Goal: Task Accomplishment & Management: Manage account settings

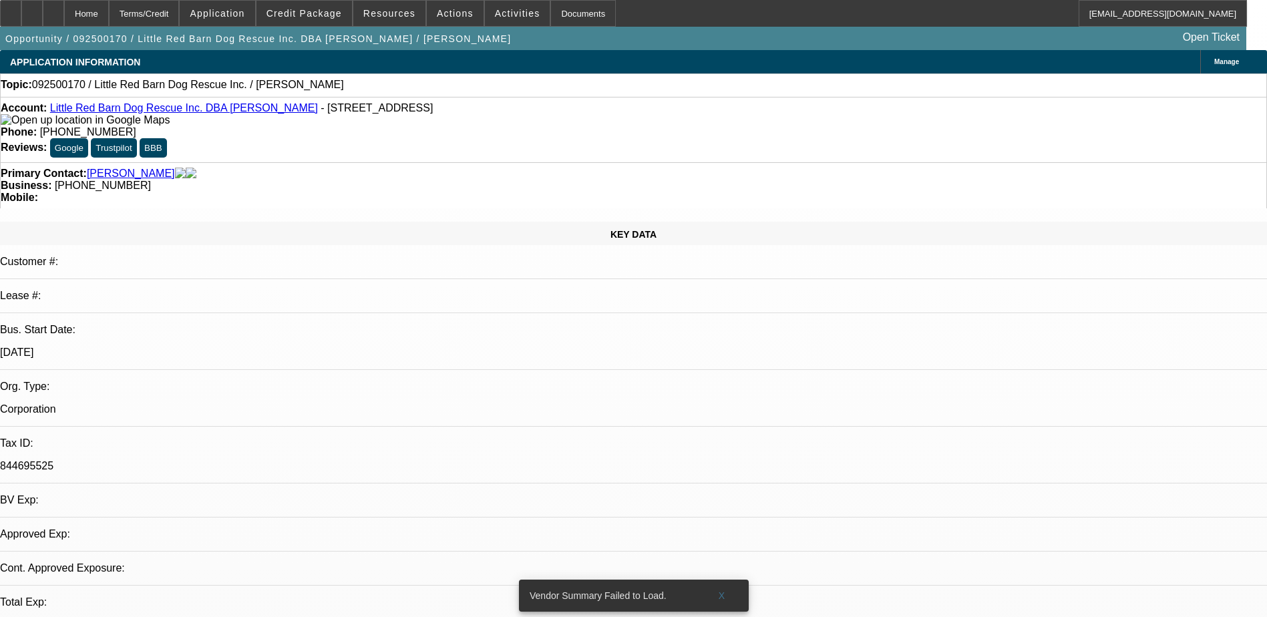
select select "0"
select select "2"
select select "0.1"
select select "4"
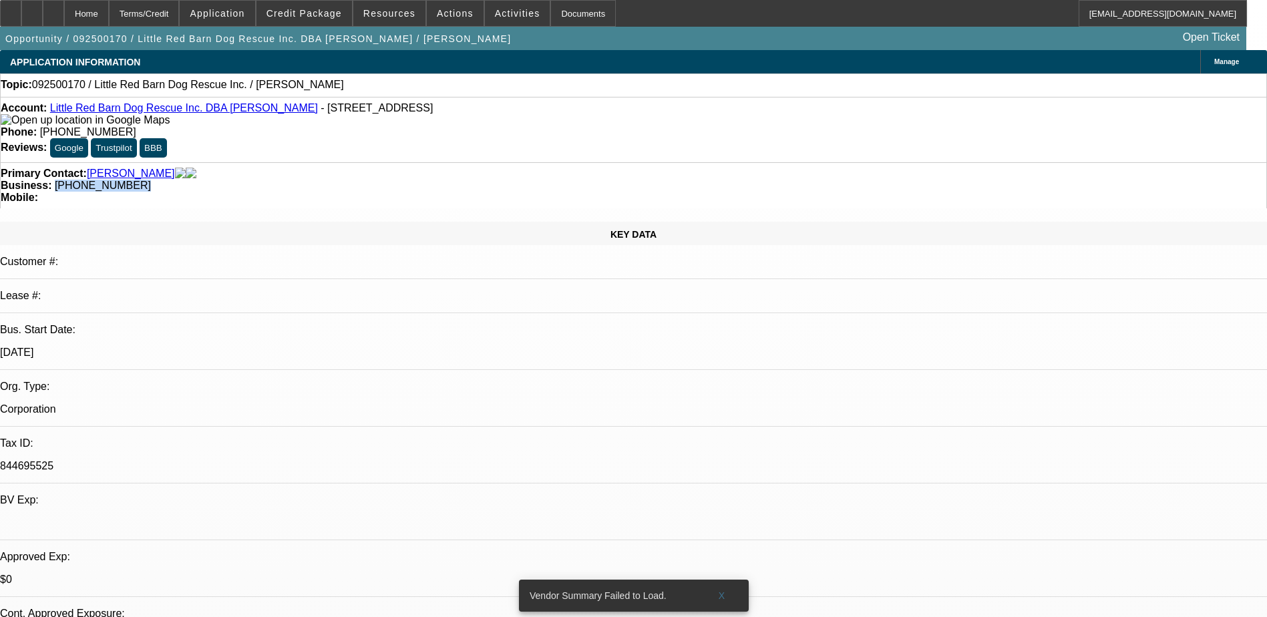
drag, startPoint x: 537, startPoint y: 168, endPoint x: 476, endPoint y: 172, distance: 61.6
click at [476, 172] on div "Primary Contact: Mlejnek, Ryan Business: (507) 254-0054 Mobile:" at bounding box center [633, 185] width 1267 height 46
copy span "(507) 254-0054"
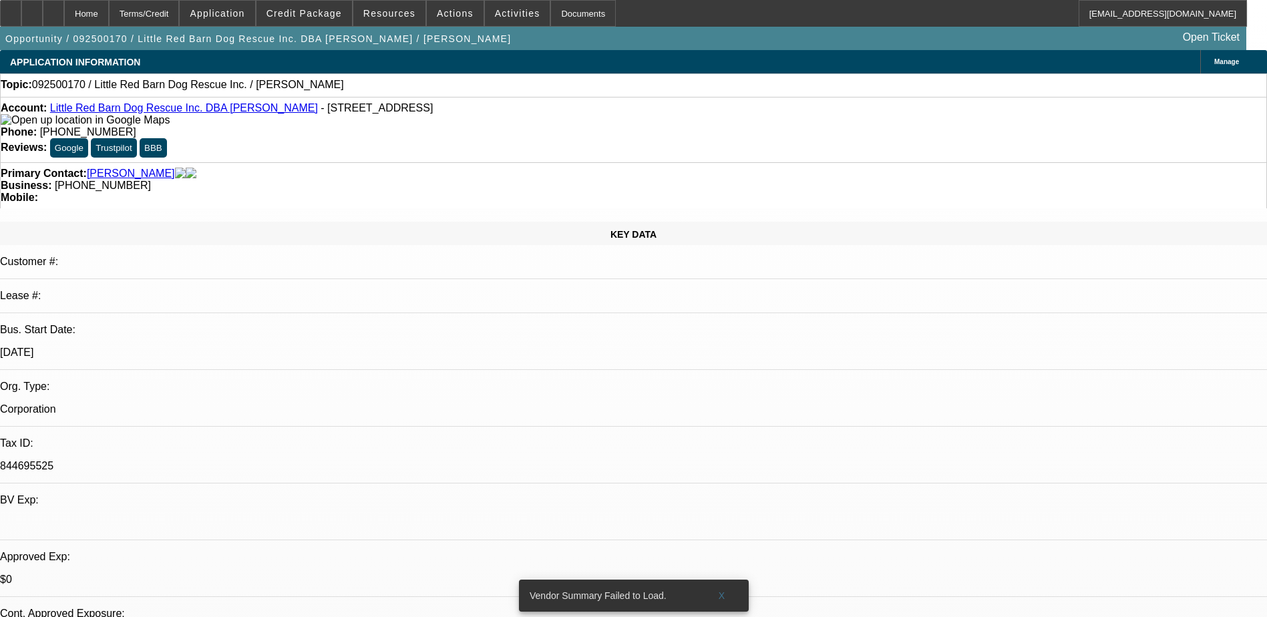
radio input "true"
type textarea "lvm again"
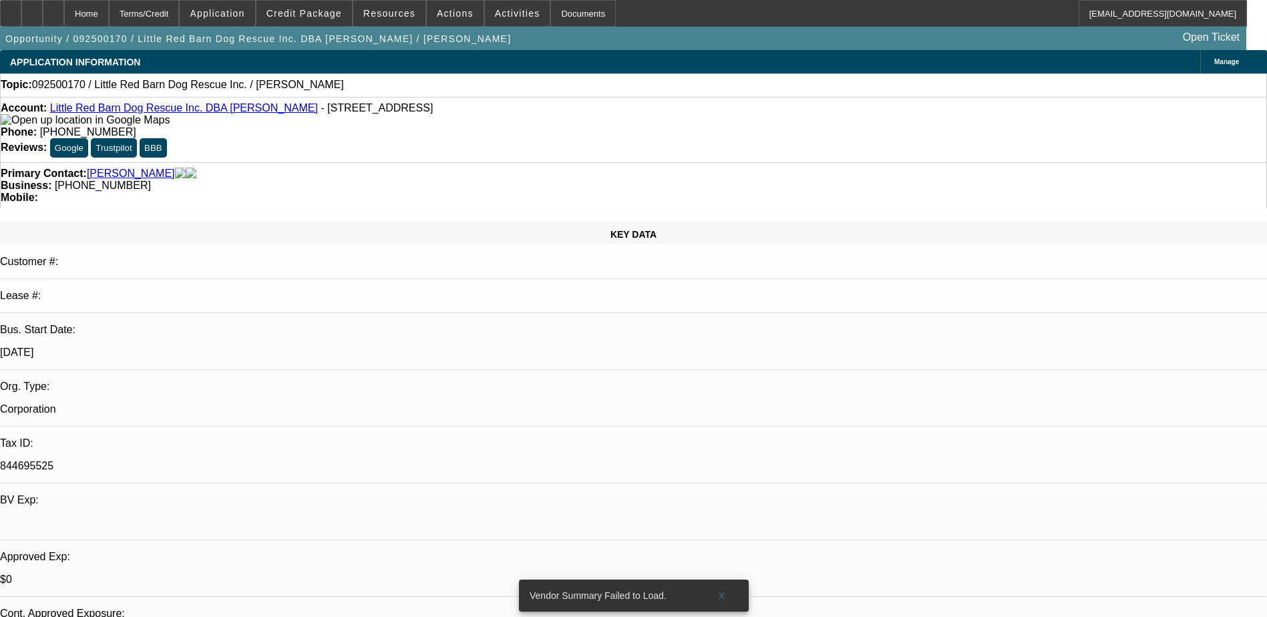
radio input "true"
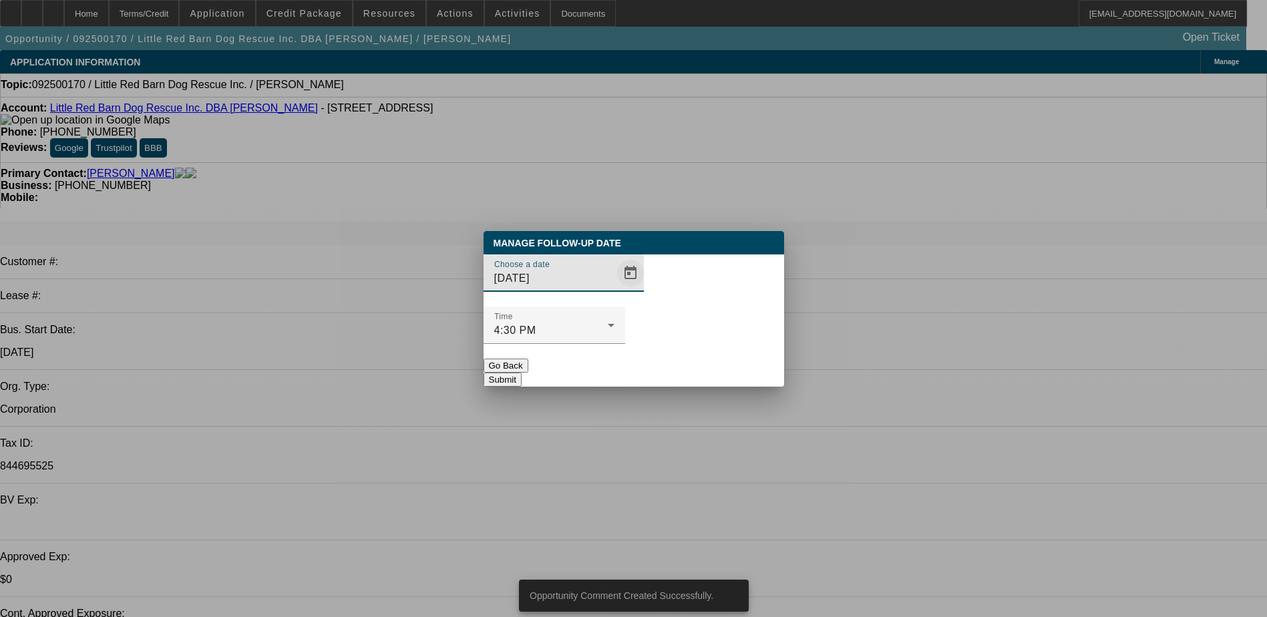
click at [615, 289] on span "Open calendar" at bounding box center [631, 273] width 32 height 32
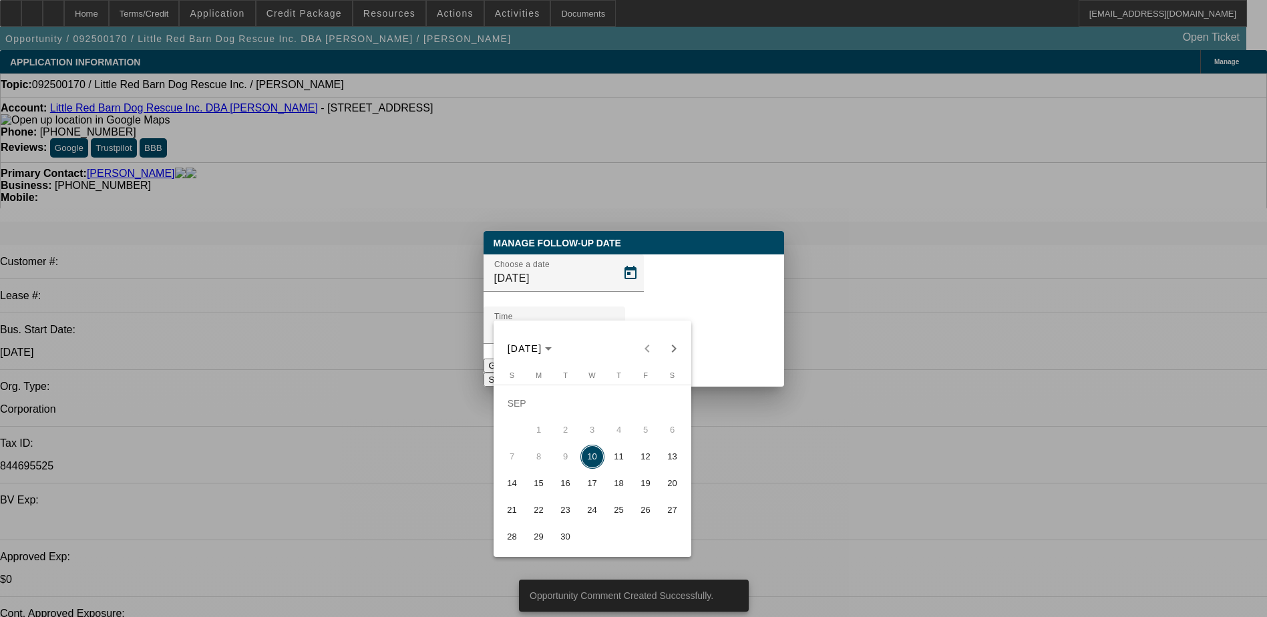
click at [643, 462] on span "12" at bounding box center [646, 457] width 24 height 24
type input "9/12/2025"
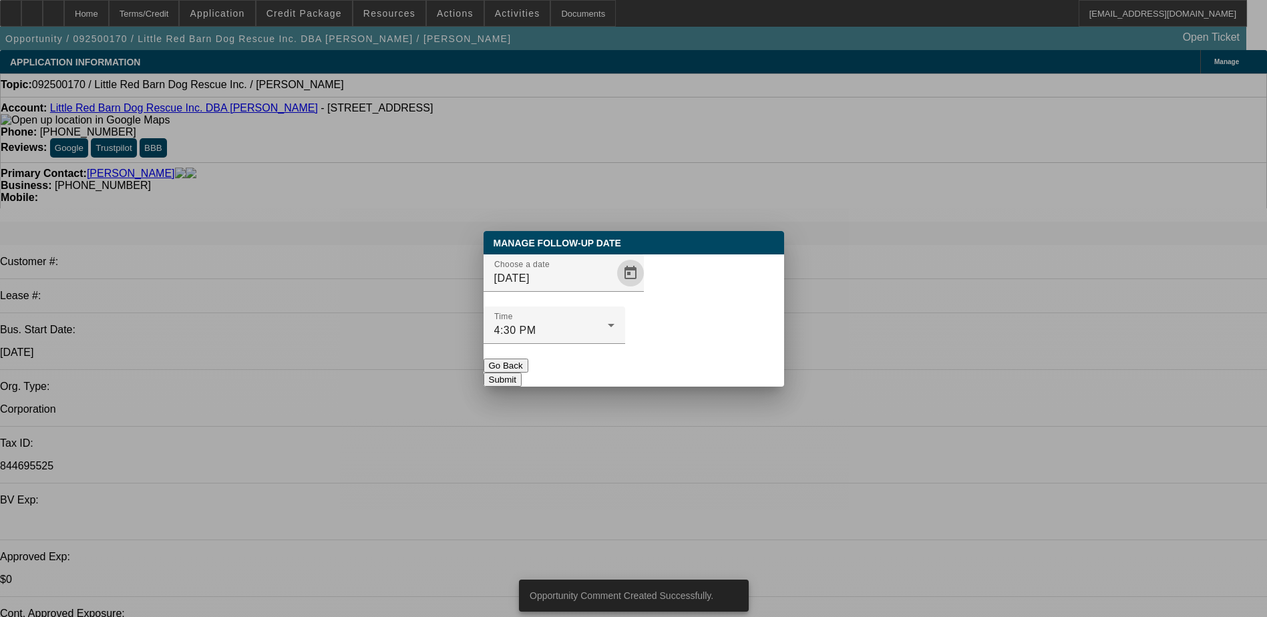
click at [522, 373] on button "Submit" at bounding box center [503, 380] width 38 height 14
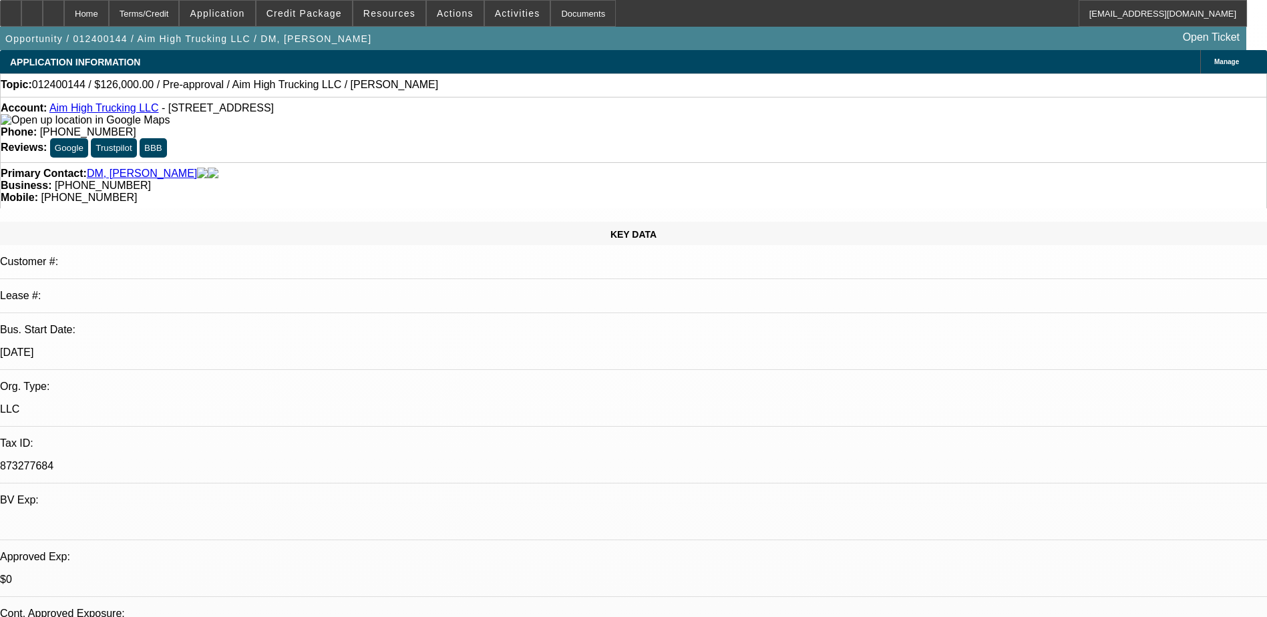
select select "2"
select select "0.1"
select select "4"
select select "2"
select select "0.1"
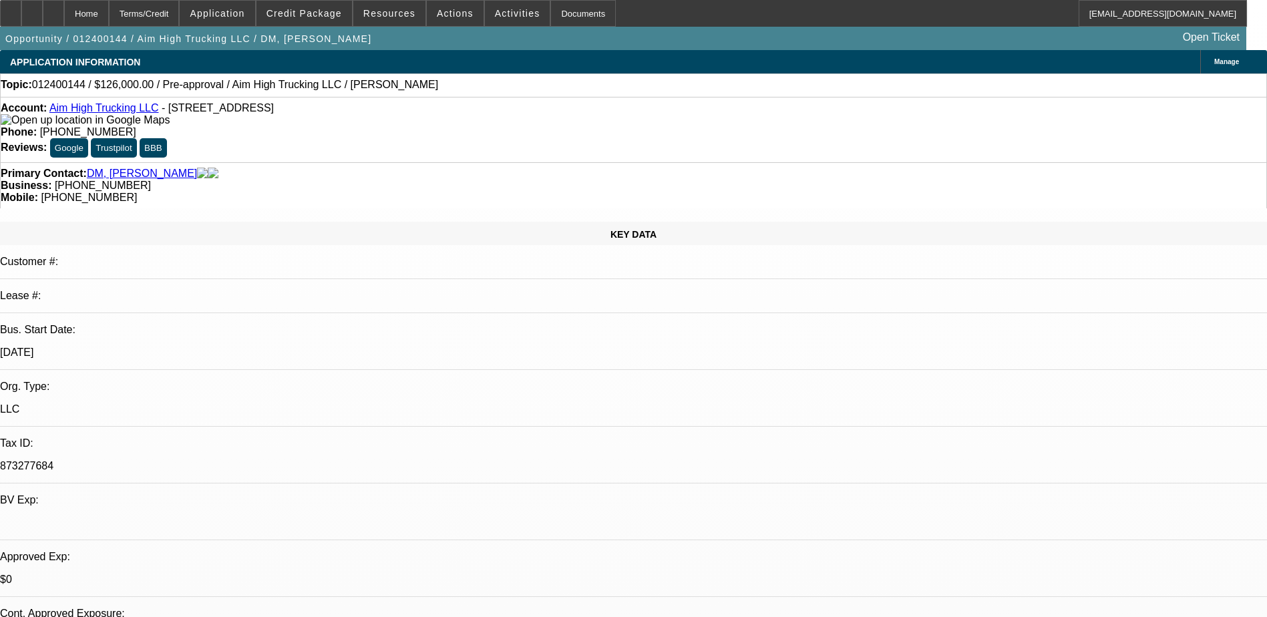
select select "4"
select select "0.1"
select select "2"
select select "0.1"
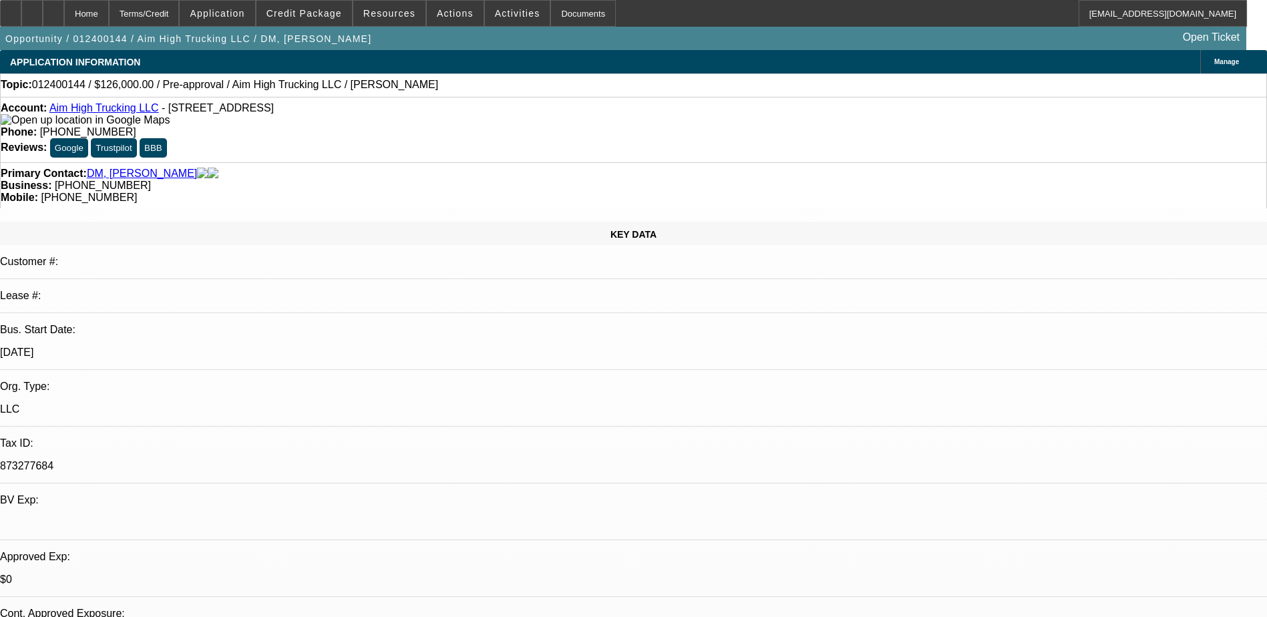
select select "4"
select select "0.1"
select select "2"
select select "0.1"
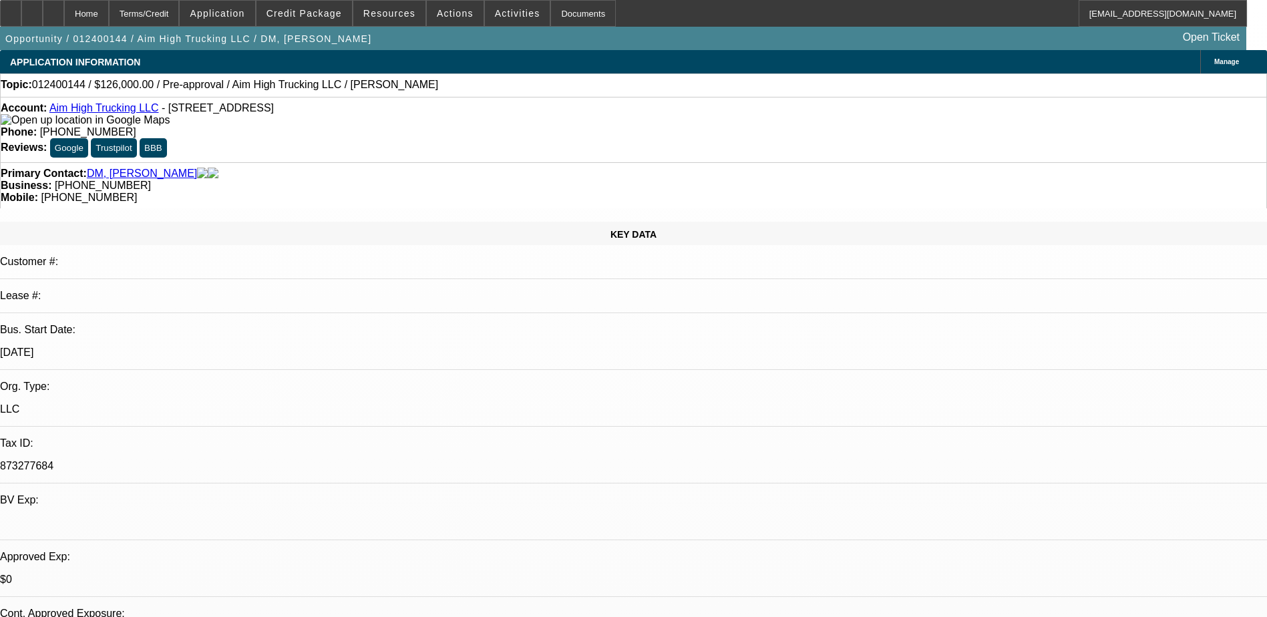
select select "4"
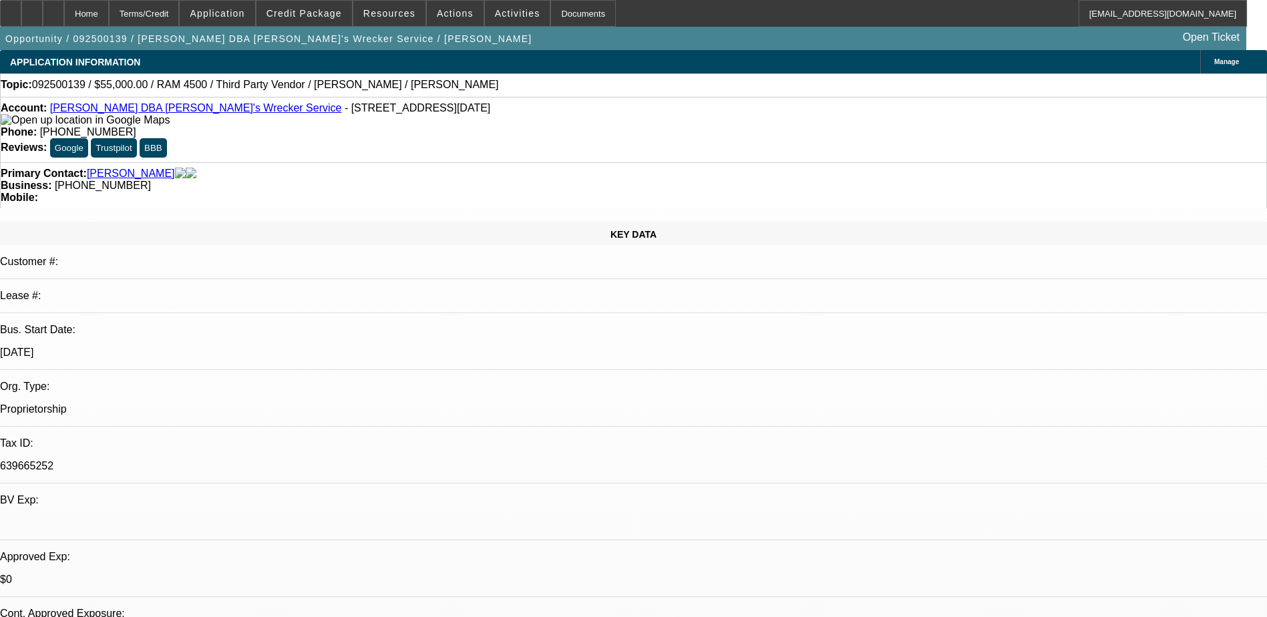
select select "0"
select select "0.1"
select select "0"
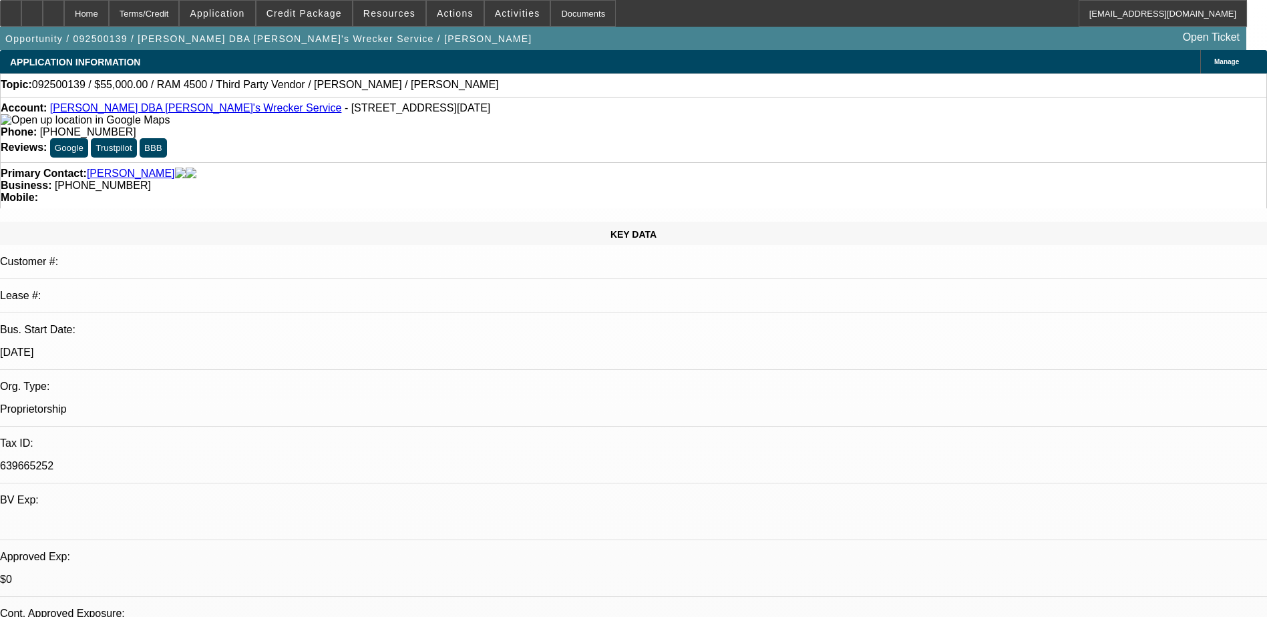
select select "0.1"
select select "0"
select select "0.1"
select select "0"
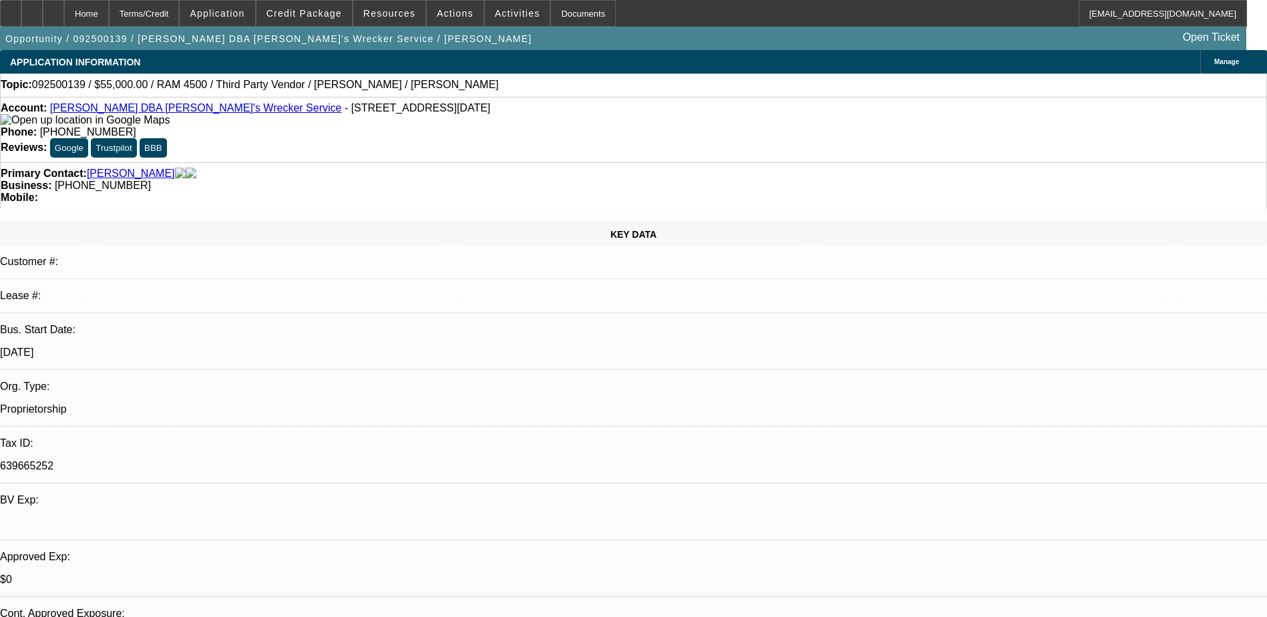
select select "0"
select select "0.1"
select select "1"
select select "4"
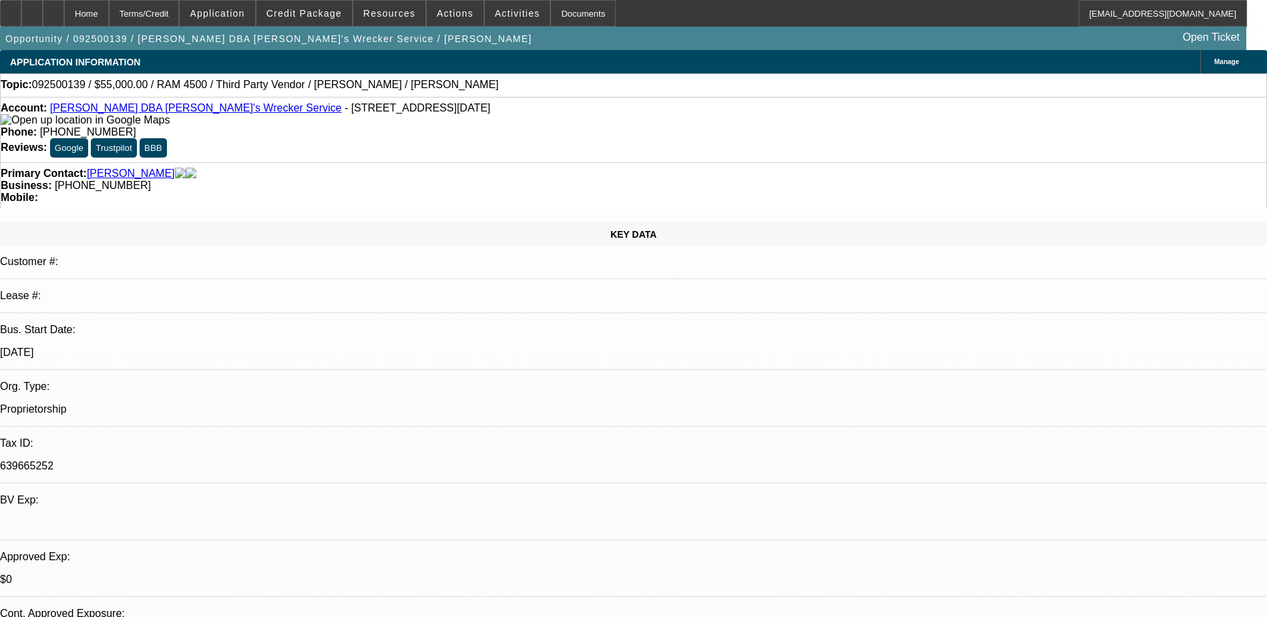
select select "1"
select select "4"
select select "1"
select select "3"
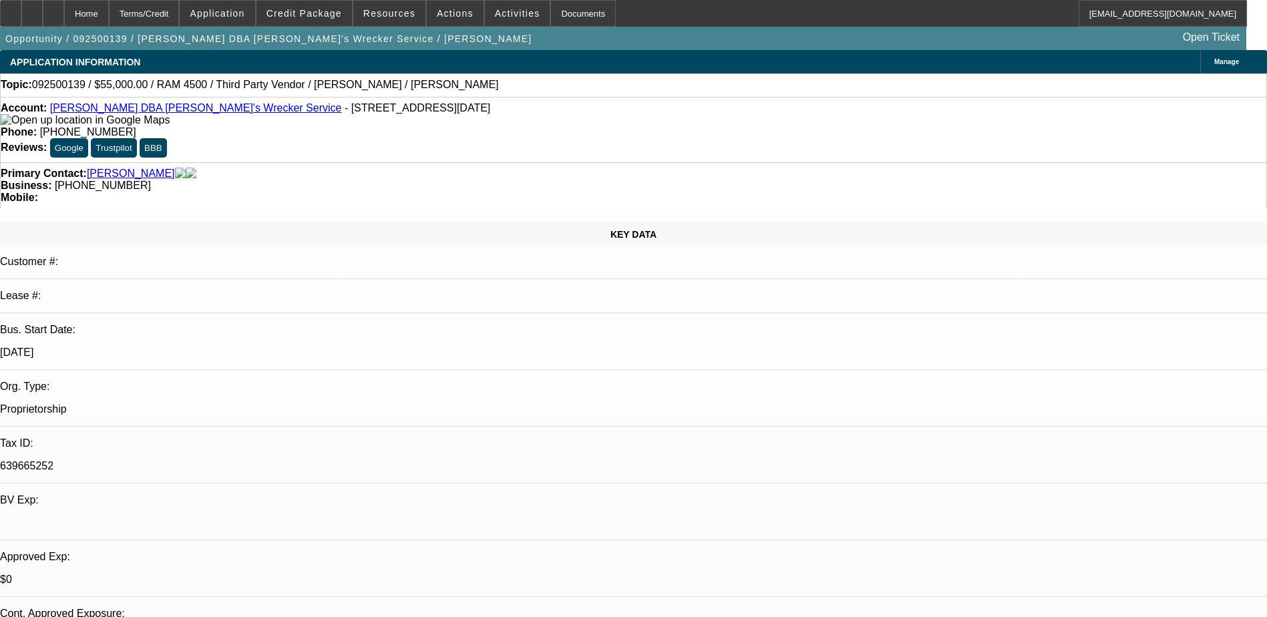
select select "4"
select select "1"
select select "3"
select select "4"
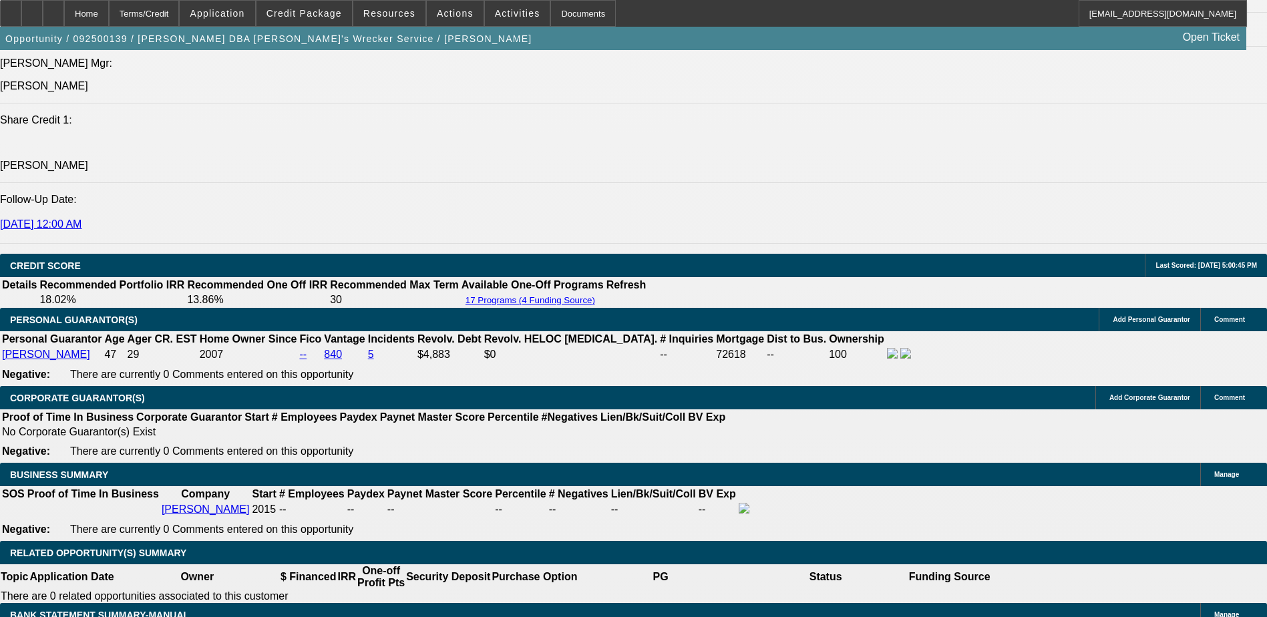
scroll to position [1670, 0]
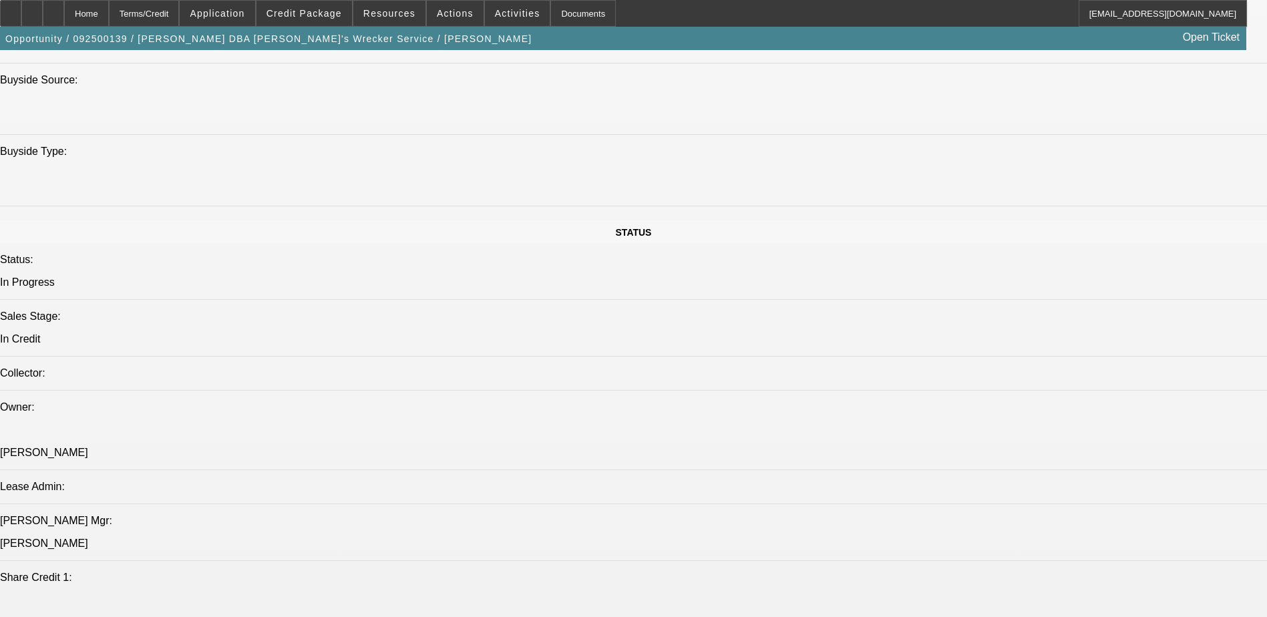
scroll to position [1136, 0]
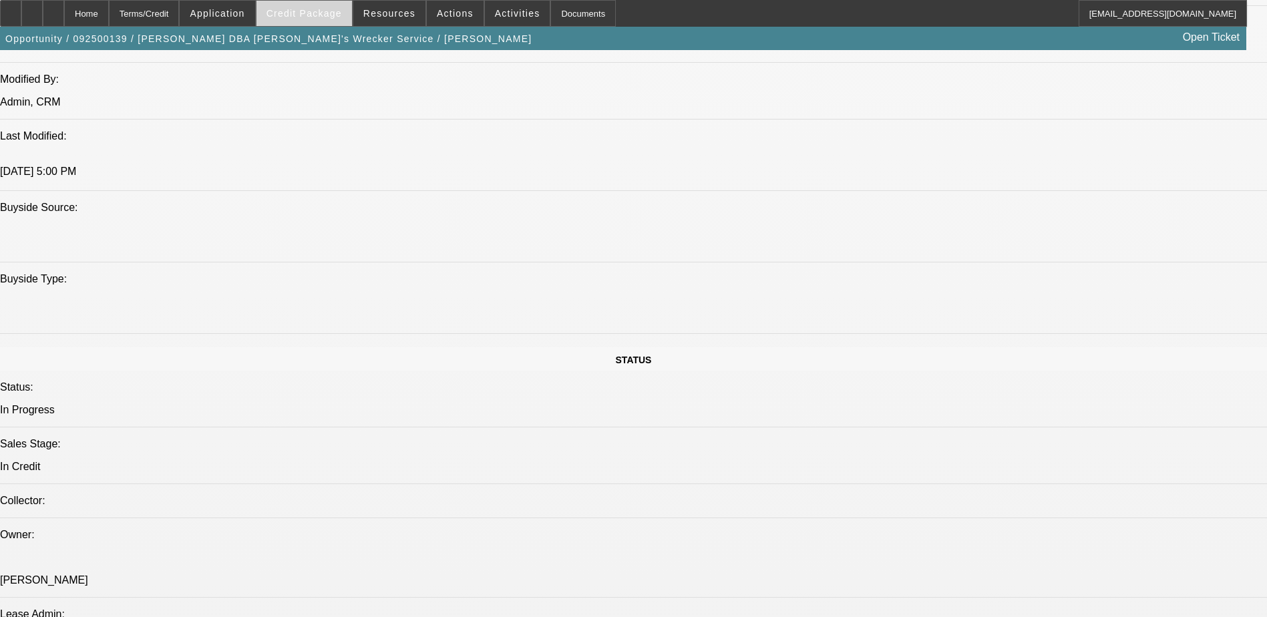
click at [319, 20] on span at bounding box center [305, 13] width 96 height 32
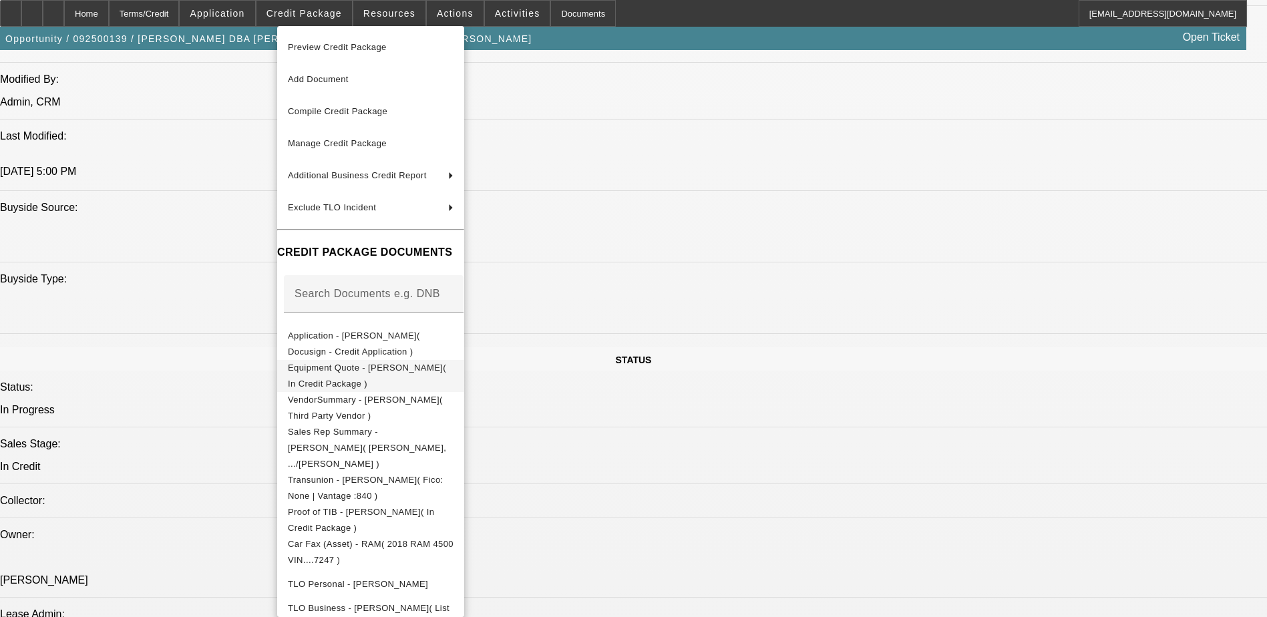
click at [417, 360] on button "Equipment Quote - Andrew Mokoro( In Credit Package )" at bounding box center [370, 376] width 187 height 32
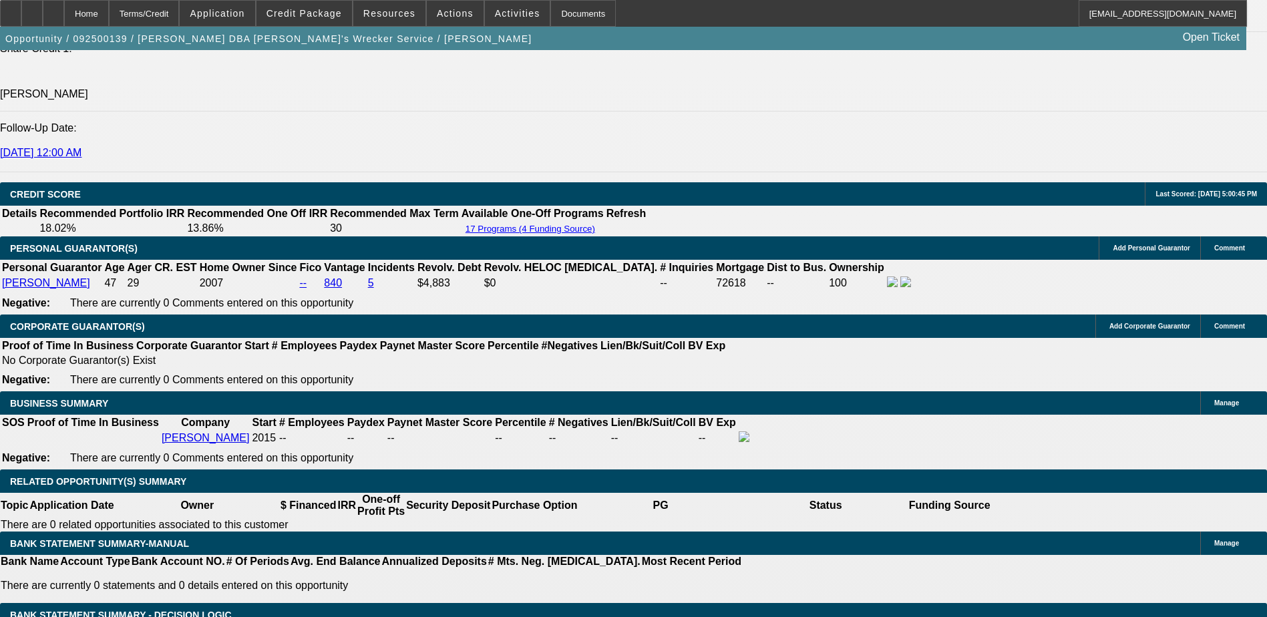
scroll to position [1871, 0]
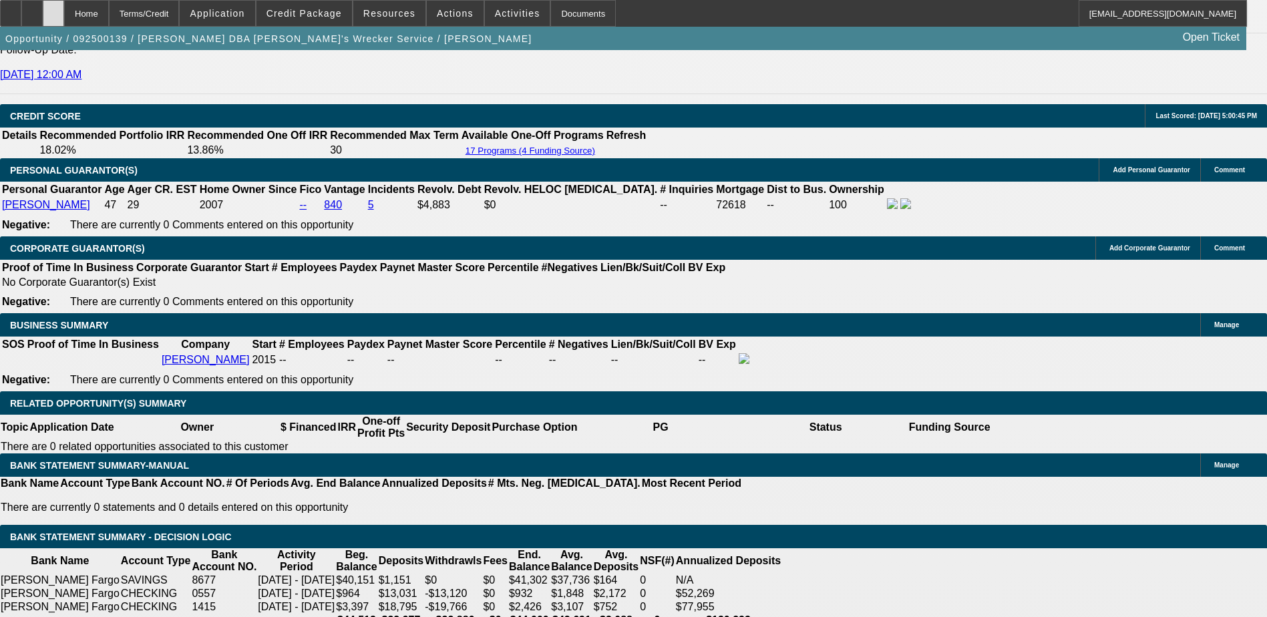
click at [64, 13] on div at bounding box center [53, 13] width 21 height 27
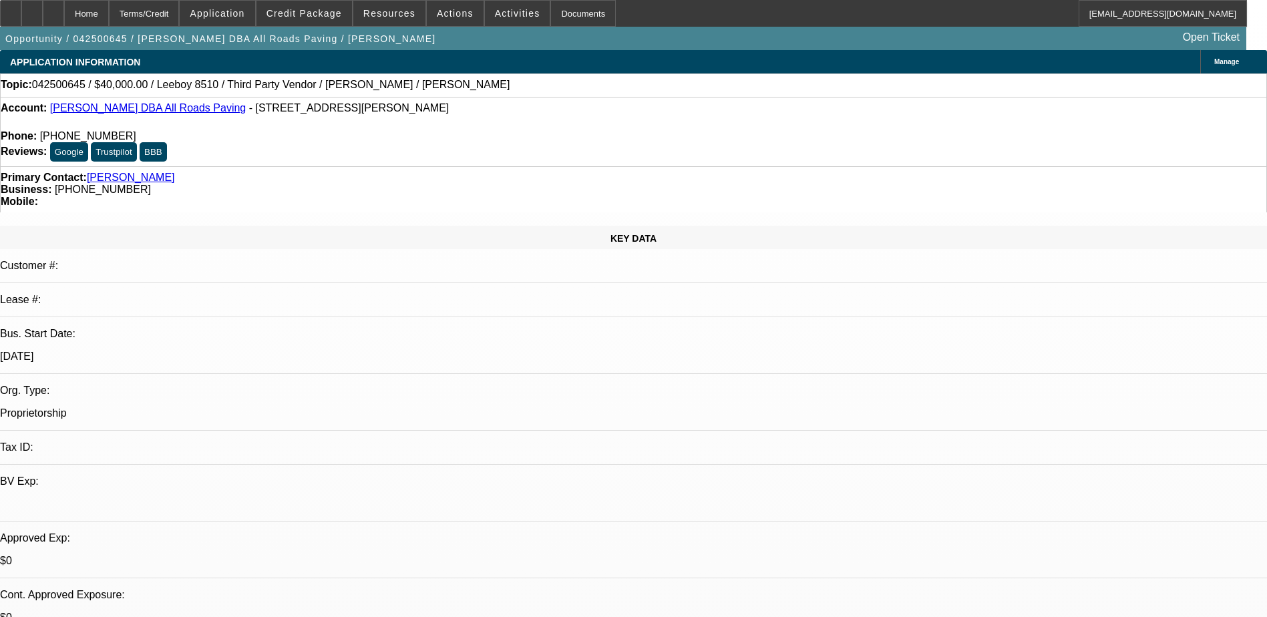
select select "0"
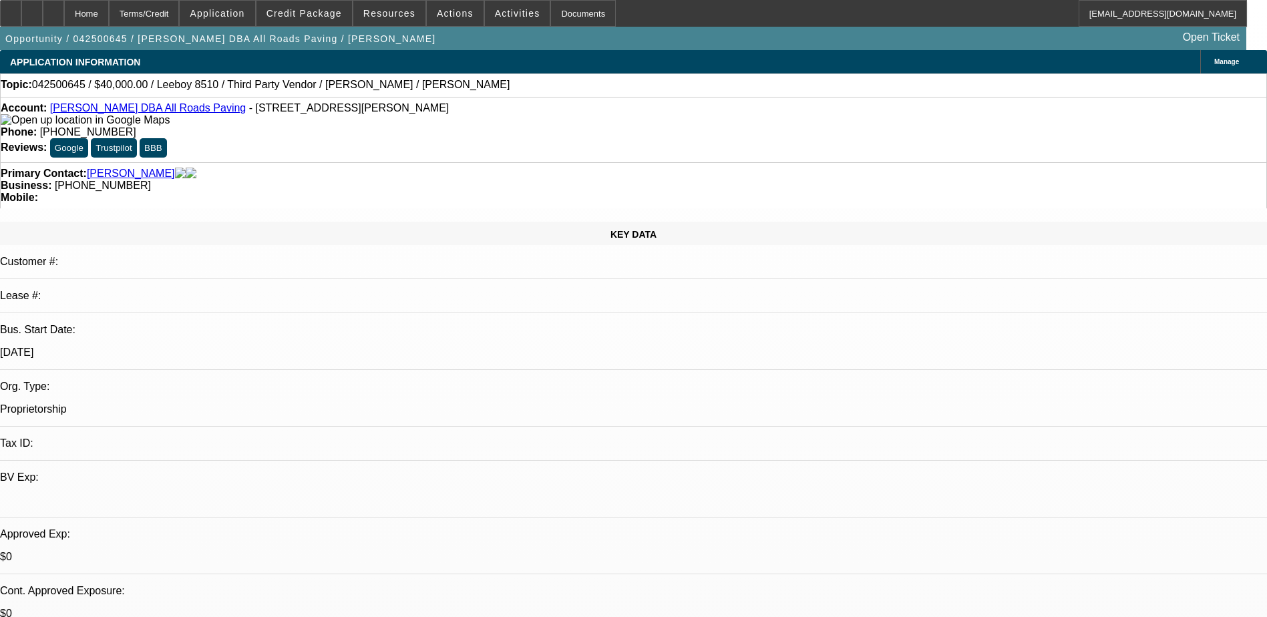
select select "0"
select select "0.1"
select select "0"
select select "0.1"
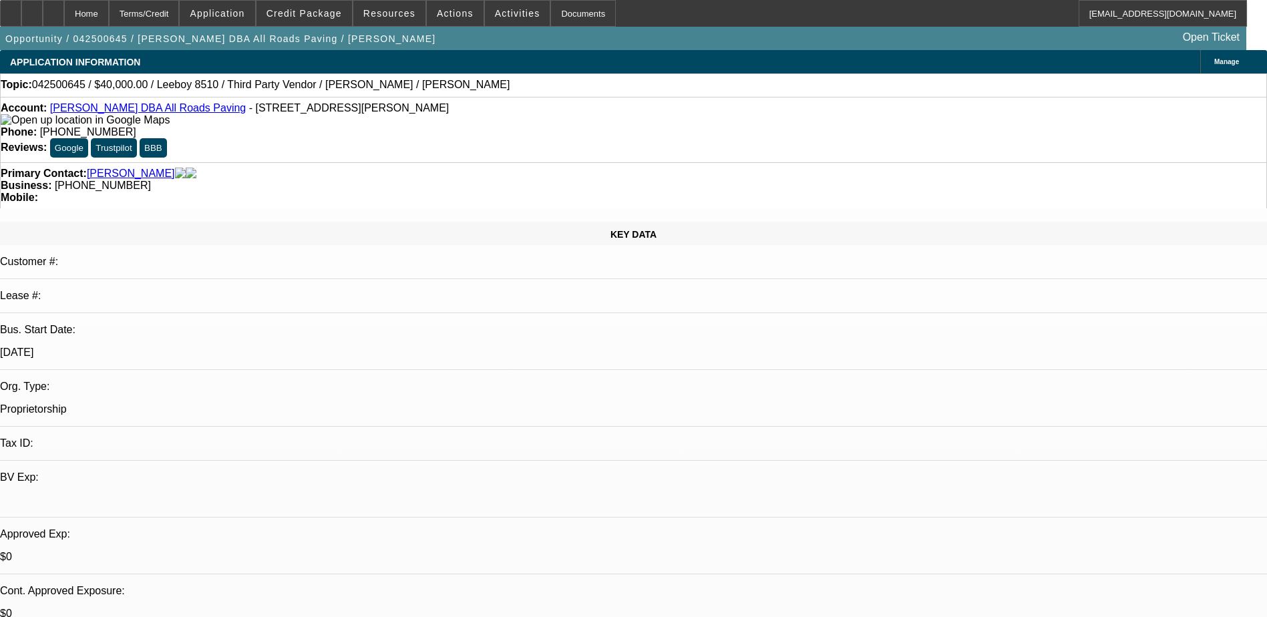
select select "0"
select select "0.1"
select select "0"
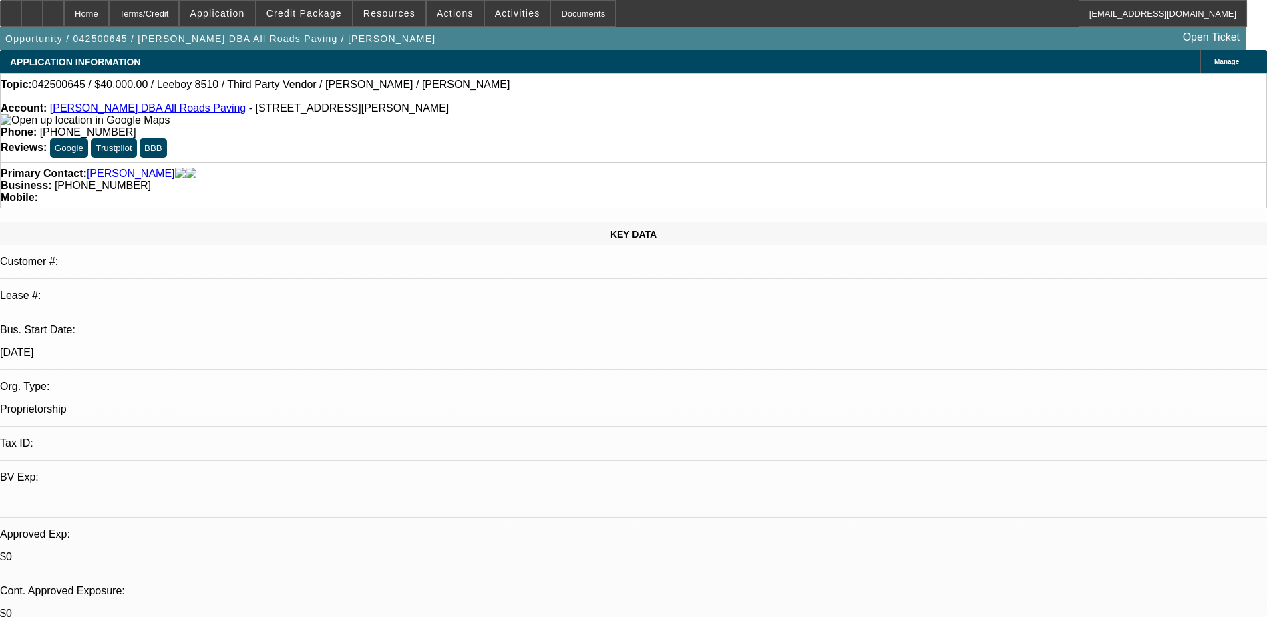
select select "0.1"
select select "1"
select select "3"
select select "5"
select select "1"
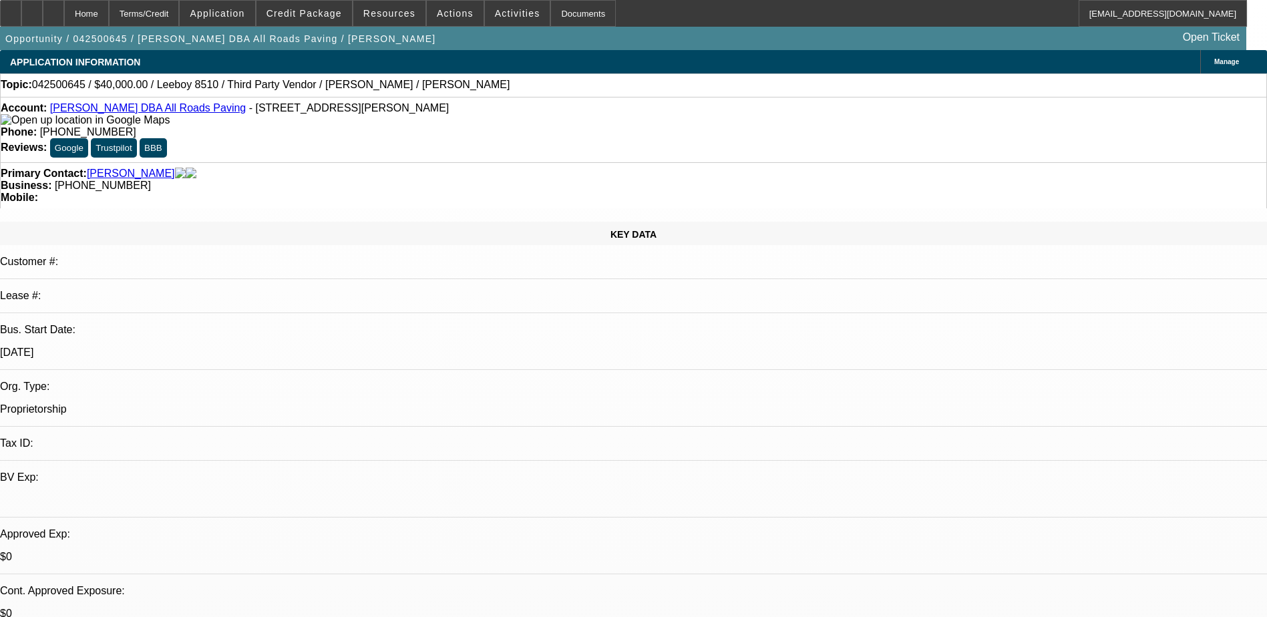
select select "3"
select select "5"
select select "1"
select select "3"
select select "4"
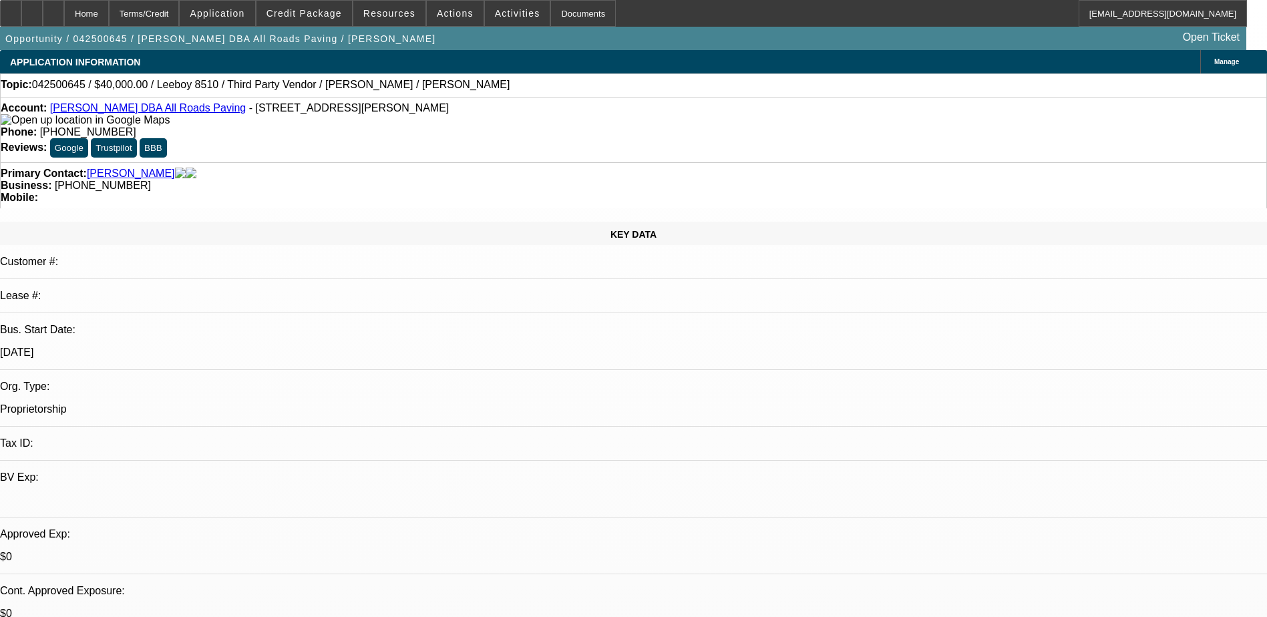
select select "1"
select select "3"
select select "4"
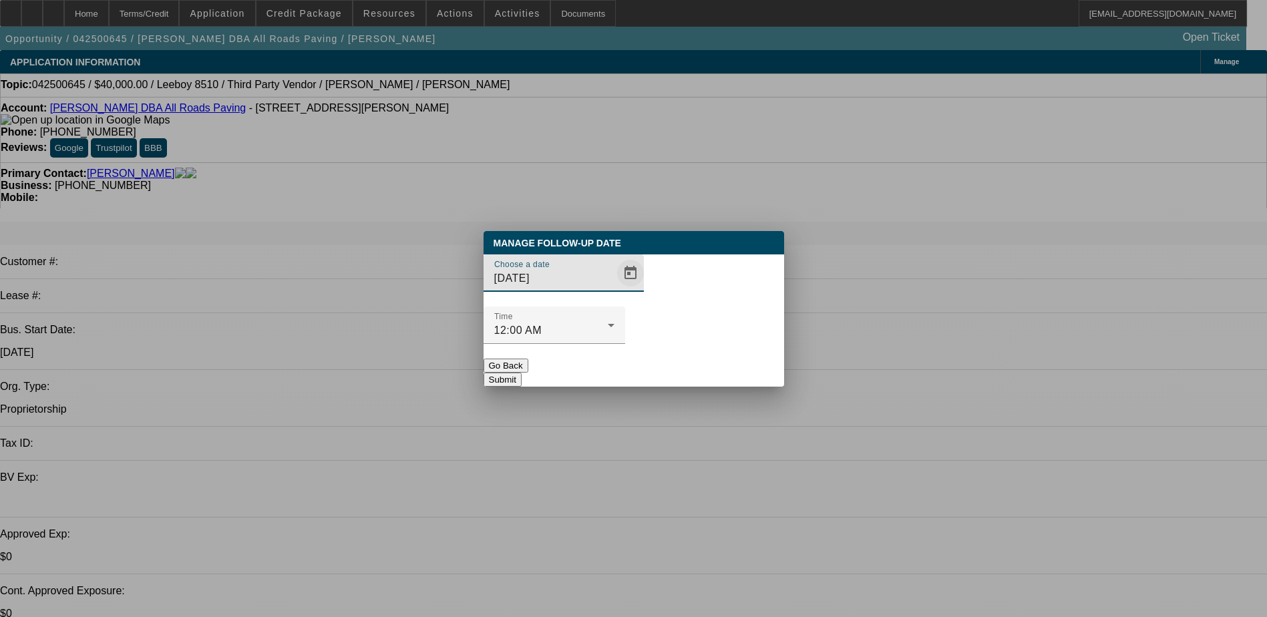
click at [615, 289] on span "Open calendar" at bounding box center [631, 273] width 32 height 32
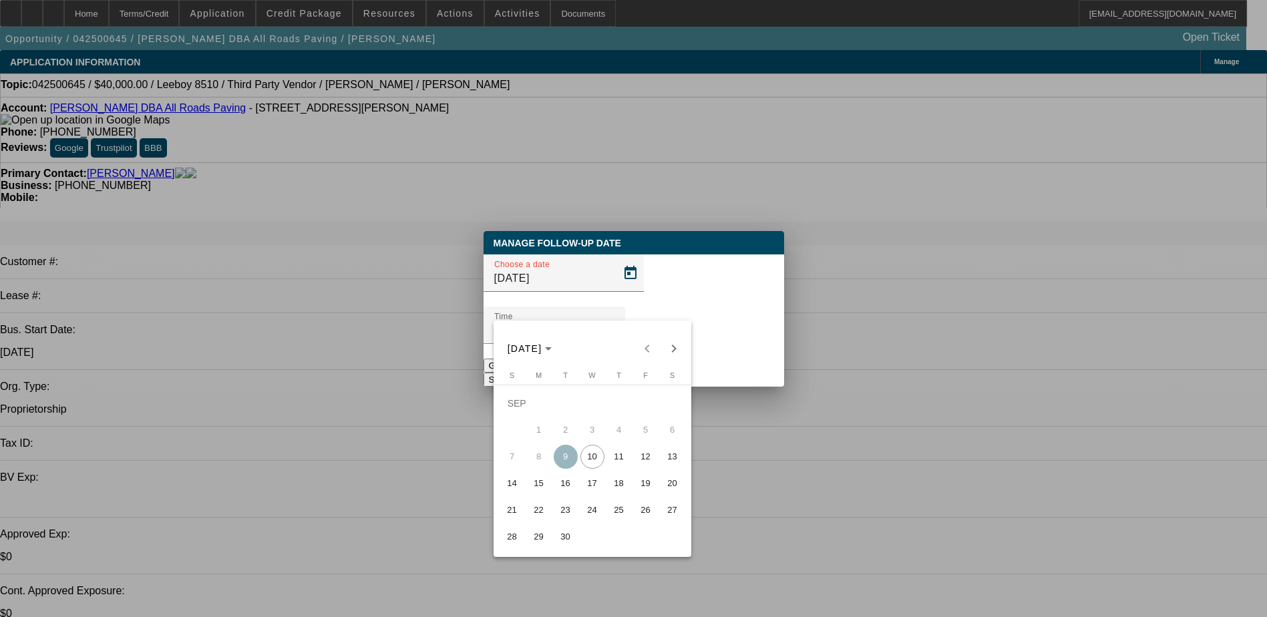
click at [630, 458] on span "11" at bounding box center [619, 457] width 24 height 24
type input "9/11/2025"
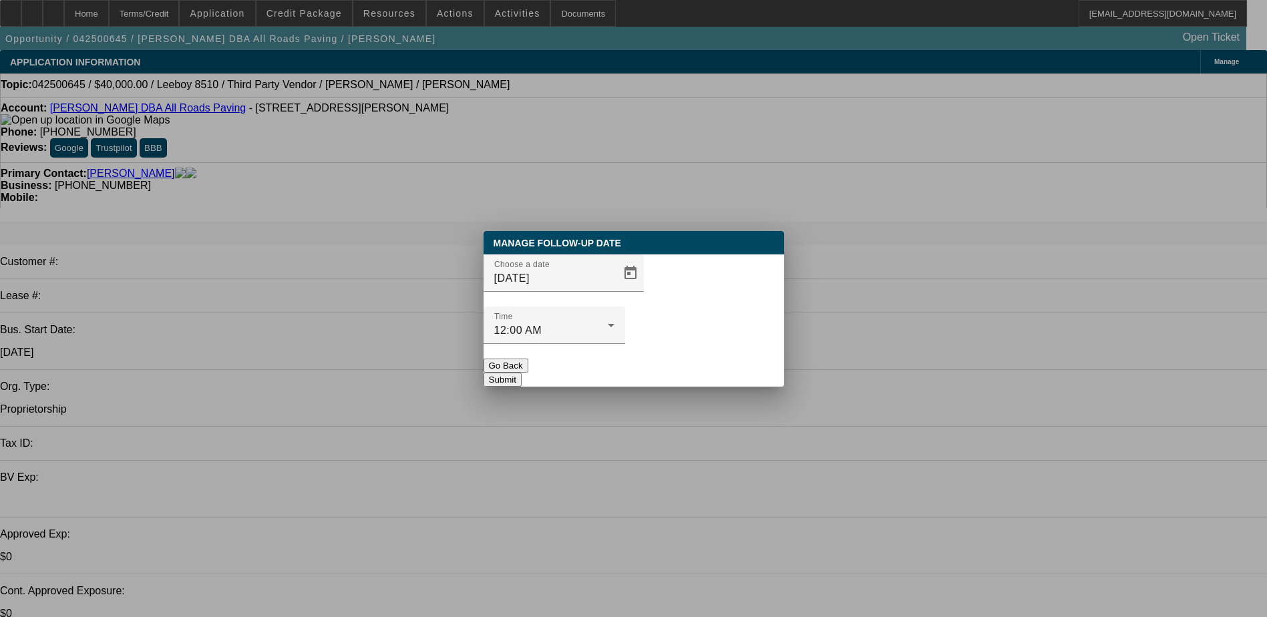
click at [522, 373] on button "Submit" at bounding box center [503, 380] width 38 height 14
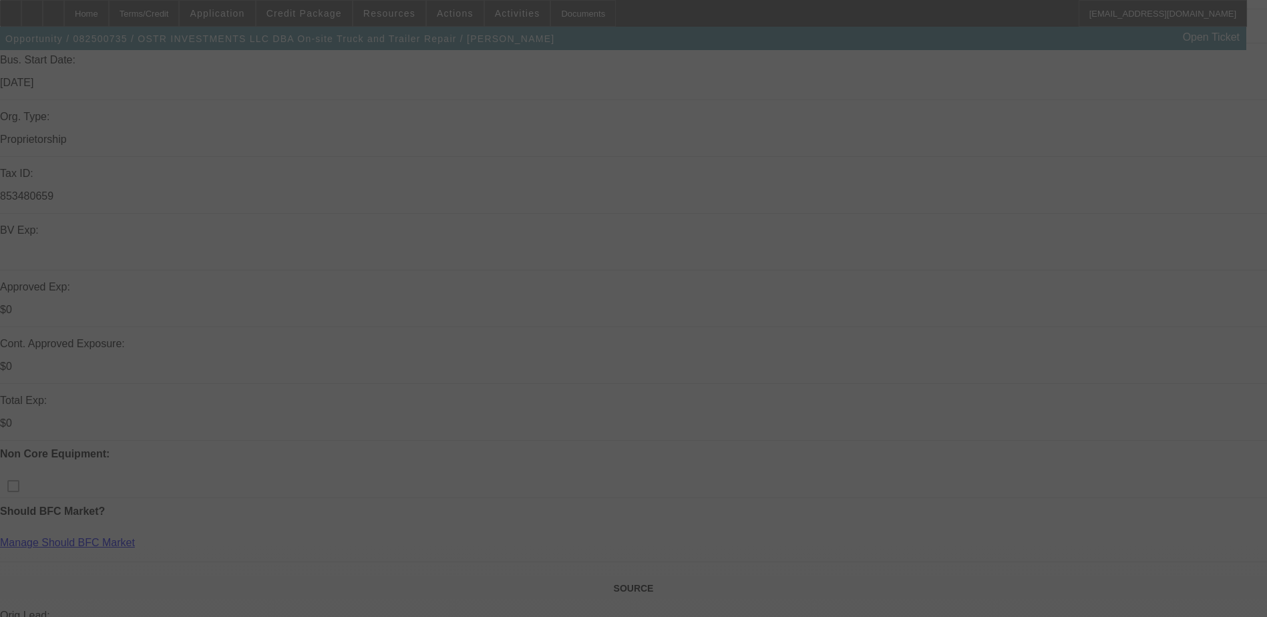
select select "0"
select select "2"
select select "0.1"
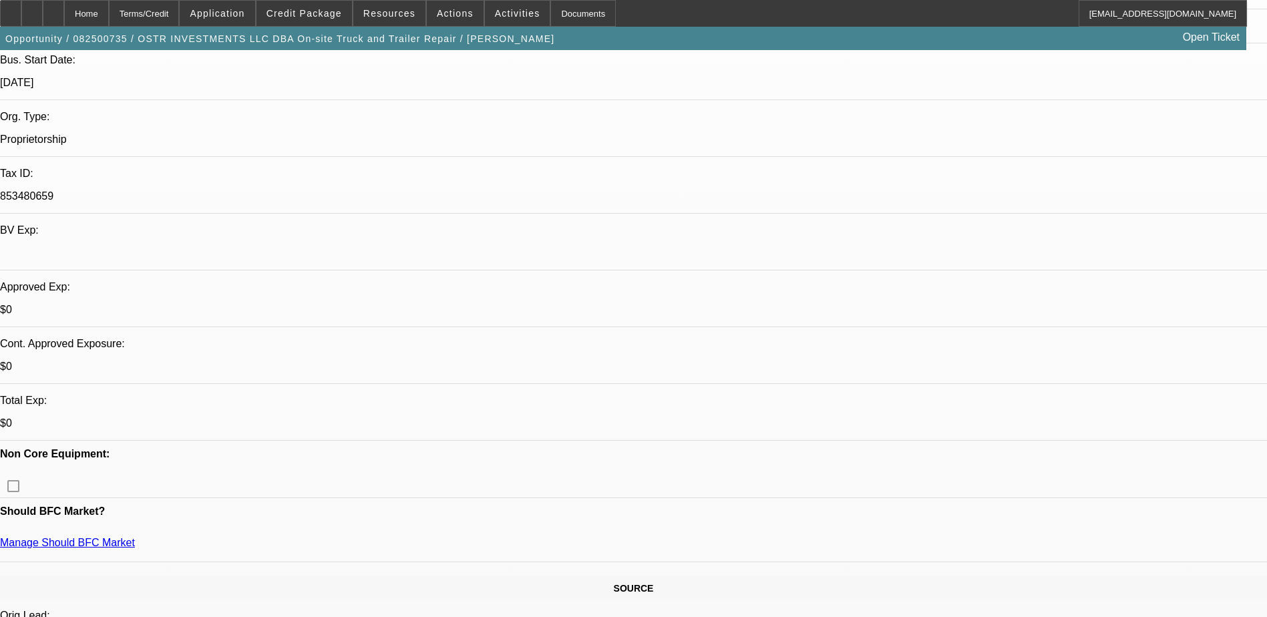
select select "1"
select select "2"
select select "4"
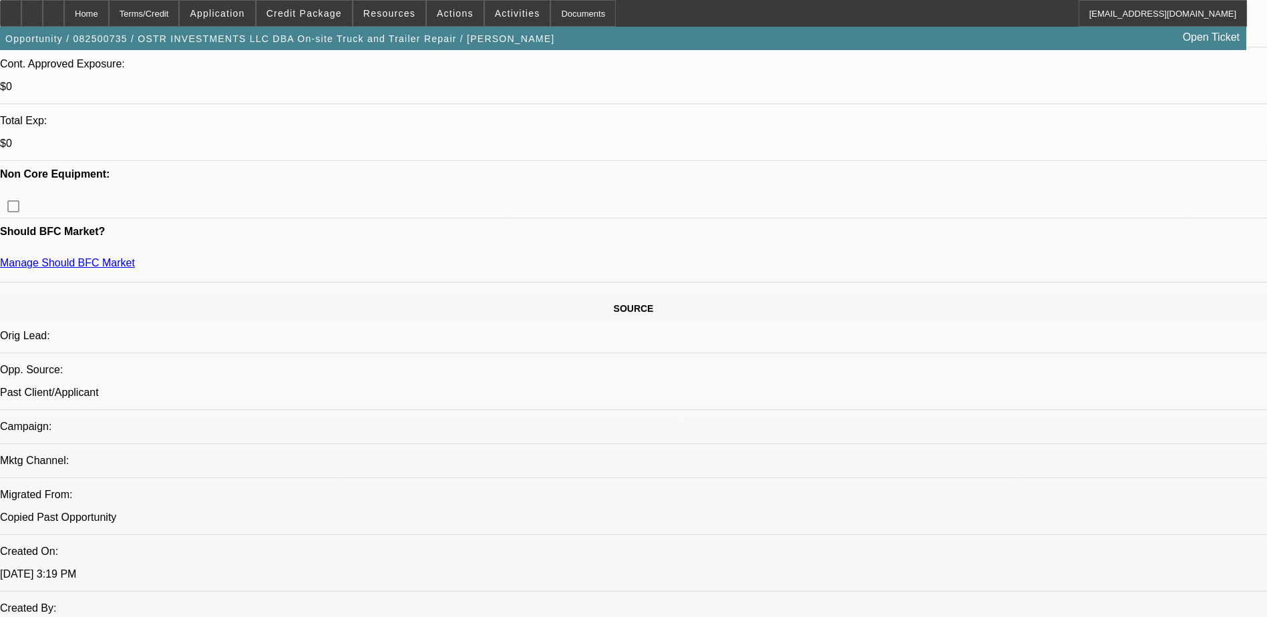
scroll to position [735, 0]
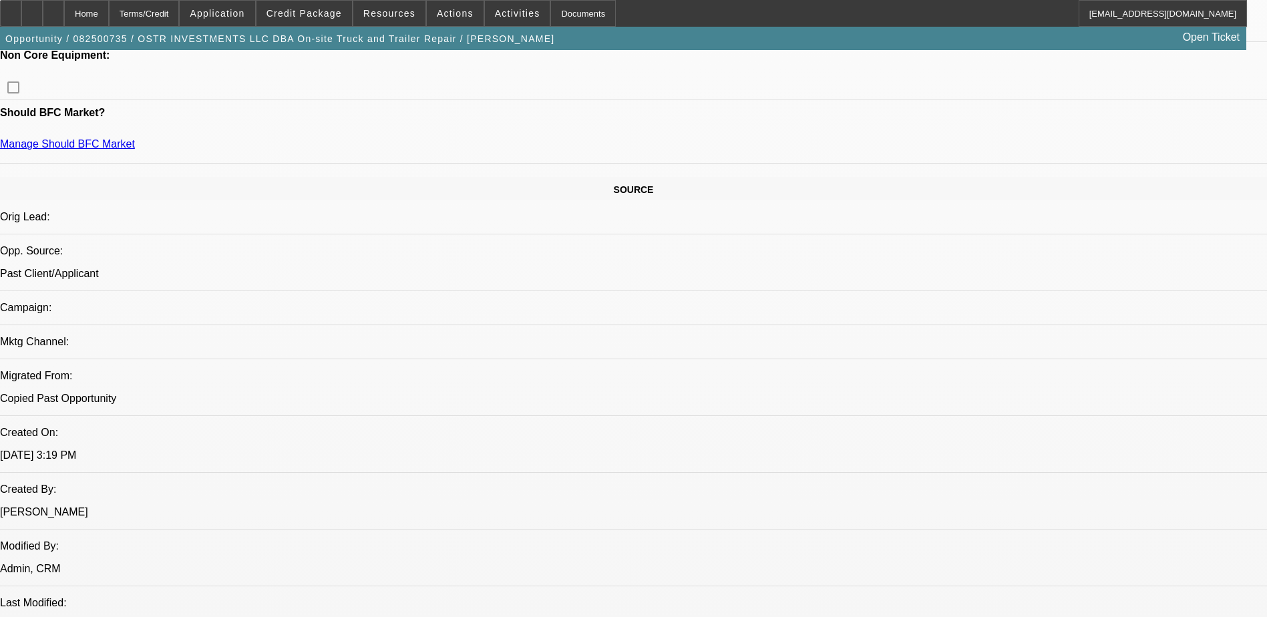
scroll to position [668, 0]
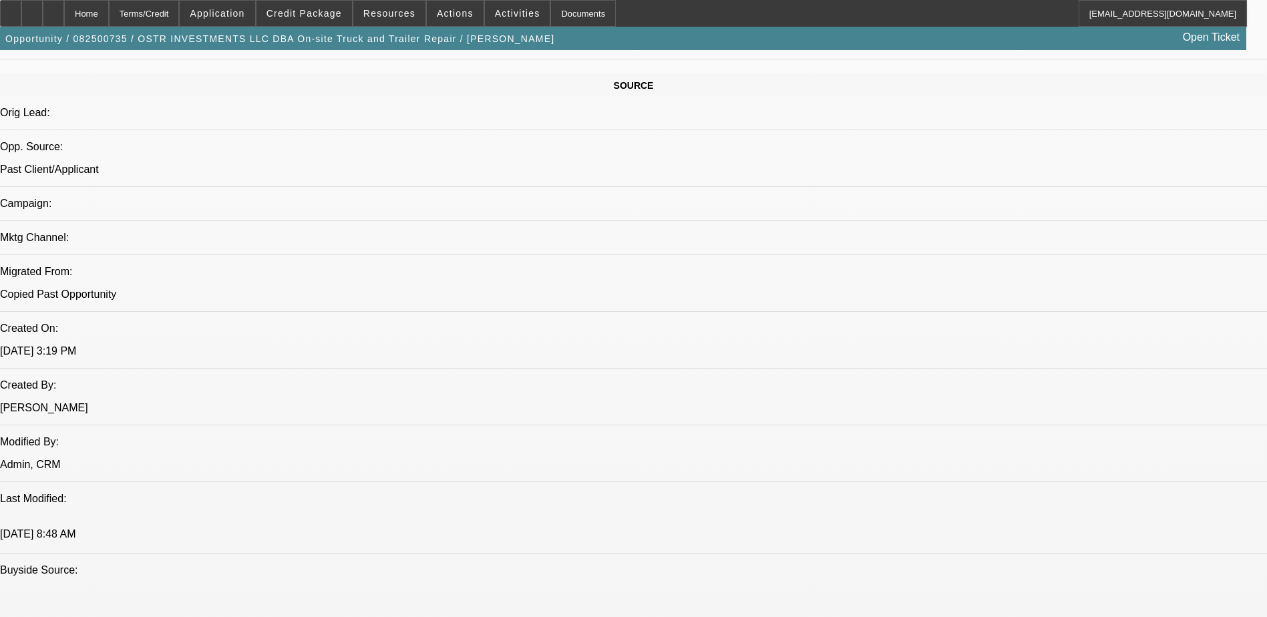
scroll to position [869, 0]
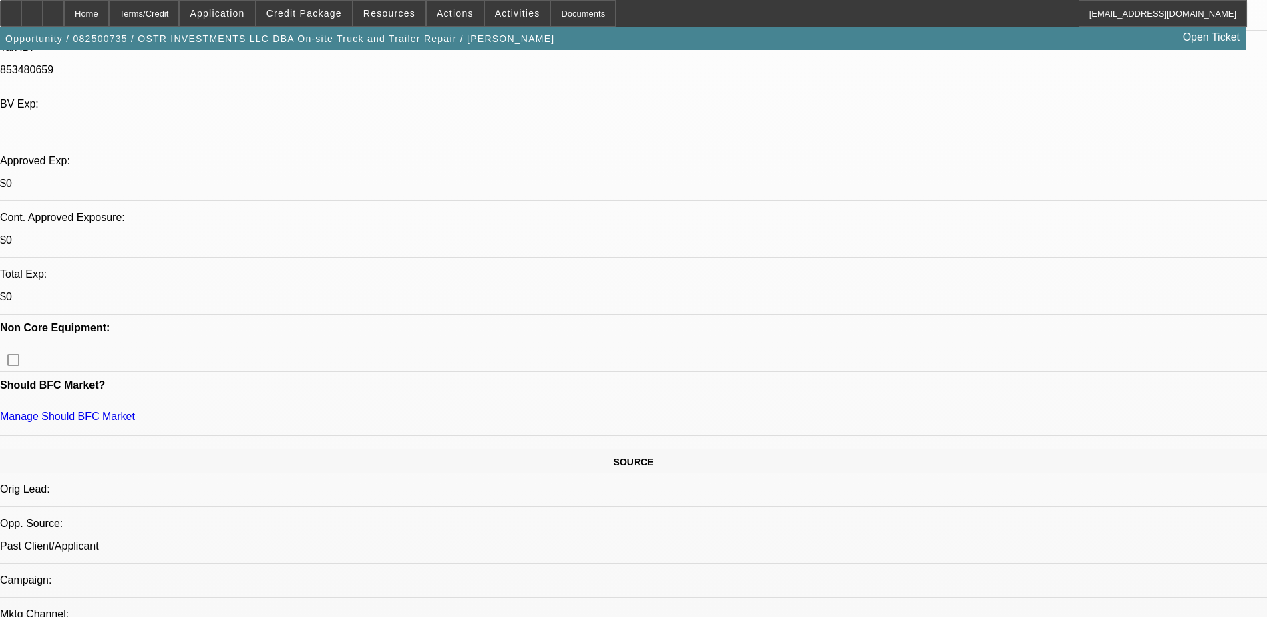
scroll to position [535, 0]
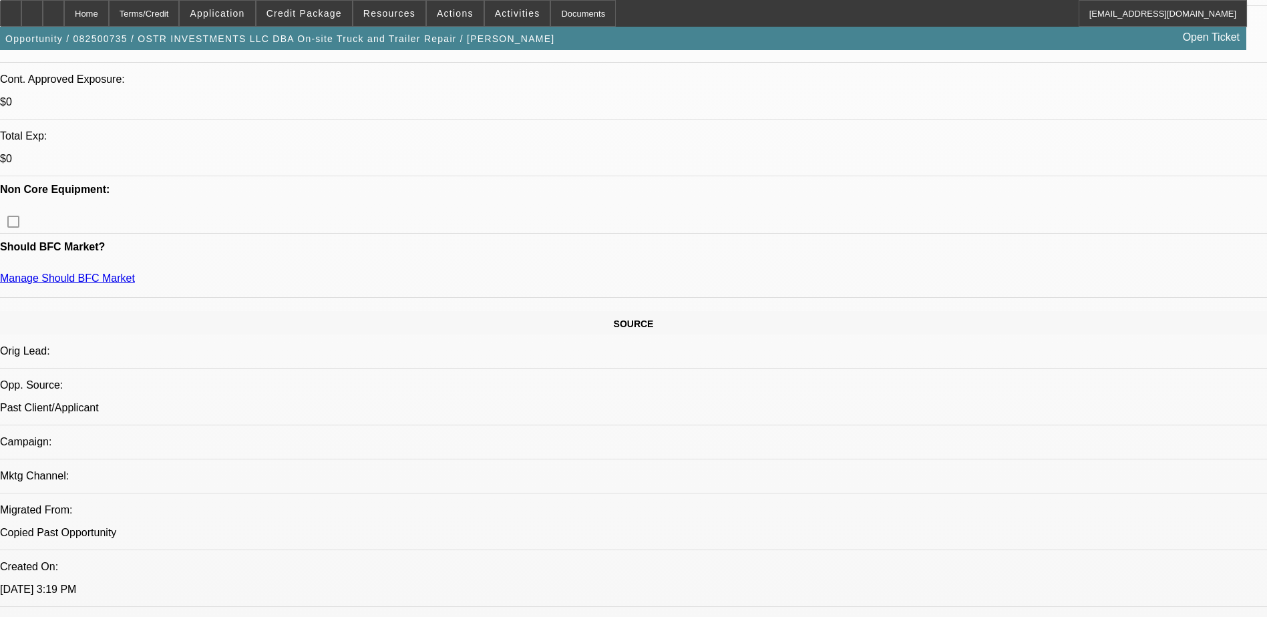
drag, startPoint x: 973, startPoint y: 561, endPoint x: 1016, endPoint y: 568, distance: 42.7
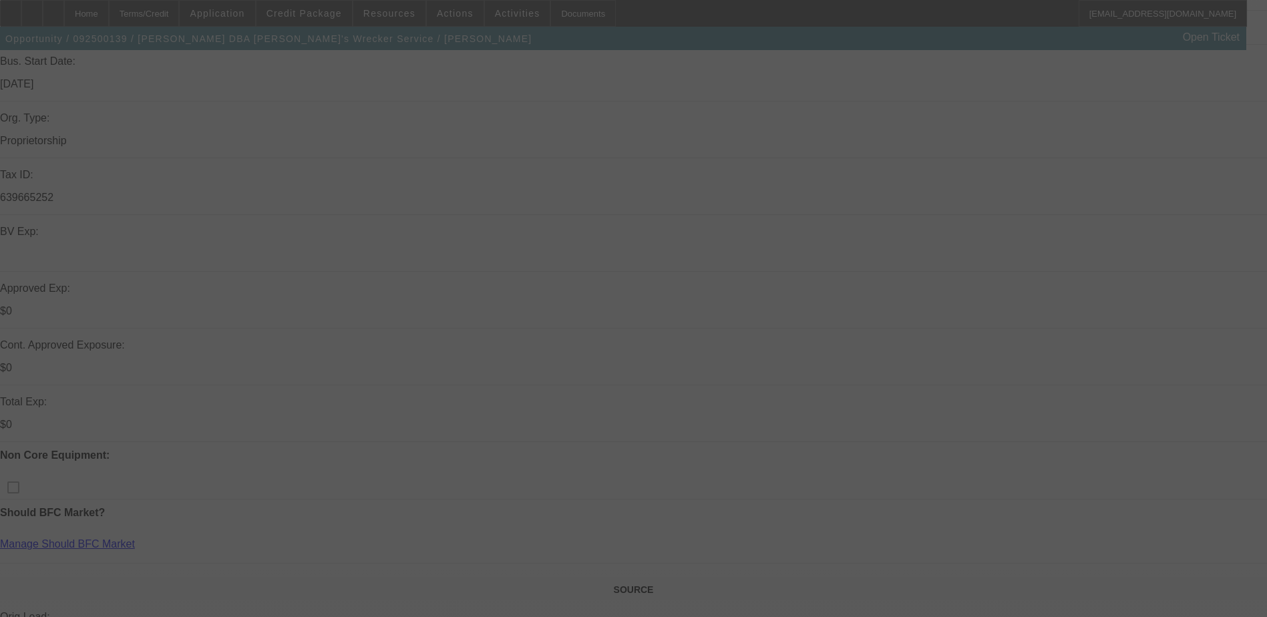
scroll to position [334, 0]
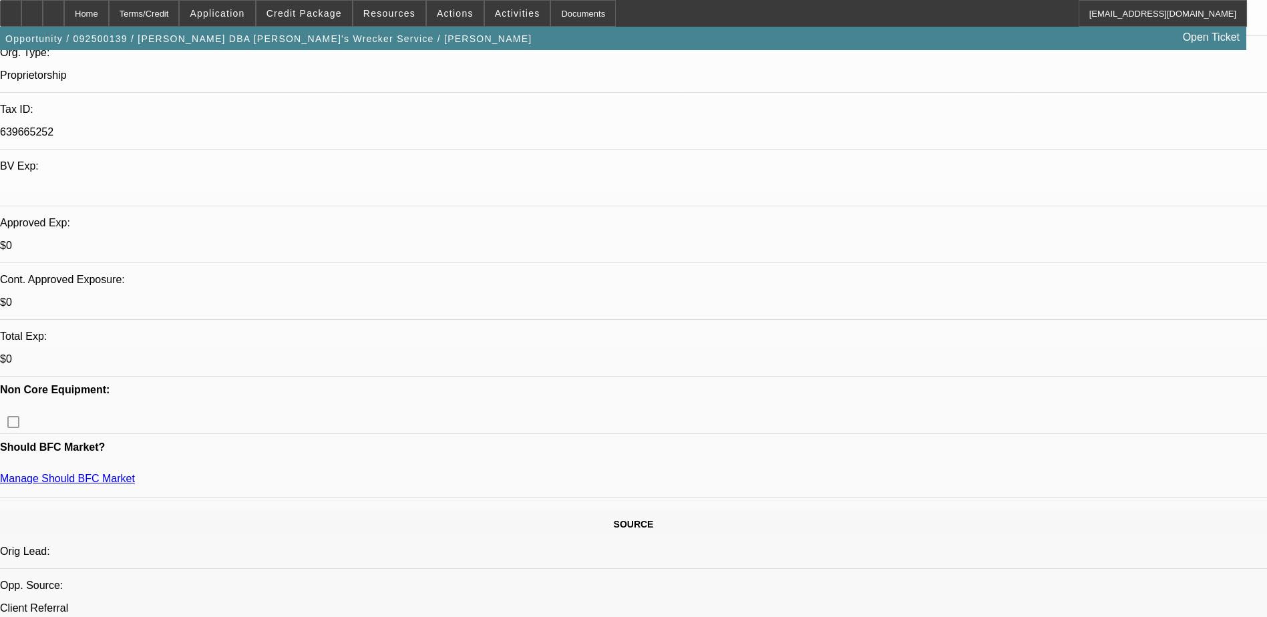
select select "0"
select select "0.1"
select select "0"
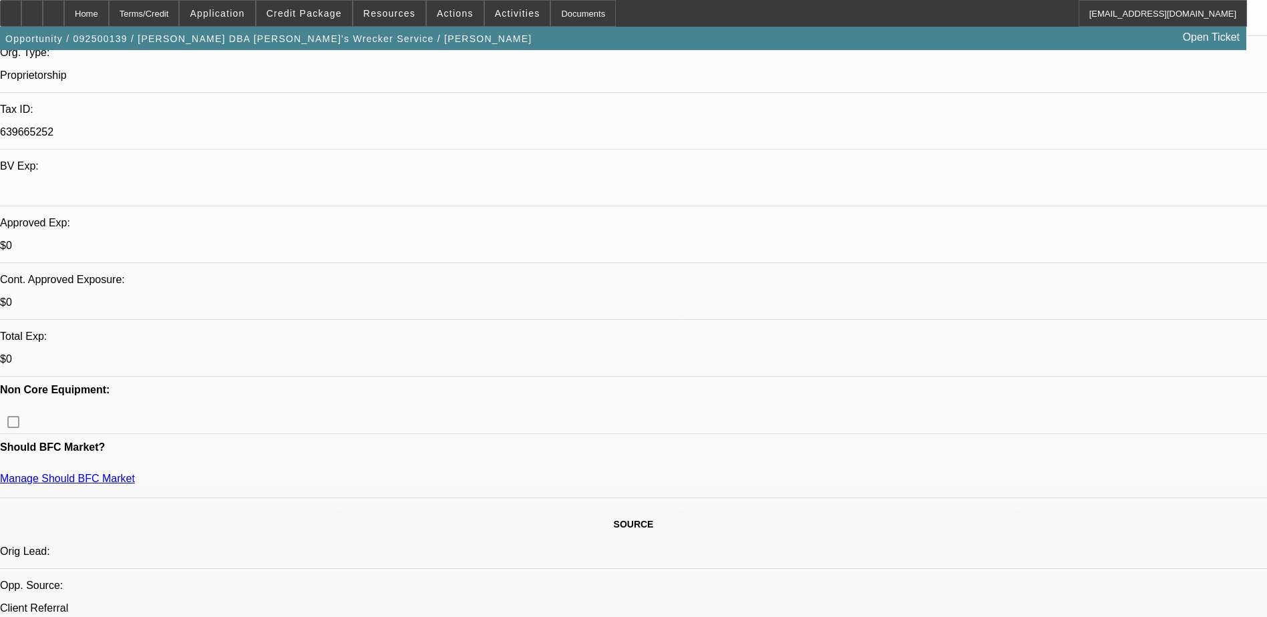
select select "0.1"
select select "0"
select select "0.1"
select select "0"
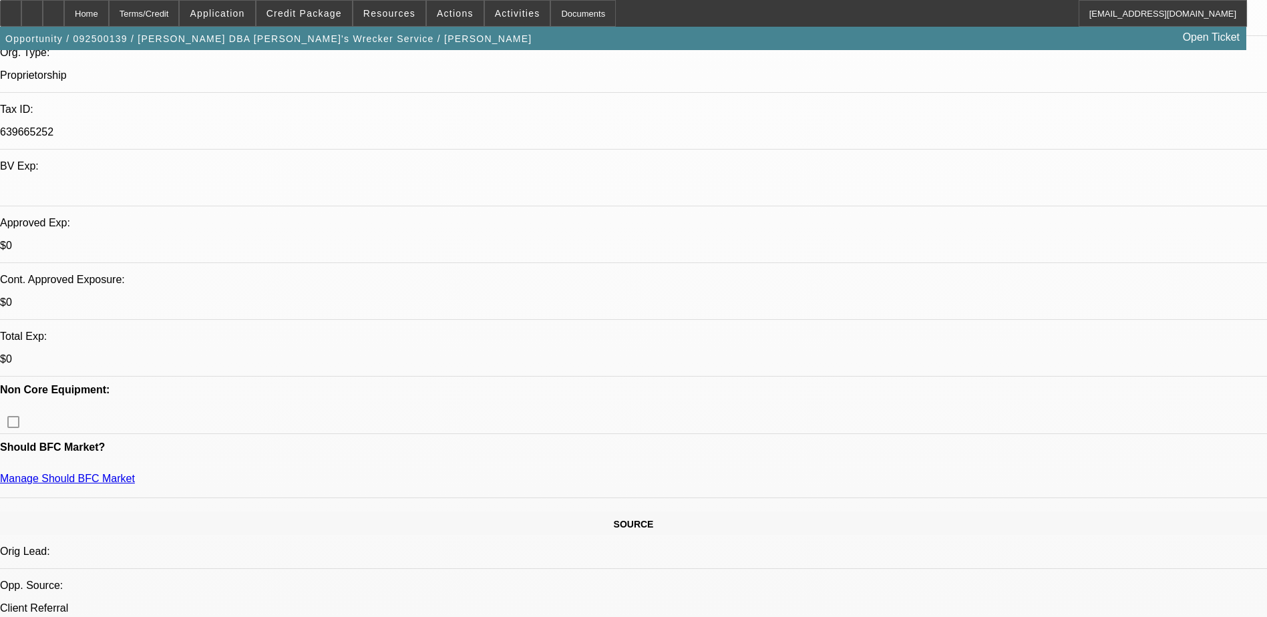
select select "0"
select select "0.1"
select select "1"
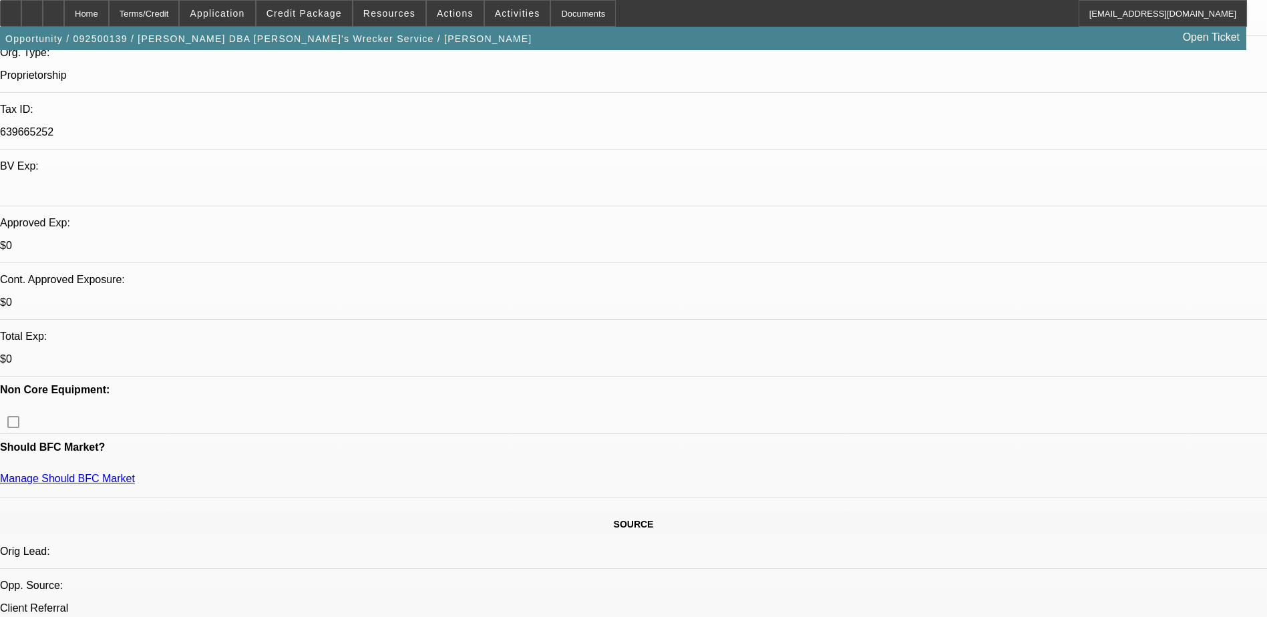
select select "1"
select select "4"
select select "1"
select select "4"
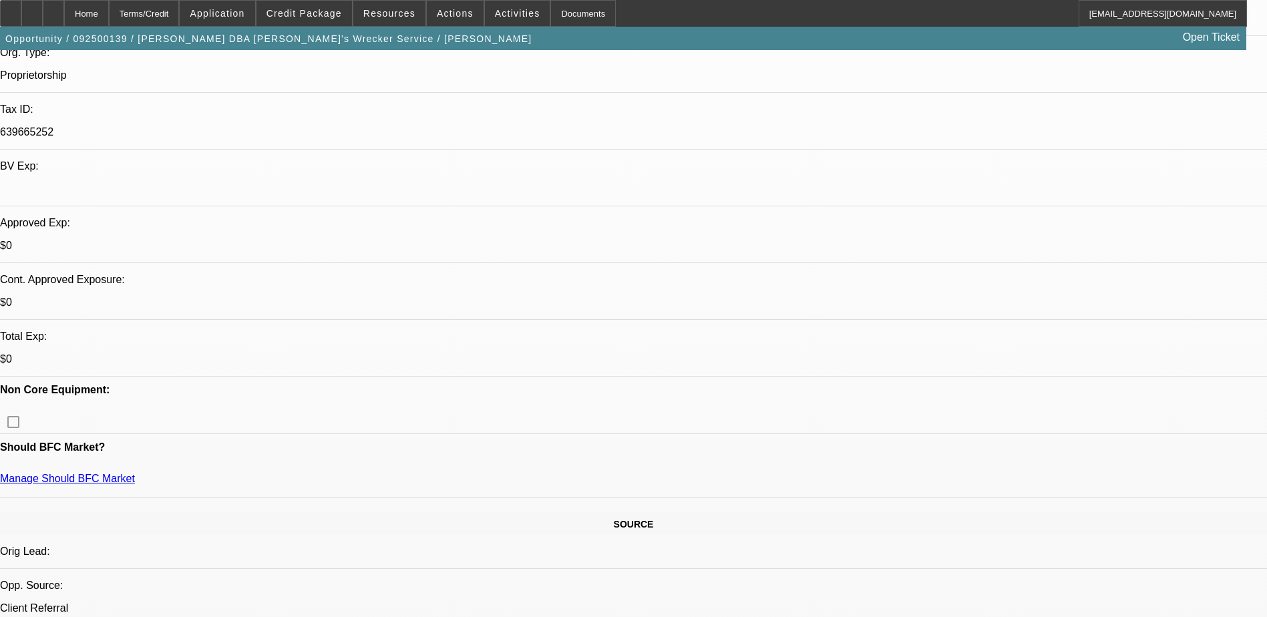
select select "1"
select select "4"
select select "3"
select select "4"
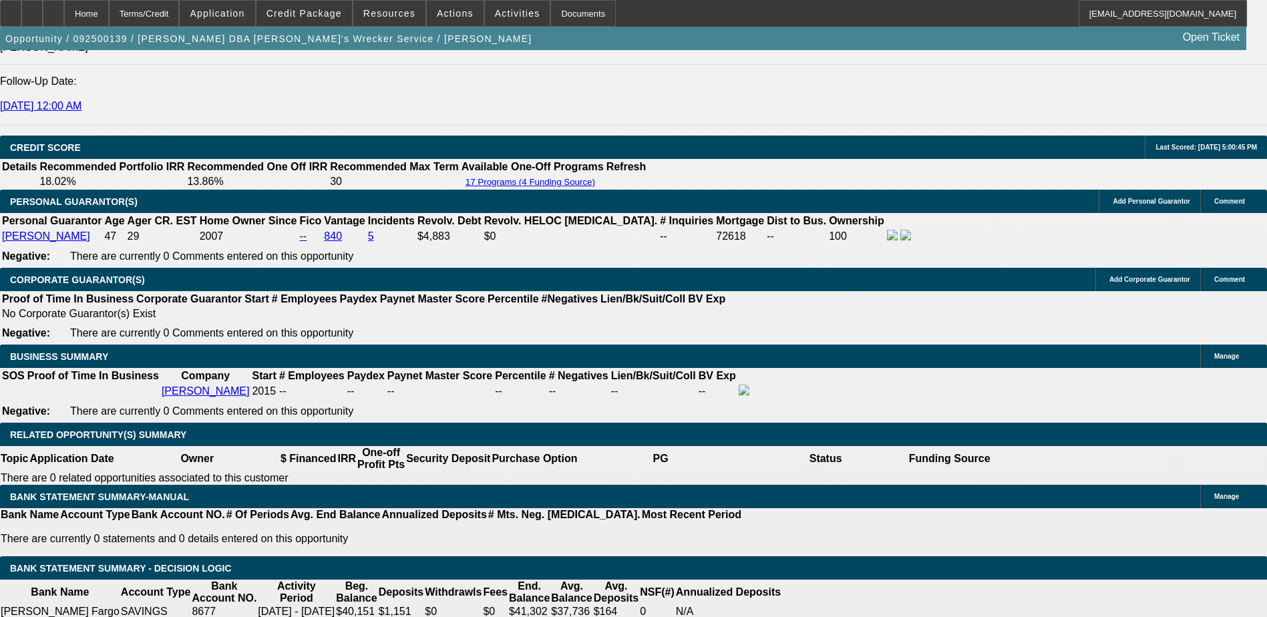
scroll to position [1804, 0]
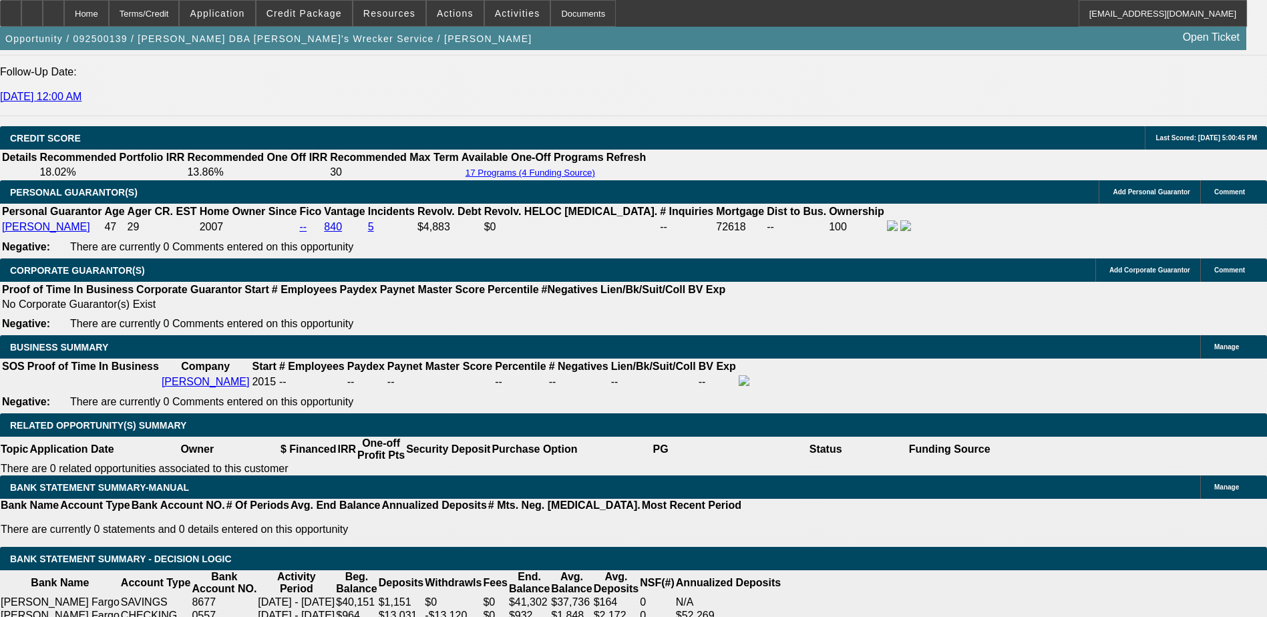
scroll to position [1715, 0]
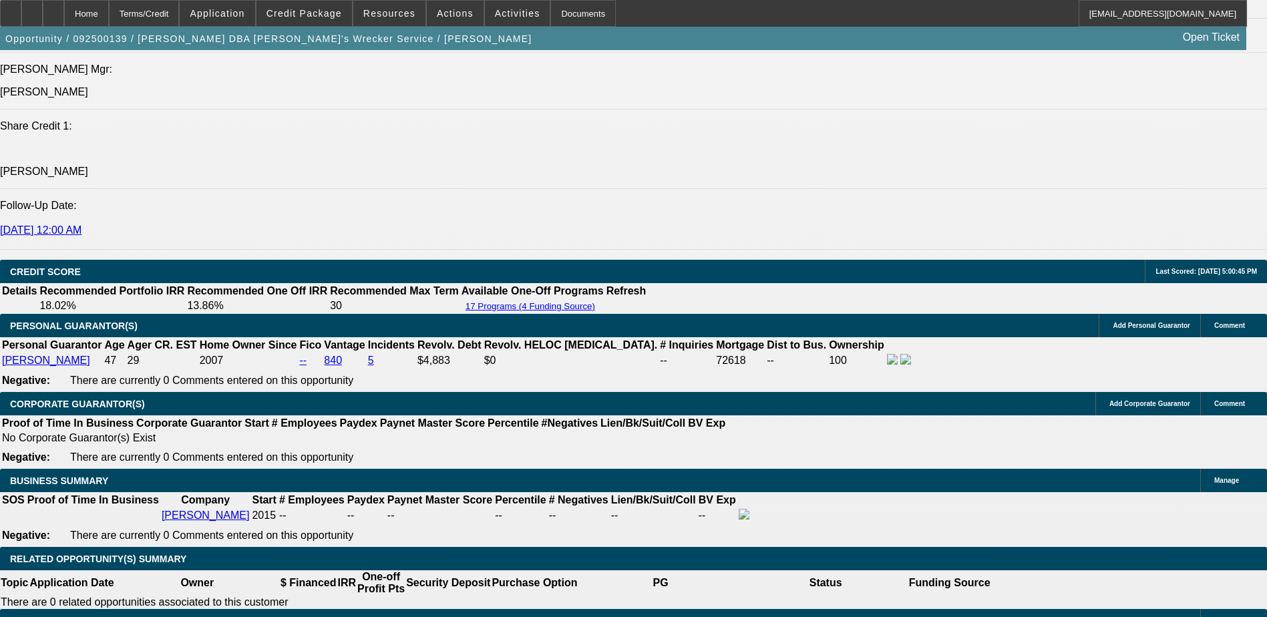
drag, startPoint x: 1199, startPoint y: 524, endPoint x: 1134, endPoint y: 523, distance: 65.5
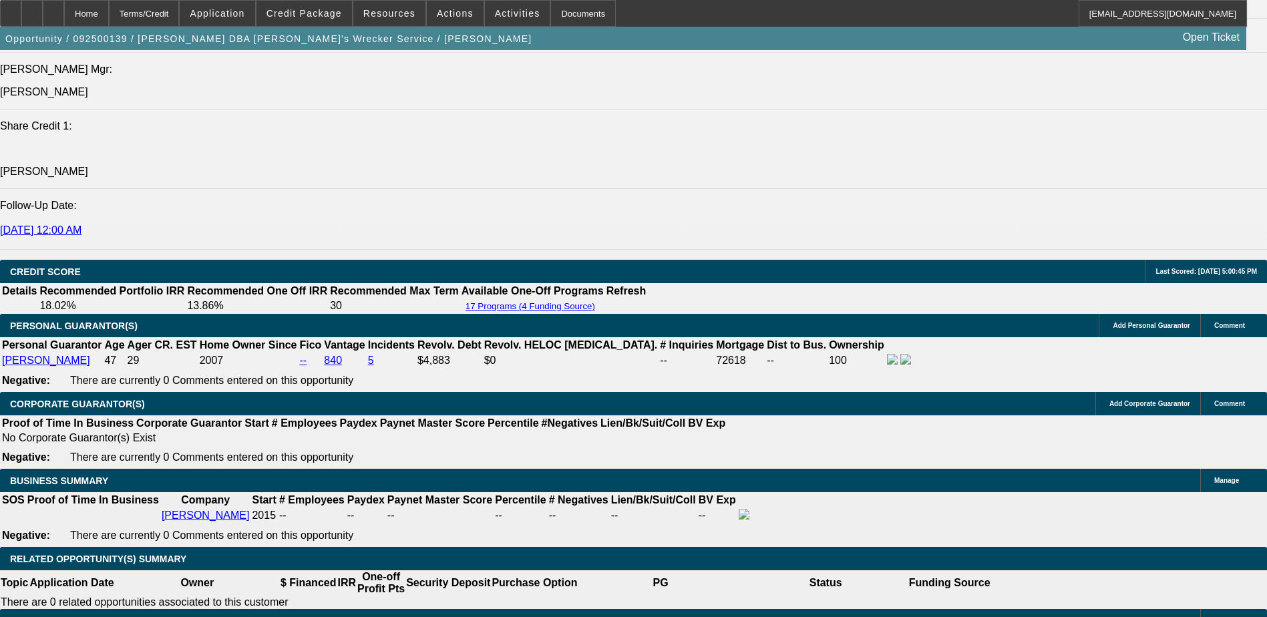
drag, startPoint x: 1134, startPoint y: 523, endPoint x: 1212, endPoint y: 529, distance: 78.4
drag, startPoint x: 1198, startPoint y: 531, endPoint x: 949, endPoint y: 504, distance: 250.0
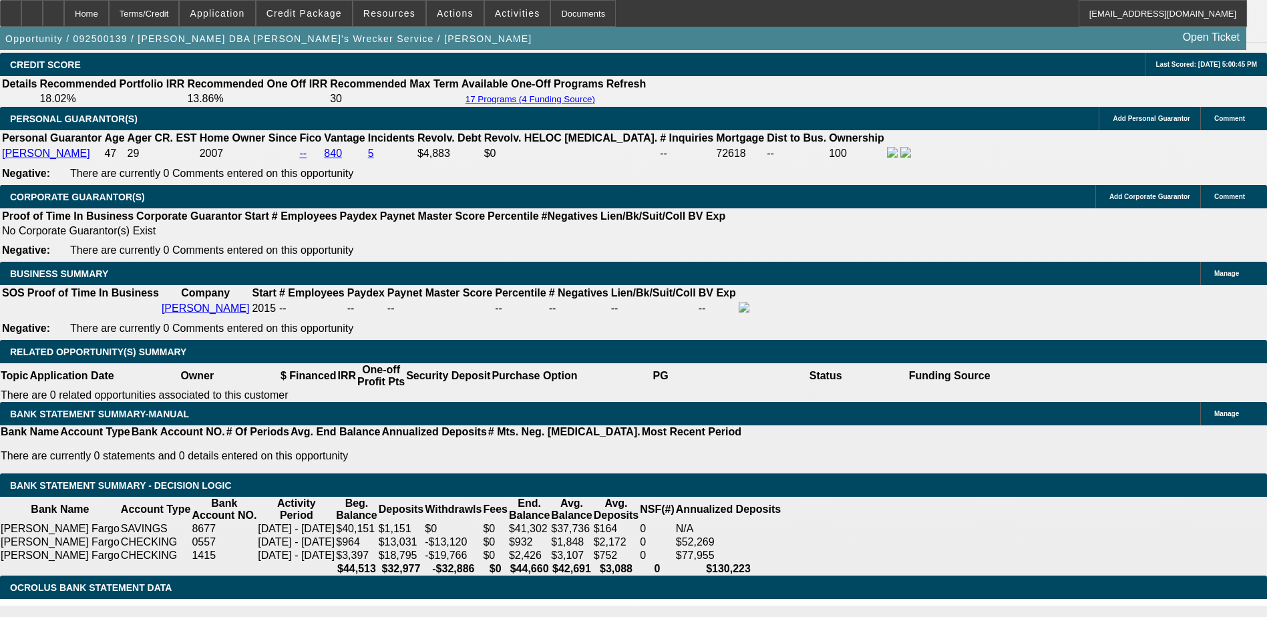
scroll to position [1849, 0]
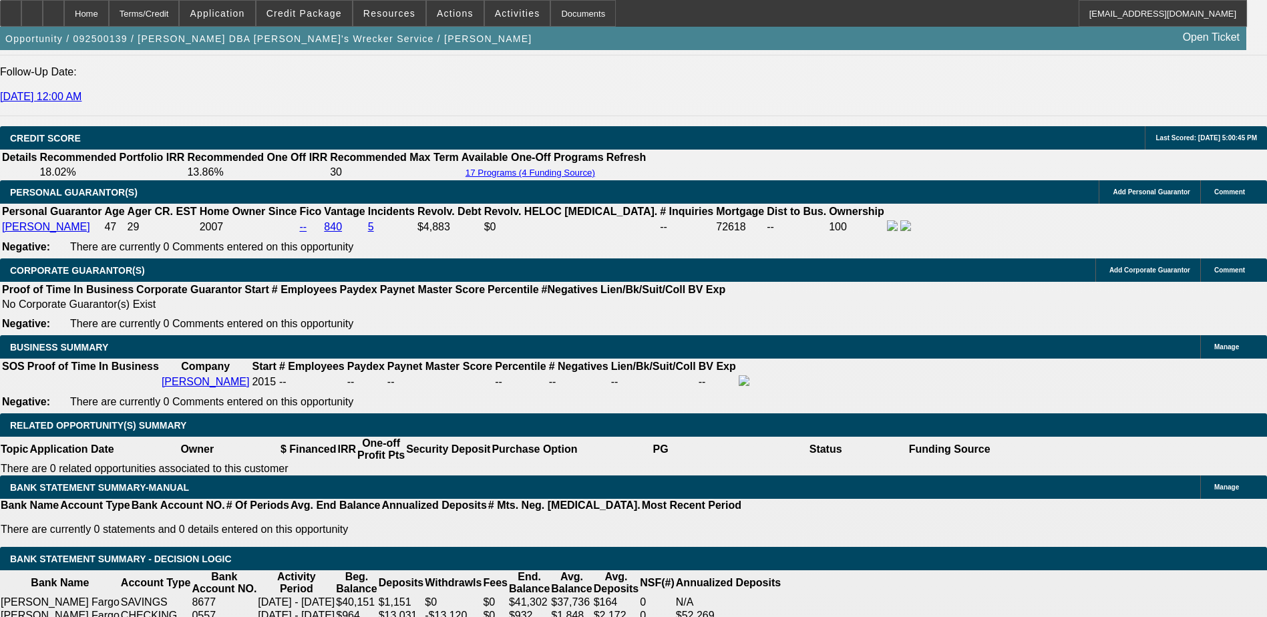
type input "1"
type input "UNKNOWN"
type input "$1,551.45"
type input "11"
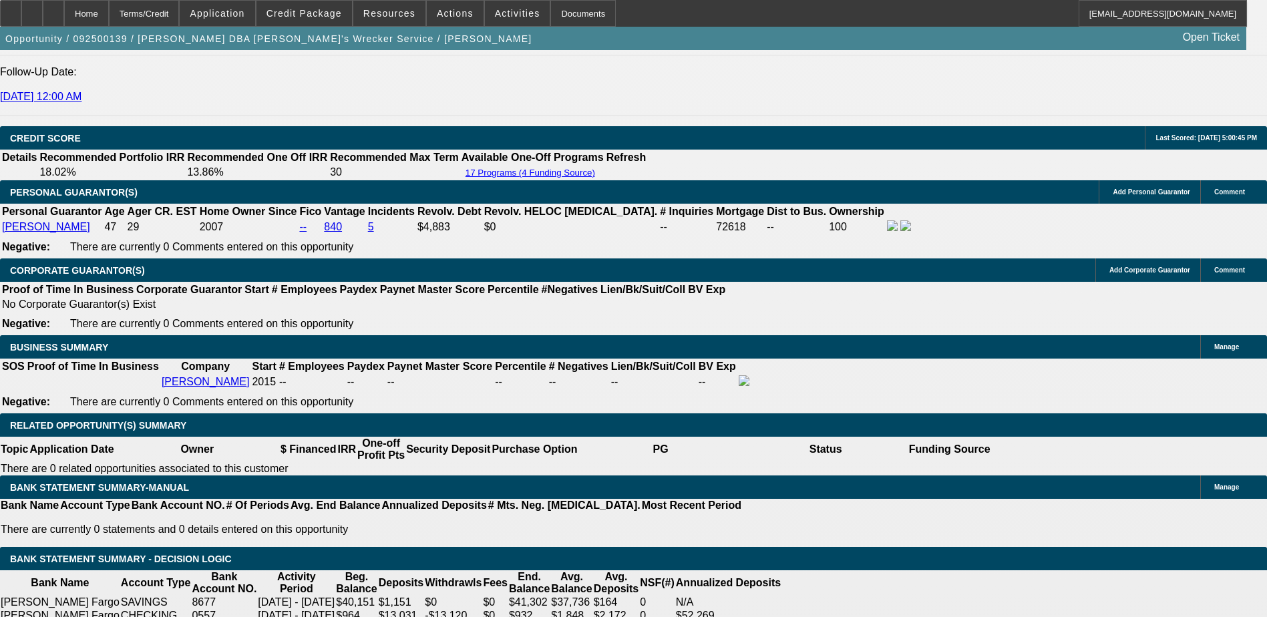
type input "$1,800.63"
type input "1"
type input "$1,551.45"
type input "10"
type input "$1,774.70"
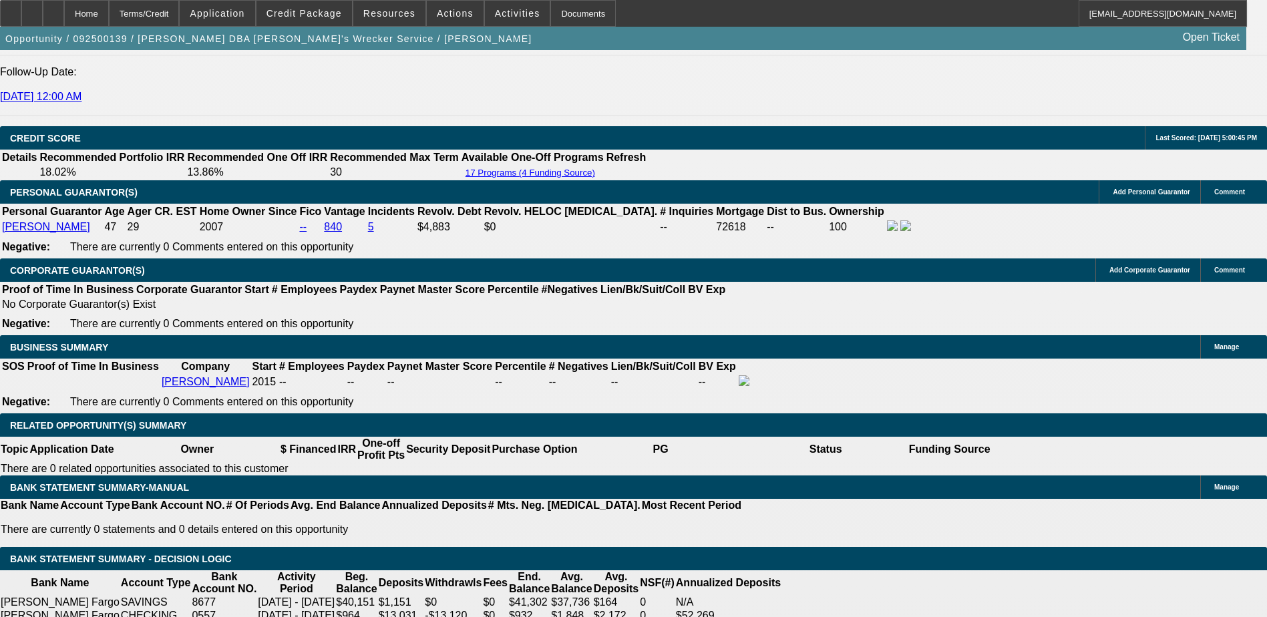
type input "10.5"
type input "$1,787.63"
type input "10.5"
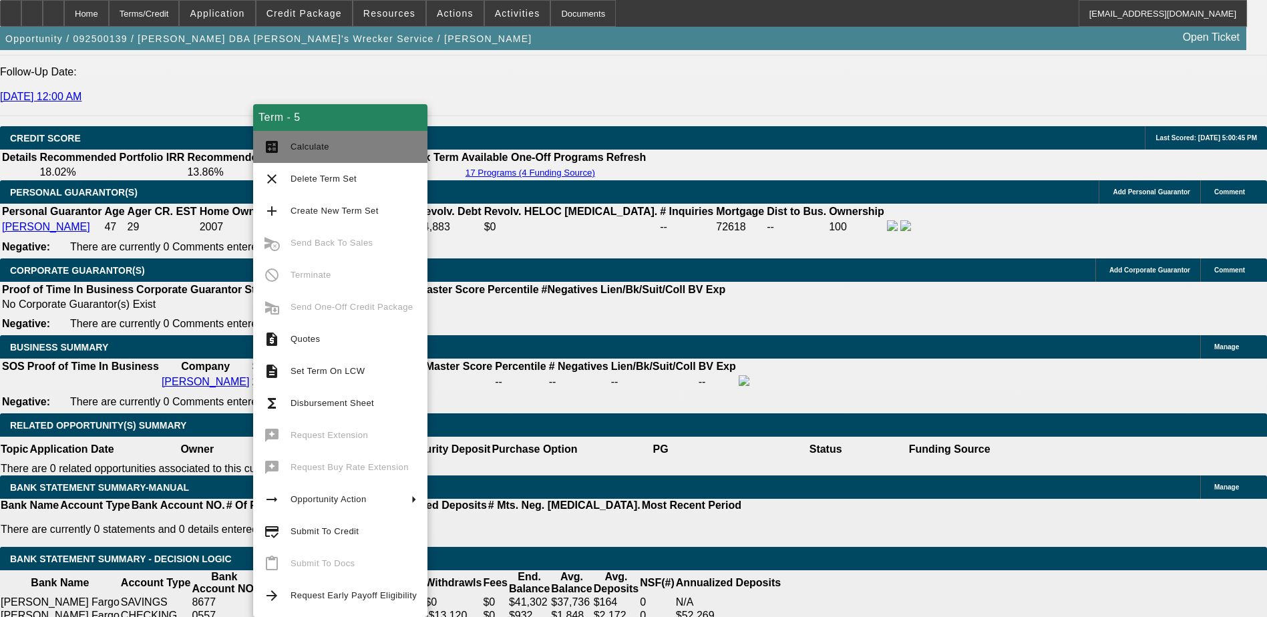
click at [312, 139] on span "Calculate" at bounding box center [354, 147] width 126 height 16
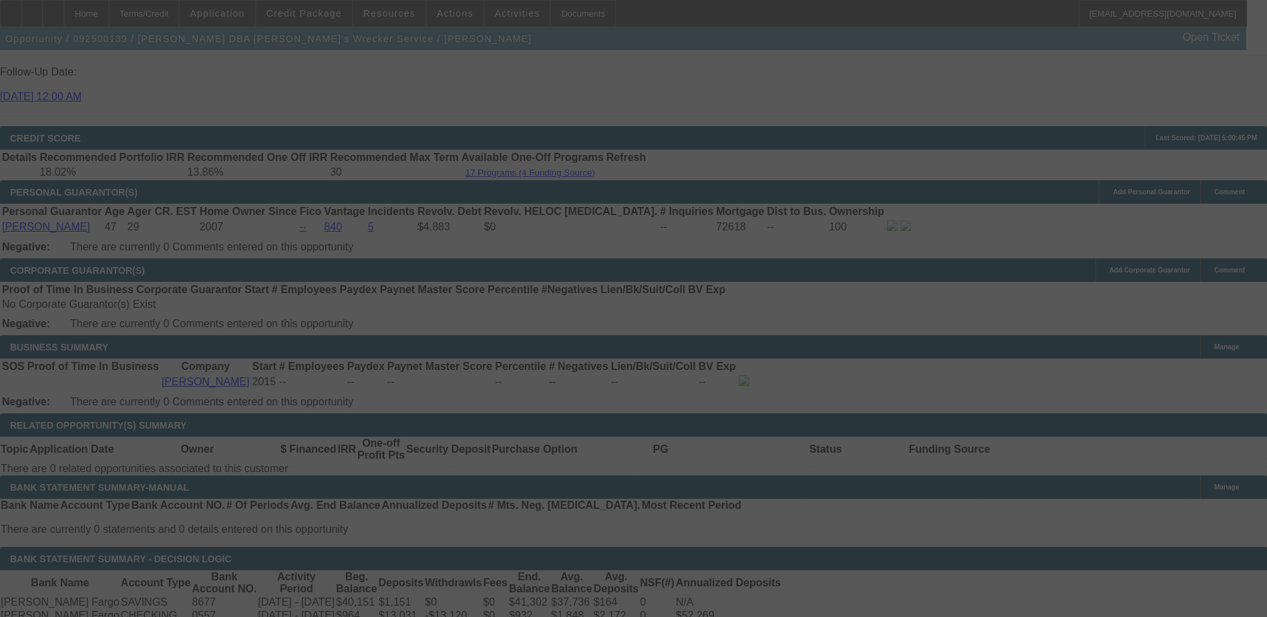
select select "0"
select select "0.1"
select select "4"
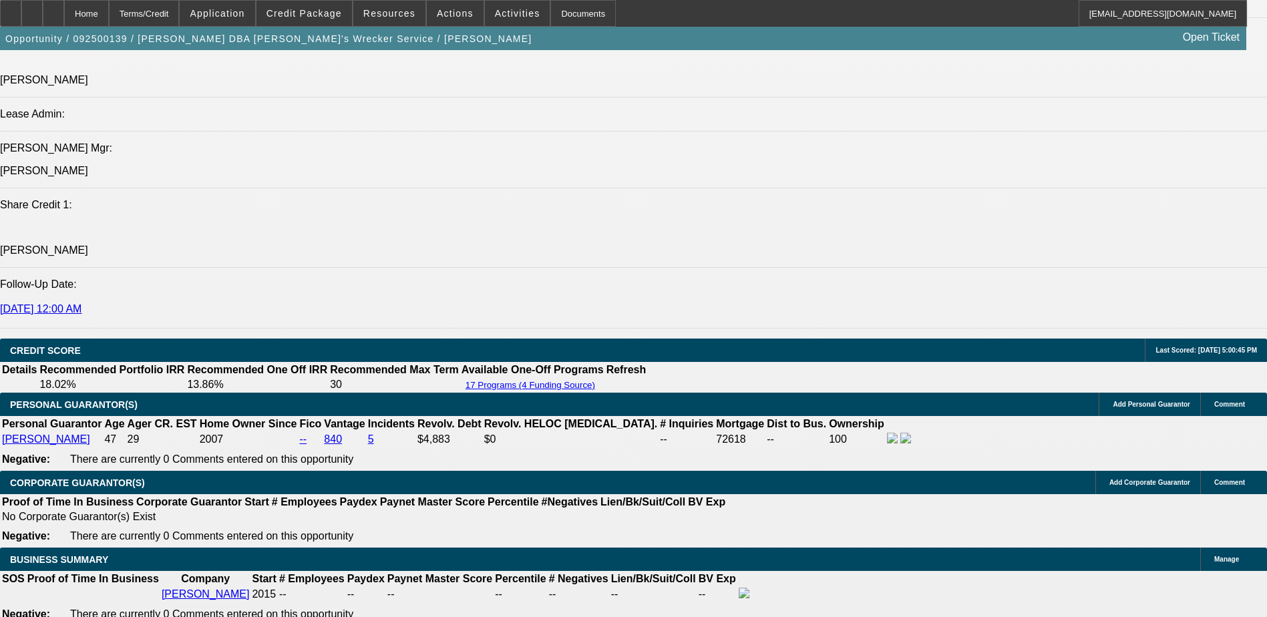
scroll to position [1633, 0]
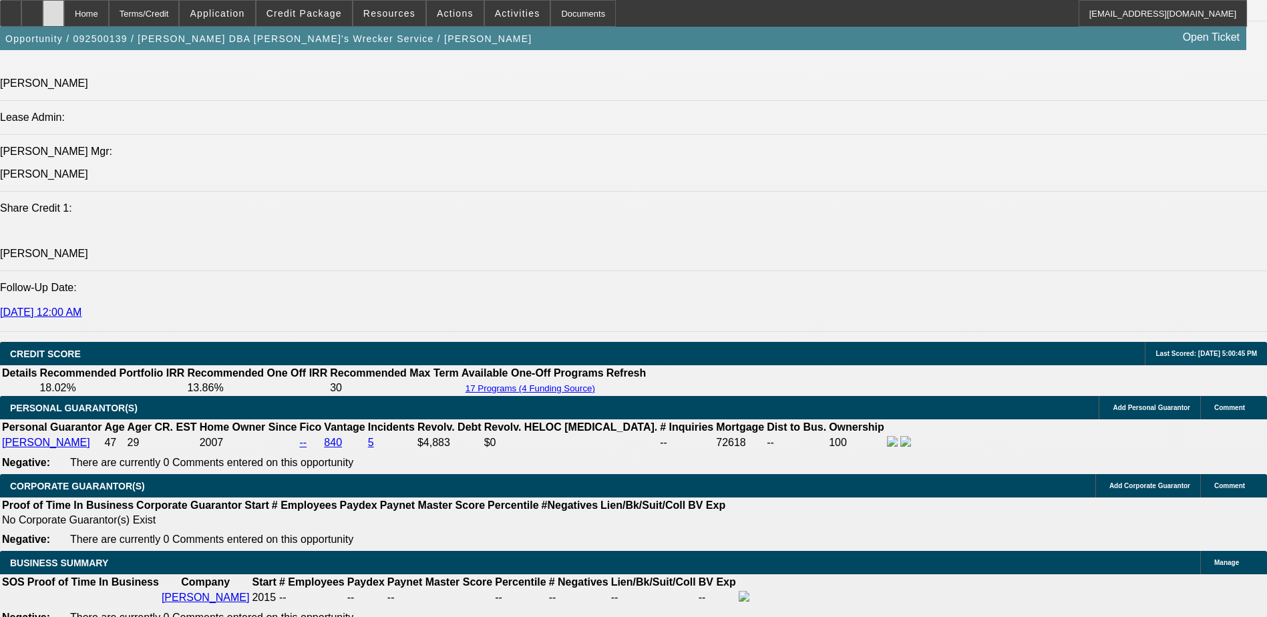
click at [53, 9] on icon at bounding box center [53, 9] width 0 height 0
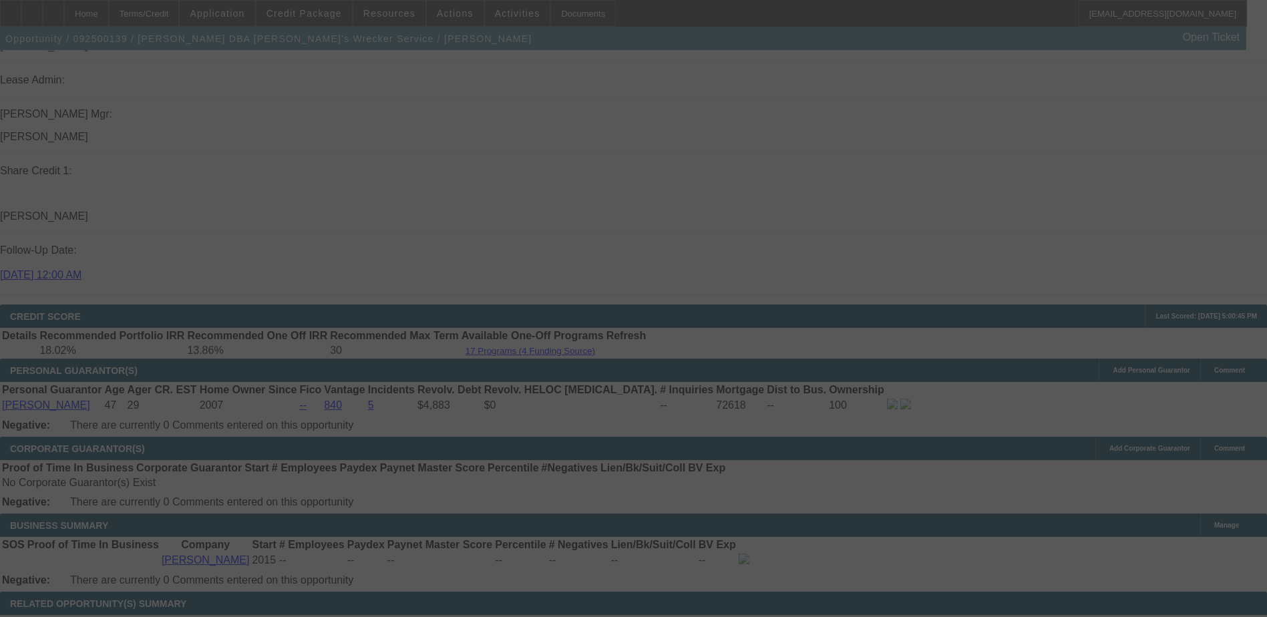
scroll to position [1715, 0]
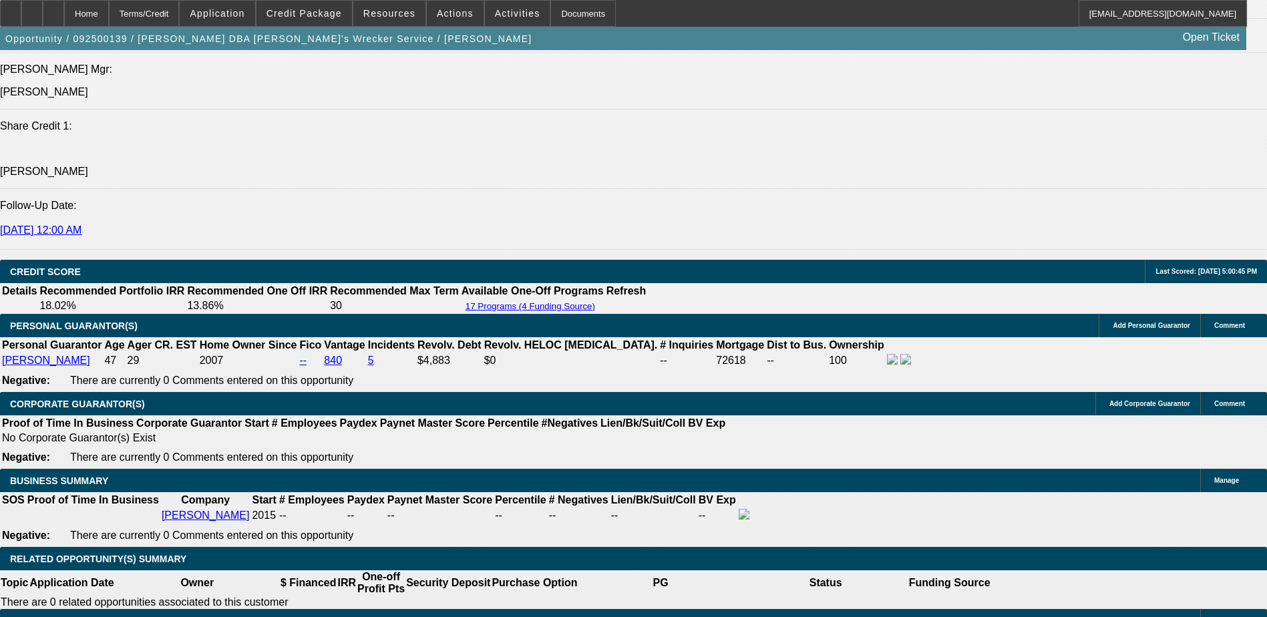
select select "0"
select select "0.1"
select select "0"
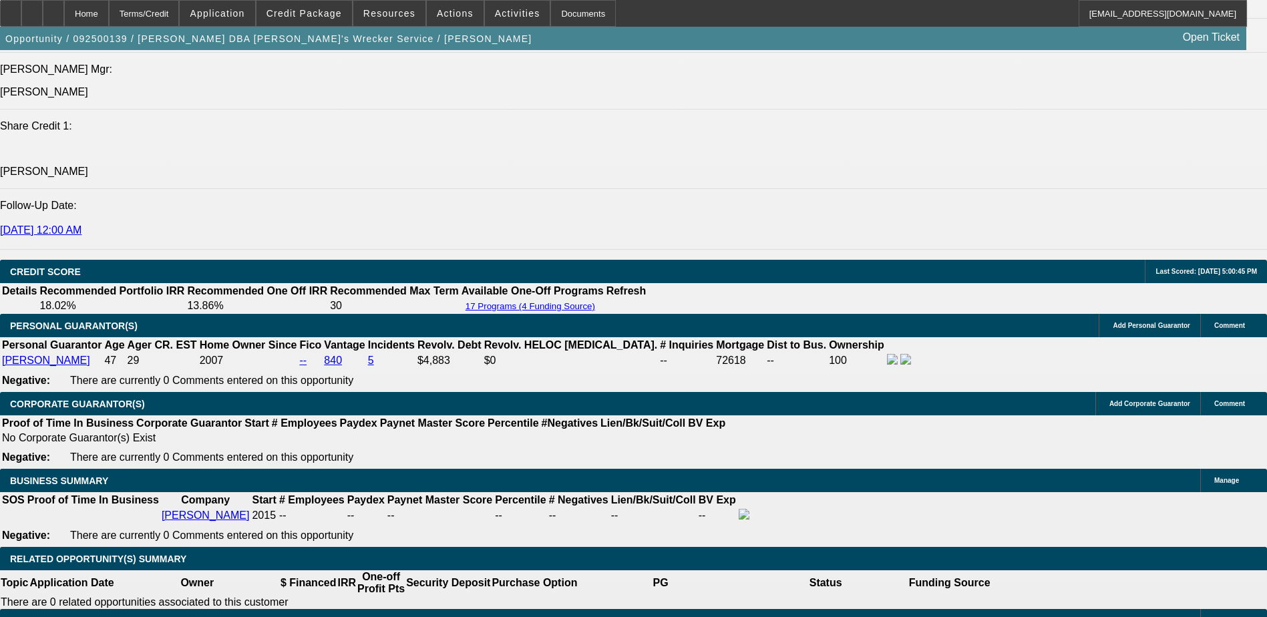
select select "0.1"
select select "0"
select select "0.1"
select select "0"
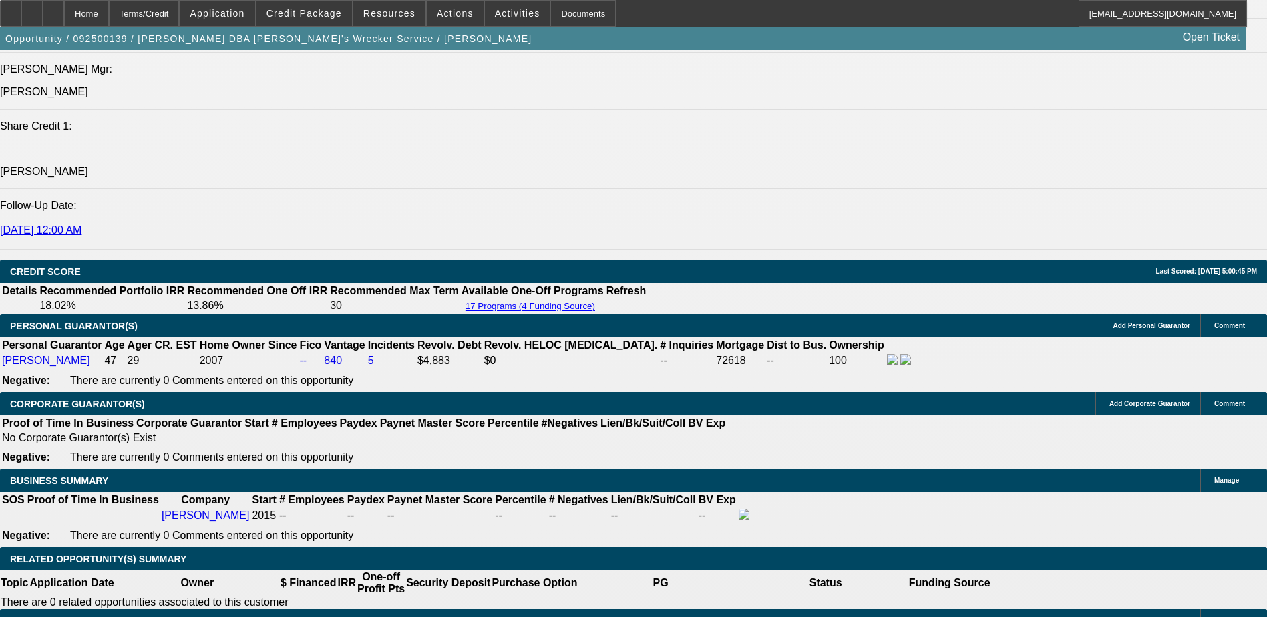
select select "0"
select select "0.1"
select select "1"
select select "4"
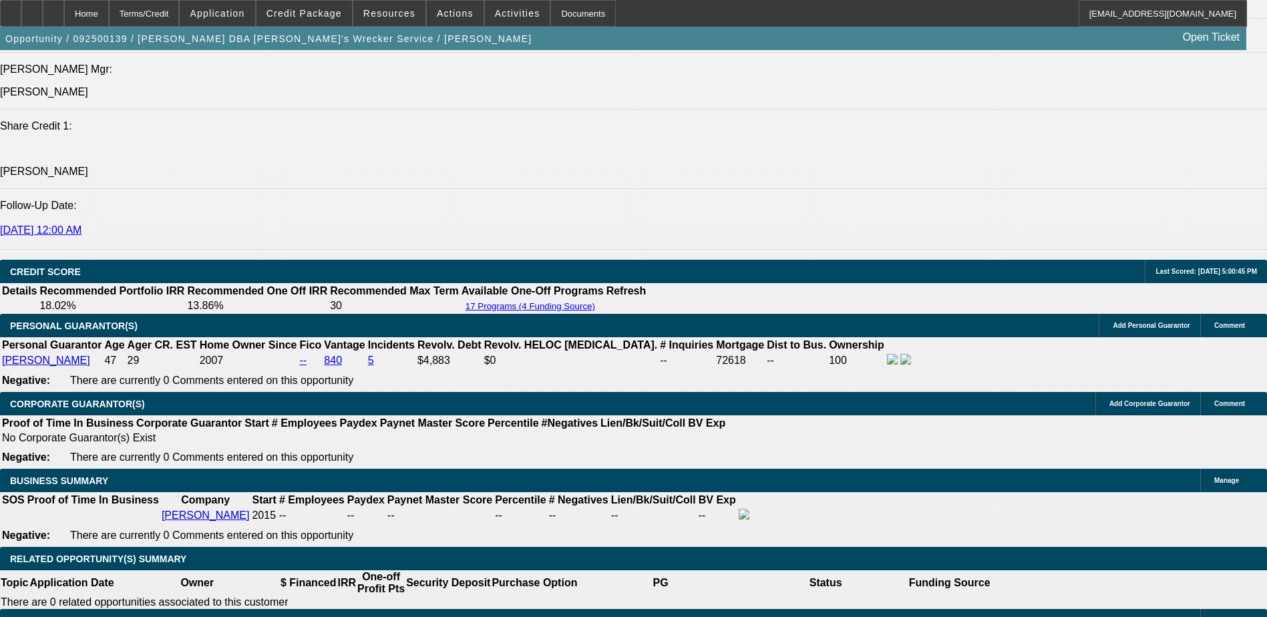
select select "1"
select select "4"
select select "1"
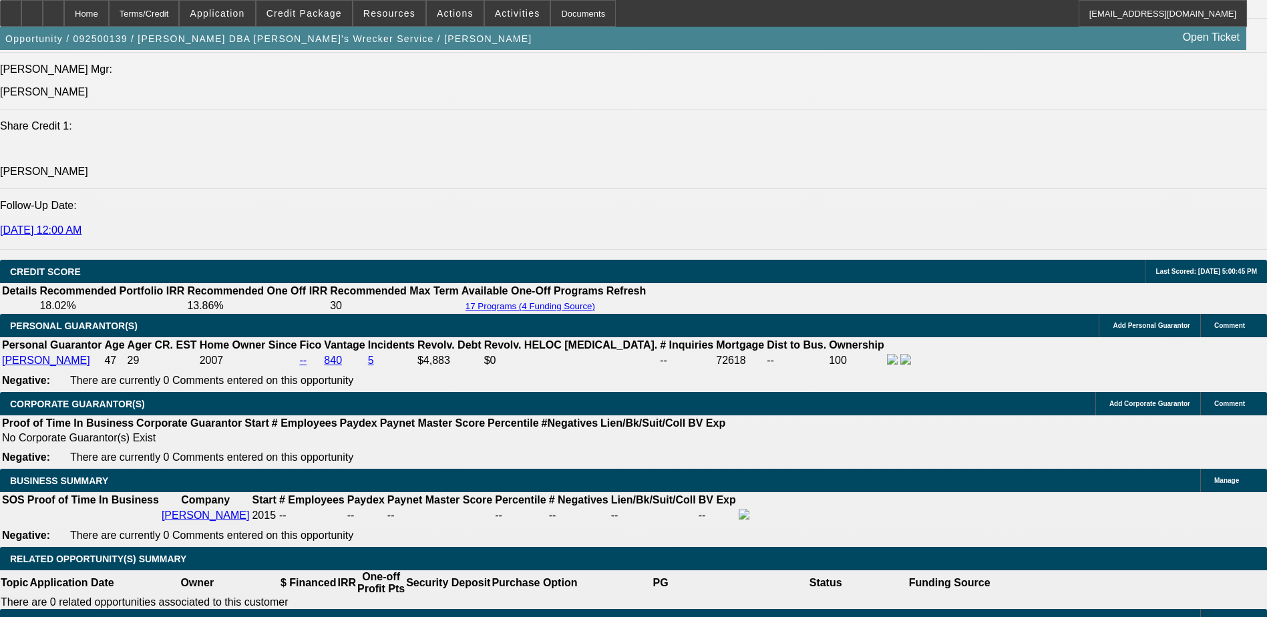
select select "4"
select select "1"
select select "3"
select select "4"
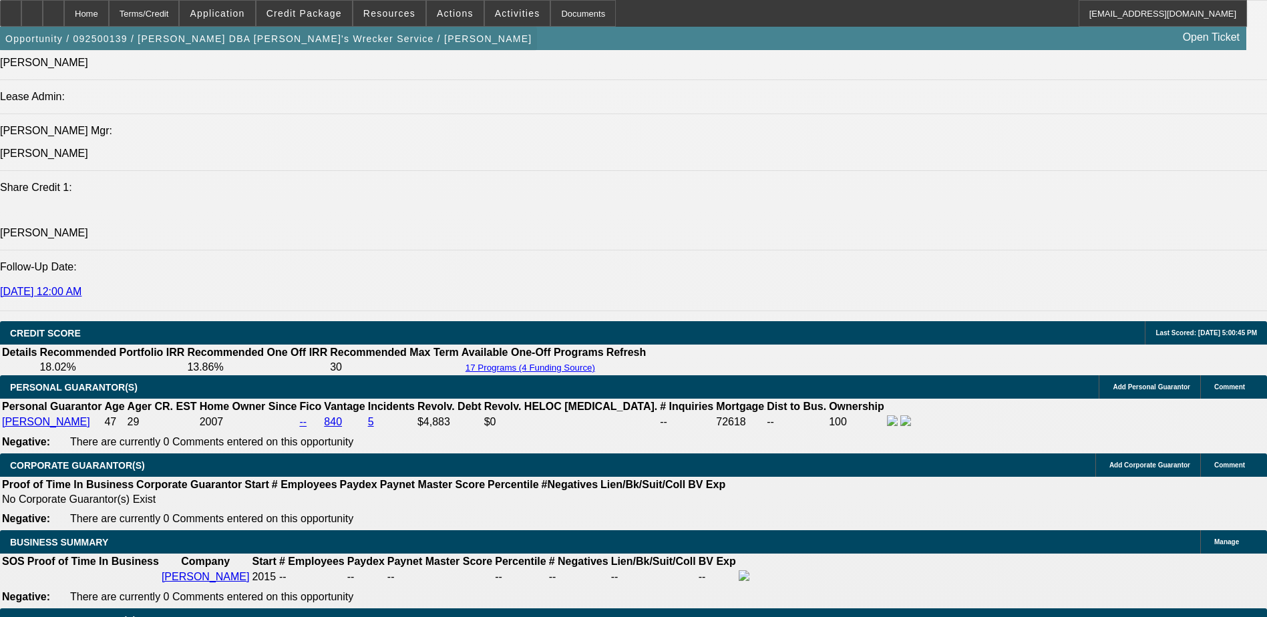
scroll to position [1648, 0]
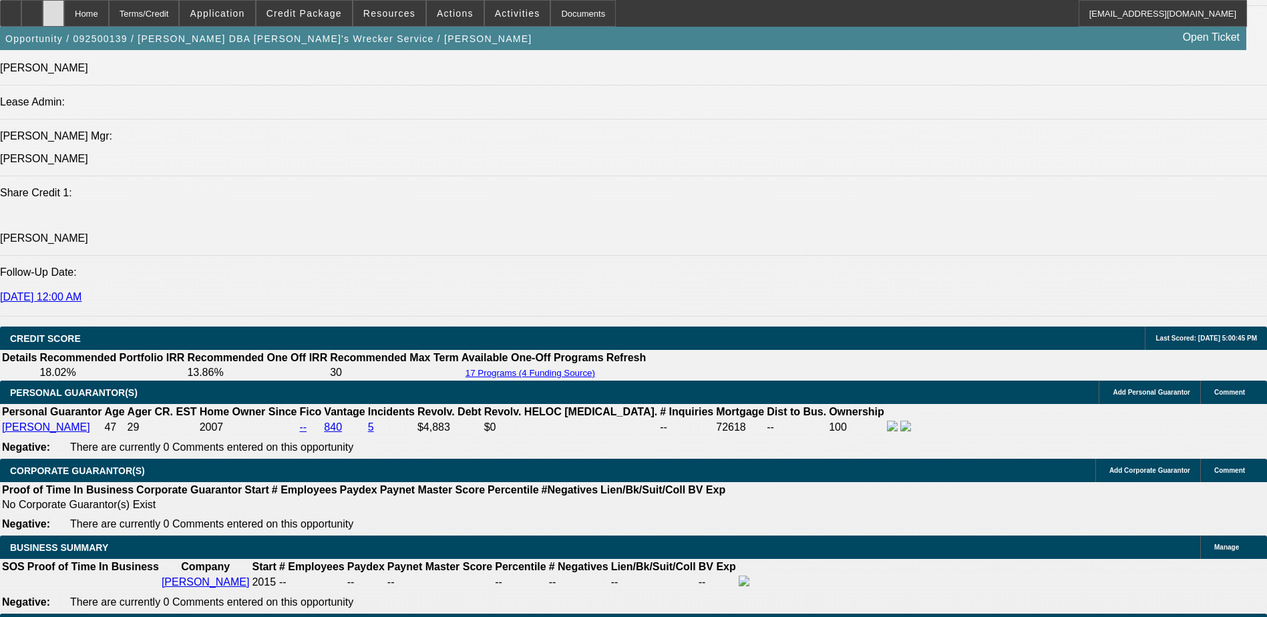
click at [85, 26] on span "button" at bounding box center [268, 39] width 537 height 32
click at [64, 20] on div at bounding box center [53, 13] width 21 height 27
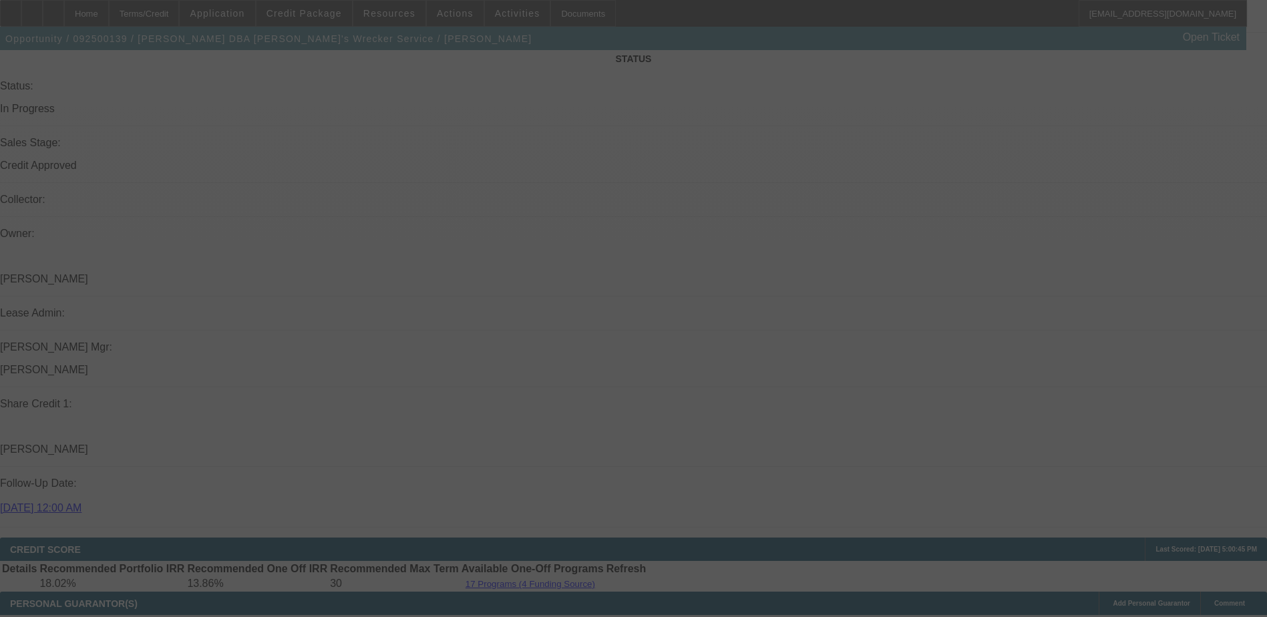
scroll to position [1642, 0]
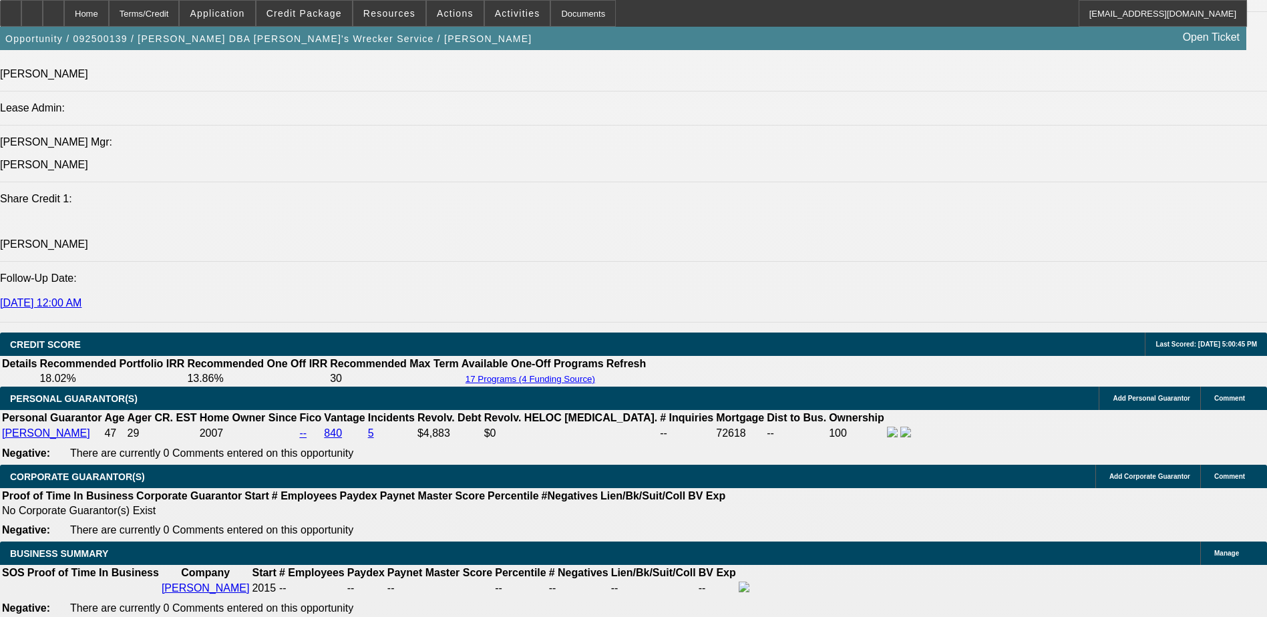
select select "0"
select select "0.1"
select select "0"
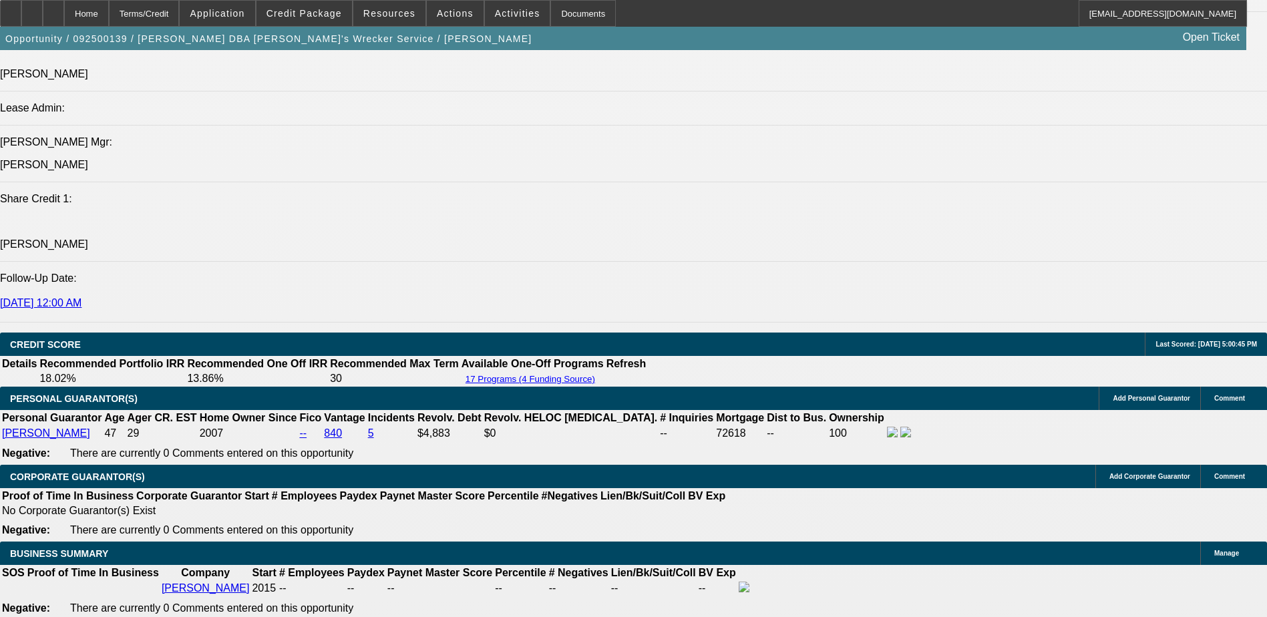
select select "0.1"
select select "0"
select select "0.1"
select select "0"
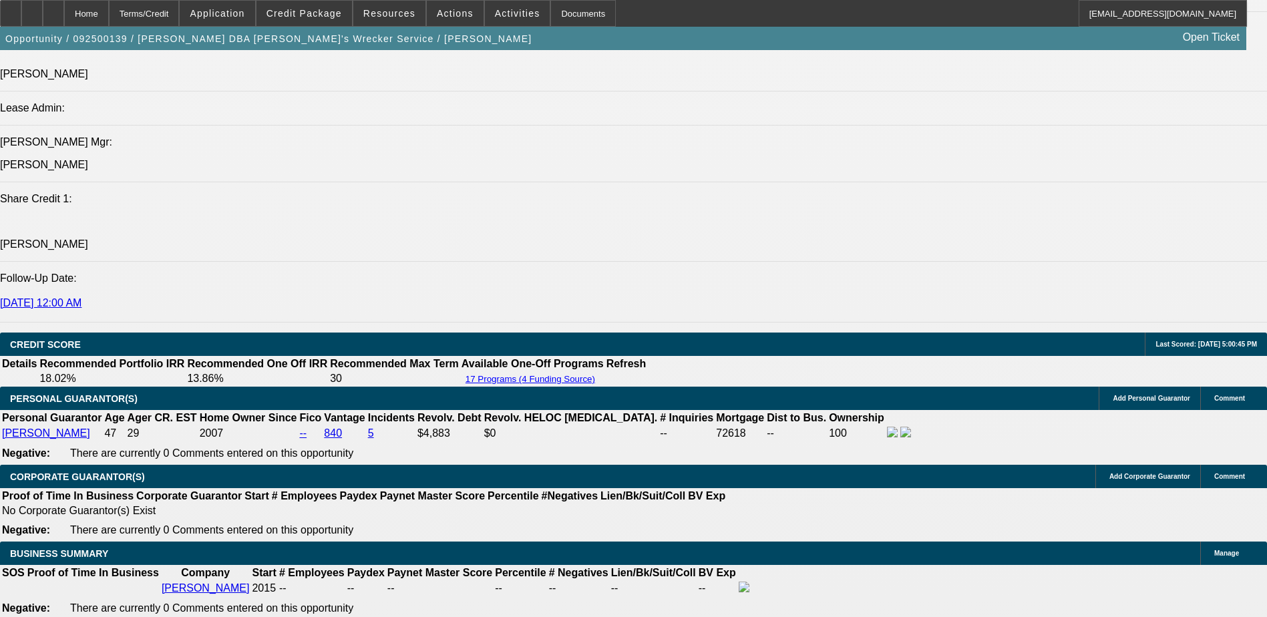
select select "0"
select select "0.1"
select select "1"
select select "4"
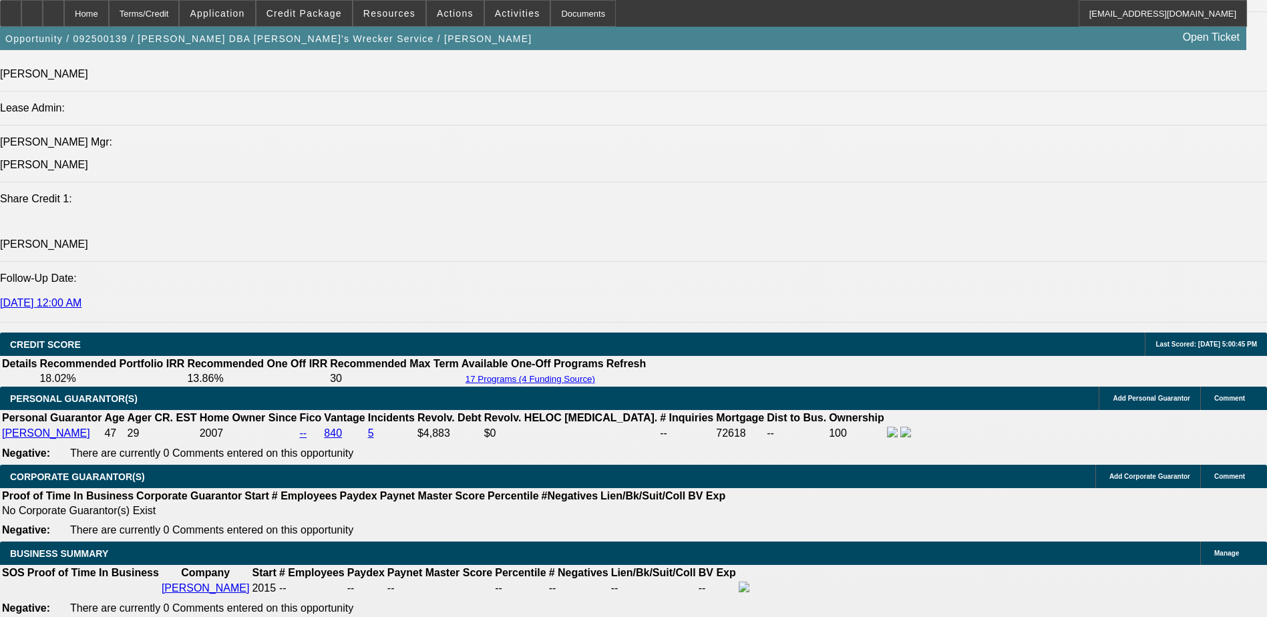
select select "1"
select select "4"
select select "1"
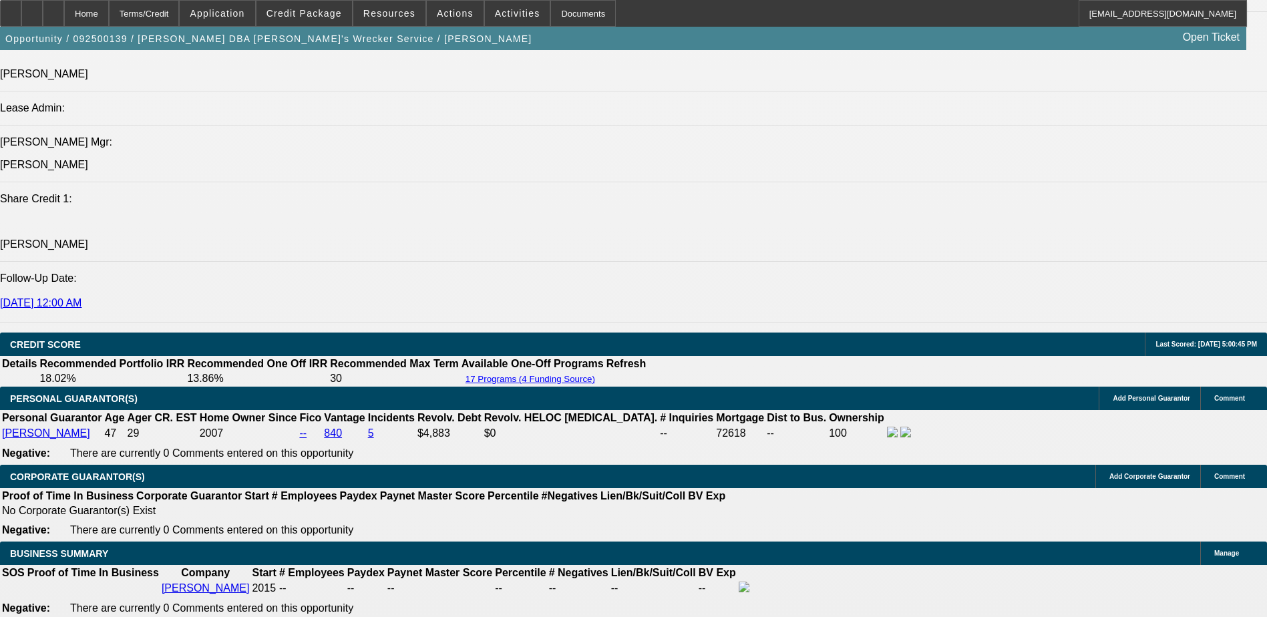
select select "4"
select select "1"
select select "3"
select select "4"
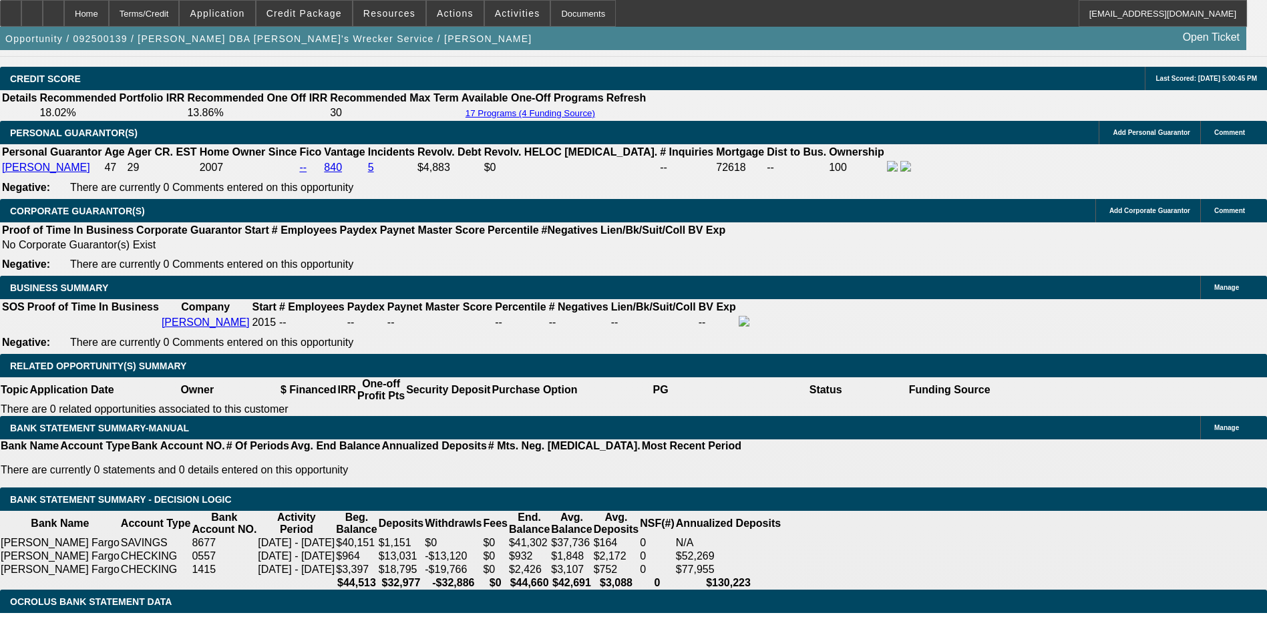
scroll to position [1910, 0]
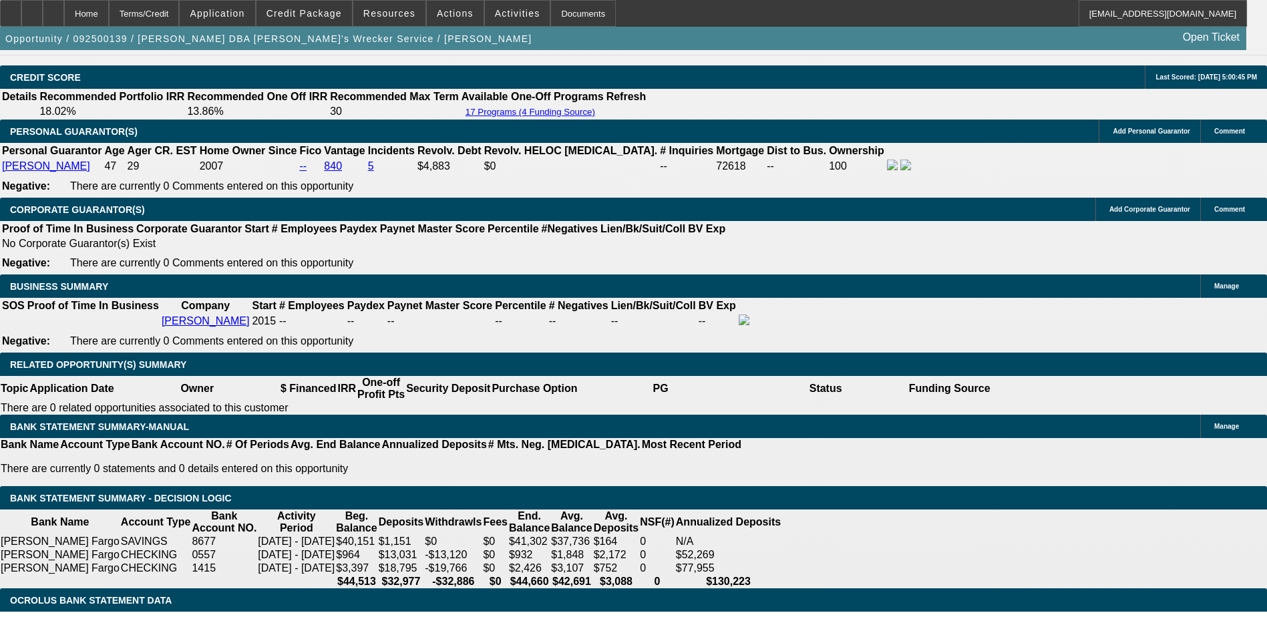
type input "UNKNOWN"
type input "12.9"
type input "$1,850.52"
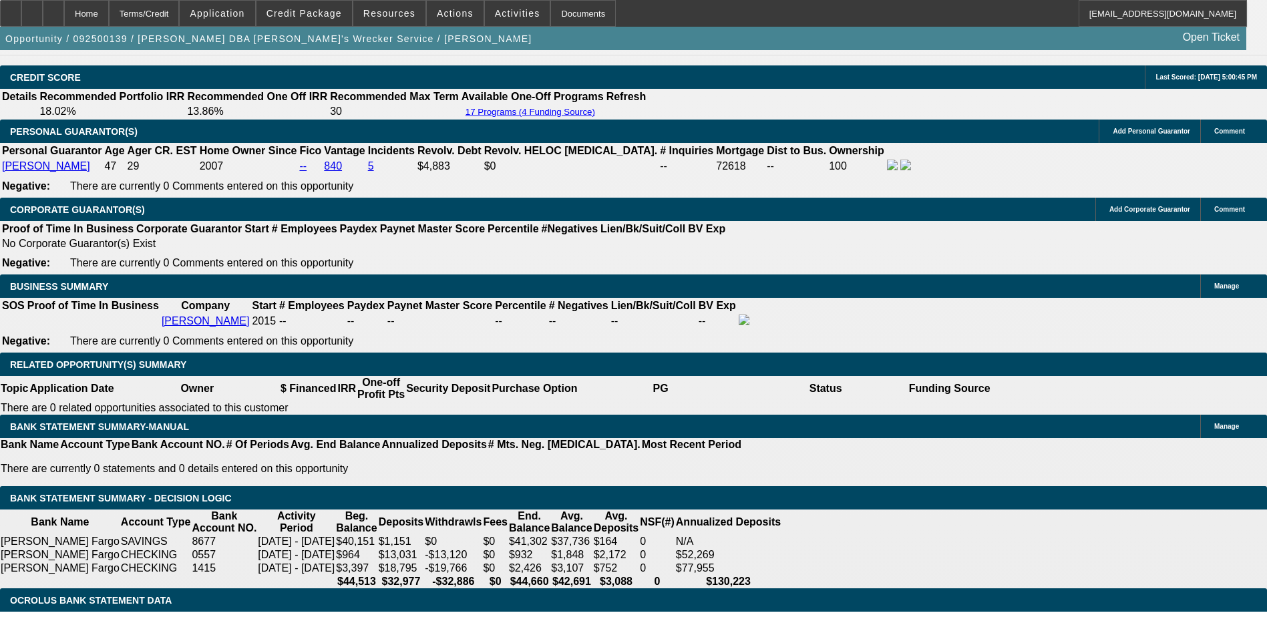
type input "12.9"
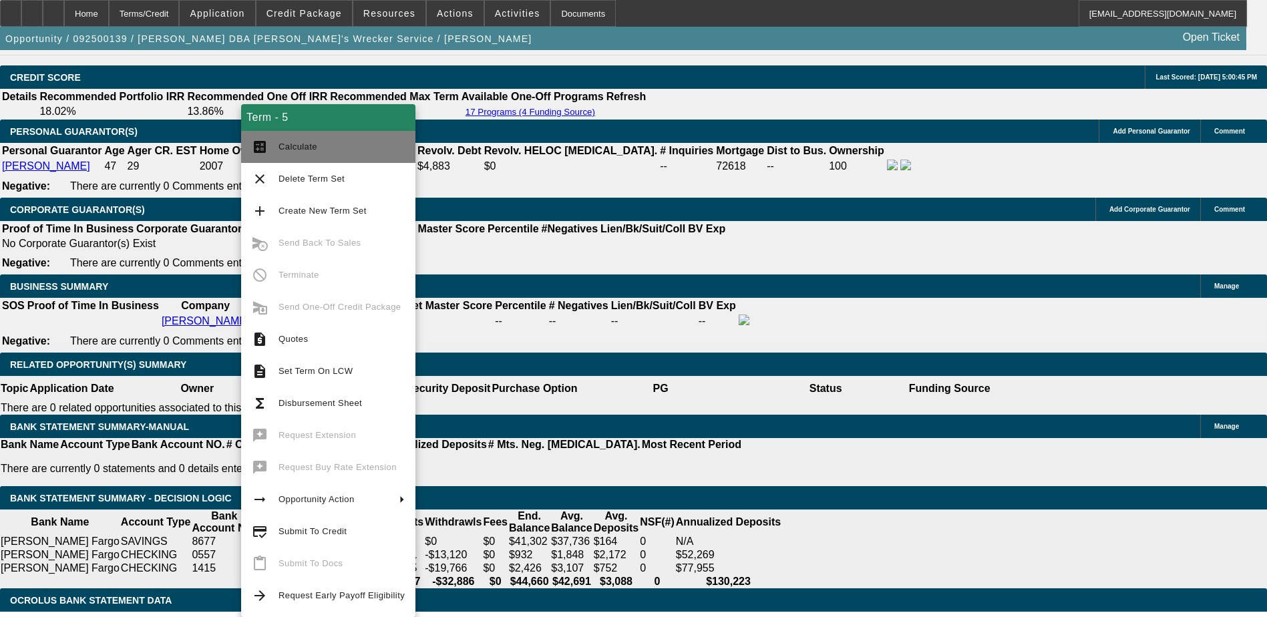
click at [284, 156] on button "calculate Calculate" at bounding box center [328, 147] width 174 height 32
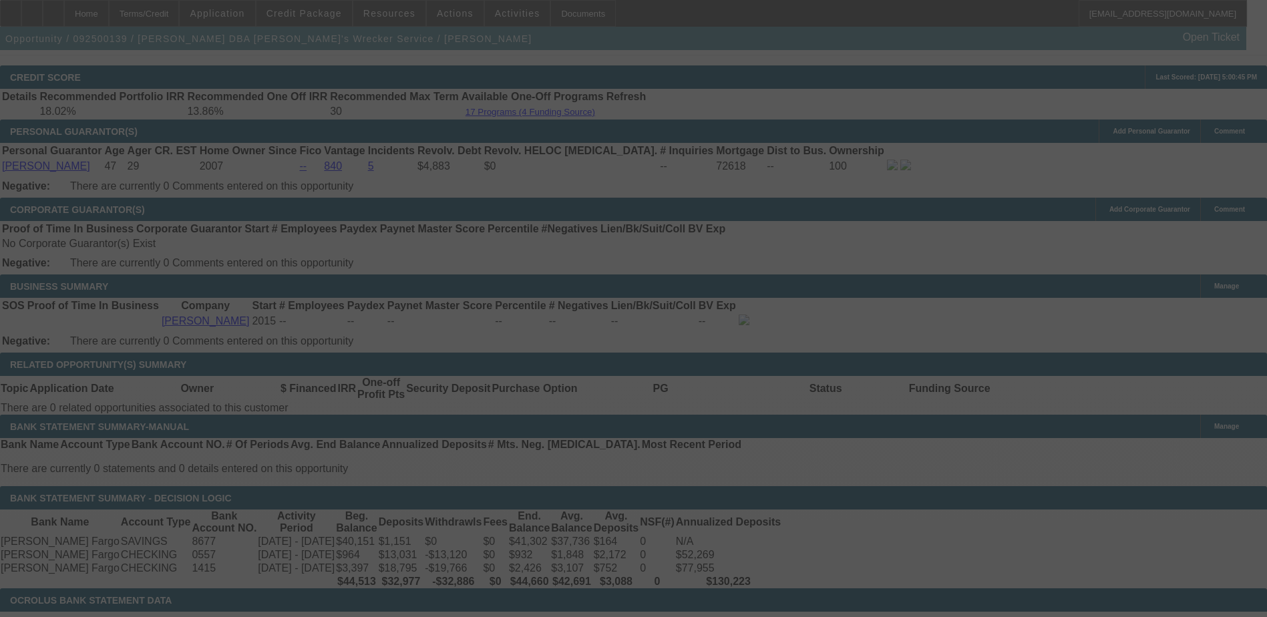
select select "0"
select select "0.1"
select select "4"
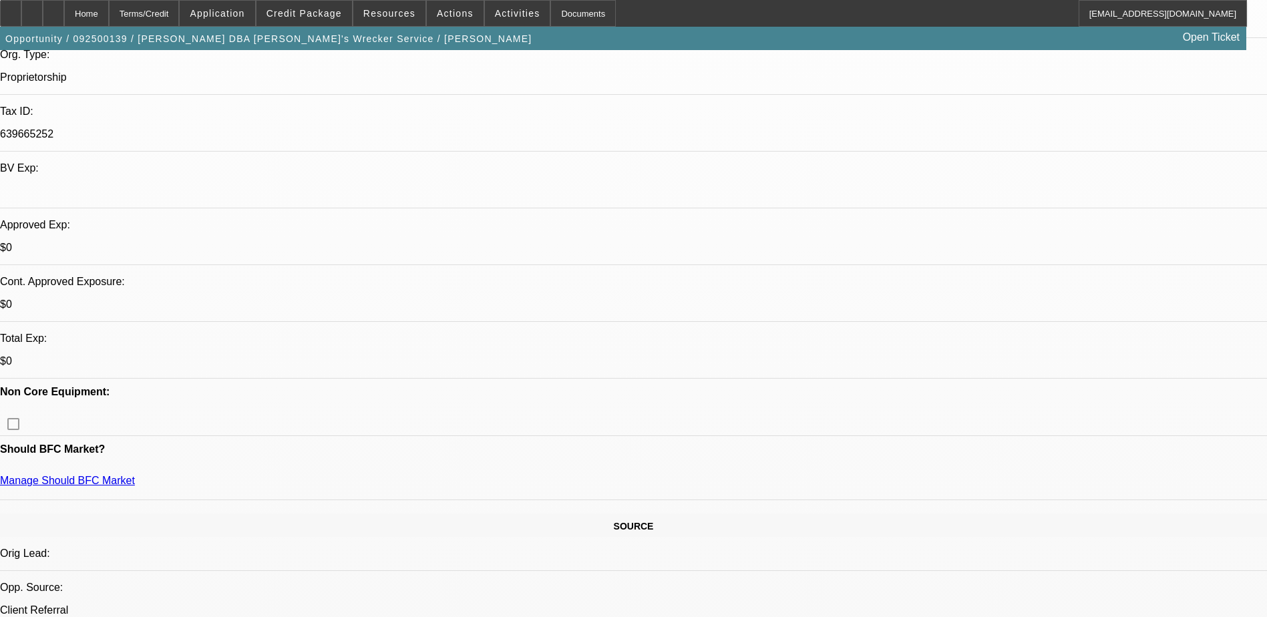
scroll to position [267, 0]
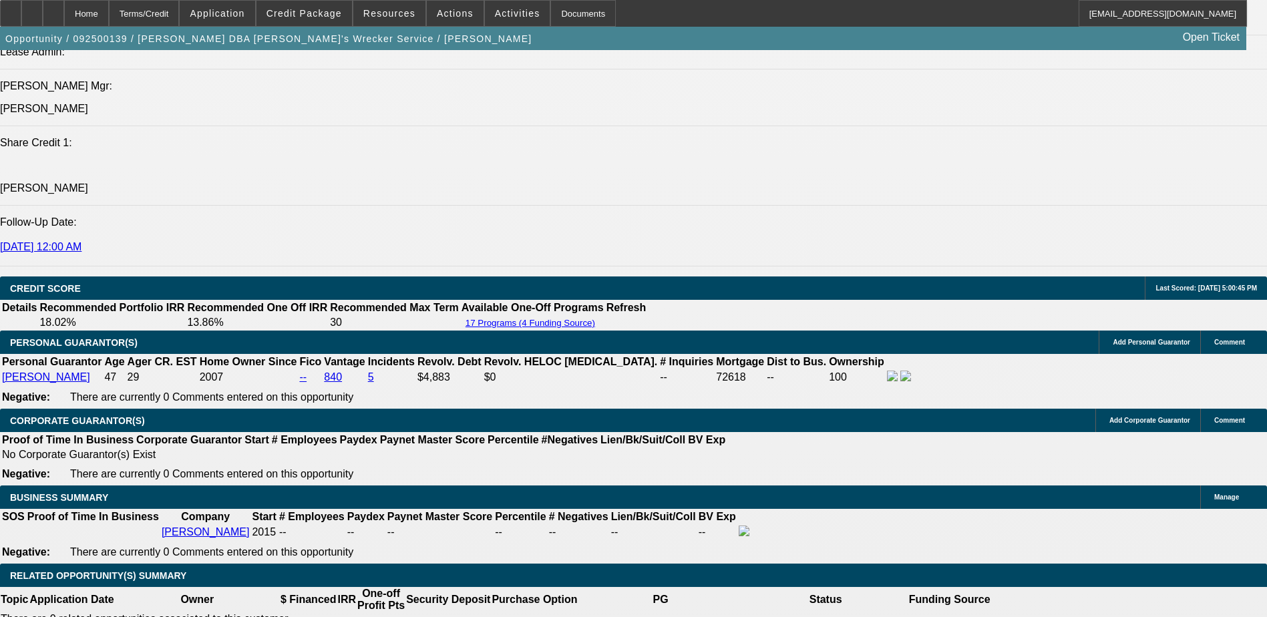
scroll to position [1722, 0]
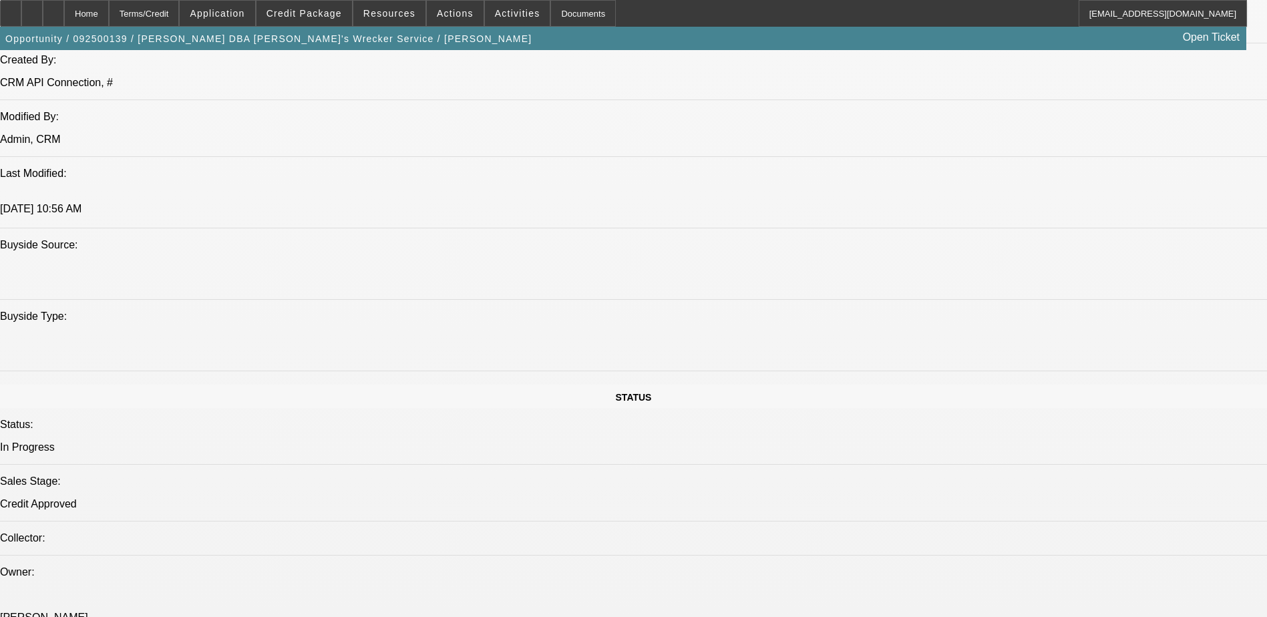
scroll to position [1203, 0]
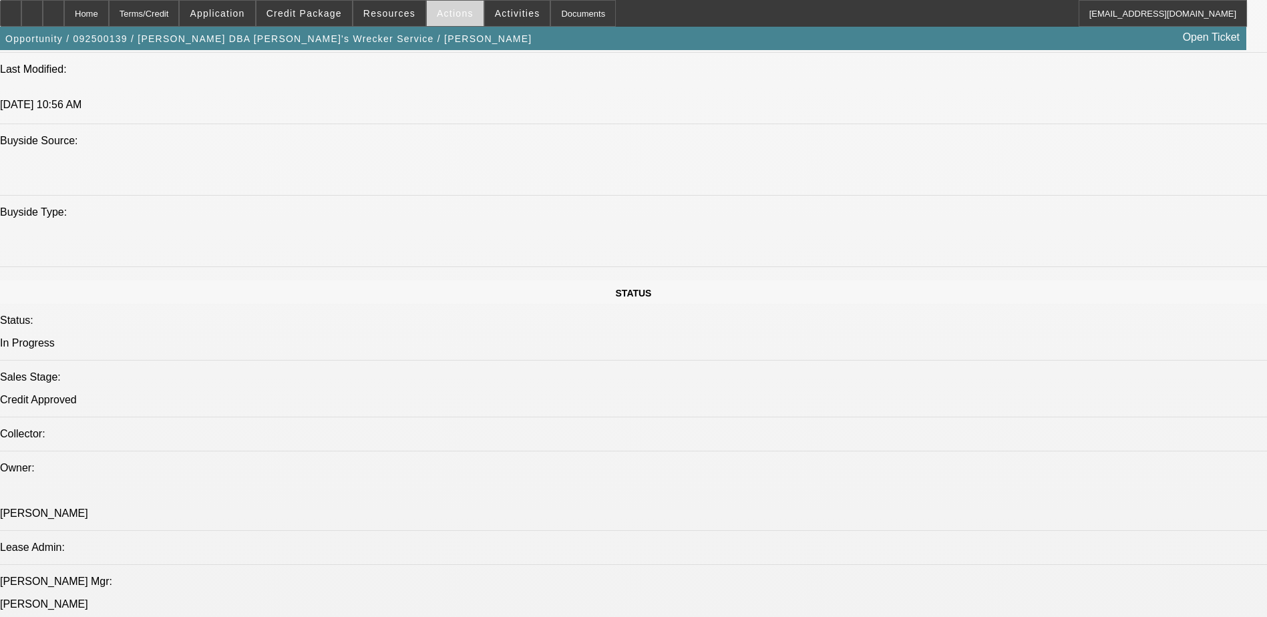
click at [458, 25] on span at bounding box center [455, 13] width 57 height 32
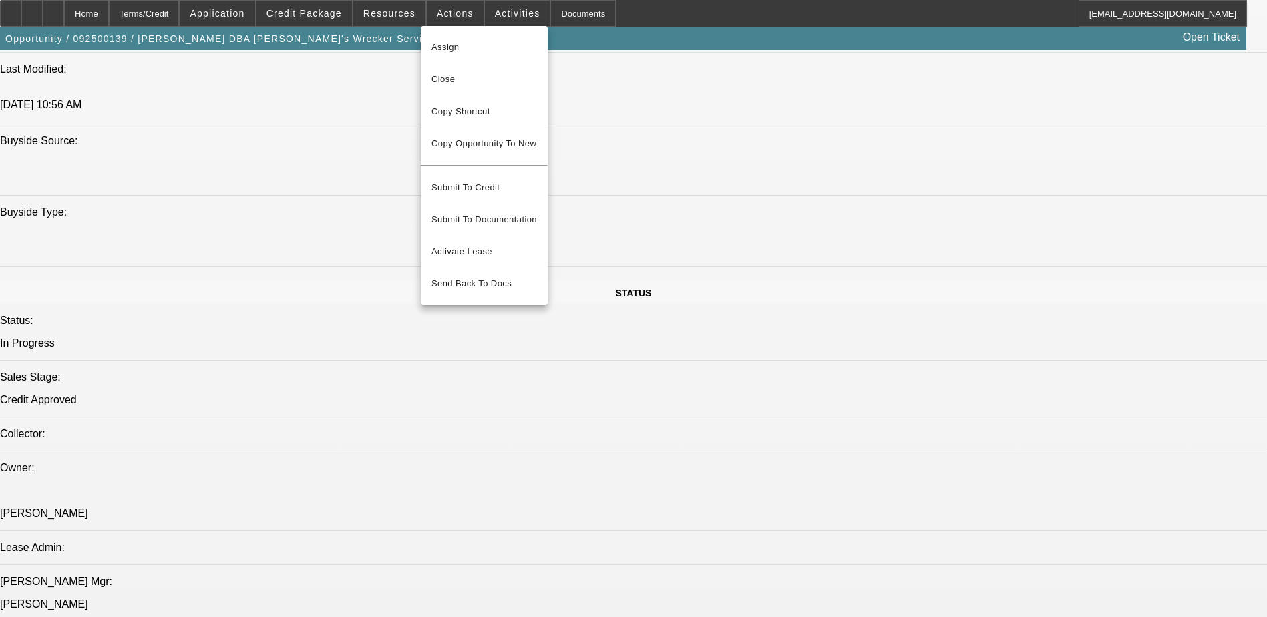
click at [393, 11] on div at bounding box center [633, 308] width 1267 height 617
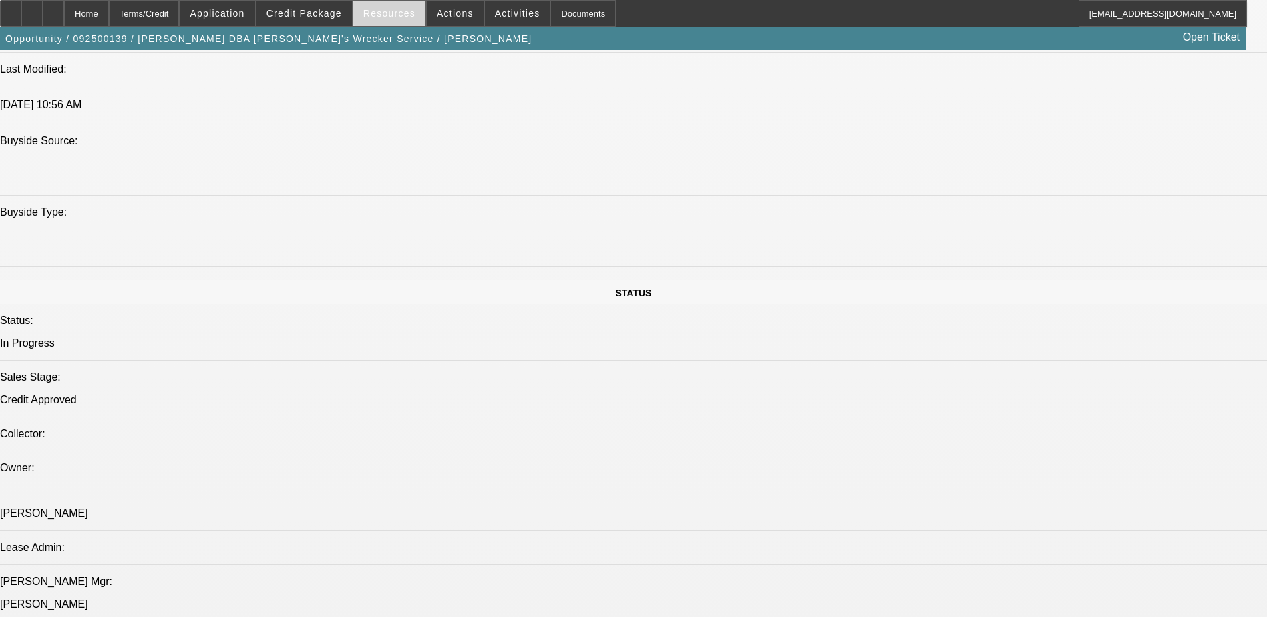
drag, startPoint x: 393, startPoint y: 11, endPoint x: 393, endPoint y: 21, distance: 10.0
click at [393, 16] on span "Resources" at bounding box center [389, 13] width 52 height 11
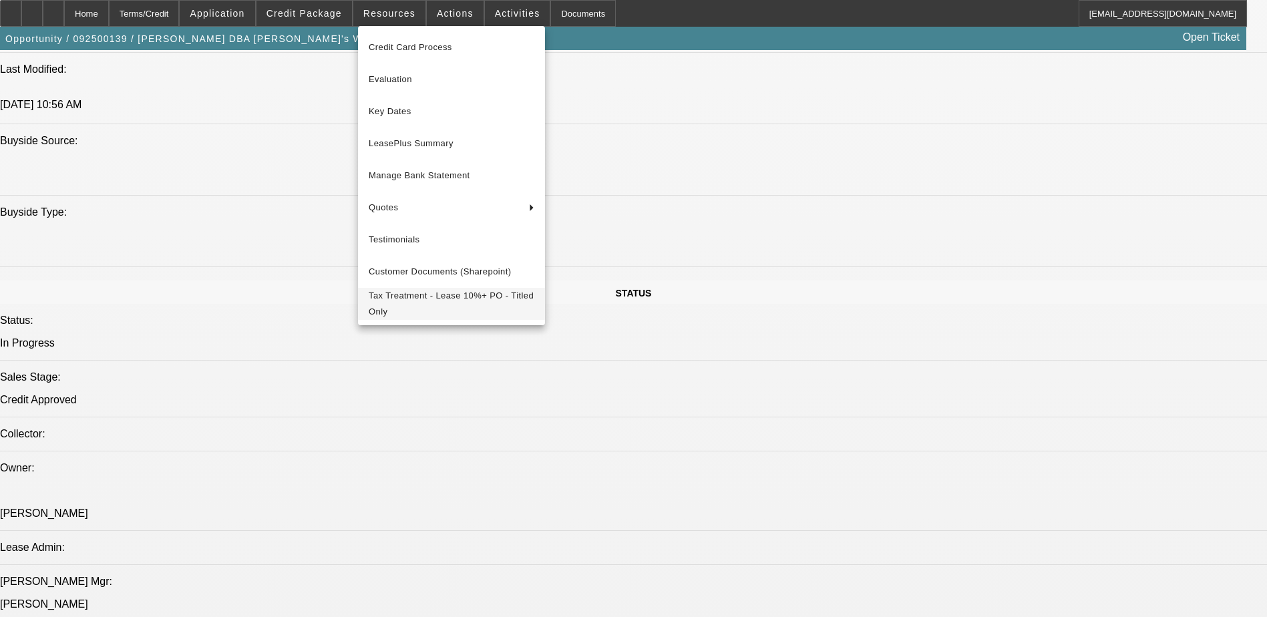
click at [450, 292] on span "Tax Treatment - Lease 10%+ PO - Titled Only" at bounding box center [452, 304] width 166 height 32
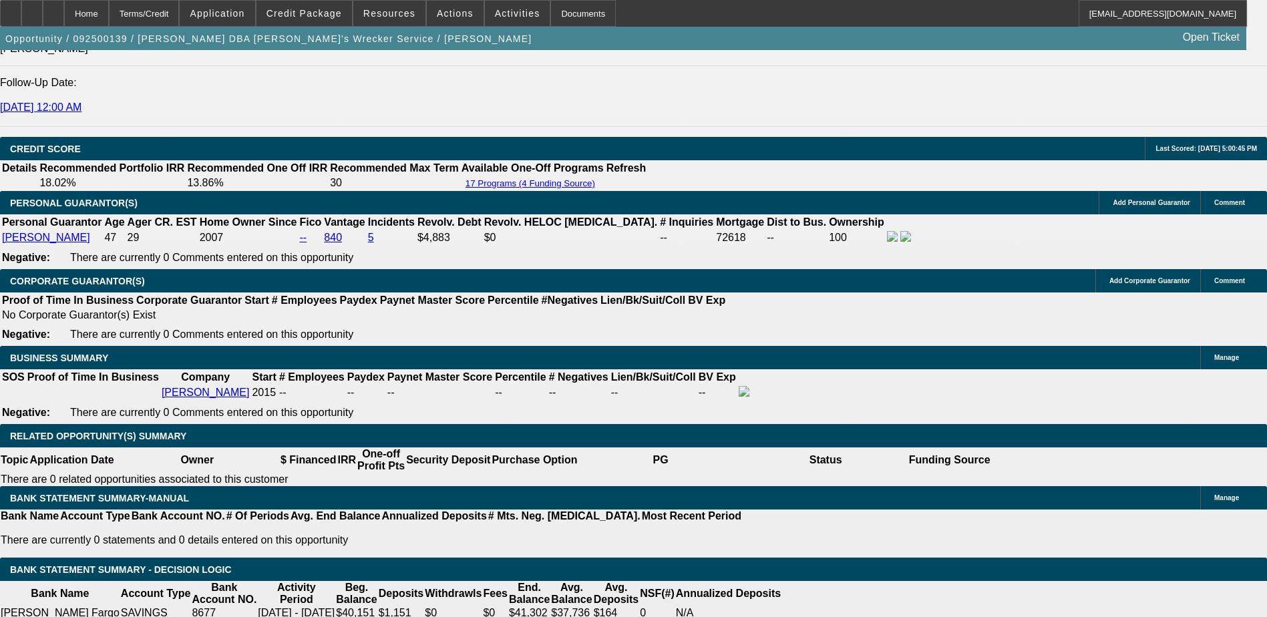
scroll to position [1670, 0]
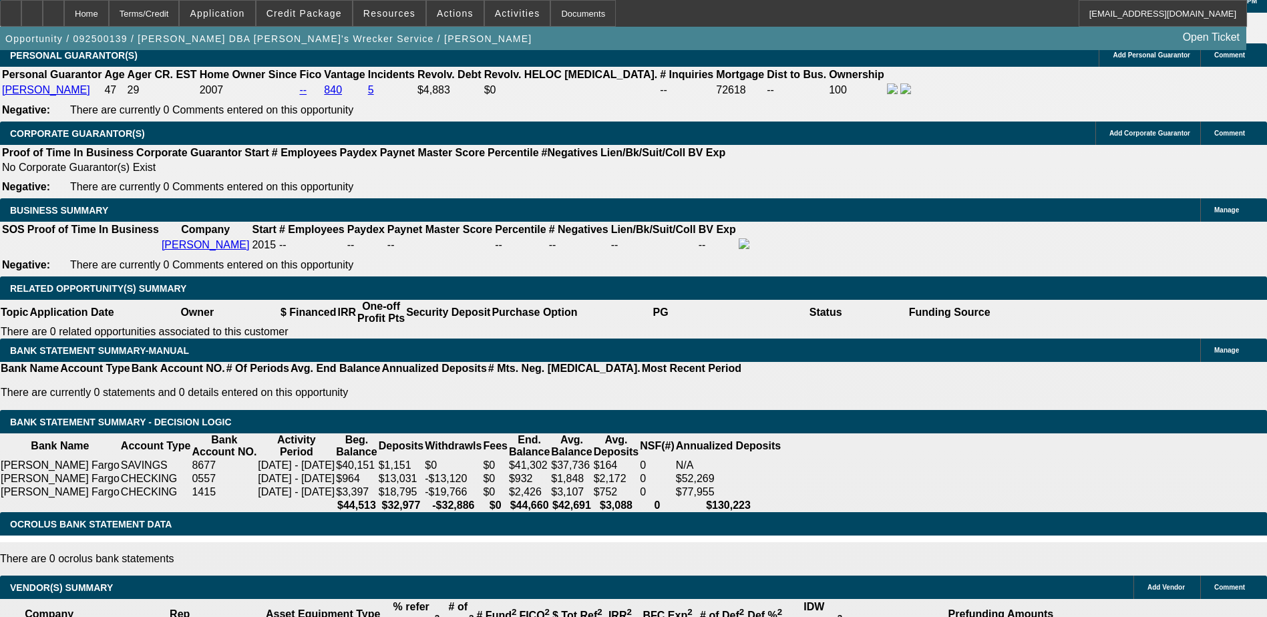
scroll to position [2004, 0]
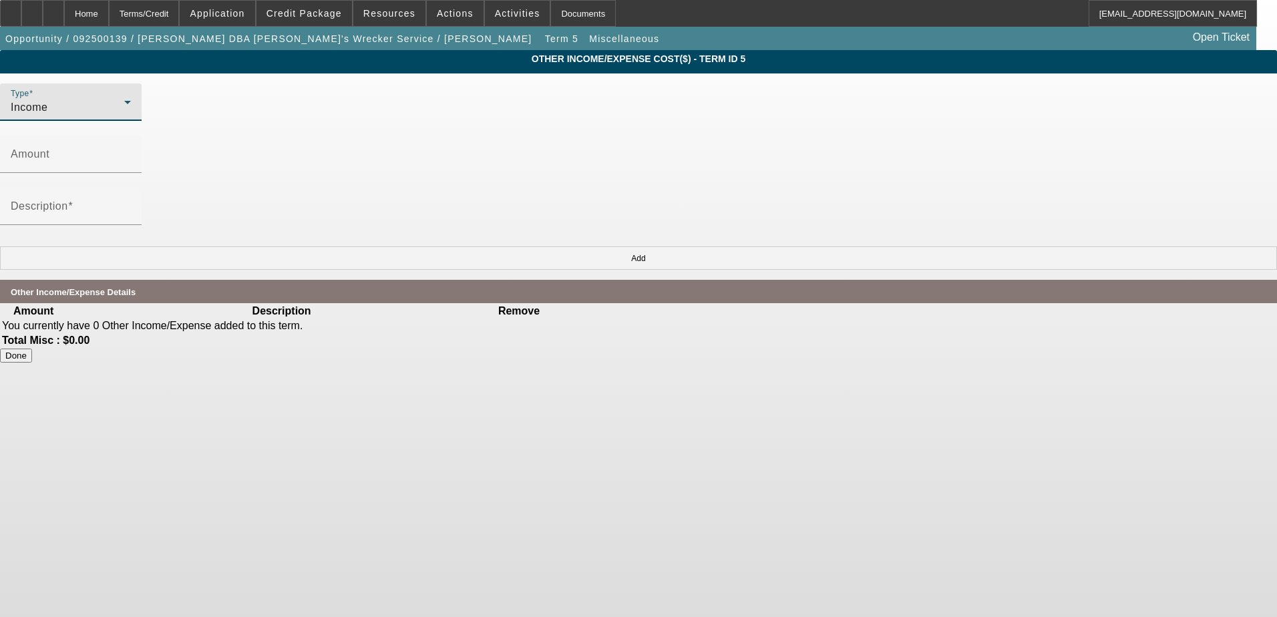
click at [136, 105] on icon at bounding box center [128, 102] width 16 height 16
click at [386, 149] on mat-option "Expense" at bounding box center [373, 144] width 86 height 32
click at [131, 152] on input "Amount" at bounding box center [71, 160] width 120 height 16
click at [142, 225] on div at bounding box center [71, 232] width 142 height 15
click at [131, 152] on input "300" at bounding box center [71, 160] width 120 height 16
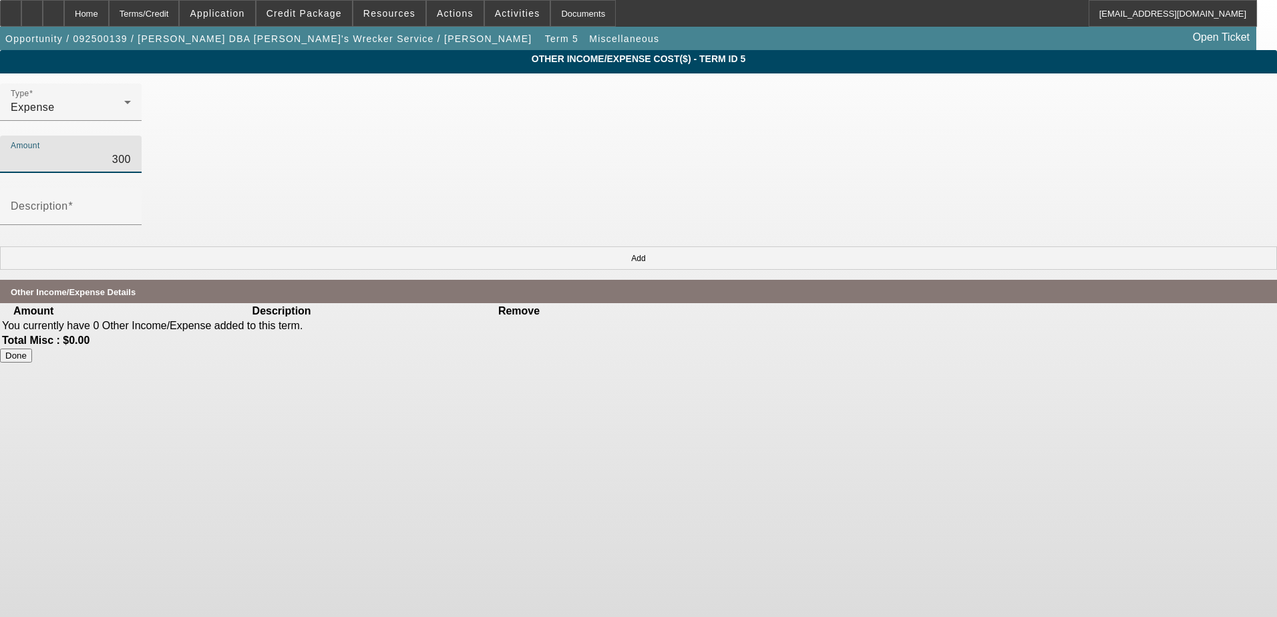
click at [131, 152] on input "300" at bounding box center [71, 160] width 120 height 16
type input "$150.00"
click at [539, 188] on div "Description" at bounding box center [638, 214] width 1277 height 52
click at [131, 204] on input "Description" at bounding box center [71, 212] width 120 height 16
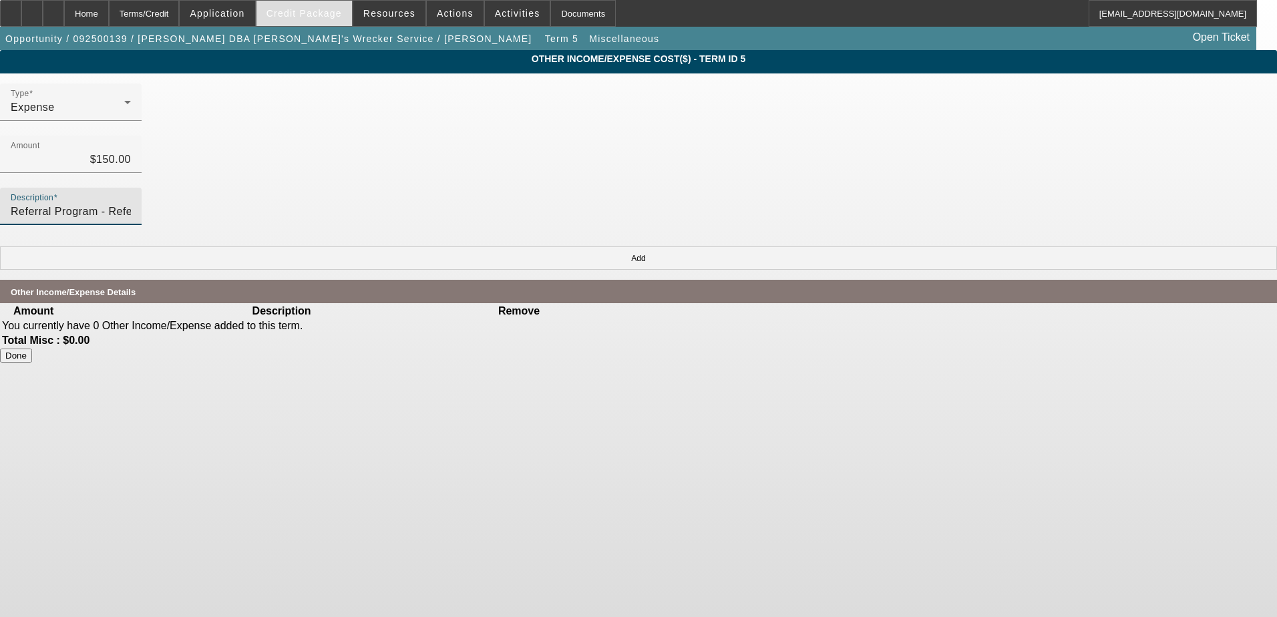
type input "Referral Program - Referred by Alfonso Ongaga"
click at [889, 247] on button "Add" at bounding box center [638, 258] width 1277 height 23
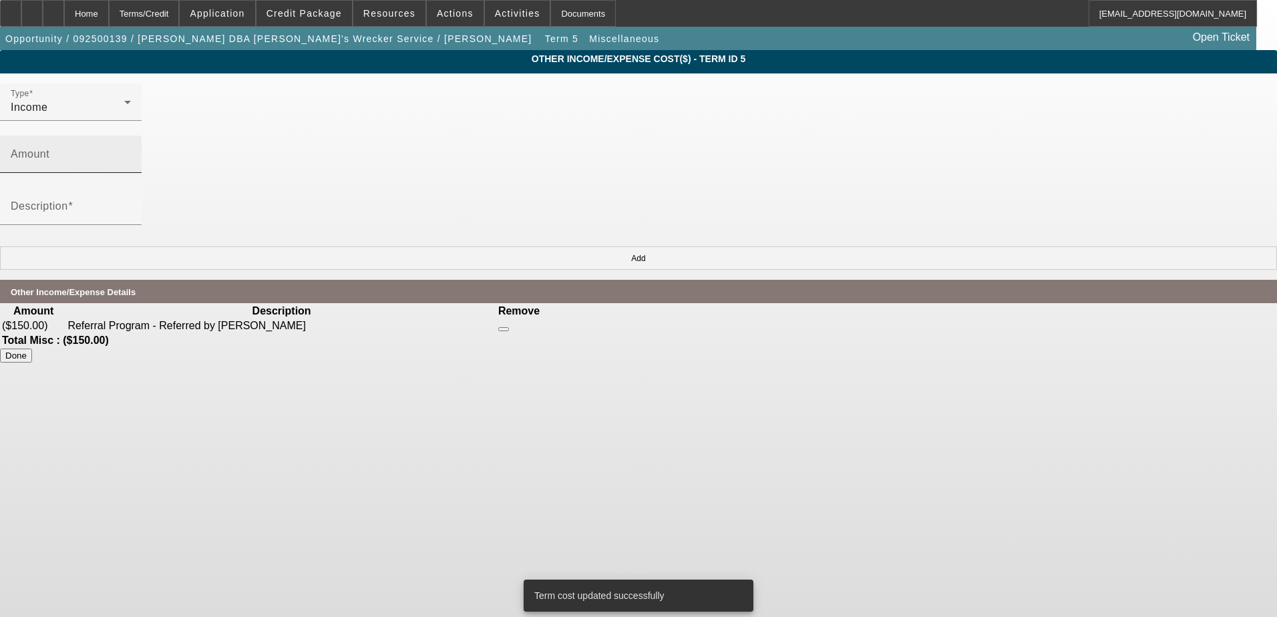
click at [131, 152] on input "Amount" at bounding box center [71, 160] width 120 height 16
click at [124, 103] on div "Income" at bounding box center [68, 108] width 114 height 16
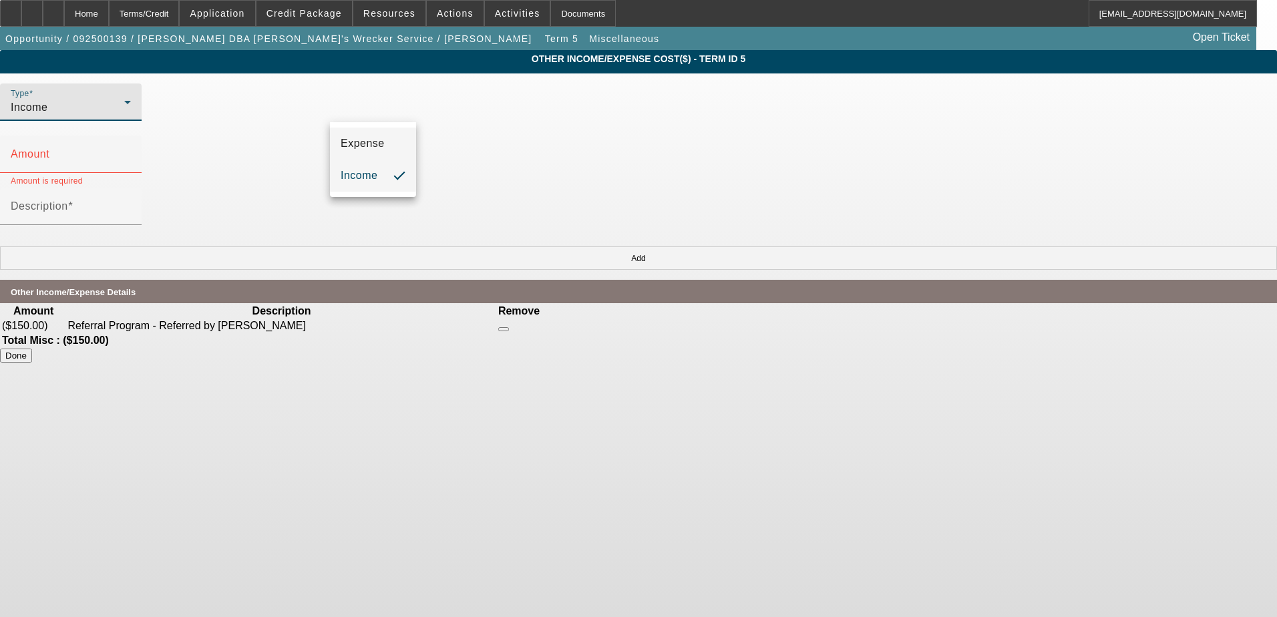
click at [397, 152] on mat-option "Expense" at bounding box center [373, 144] width 86 height 32
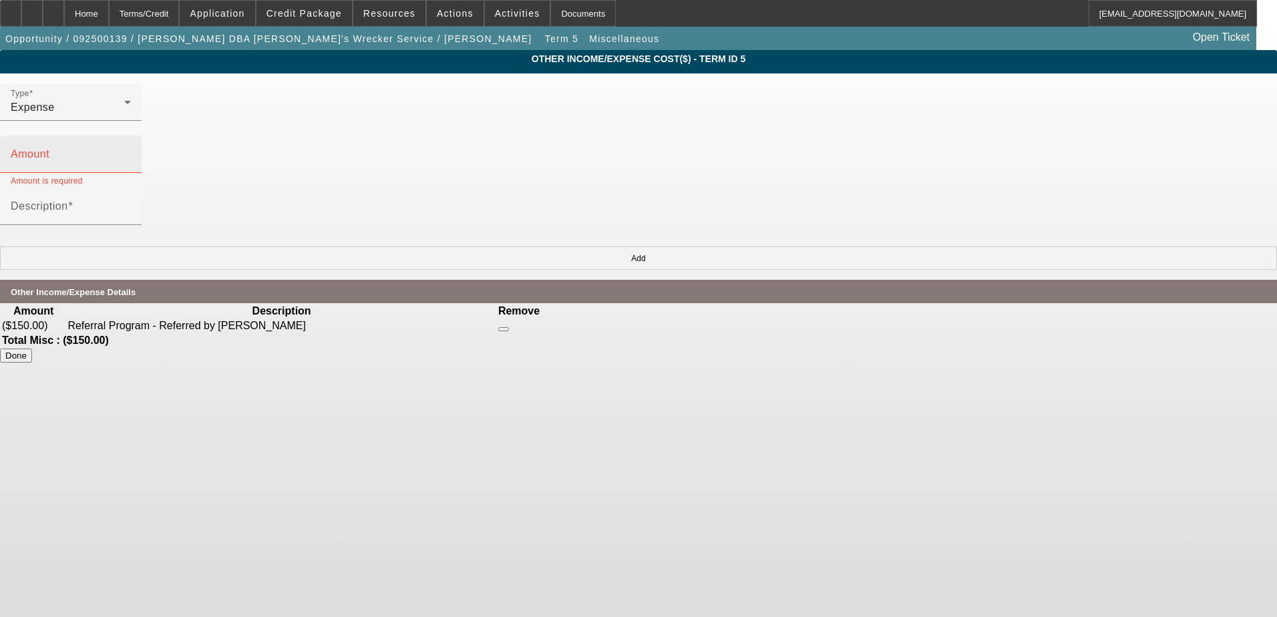
click at [49, 148] on mat-label "Amount" at bounding box center [30, 153] width 39 height 11
click at [131, 152] on input "Amount" at bounding box center [71, 160] width 120 height 16
type input "$150.00"
click at [131, 188] on div "Description" at bounding box center [71, 206] width 120 height 37
type input "Referral Program - Referee Andrew Mokoro"
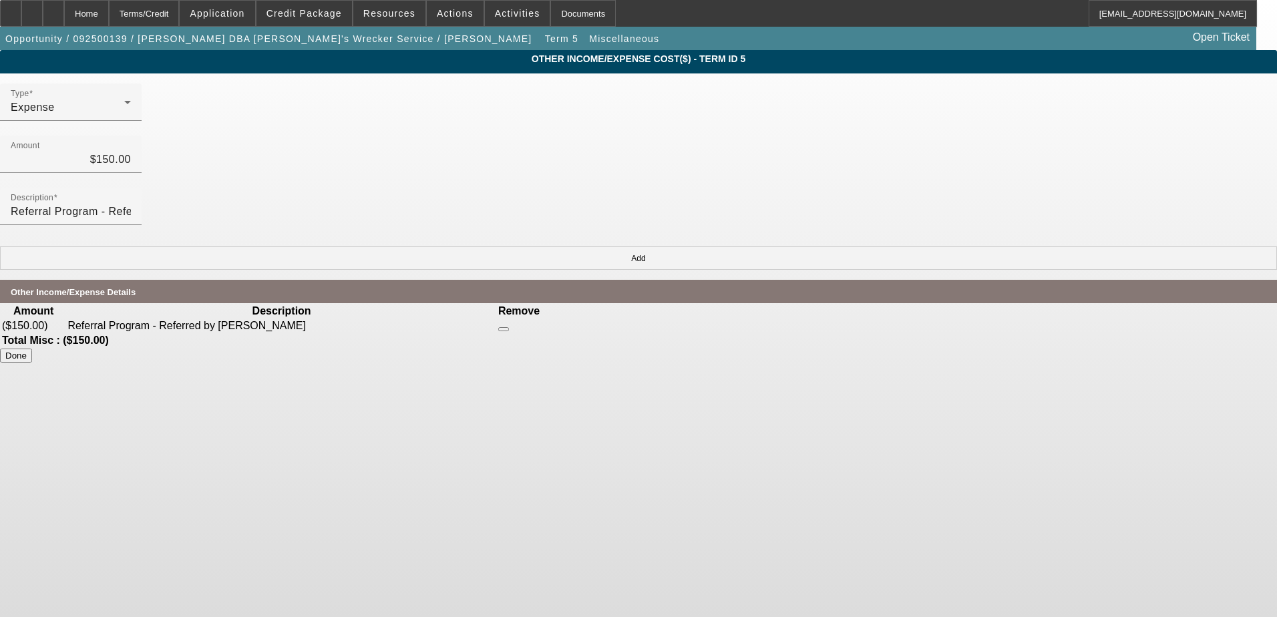
click at [715, 377] on body "Home Terms/Credit Application Credit Package Resources Actions Activities Docum…" at bounding box center [638, 308] width 1277 height 617
click at [915, 247] on button "Add" at bounding box center [638, 258] width 1277 height 23
click at [32, 363] on button "Done" at bounding box center [16, 370] width 32 height 14
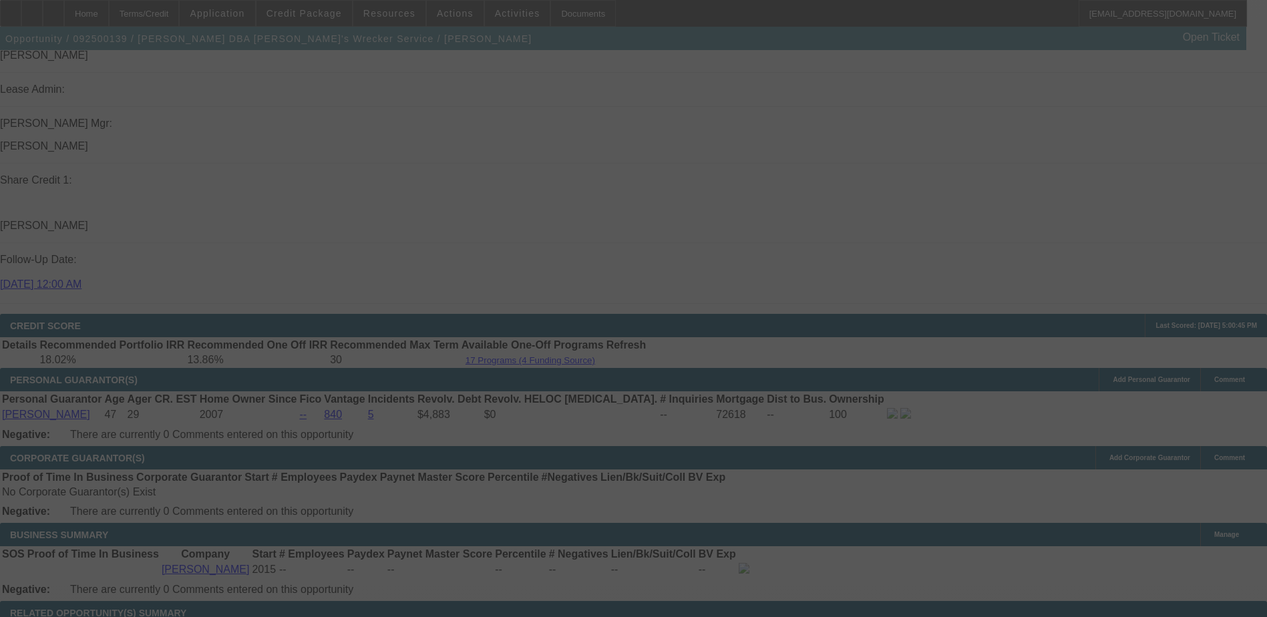
scroll to position [1694, 0]
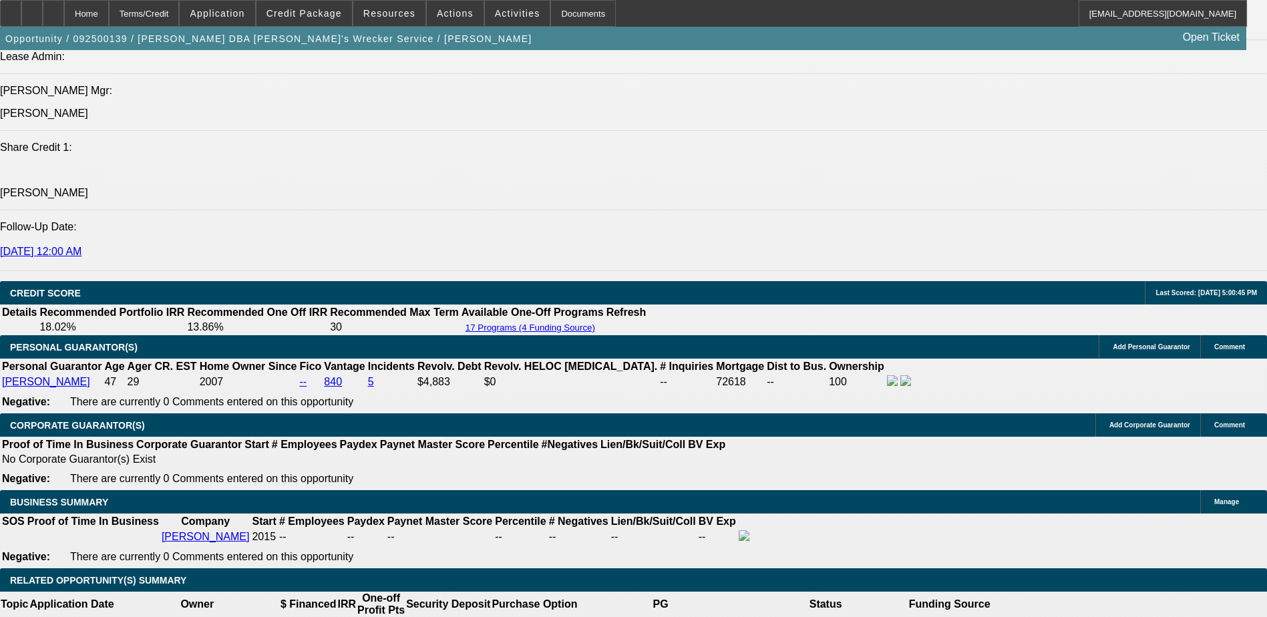
select select "0"
select select "0.1"
select select "4"
select select "0"
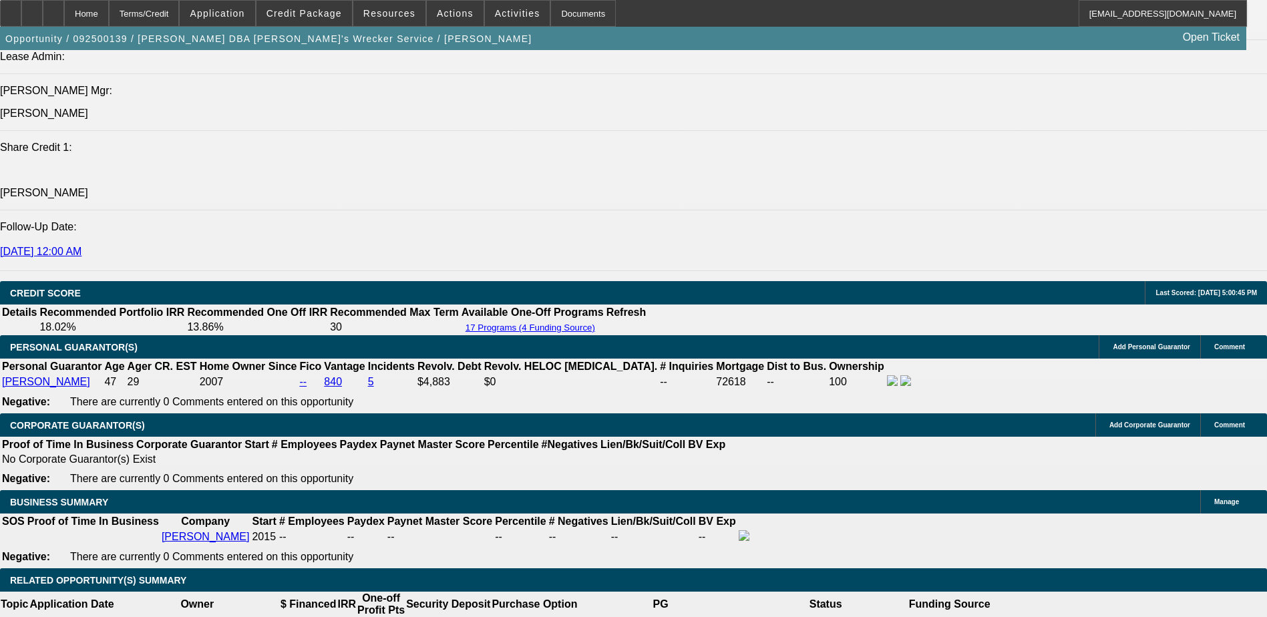
select select "0"
select select "0.1"
select select "4"
select select "0"
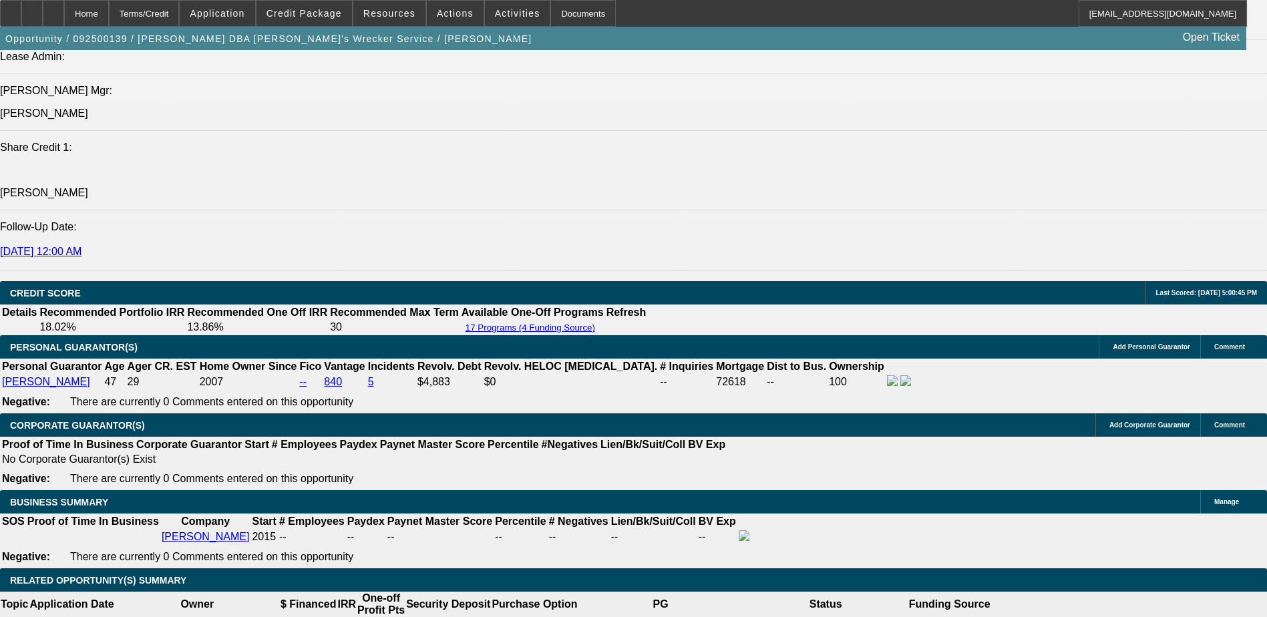
select select "0.1"
select select "4"
select select "0"
select select "3"
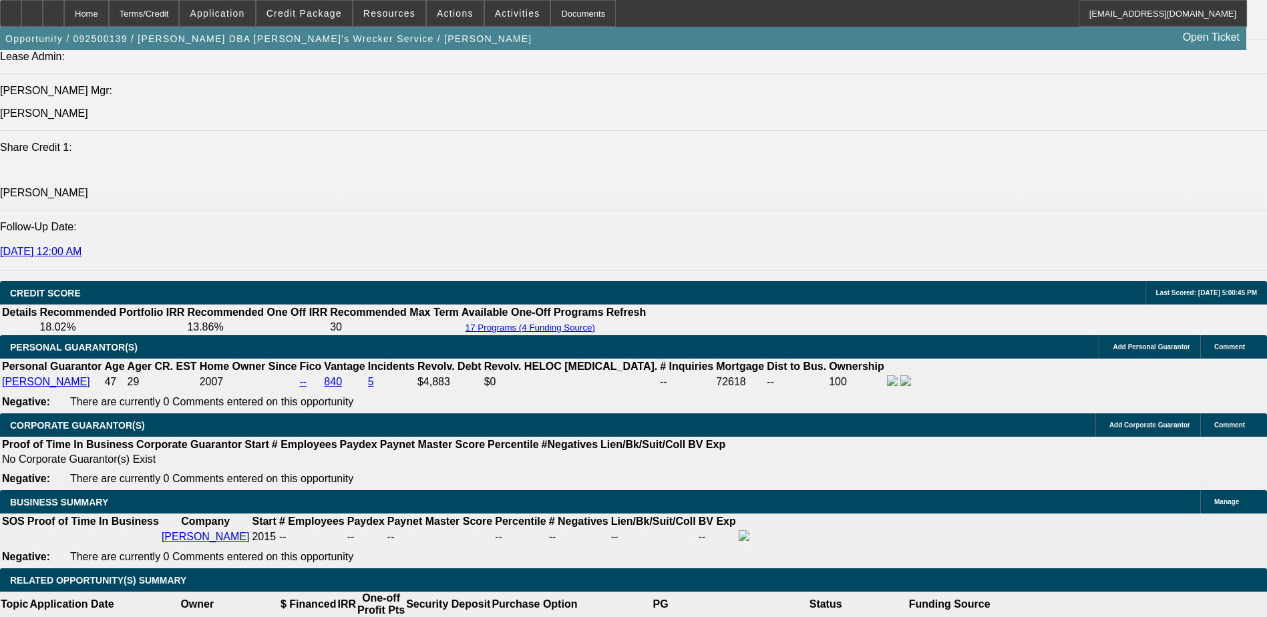
select select "0.1"
select select "4"
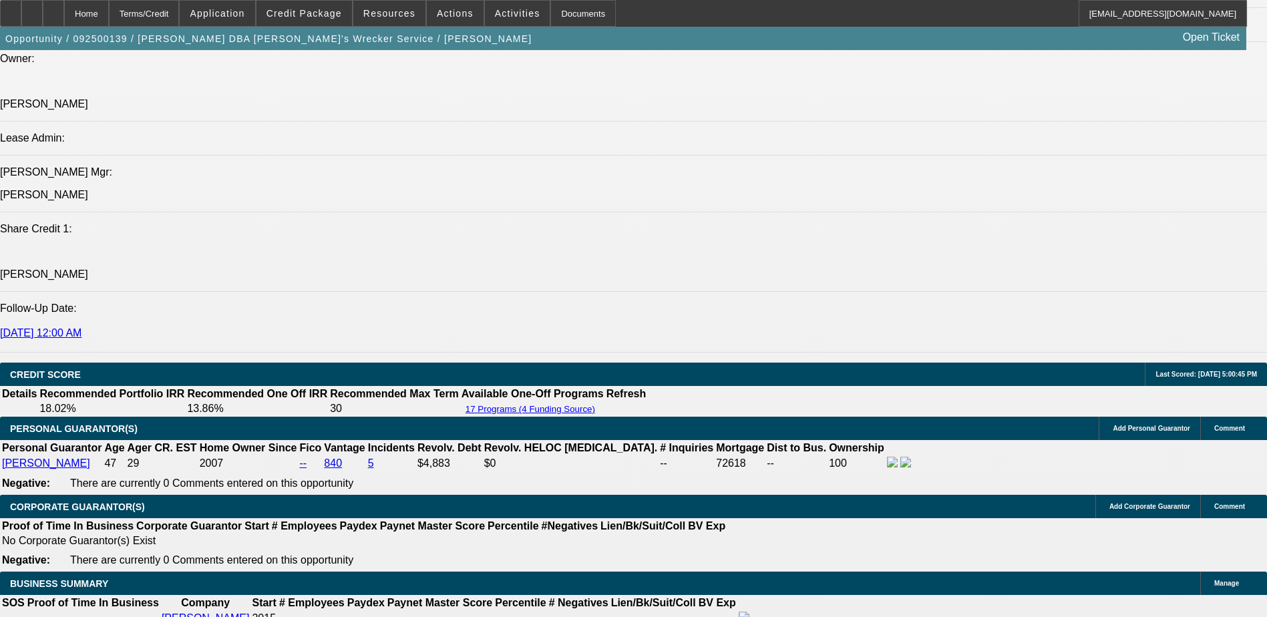
scroll to position [1879, 0]
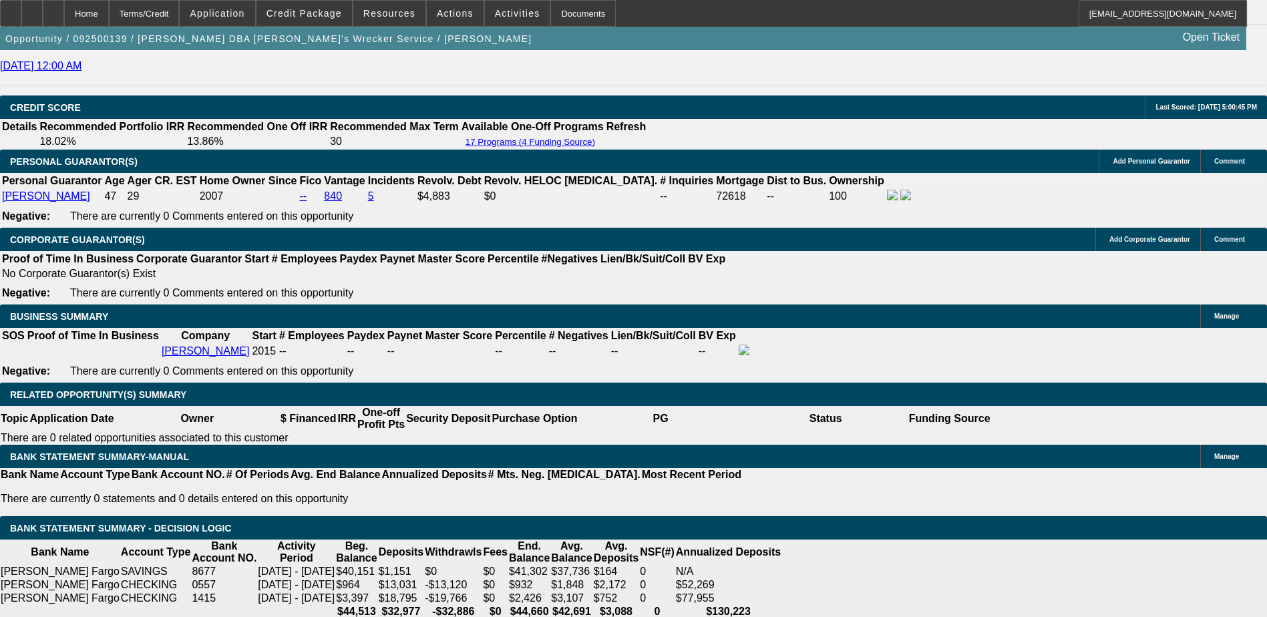
click at [452, 11] on span "Actions" at bounding box center [455, 13] width 37 height 11
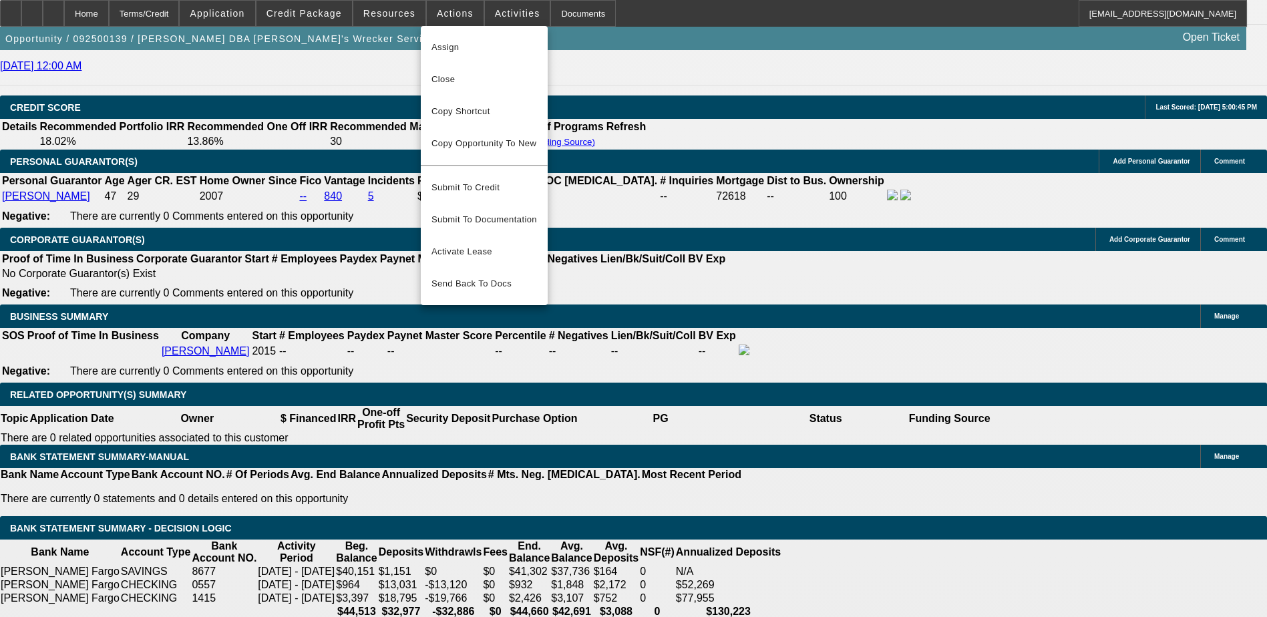
click at [499, 15] on div at bounding box center [633, 308] width 1267 height 617
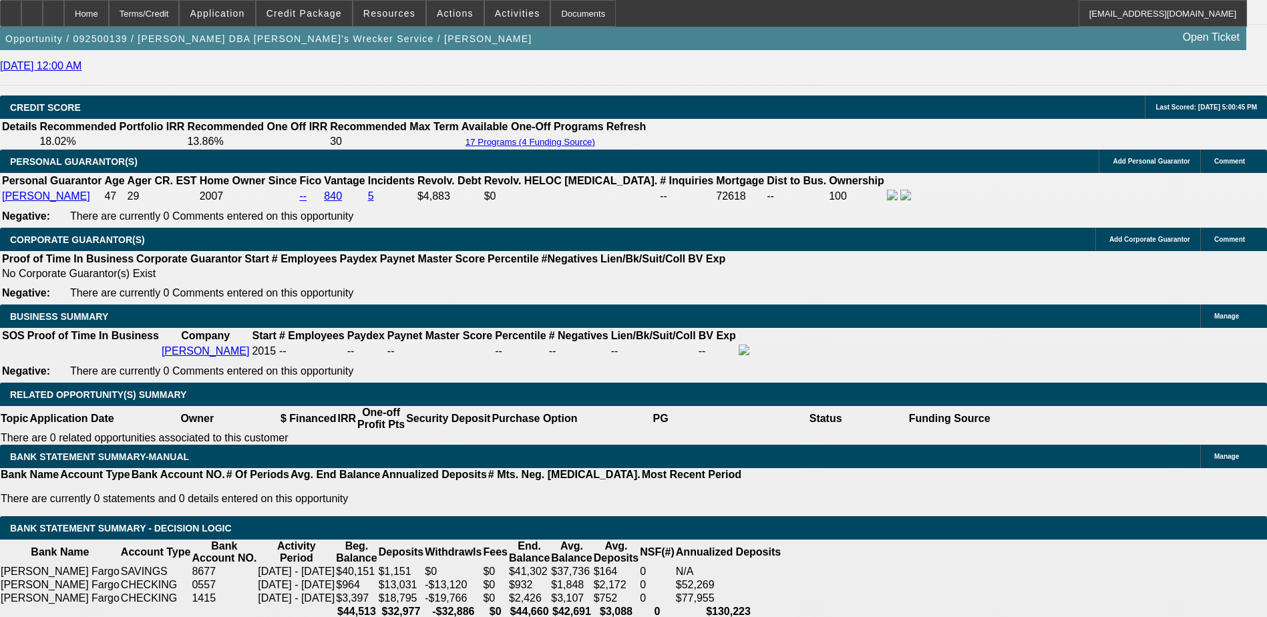
drag, startPoint x: 499, startPoint y: 15, endPoint x: 387, endPoint y: 11, distance: 112.3
click at [495, 16] on span "Activities" at bounding box center [517, 13] width 45 height 11
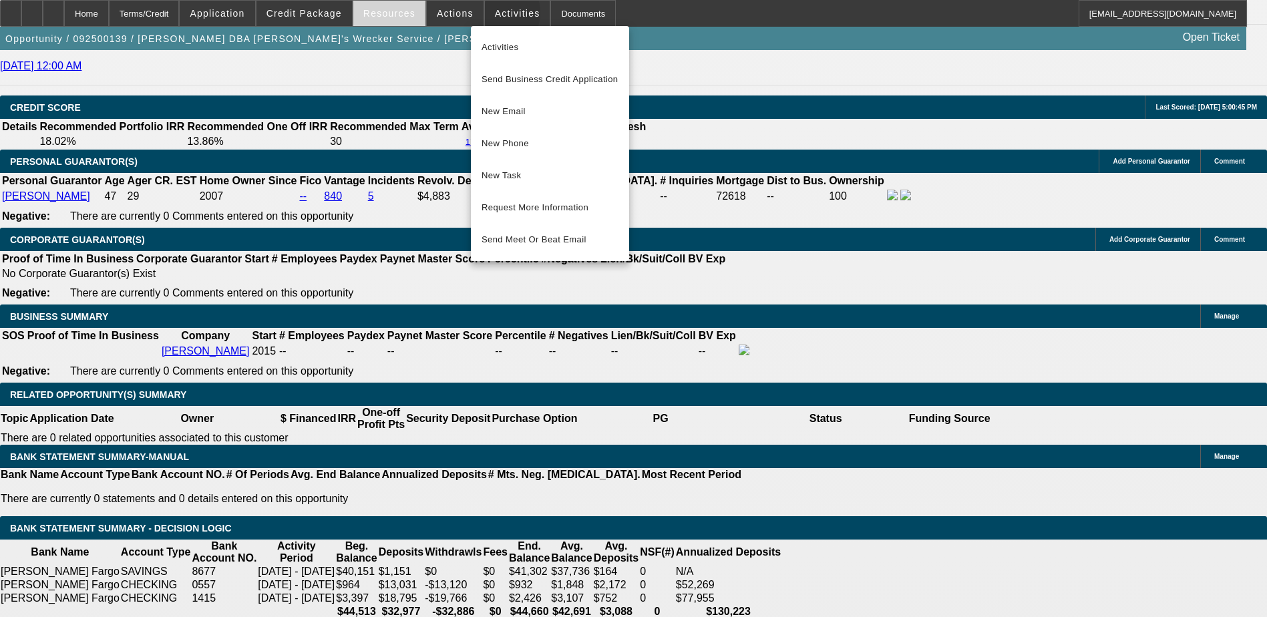
click at [387, 11] on div at bounding box center [633, 308] width 1267 height 617
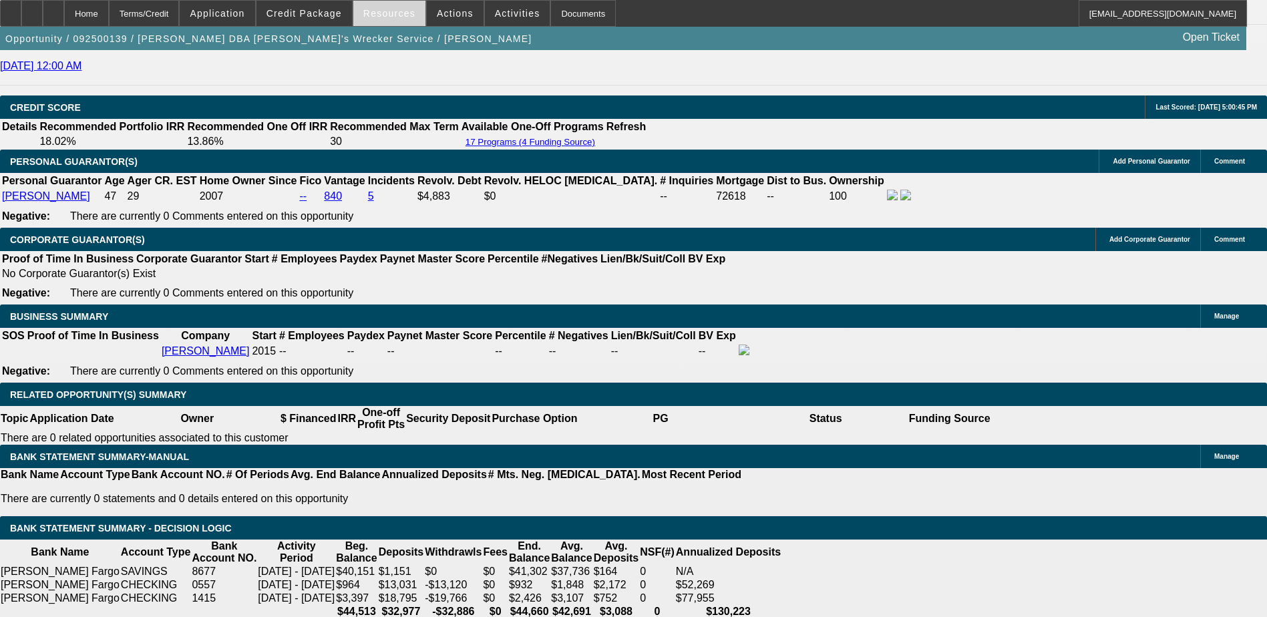
click at [394, 13] on span "Resources" at bounding box center [389, 13] width 52 height 11
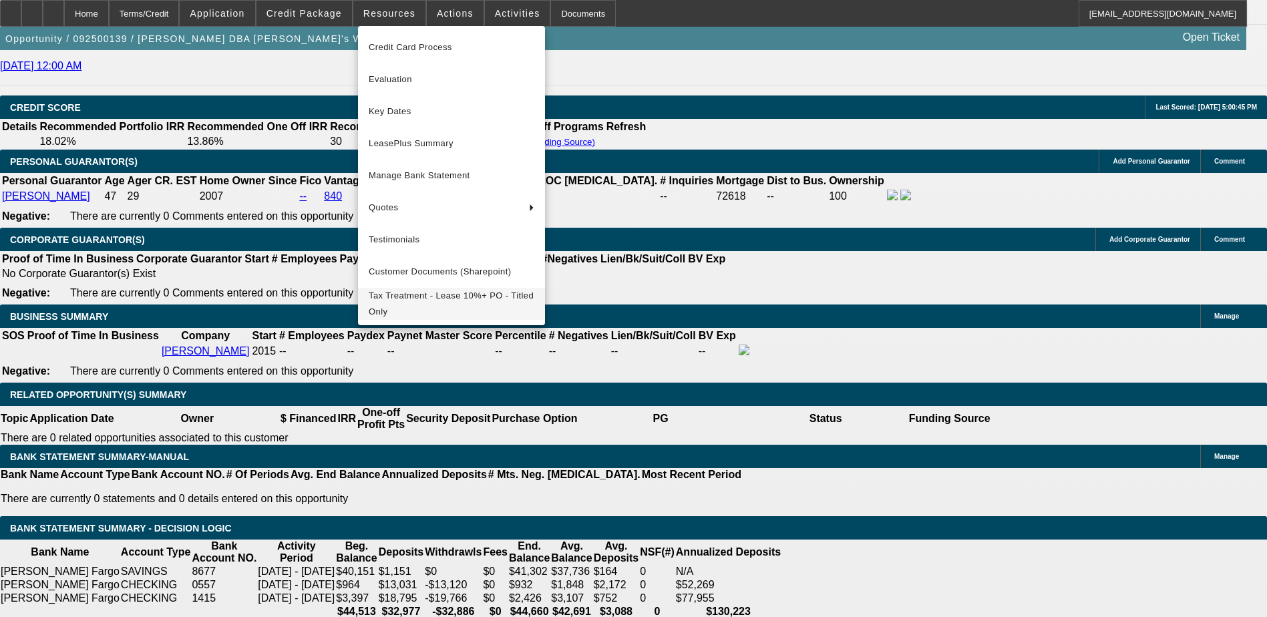
click at [440, 312] on span "Tax Treatment - Lease 10%+ PO - Titled Only" at bounding box center [452, 304] width 166 height 32
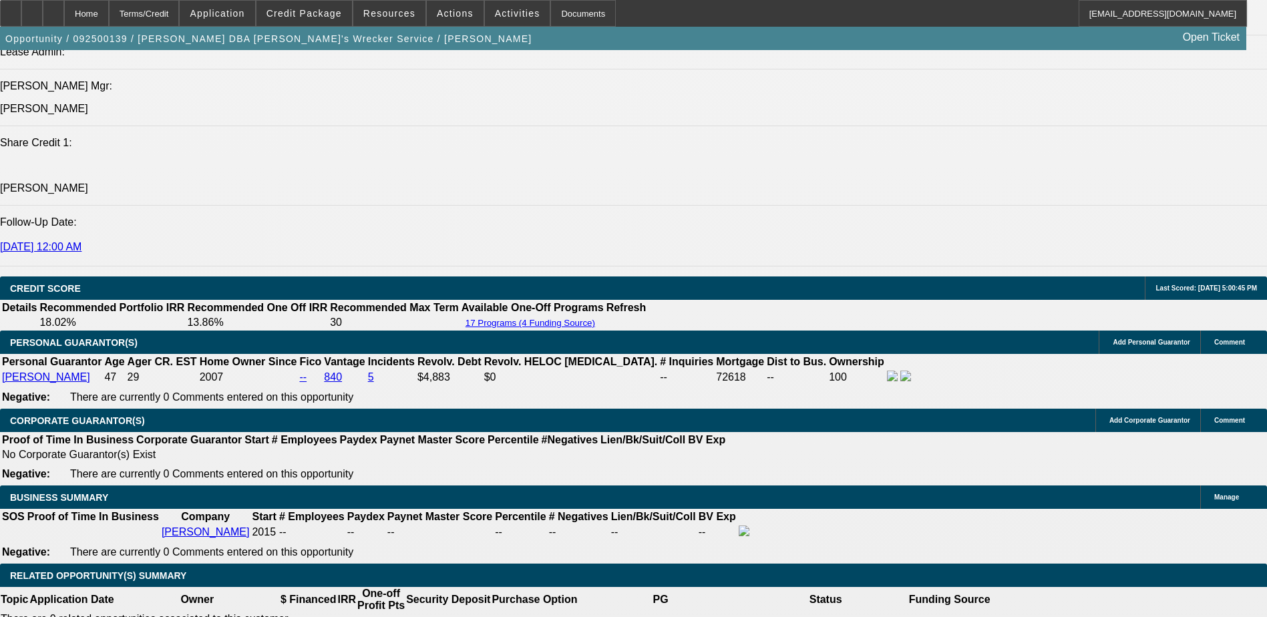
scroll to position [1813, 0]
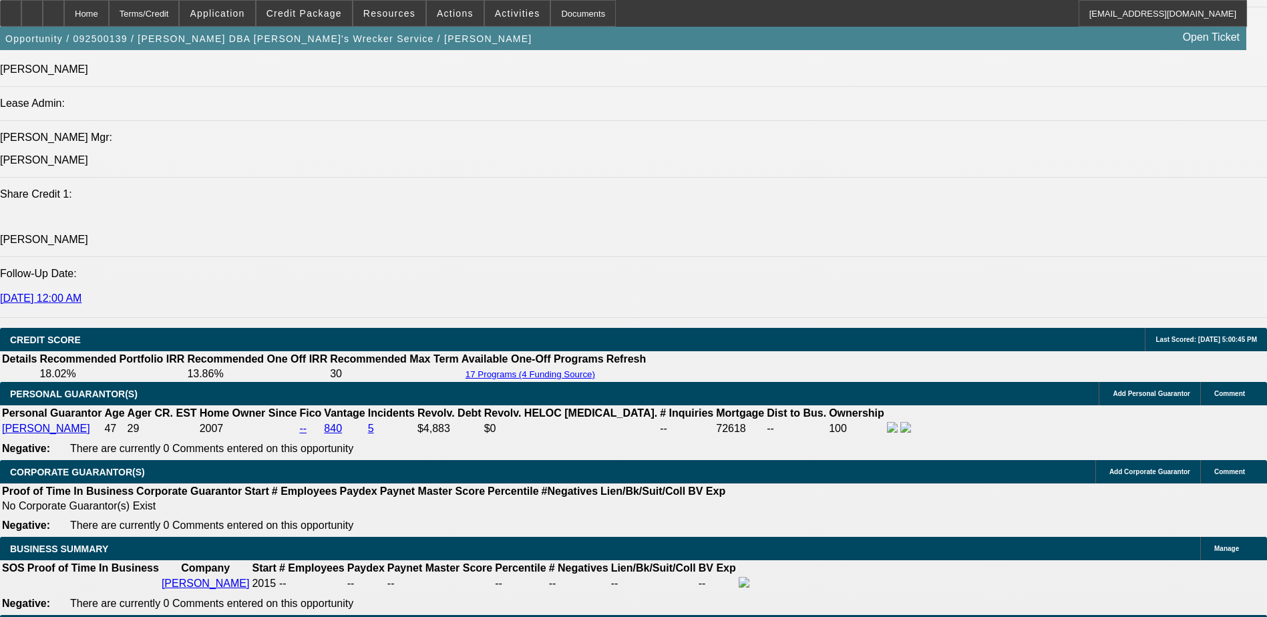
scroll to position [1679, 0]
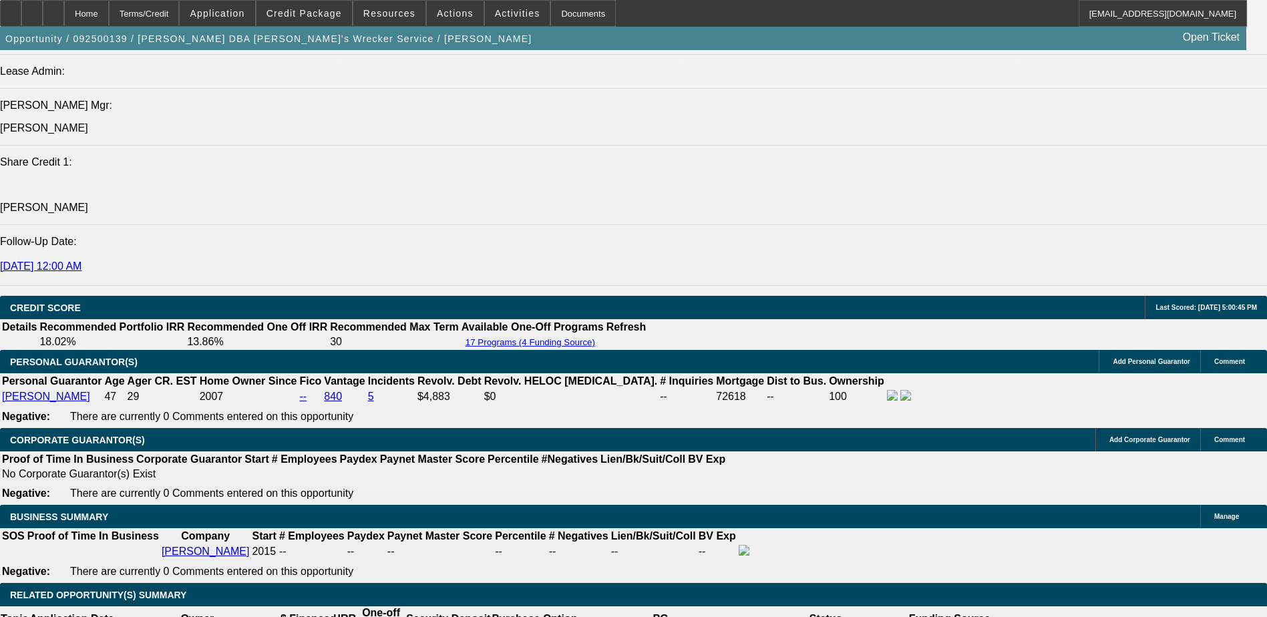
scroll to position [1746, 0]
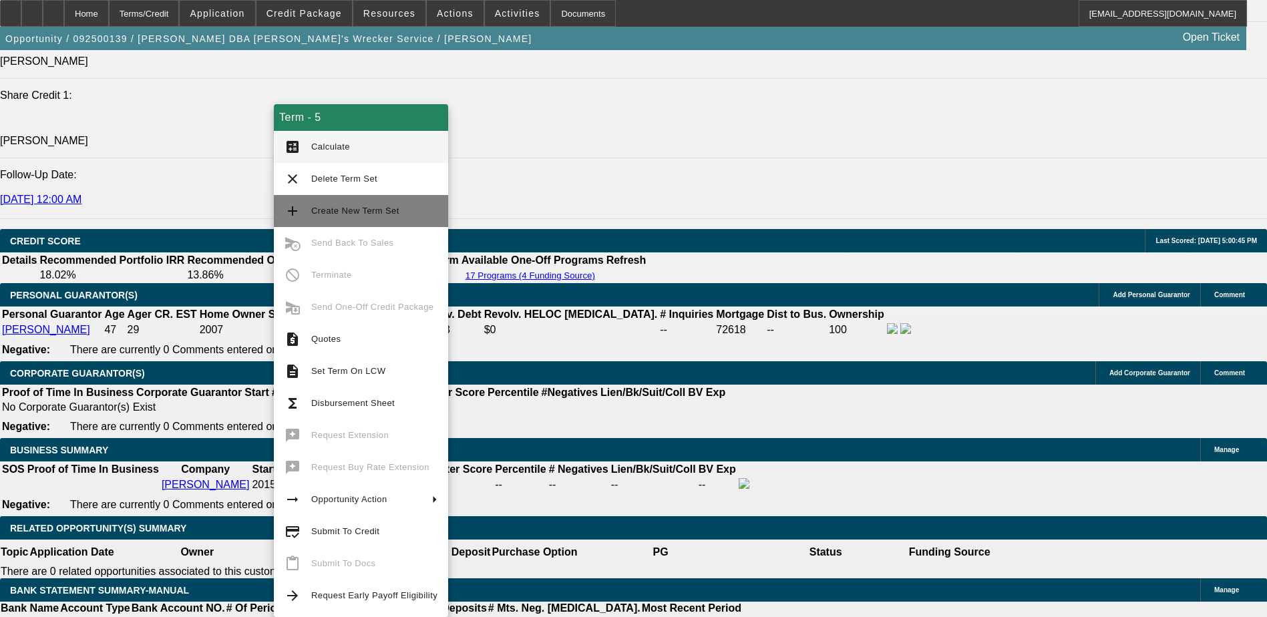
click at [355, 221] on button "add Create New Term Set" at bounding box center [361, 211] width 174 height 32
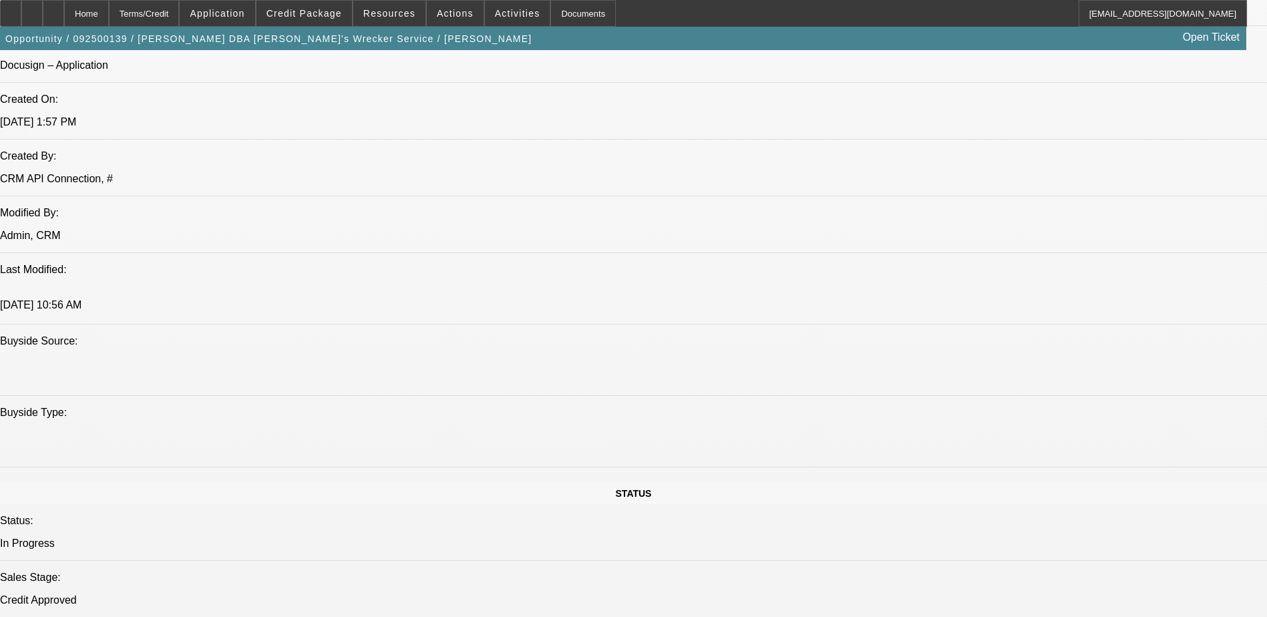
select select "0"
select select "0.1"
select select "0"
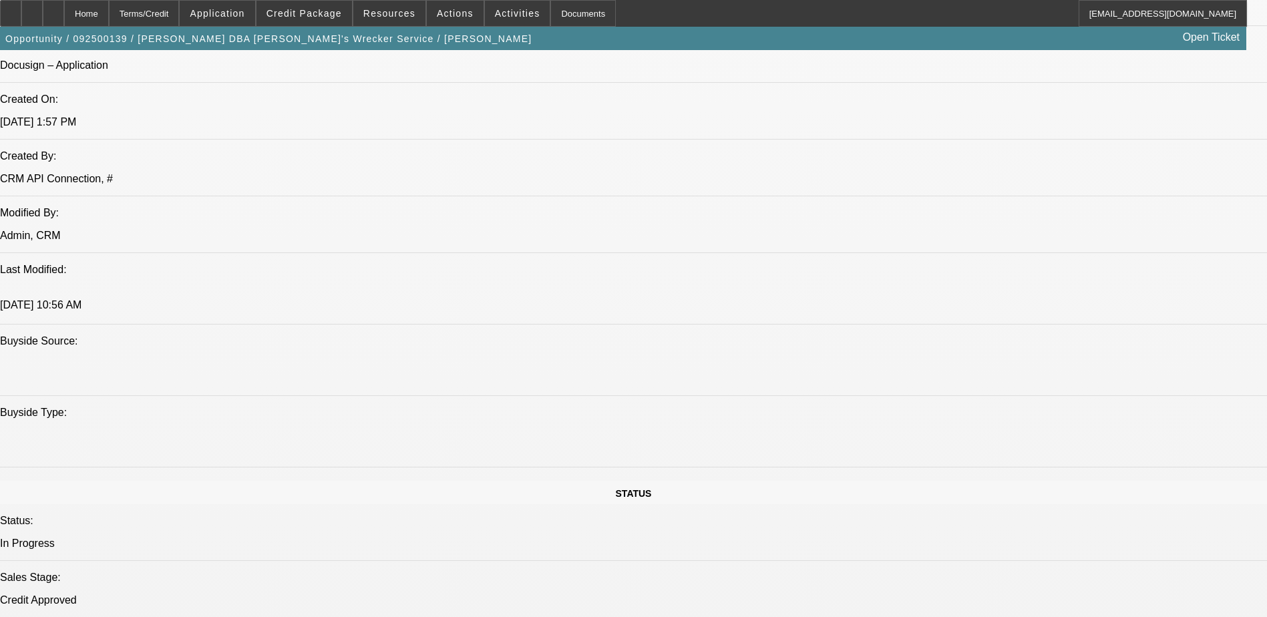
select select "0.1"
select select "0"
select select "0.1"
select select "0"
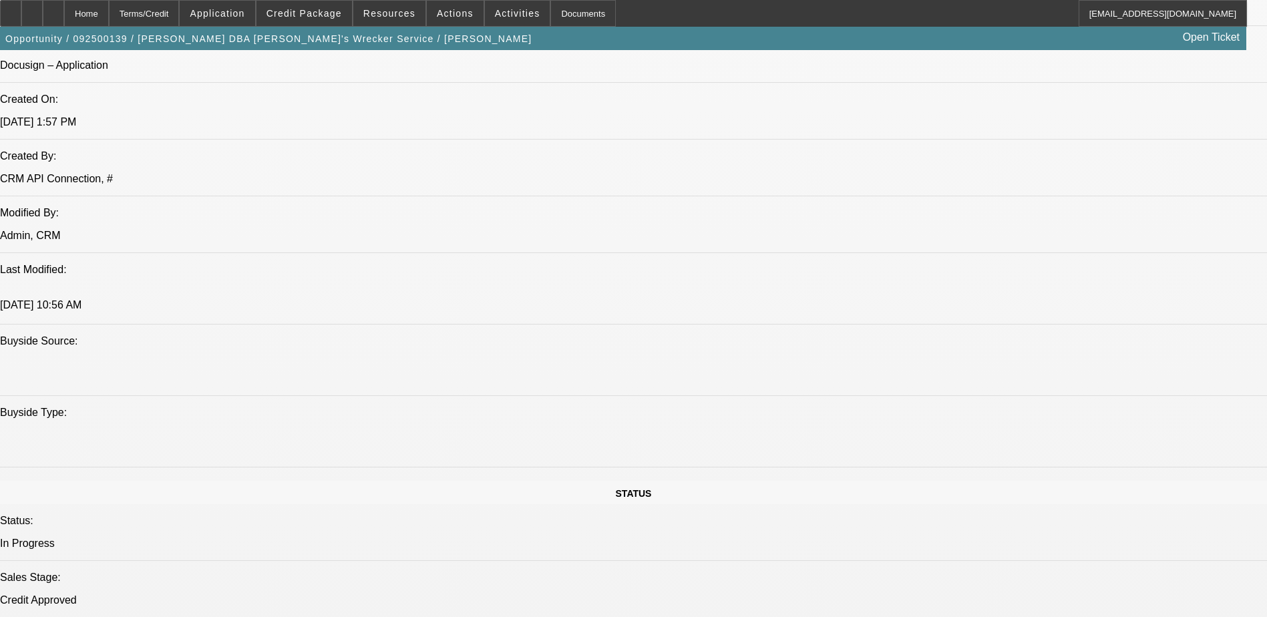
select select "0"
select select "0.1"
select select "1"
select select "4"
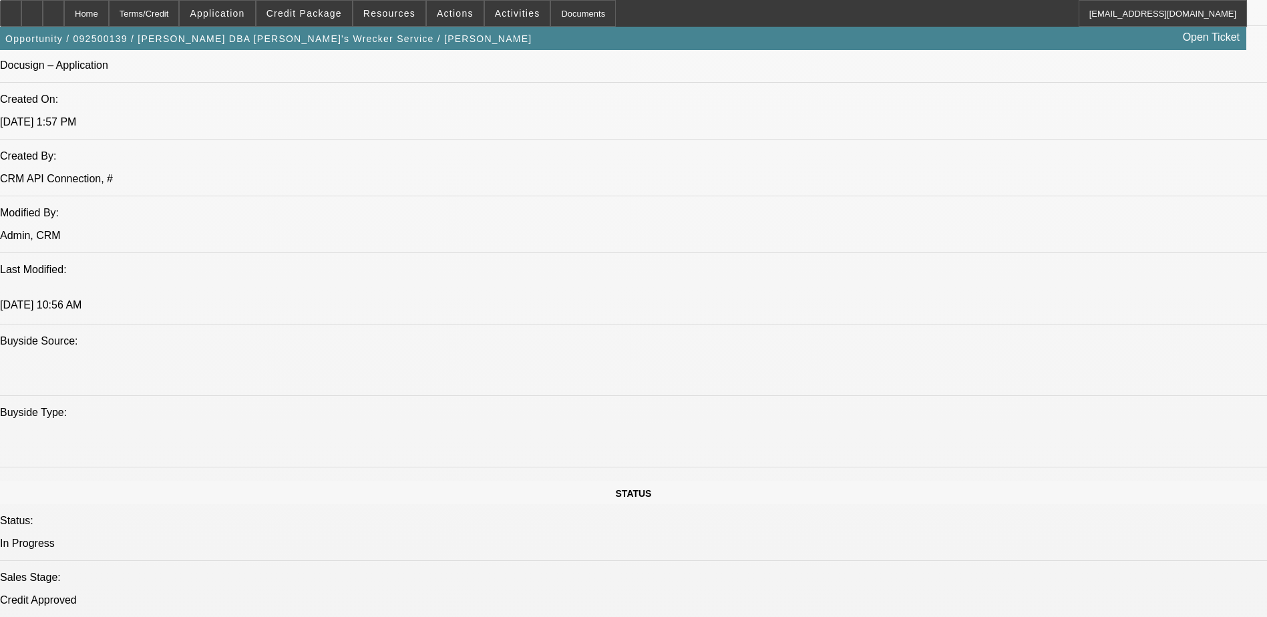
select select "1"
select select "4"
select select "1"
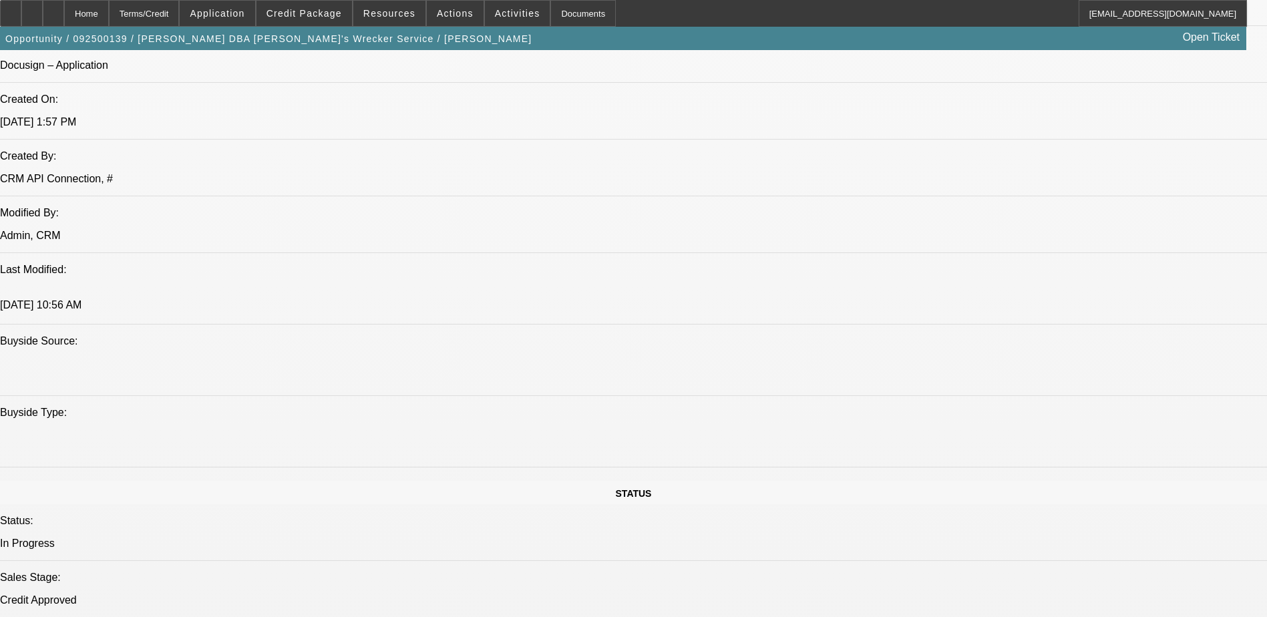
select select "4"
select select "1"
select select "4"
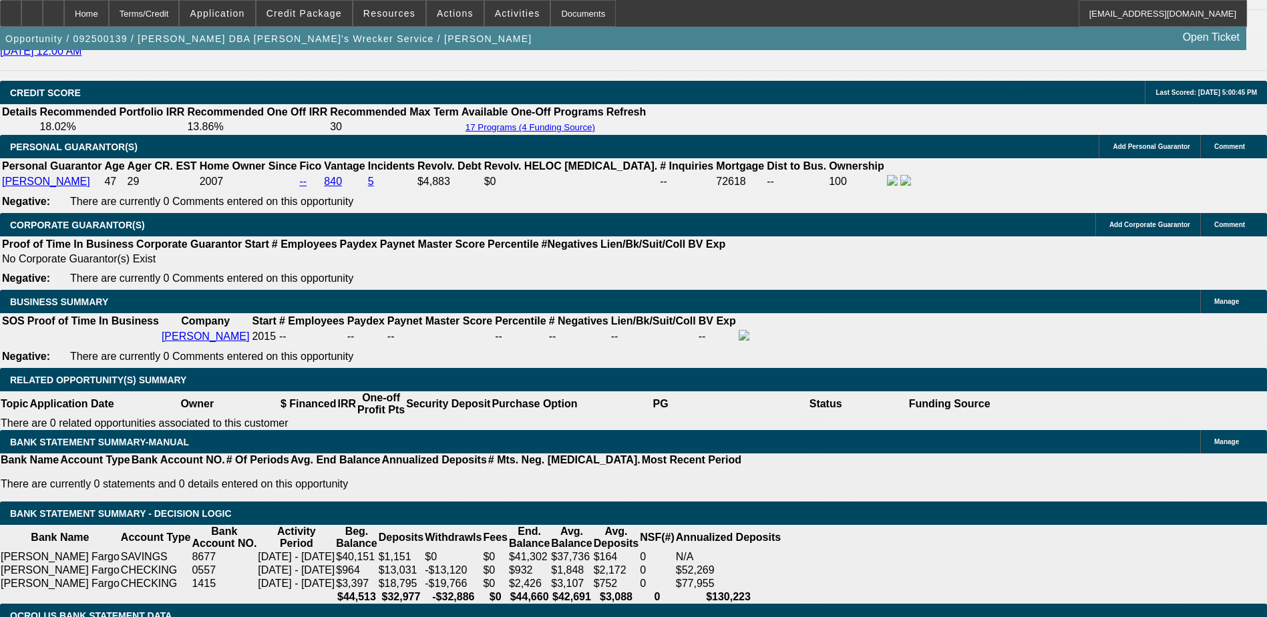
scroll to position [1871, 0]
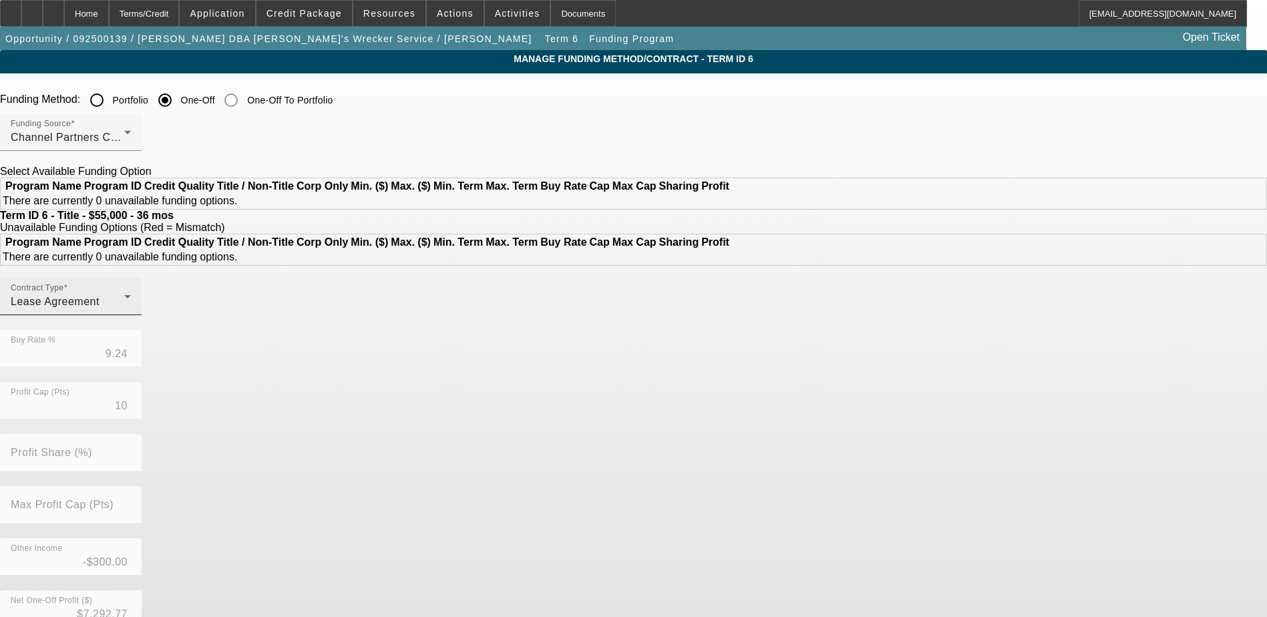
click at [131, 315] on div "Contract Type Lease Agreement" at bounding box center [71, 296] width 120 height 37
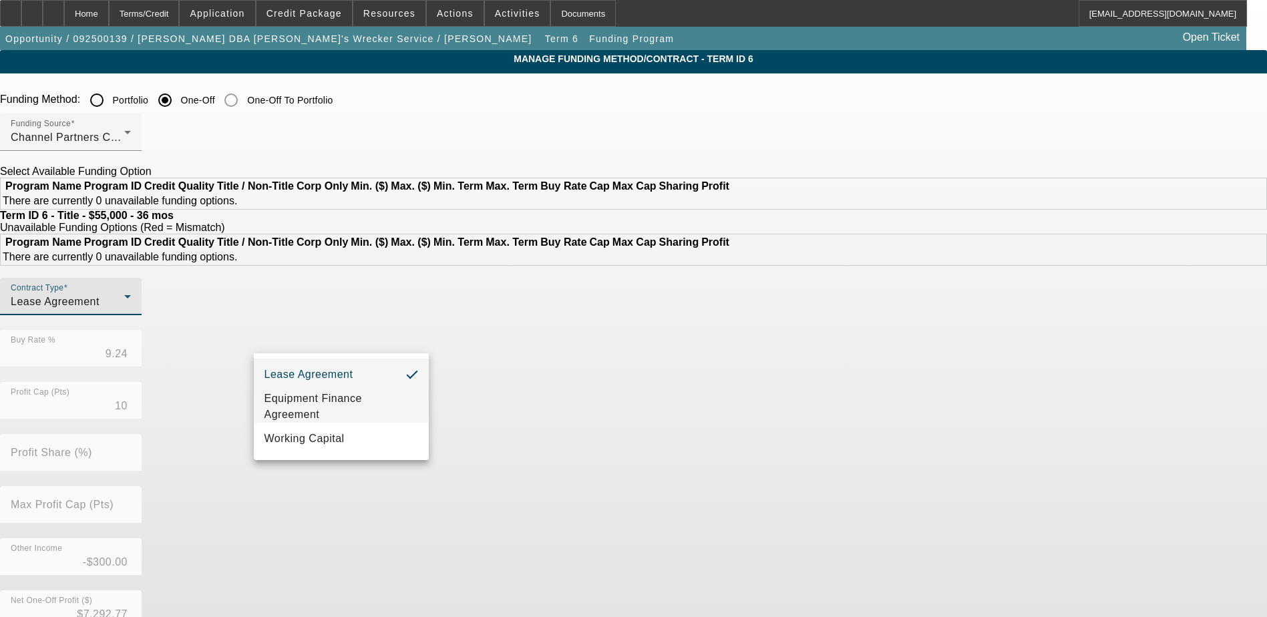
click at [334, 410] on span "Equipment Finance Agreement" at bounding box center [342, 407] width 154 height 32
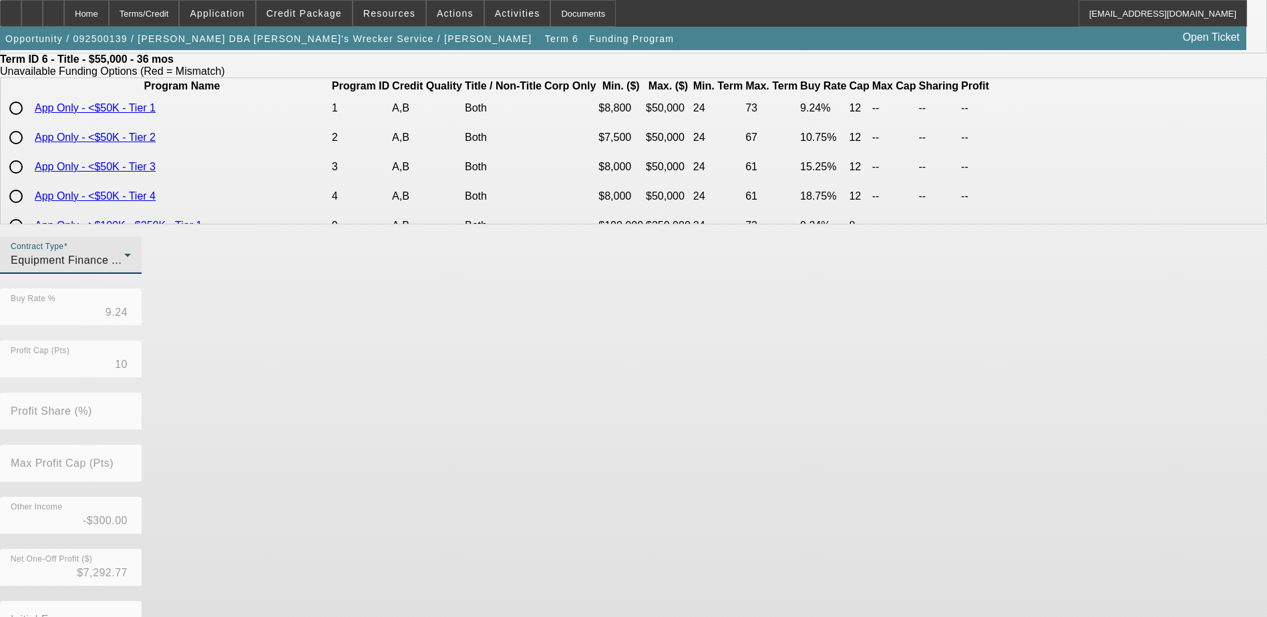
scroll to position [359, 0]
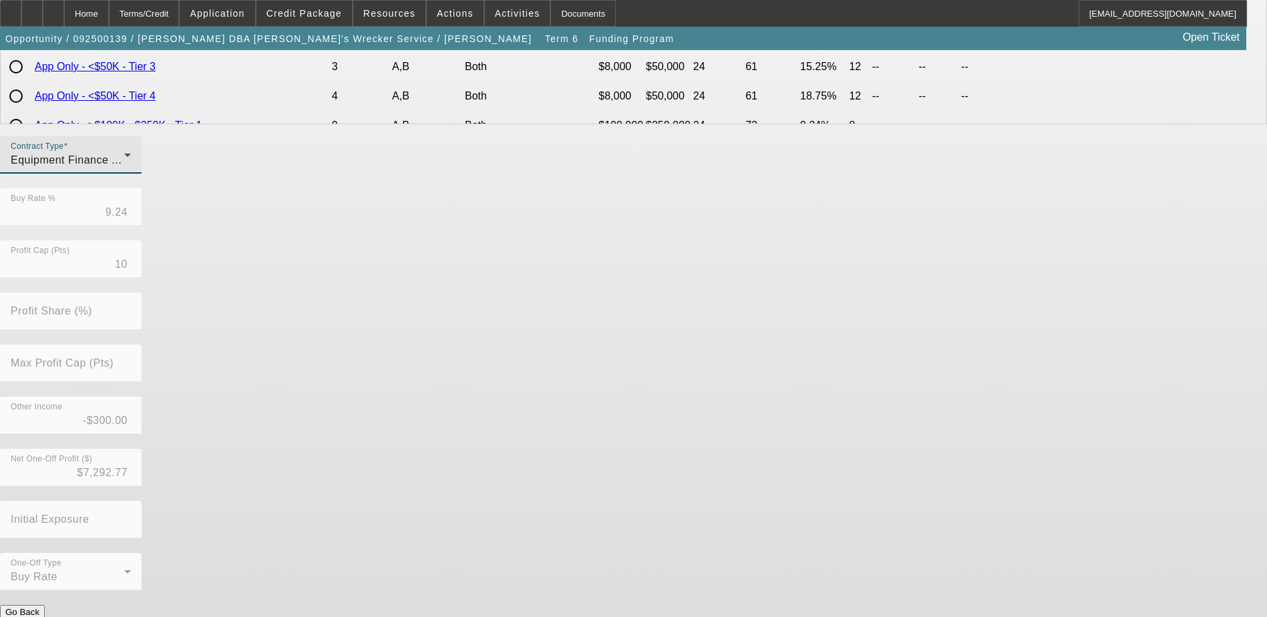
click at [543, 575] on div "Contract Type Equipment Finance Agreement Buy Rate % 9.24 Profit Cap (Pts) 10 P…" at bounding box center [633, 370] width 1267 height 469
click at [38, 617] on button "Submit" at bounding box center [19, 626] width 38 height 14
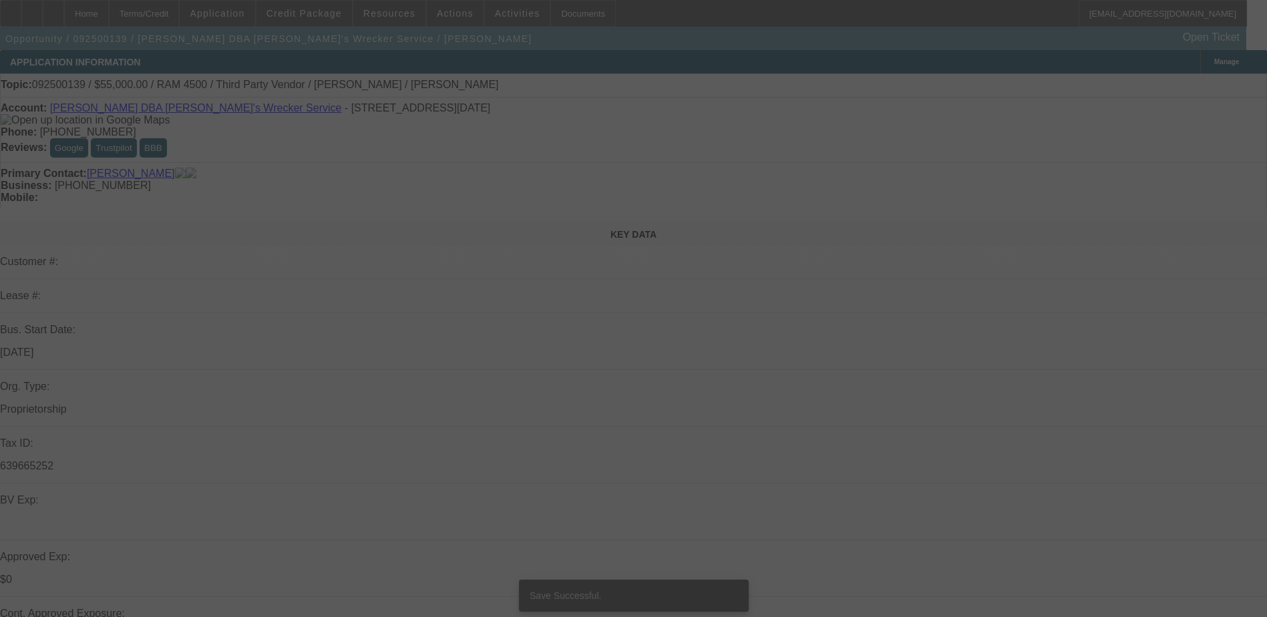
scroll to position [401, 0]
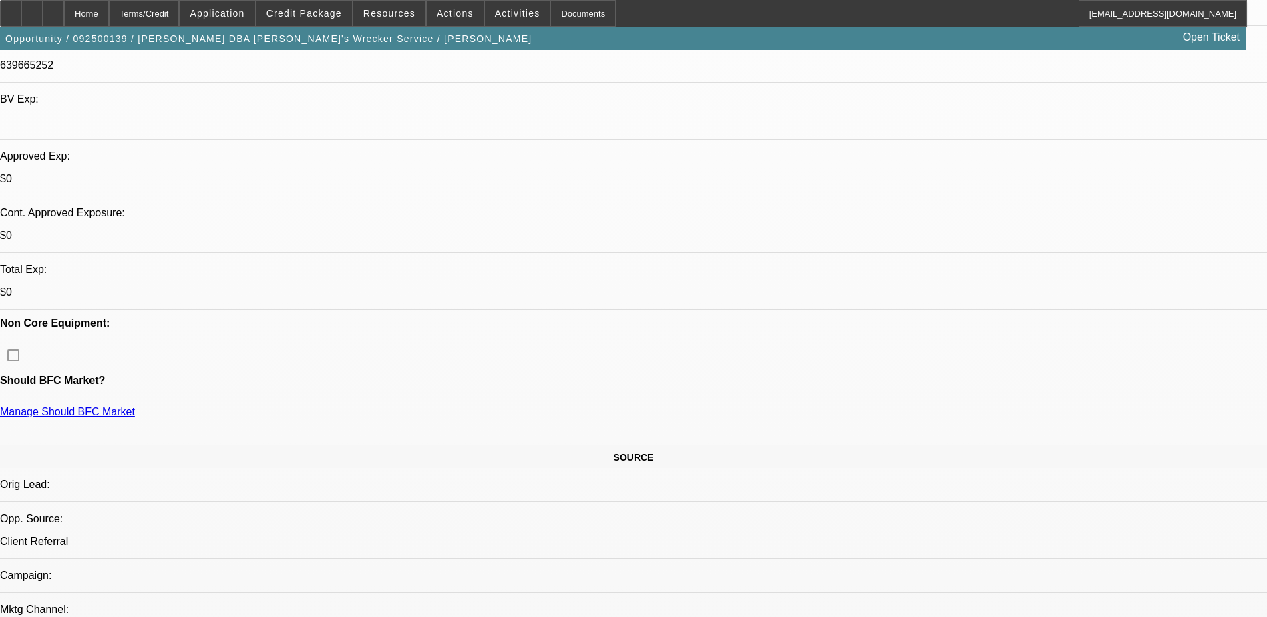
select select "0"
select select "6"
select select "0"
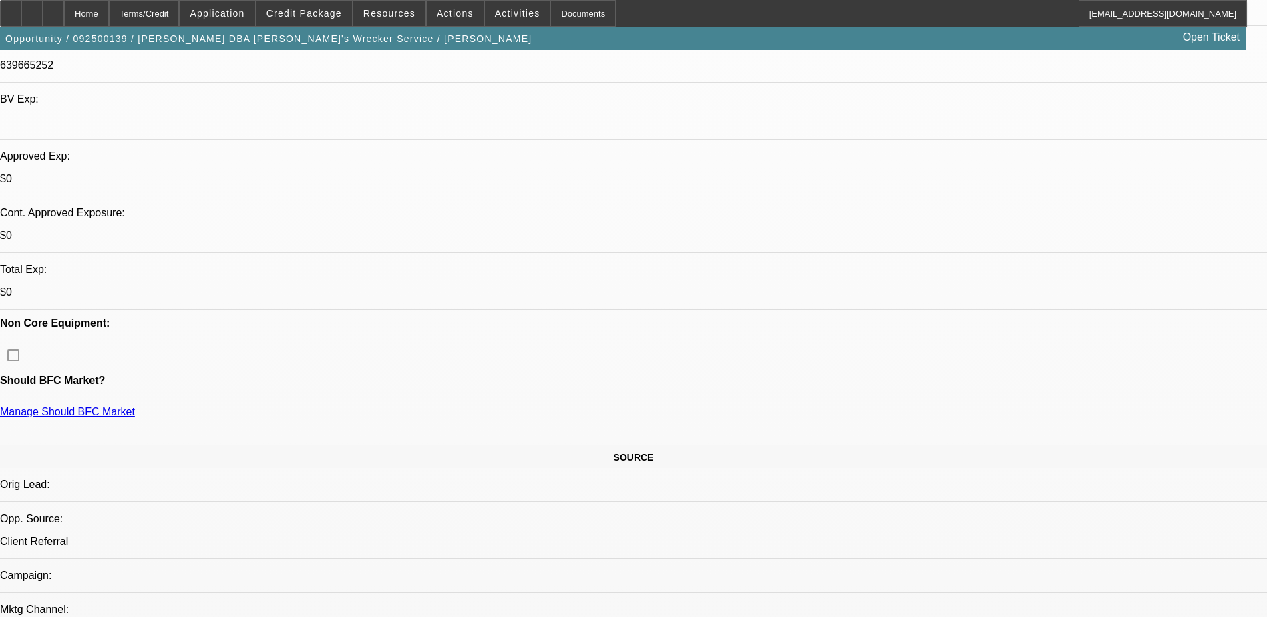
select select "0"
select select "0.1"
select select "4"
select select "0"
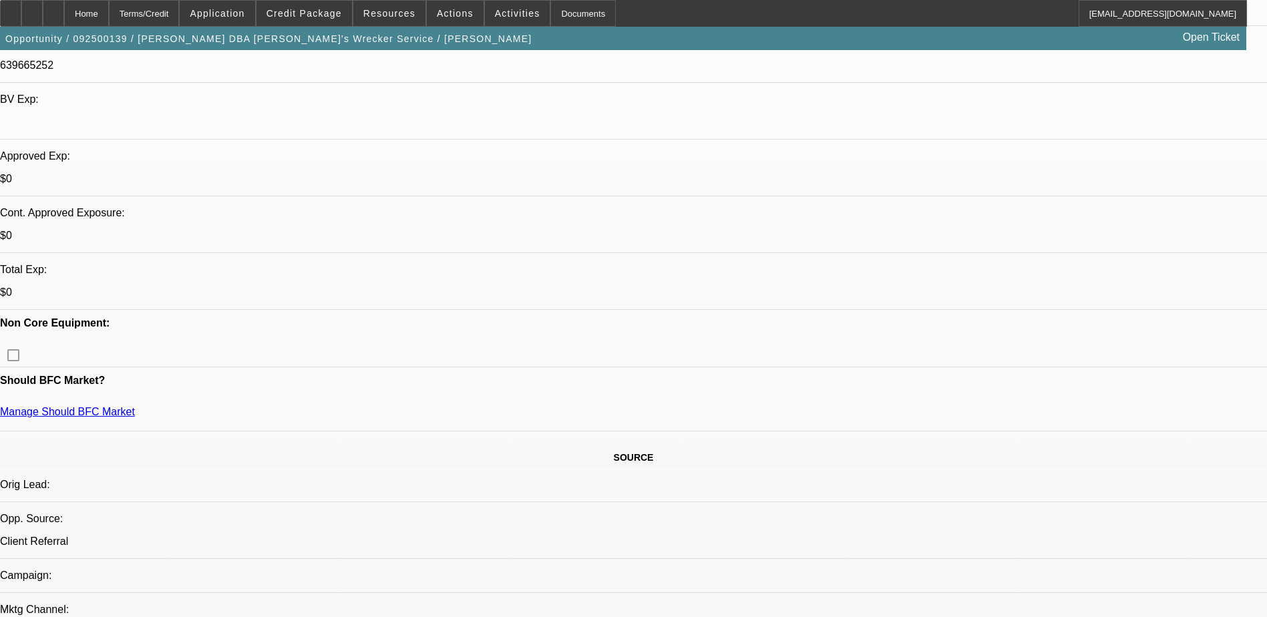
select select "0.1"
select select "4"
select select "0"
select select "0.1"
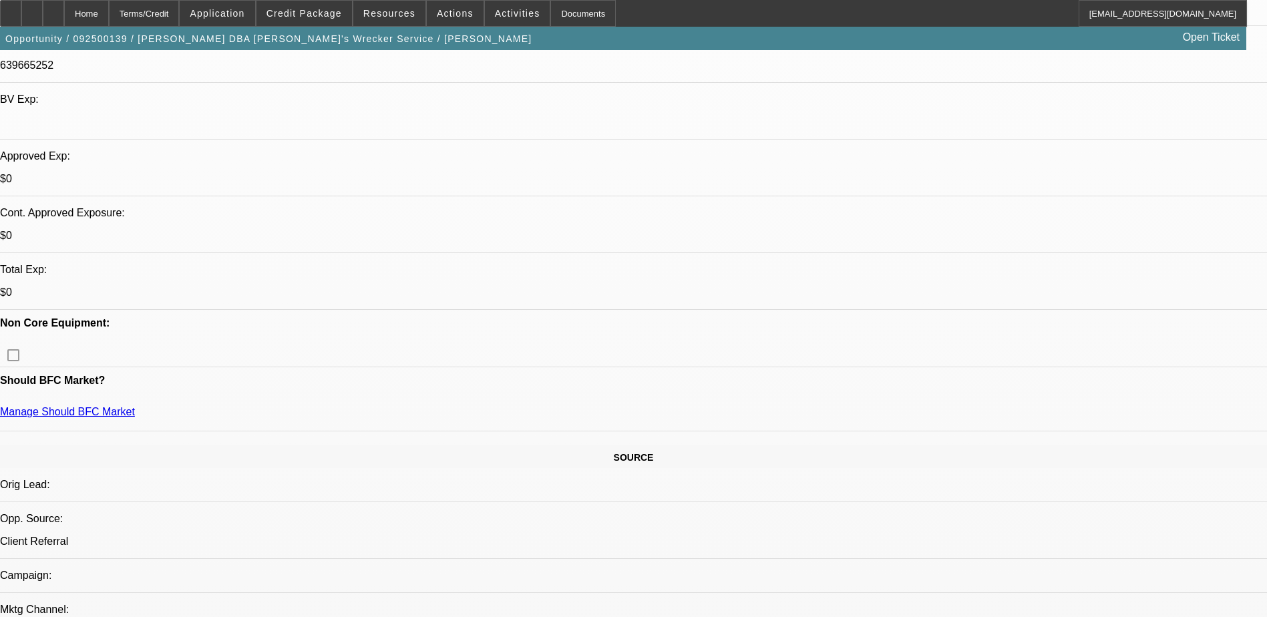
select select "4"
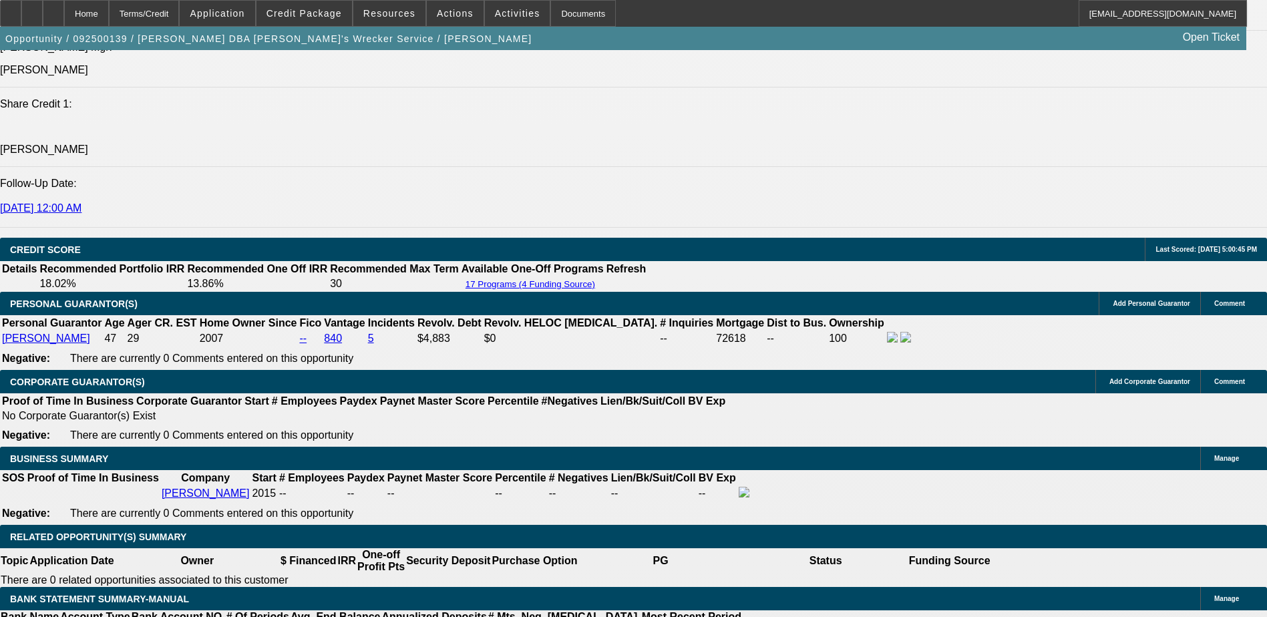
scroll to position [1804, 0]
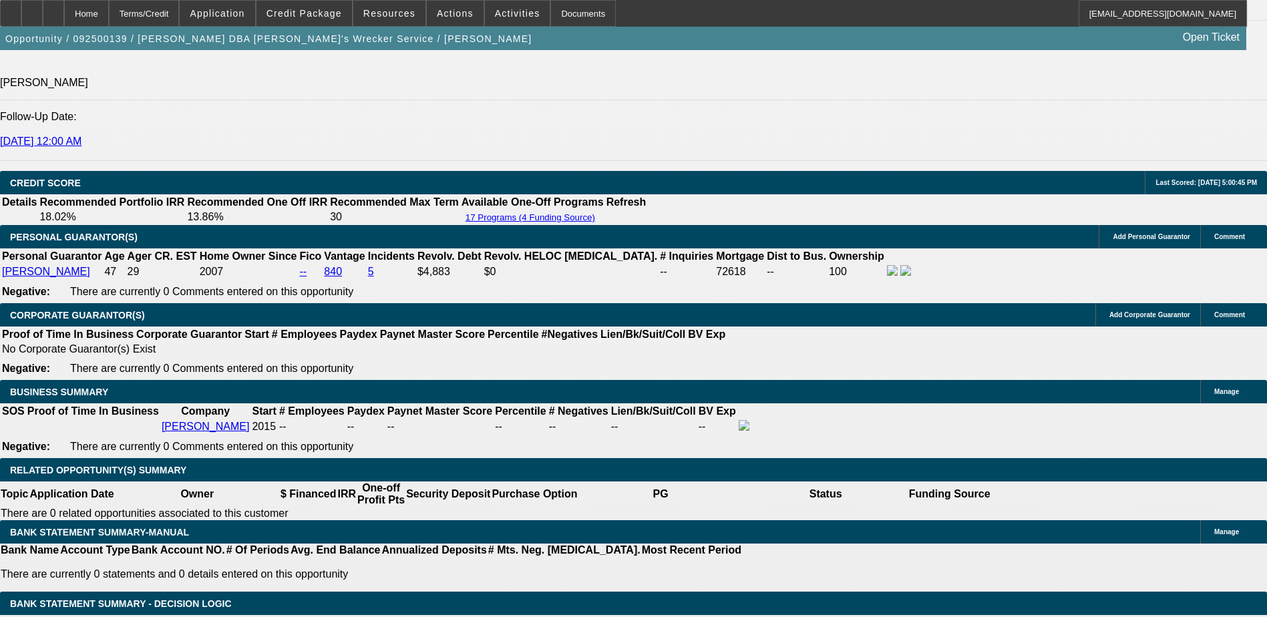
type input "2"
type input "UNKNOWN"
type input "2003.2"
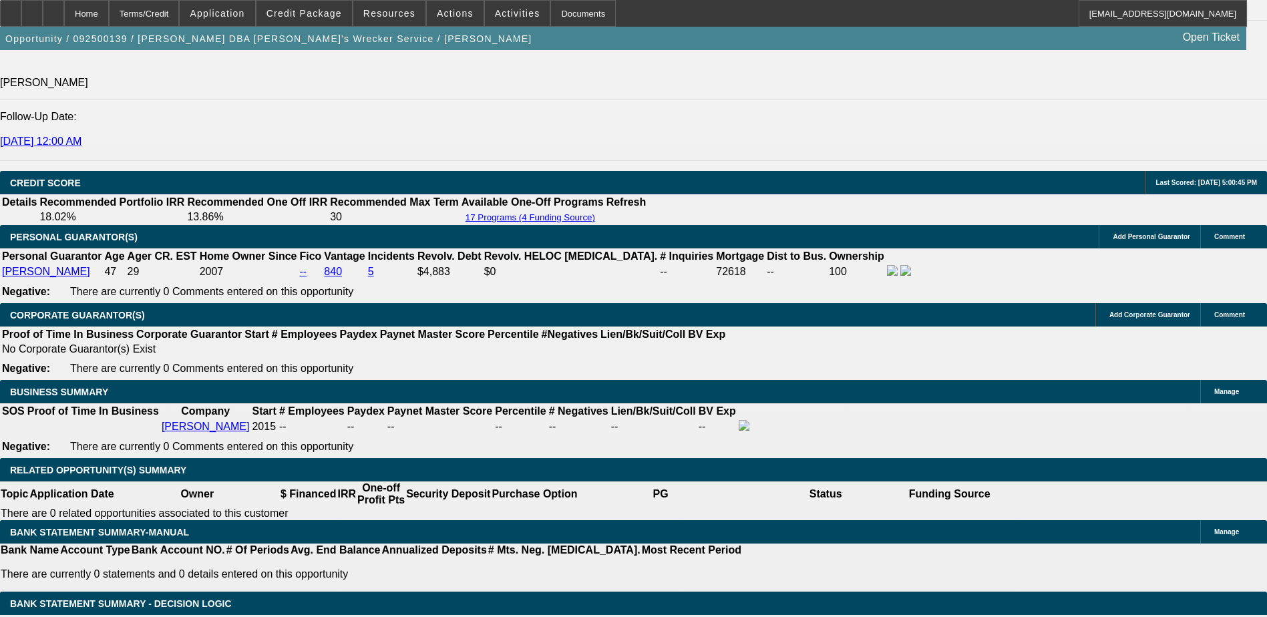
type input "18.5"
type input "2003.29"
type input "18.5"
type input "$2,003.29"
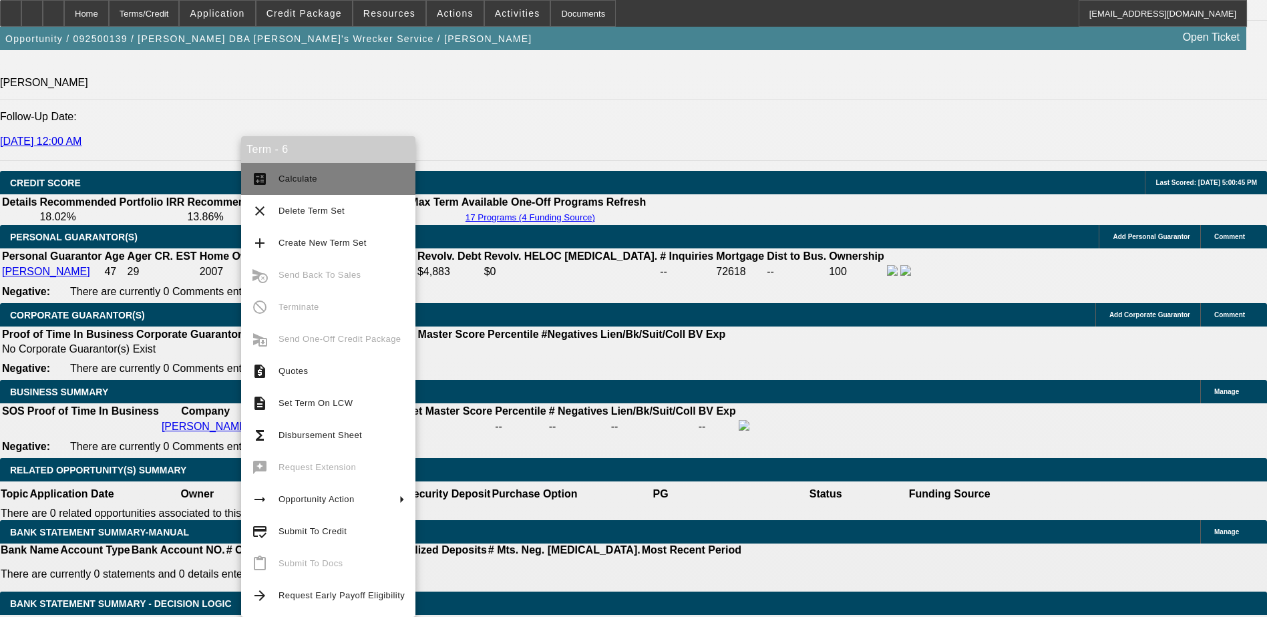
click at [311, 176] on span "Calculate" at bounding box center [298, 179] width 39 height 10
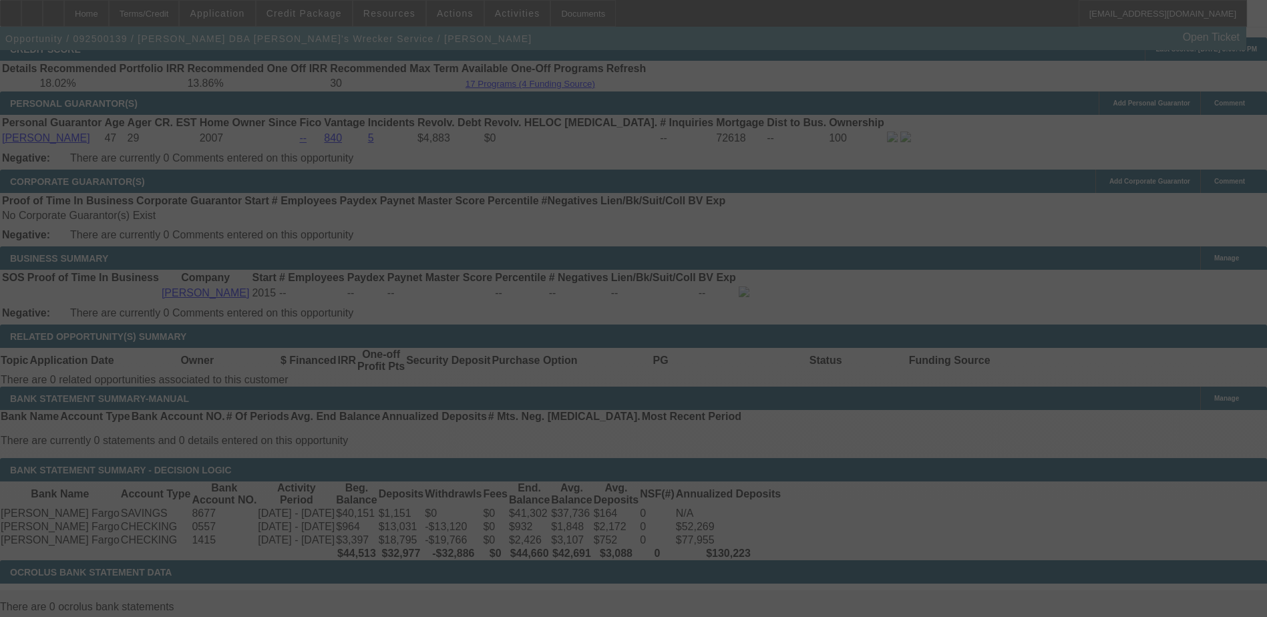
scroll to position [1926, 0]
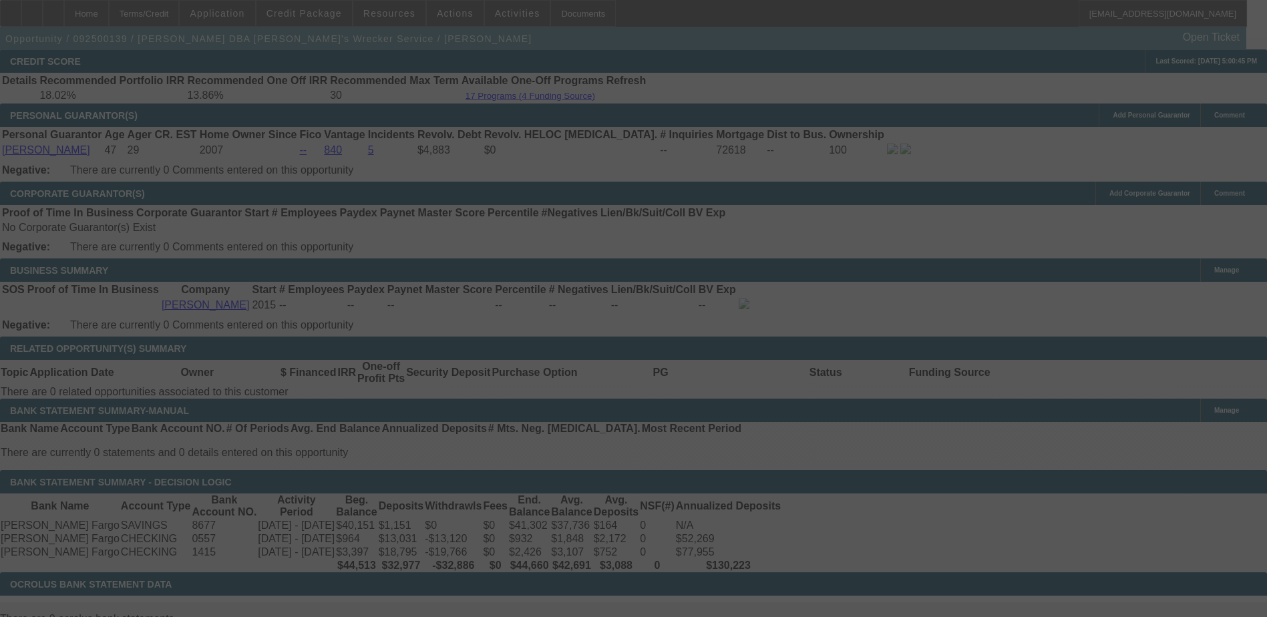
select select "0"
select select "6"
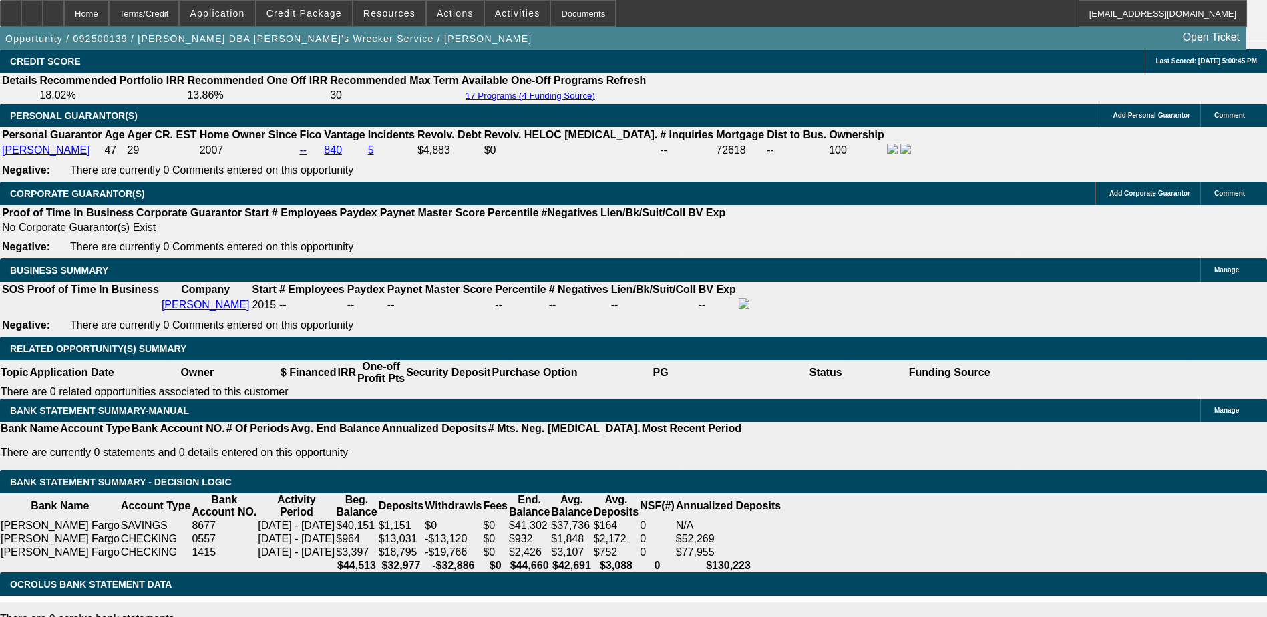
type input "2003"
type input "UNKNOWN"
type input "200"
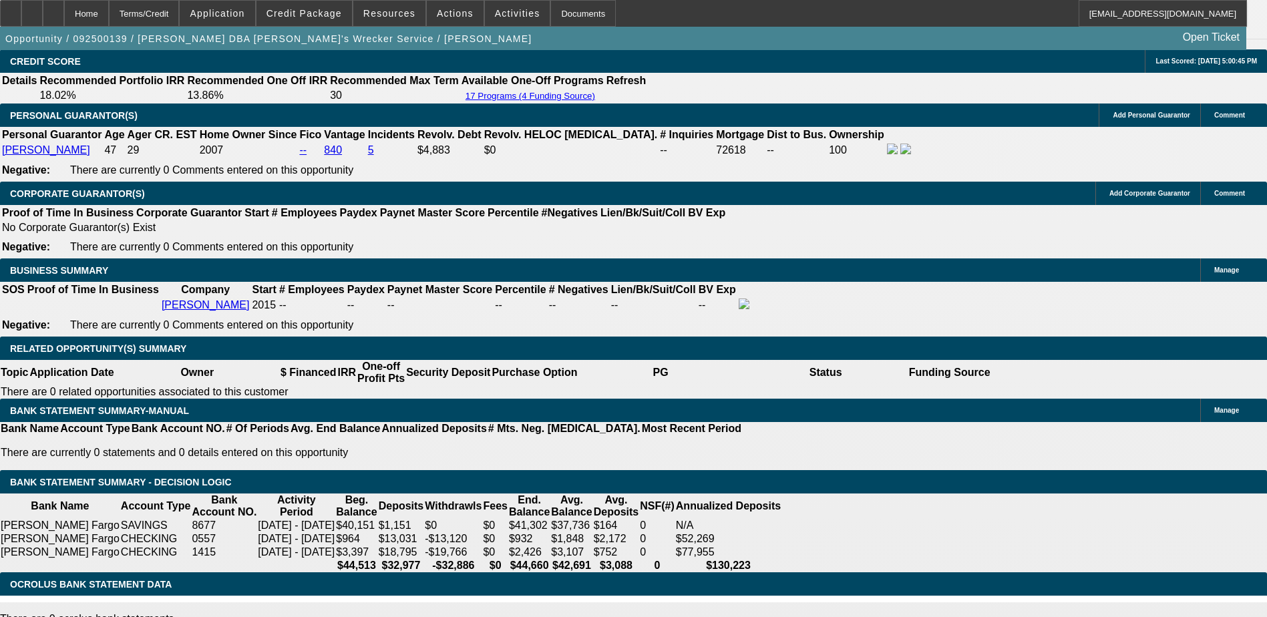
type input "2000"
type input "18.4"
type input "$2,000.00"
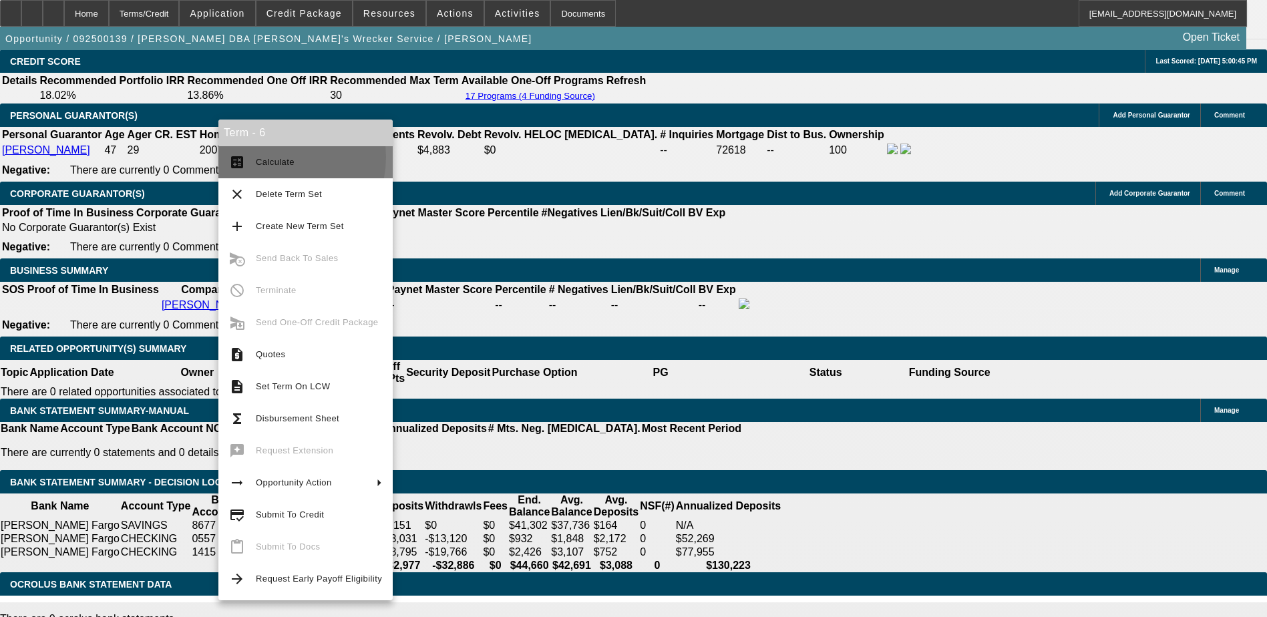
click at [273, 157] on span "Calculate" at bounding box center [275, 162] width 39 height 10
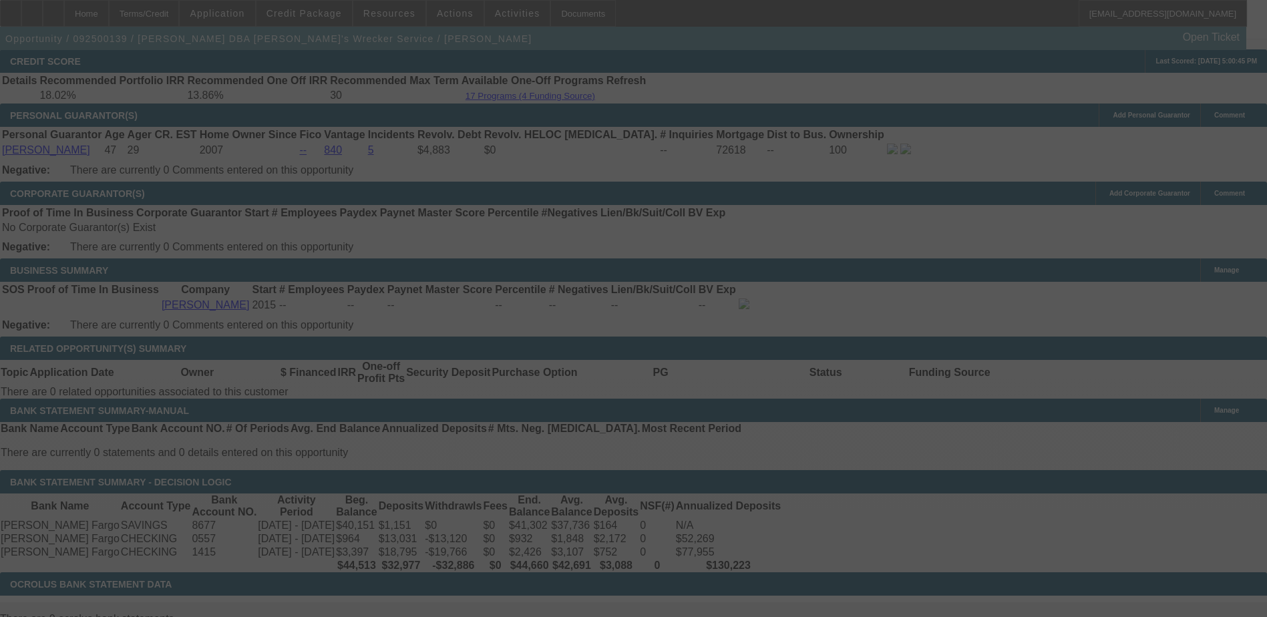
select select "0"
select select "6"
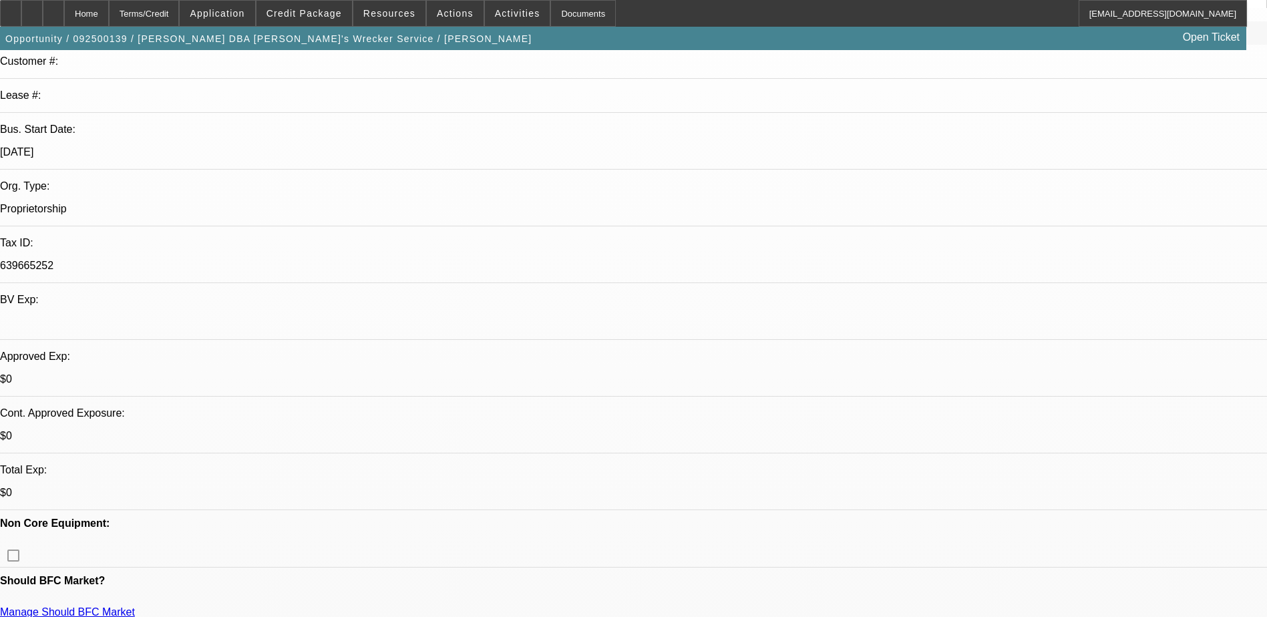
scroll to position [0, 0]
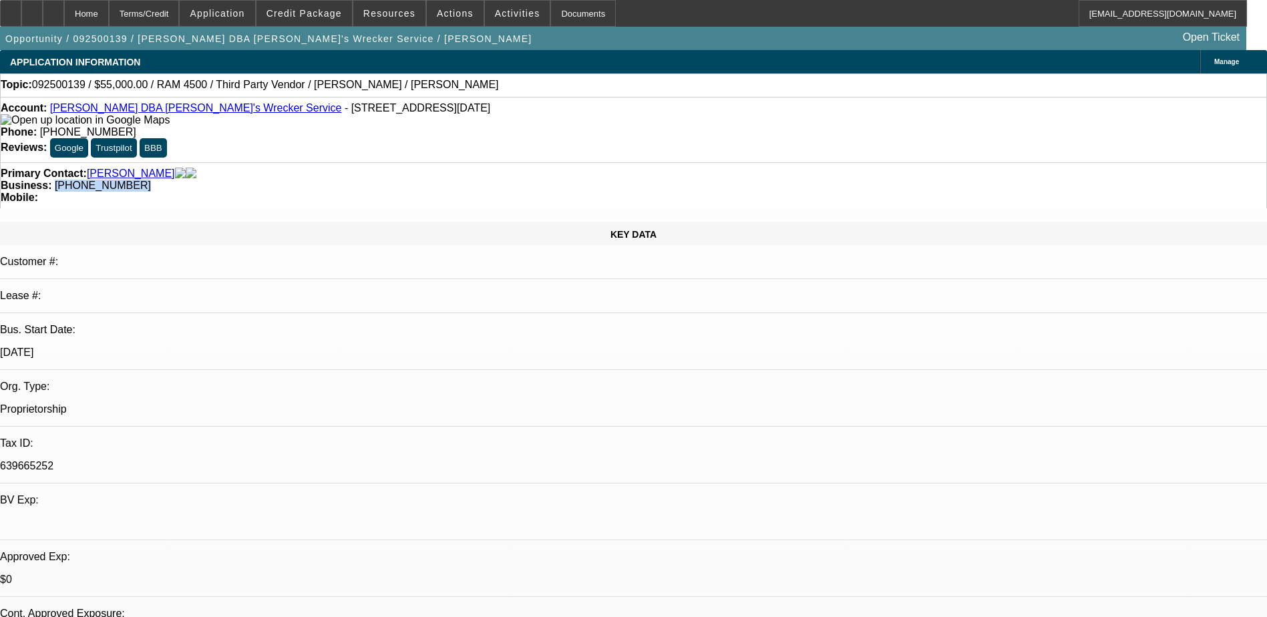
drag, startPoint x: 542, startPoint y: 145, endPoint x: 478, endPoint y: 151, distance: 64.4
click at [478, 180] on div "Business: [PHONE_NUMBER]" at bounding box center [634, 186] width 1266 height 12
copy span "[PHONE_NUMBER]"
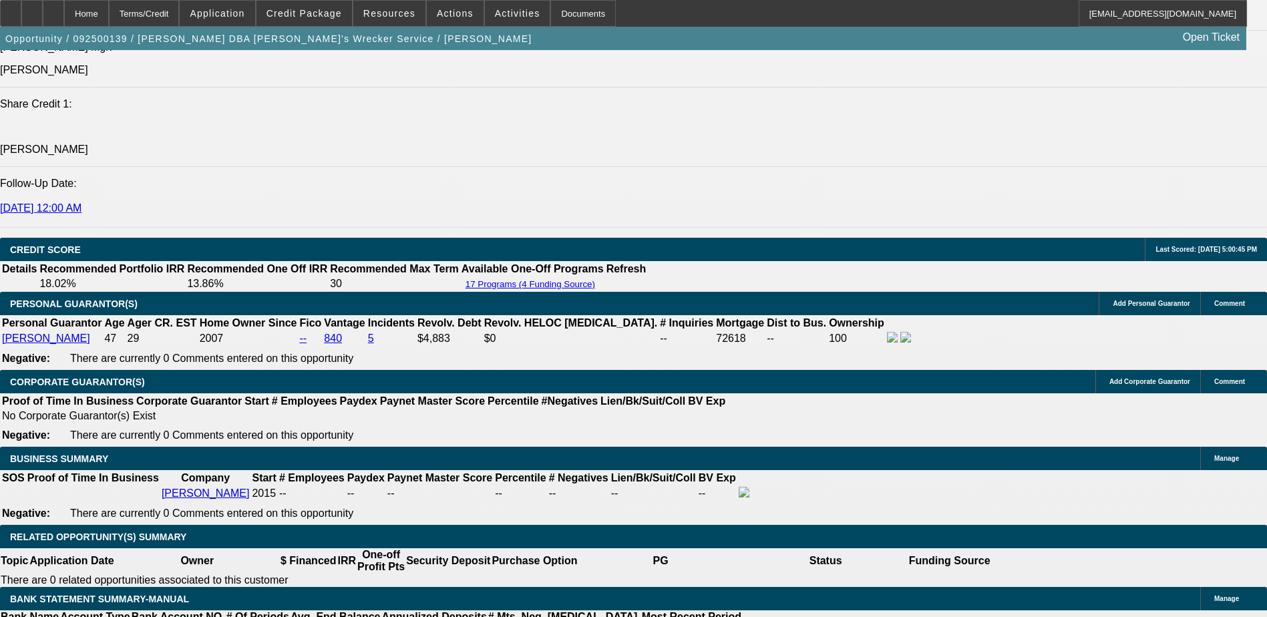
scroll to position [2004, 0]
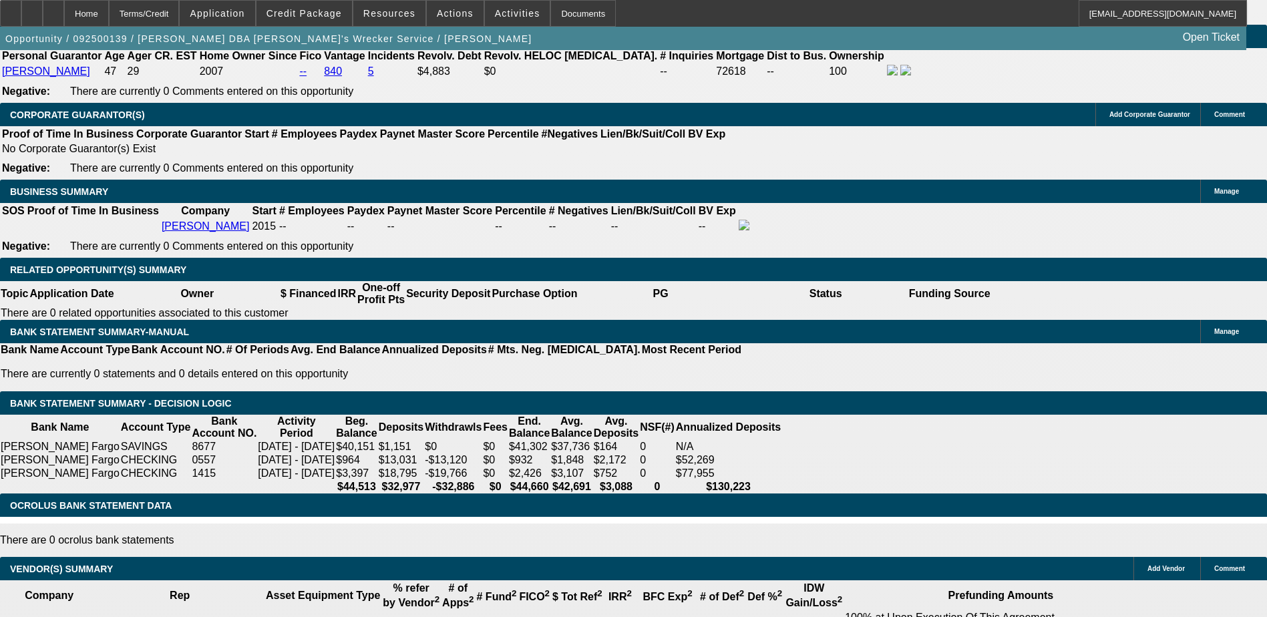
type input "UNKNOWN"
type input "17"
type input "$1,960.90"
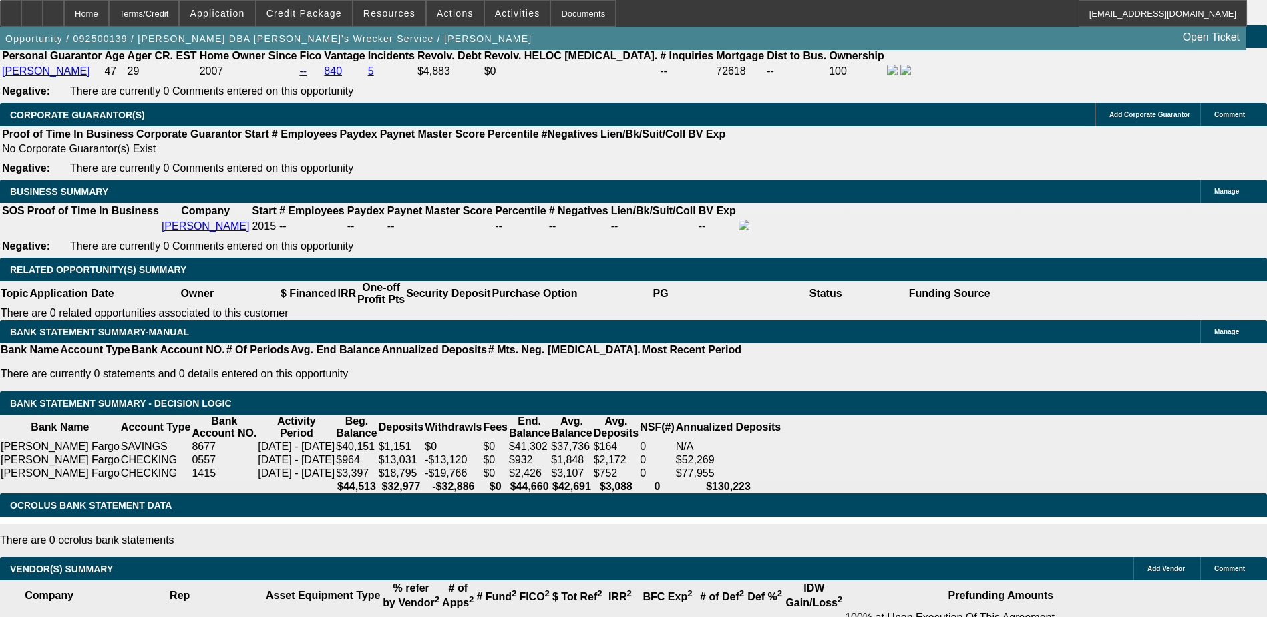
type input "17.9"
type input "$1,985.62"
type input "17.9"
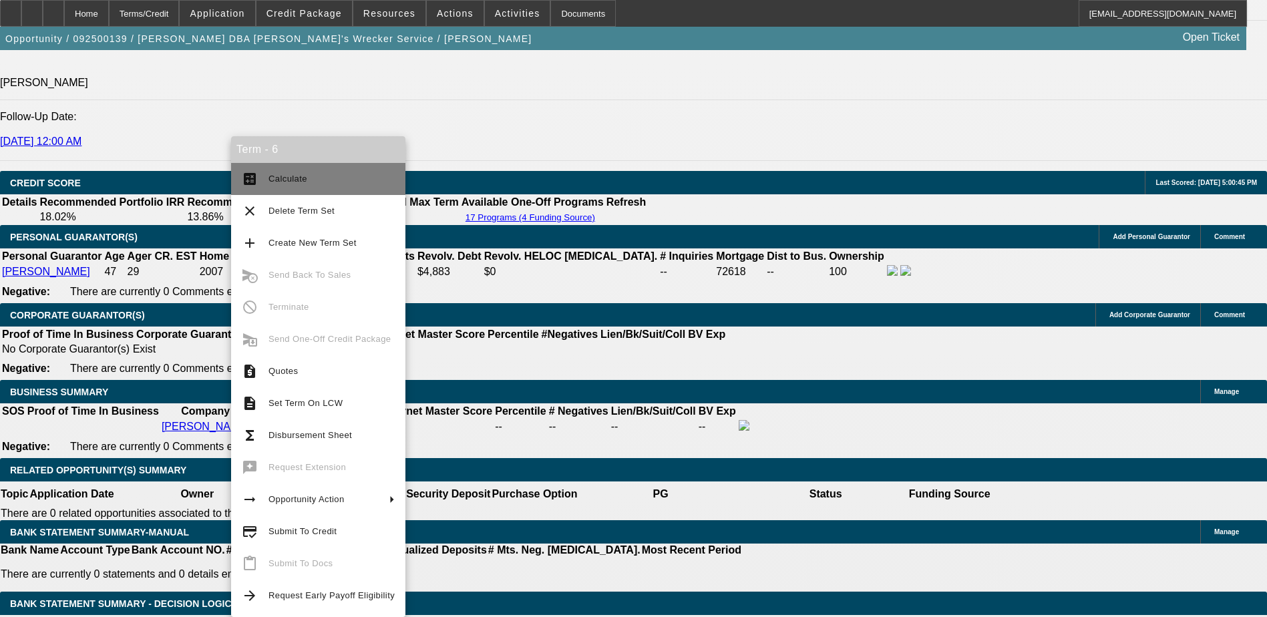
click at [253, 180] on mat-icon "calculate" at bounding box center [250, 179] width 16 height 16
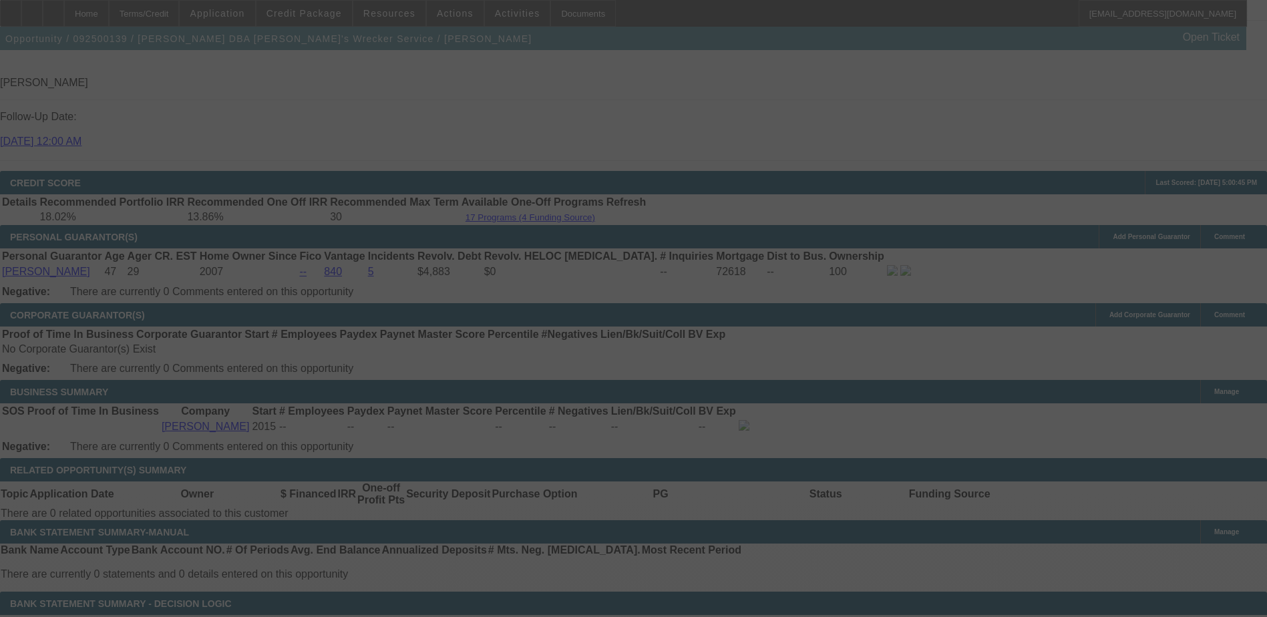
select select "0"
select select "6"
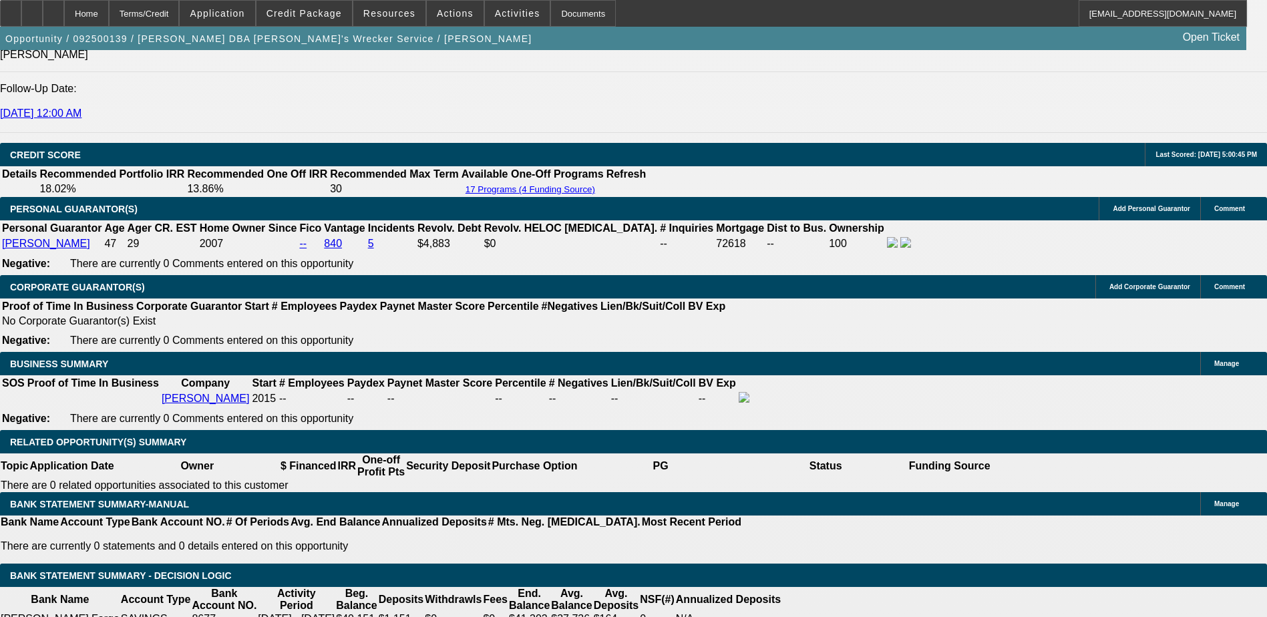
scroll to position [1939, 0]
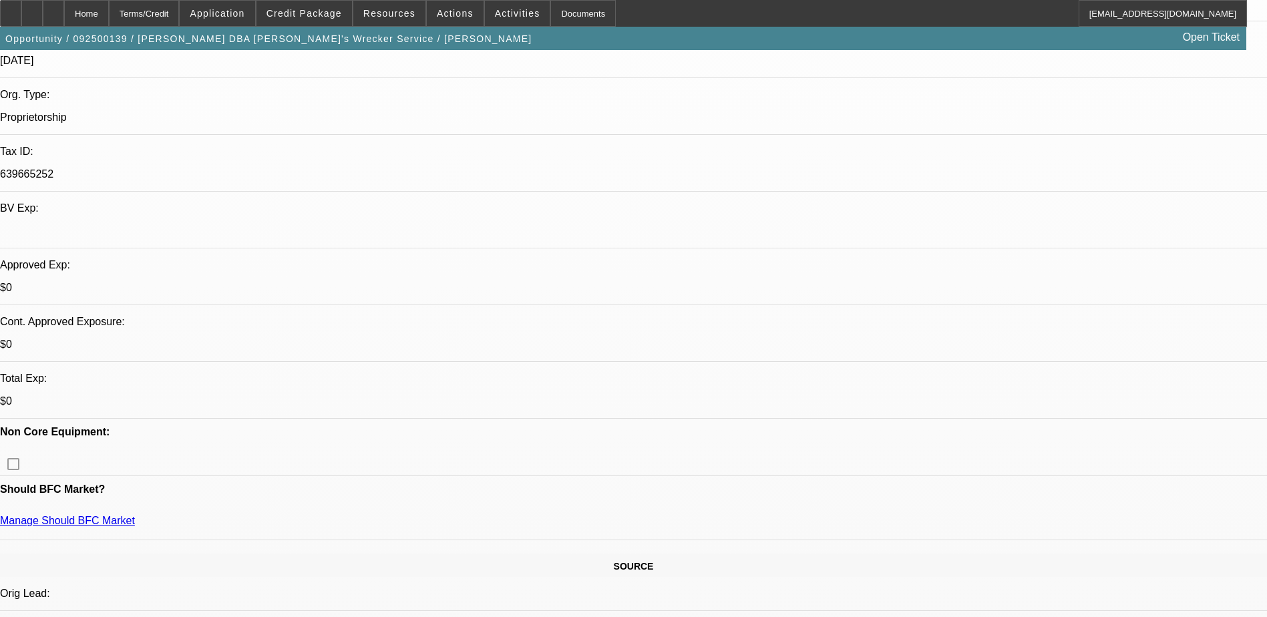
scroll to position [269, 0]
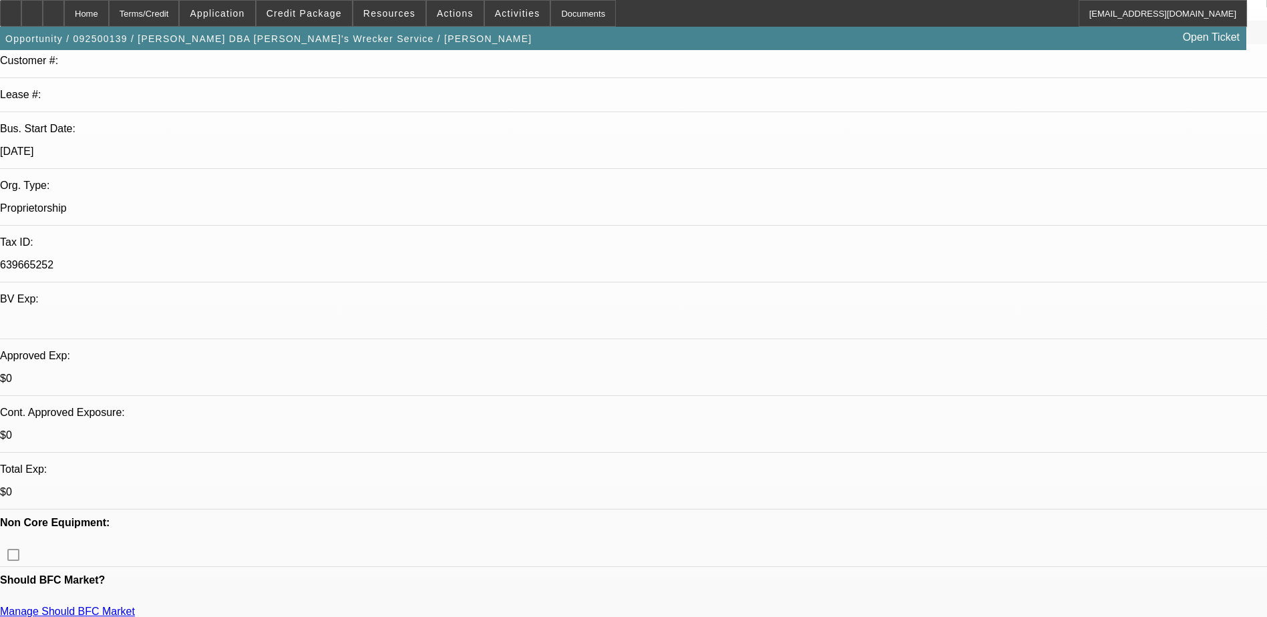
scroll to position [200, 0]
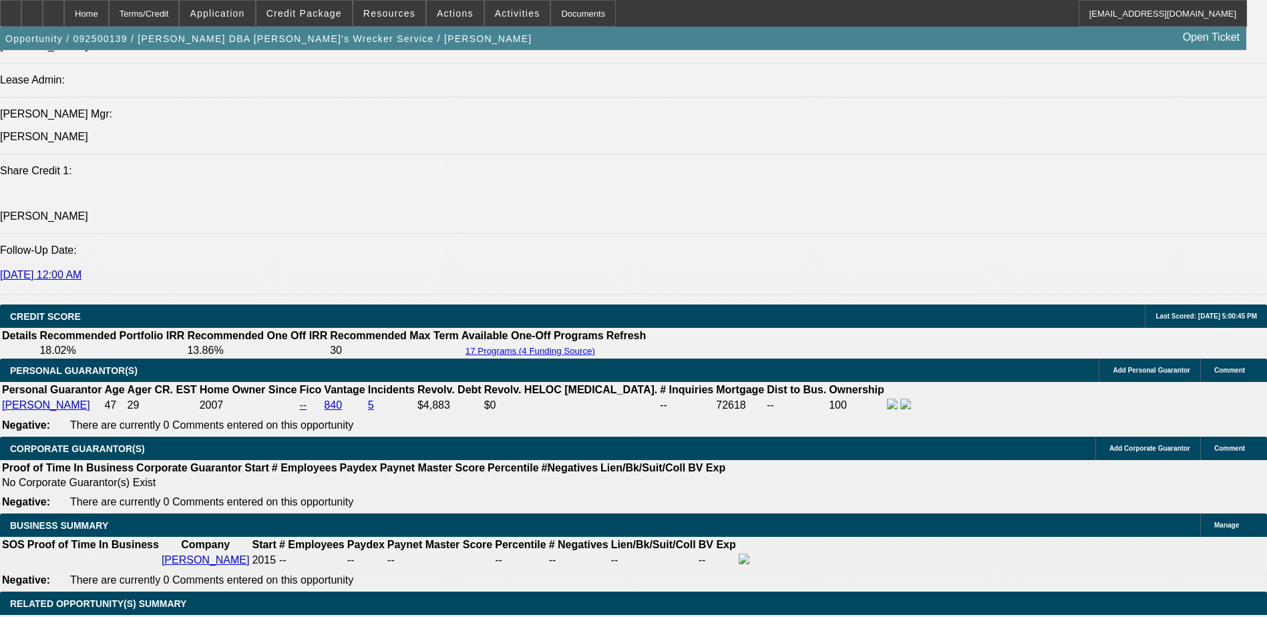
drag, startPoint x: 1183, startPoint y: 460, endPoint x: 1121, endPoint y: 458, distance: 62.2
drag, startPoint x: 1201, startPoint y: 460, endPoint x: 1083, endPoint y: 458, distance: 117.6
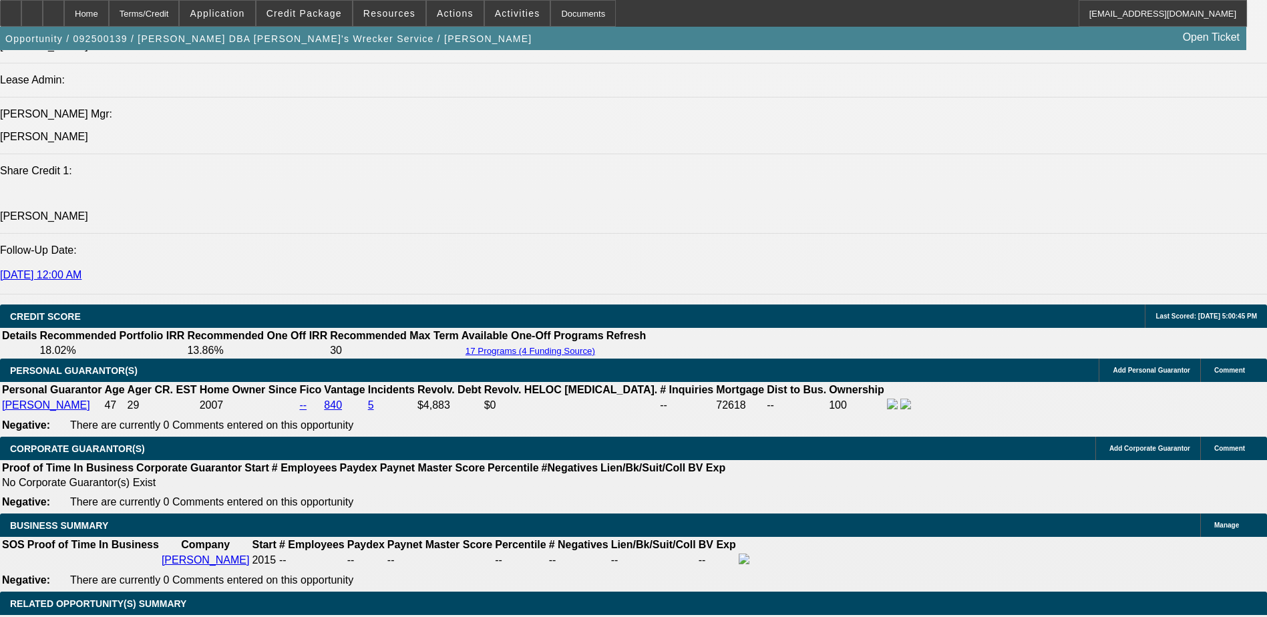
drag, startPoint x: 1083, startPoint y: 458, endPoint x: 1158, endPoint y: 464, distance: 75.1
drag, startPoint x: 1115, startPoint y: 467, endPoint x: 1081, endPoint y: 454, distance: 36.4
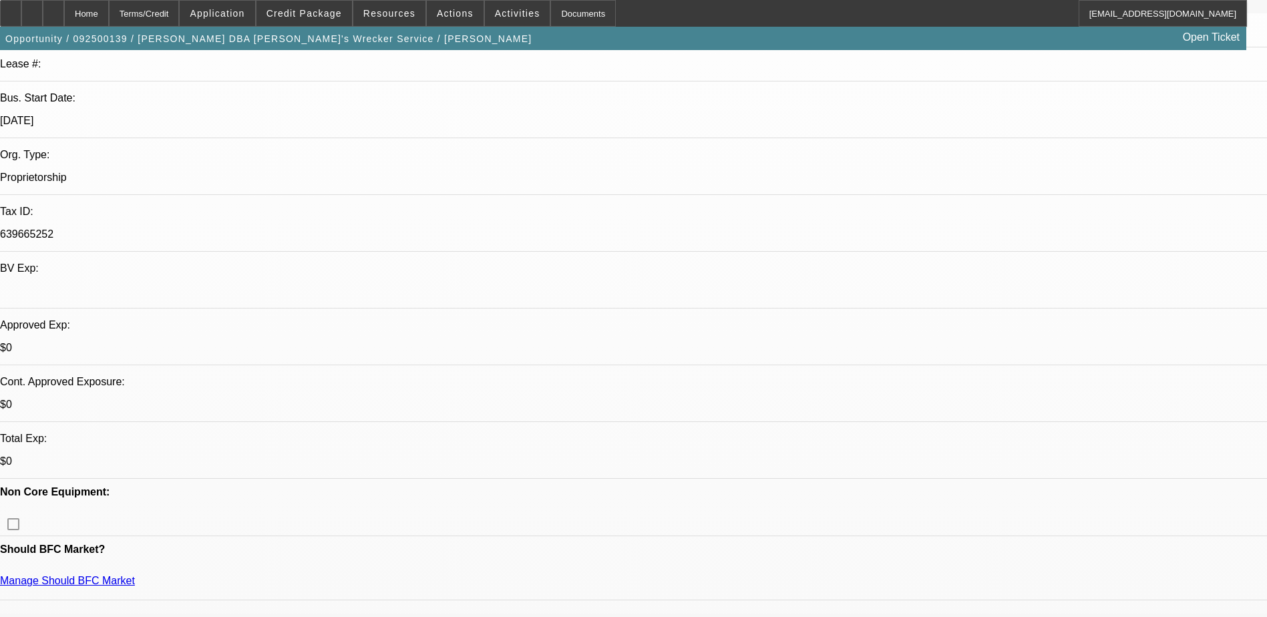
scroll to position [0, 0]
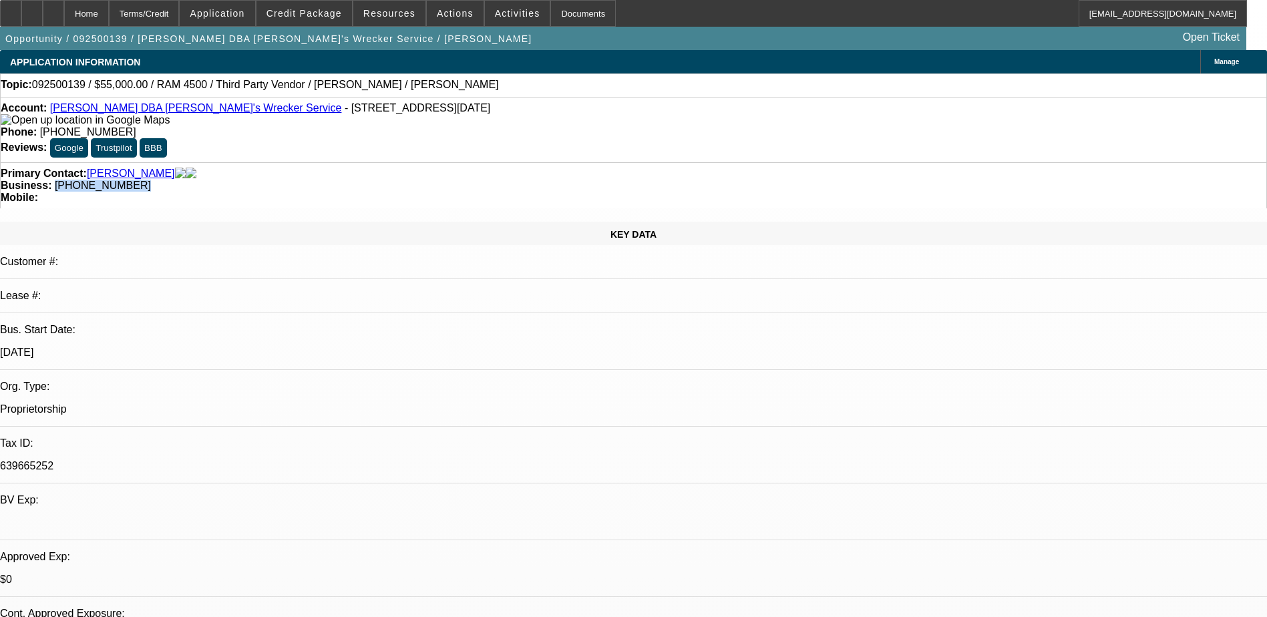
drag, startPoint x: 561, startPoint y: 148, endPoint x: 478, endPoint y: 154, distance: 83.7
click at [478, 162] on div "Primary Contact: [PERSON_NAME] Business: [PHONE_NUMBER] Mobile:" at bounding box center [633, 185] width 1267 height 46
copy span "[PHONE_NUMBER]"
click at [260, 168] on div "Primary Contact: [PERSON_NAME]" at bounding box center [634, 174] width 1266 height 12
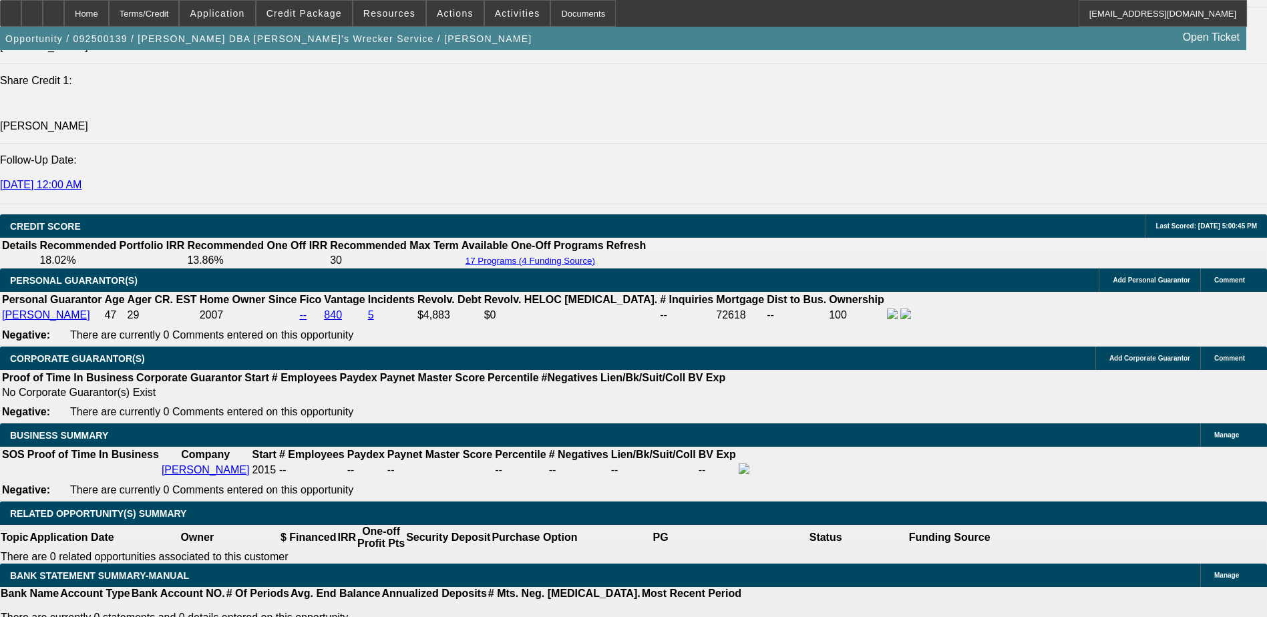
scroll to position [1737, 0]
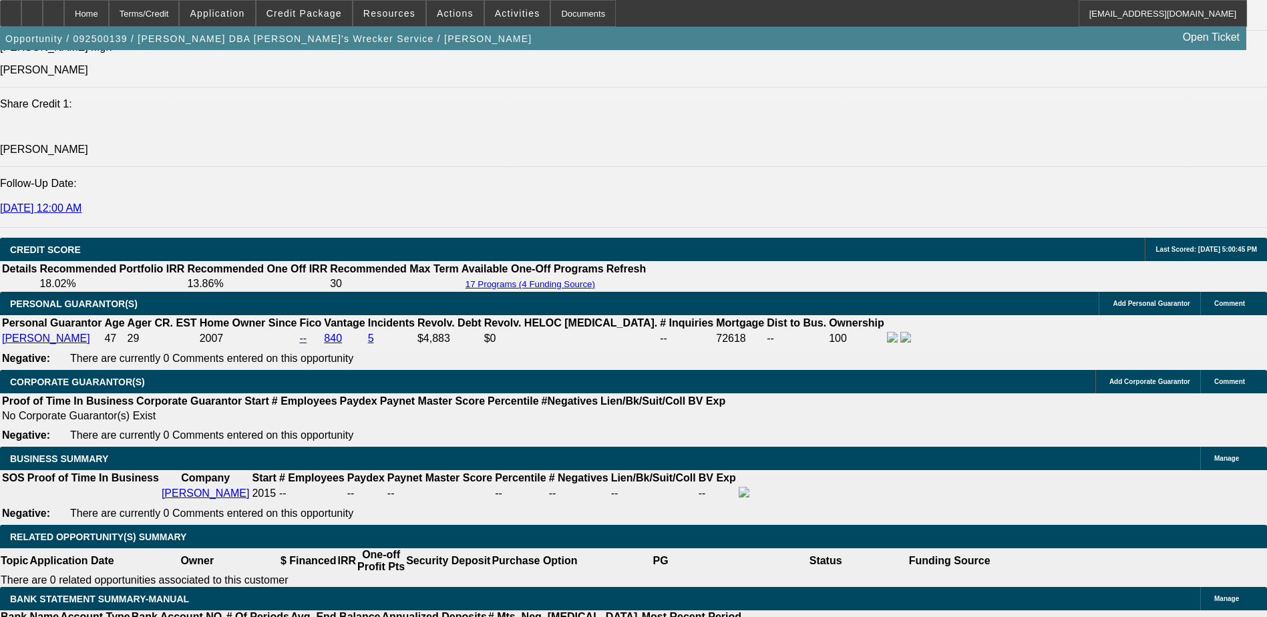
type input "$15,000.00"
type input "UNKNOWN"
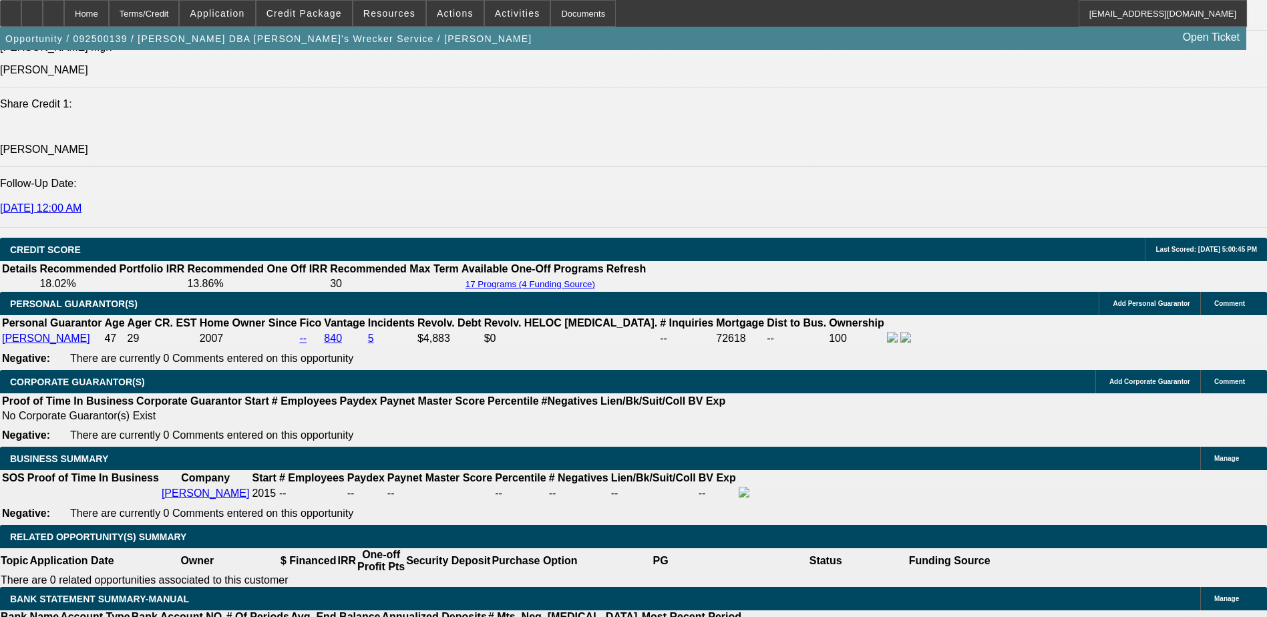
type input "$1,444.09"
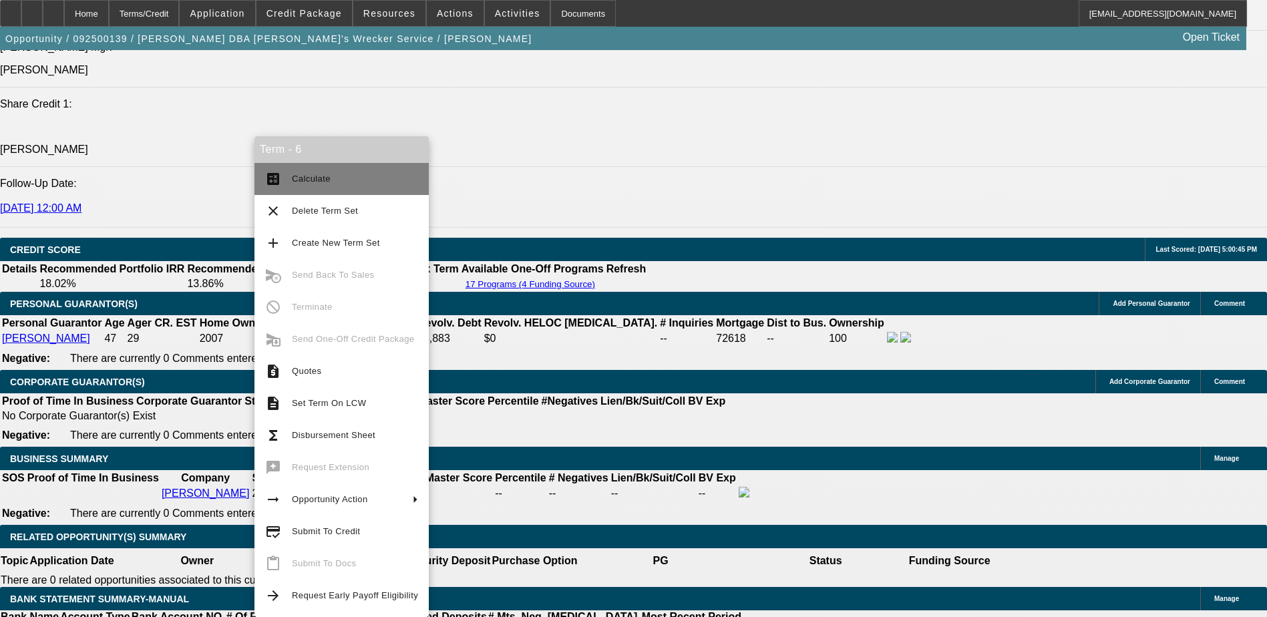
click at [333, 184] on span "Calculate" at bounding box center [355, 179] width 126 height 16
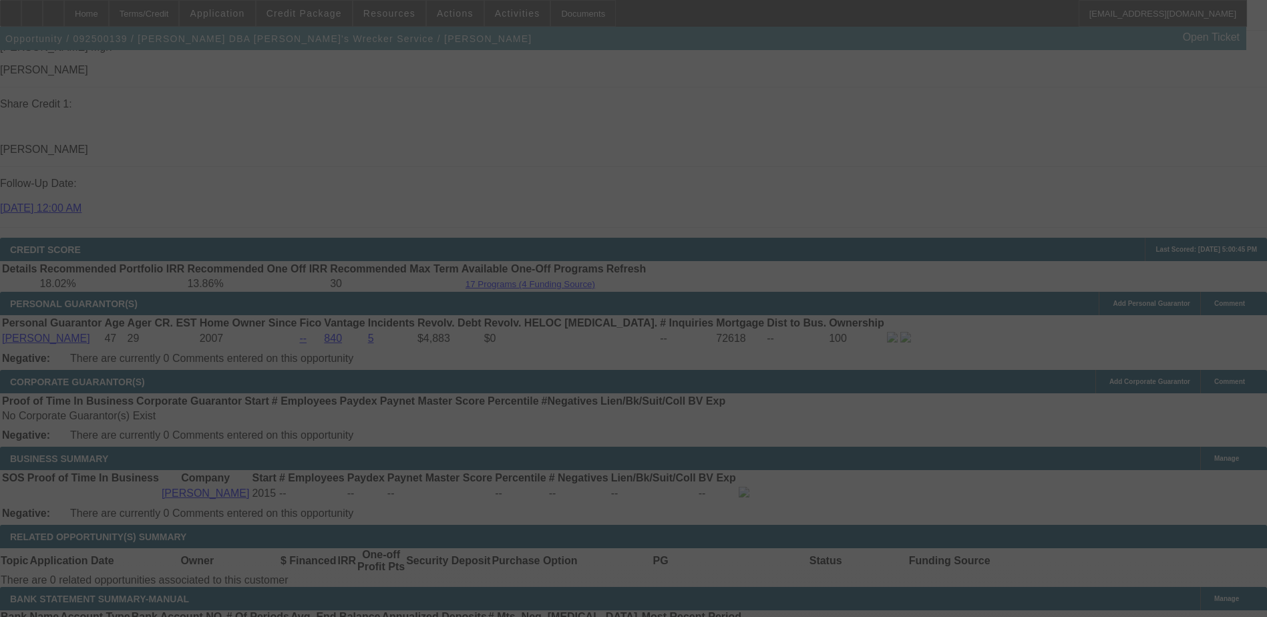
select select "0"
select select "6"
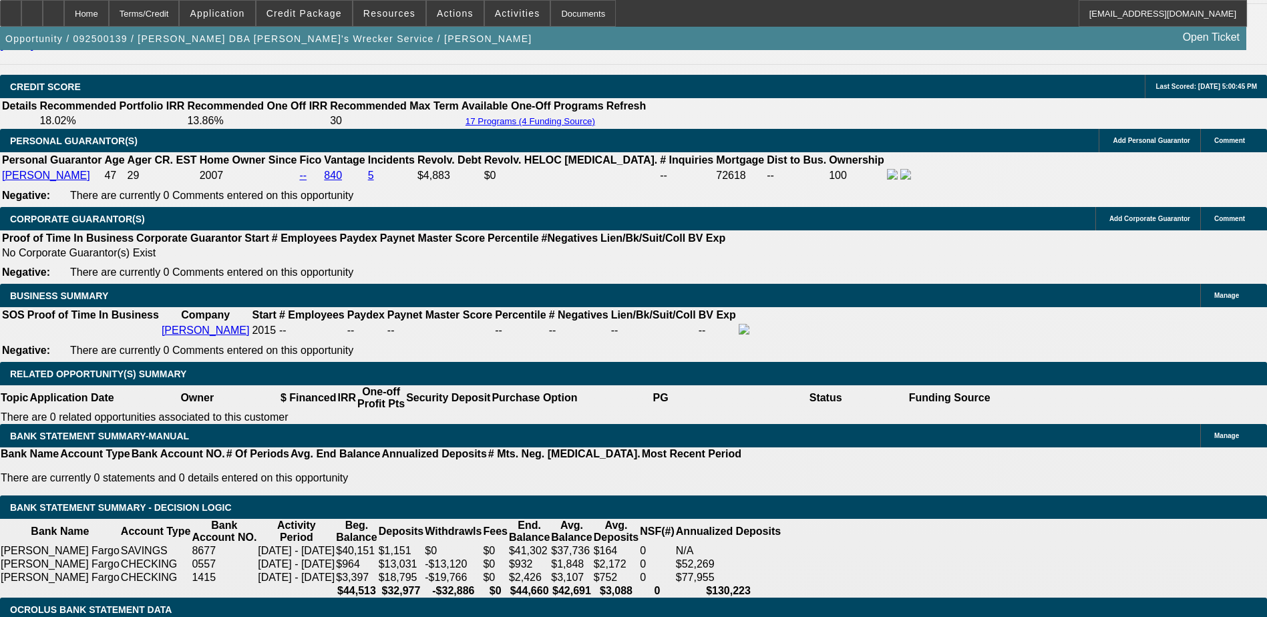
scroll to position [1871, 0]
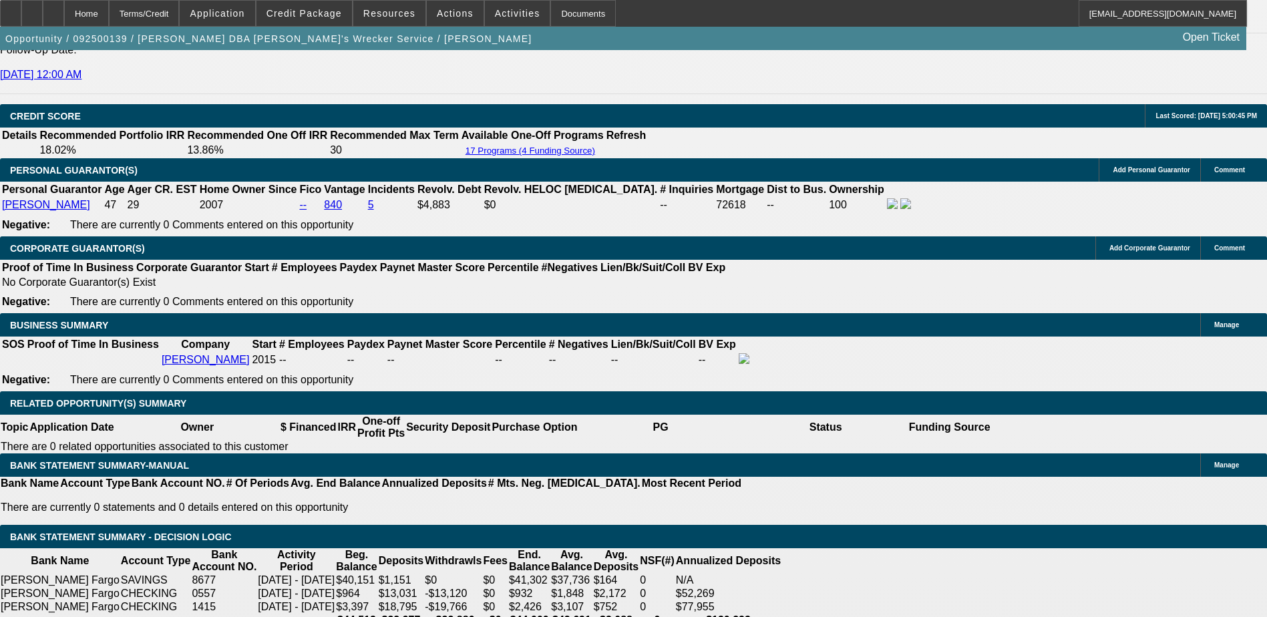
type input "UNKNOWN"
type input "16"
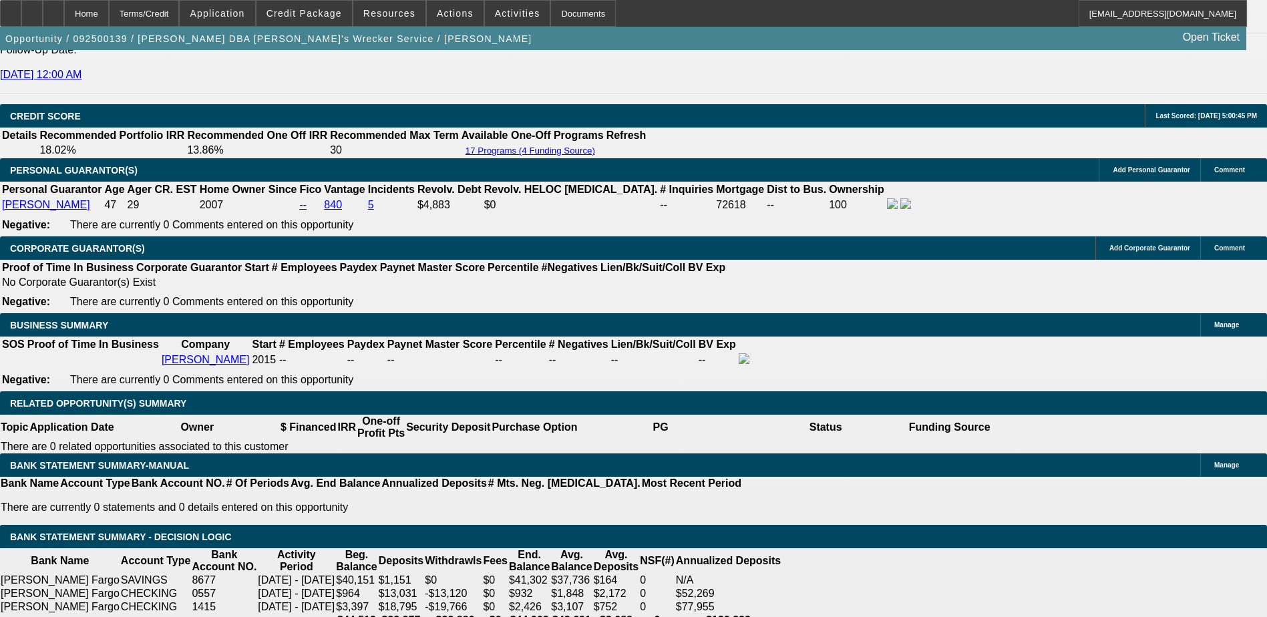
type input "$1,406.28"
type input "16.9"
type input "$1,424.12"
type input "16.9"
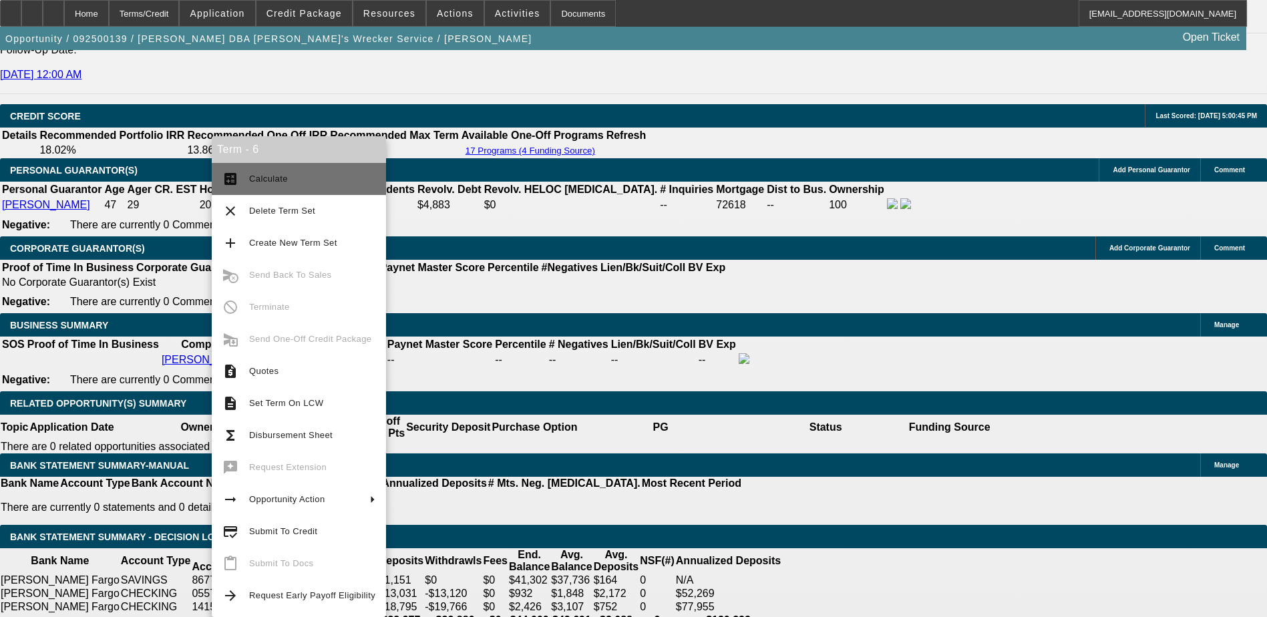
click at [300, 177] on span "Calculate" at bounding box center [312, 179] width 126 height 16
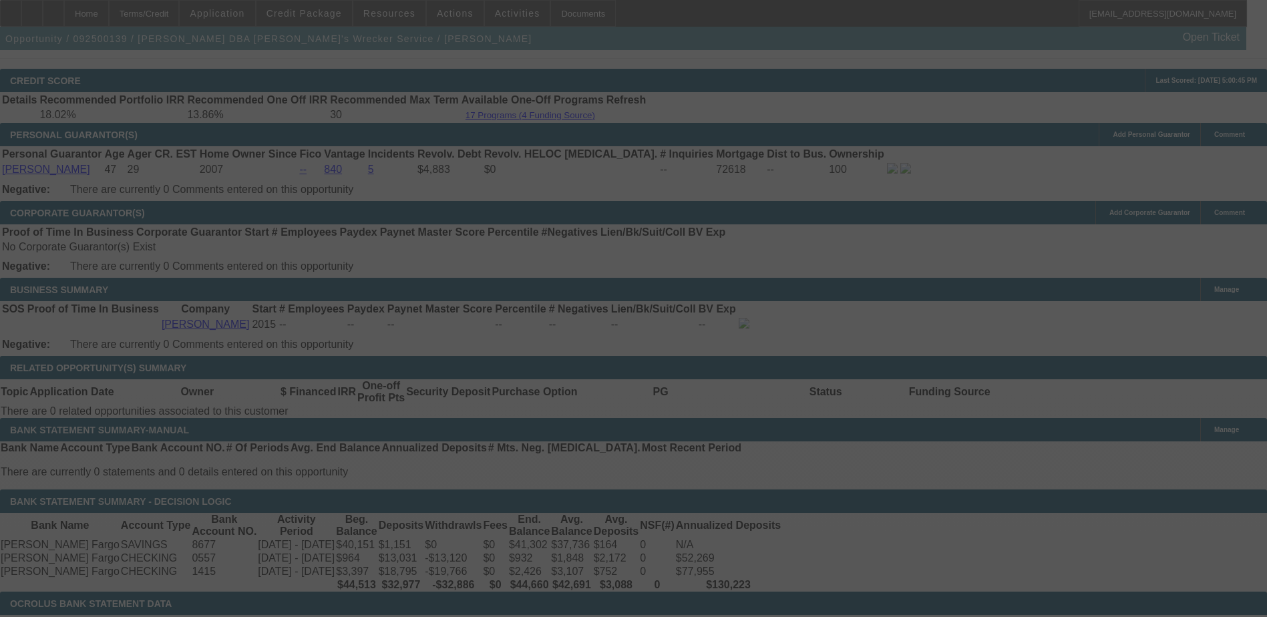
scroll to position [2004, 0]
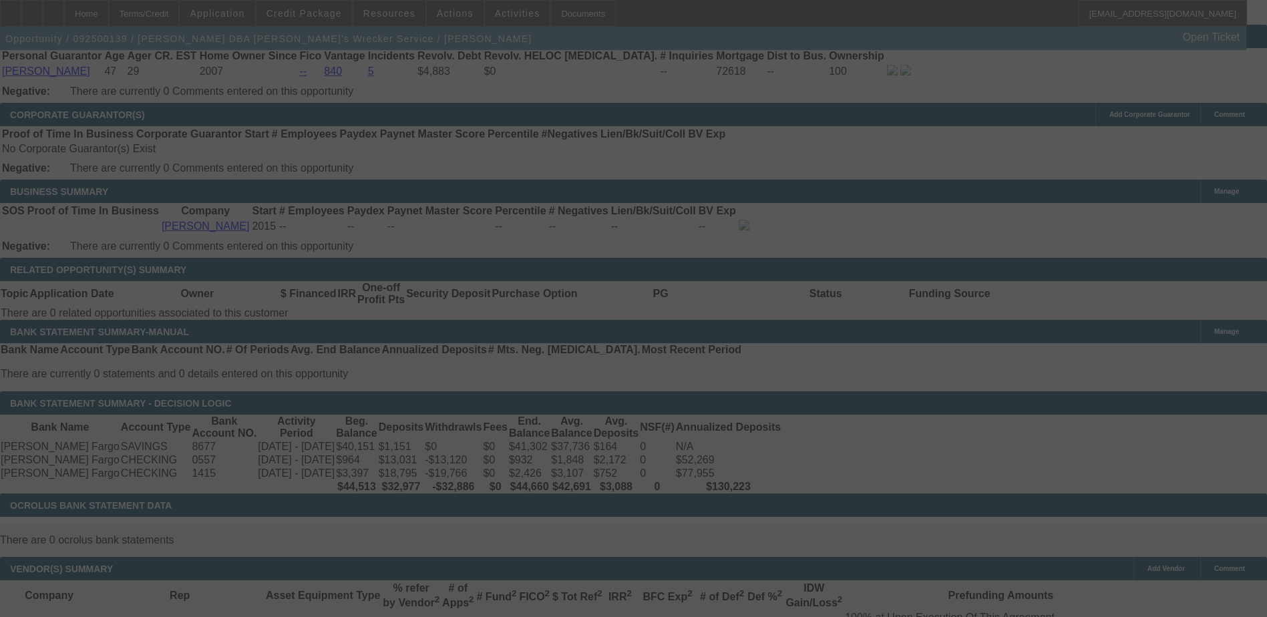
select select "0"
select select "6"
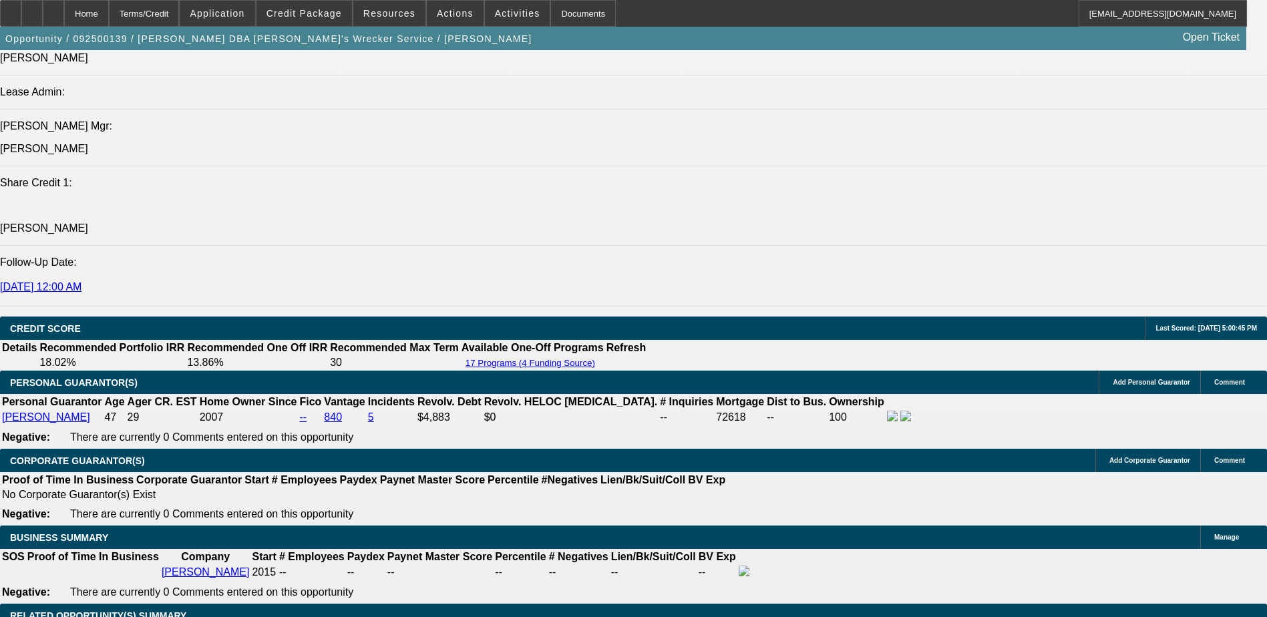
scroll to position [1537, 0]
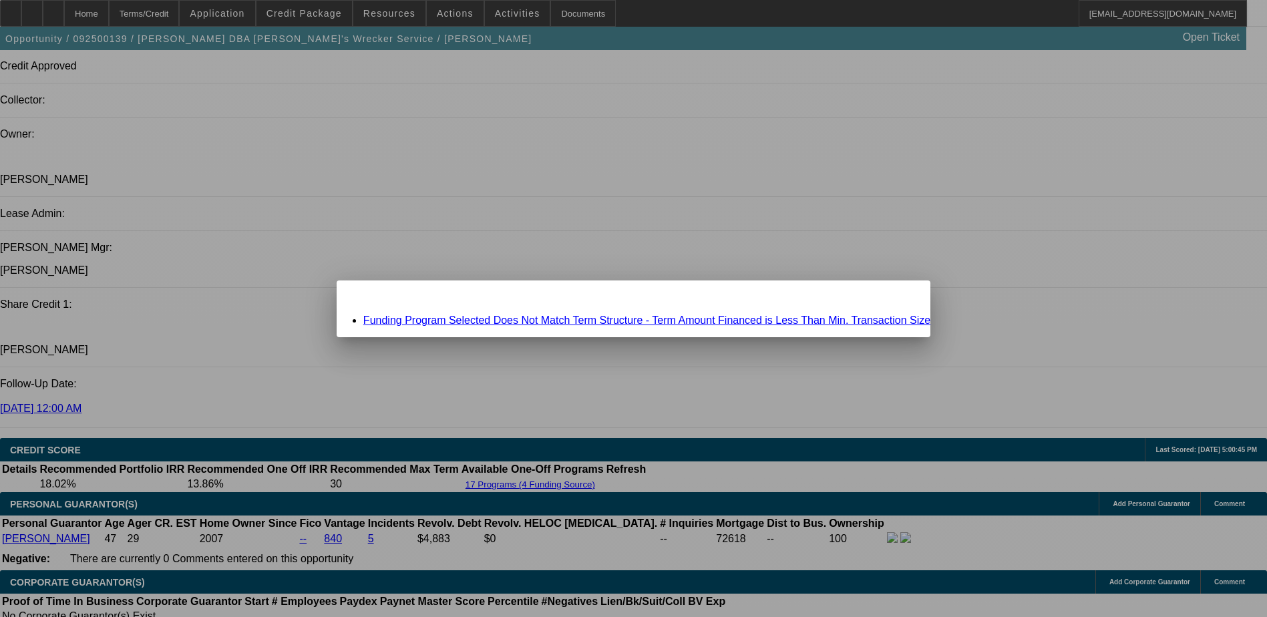
click at [901, 295] on div "Close" at bounding box center [915, 288] width 29 height 15
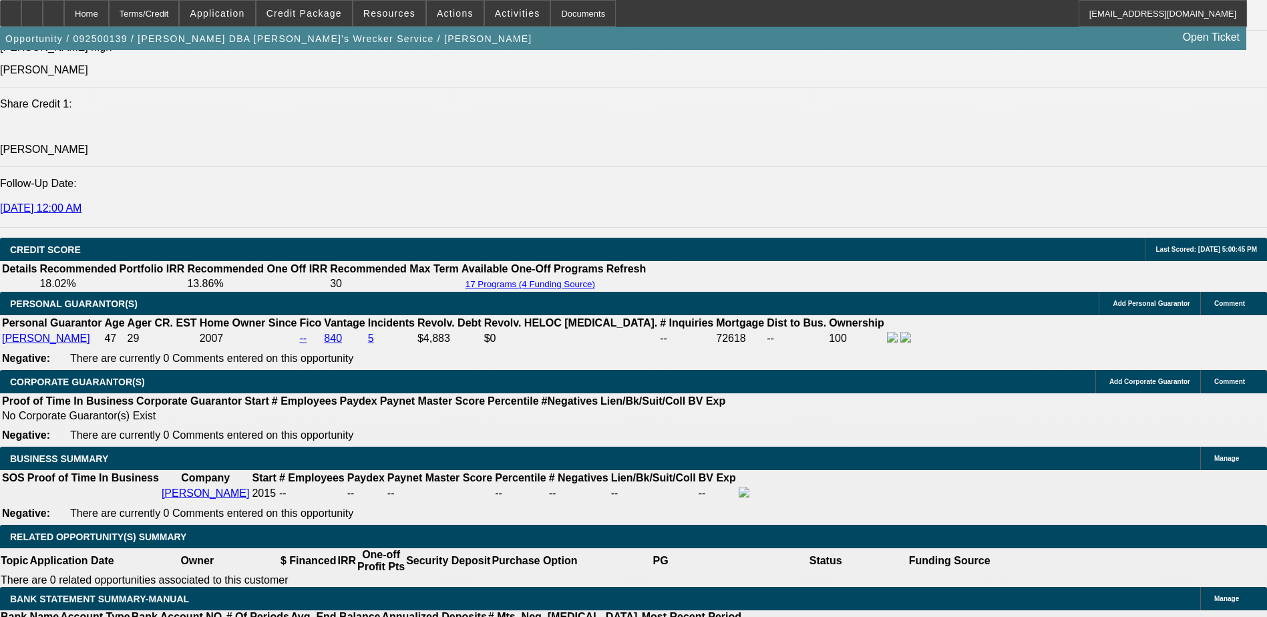
scroll to position [1804, 0]
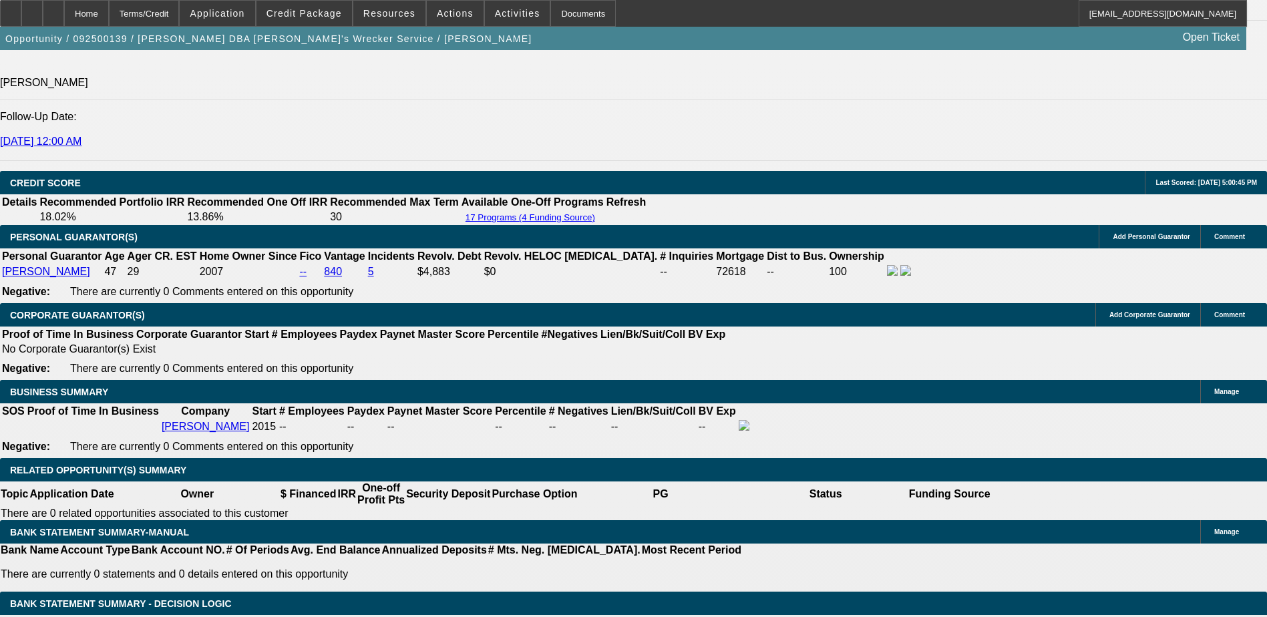
type input "UNKNOWN"
type input "1"
type input "$1,128.32"
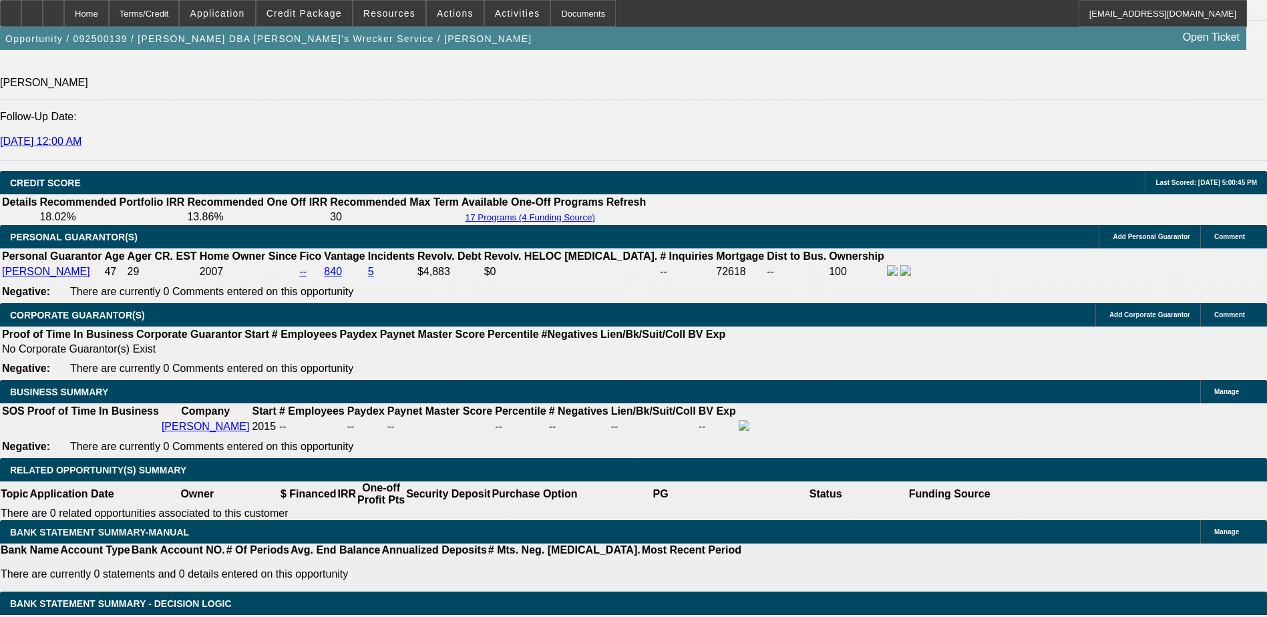
type input "10"
type input "$1,290.69"
type input "1"
type input "$1,128.32"
type input "16"
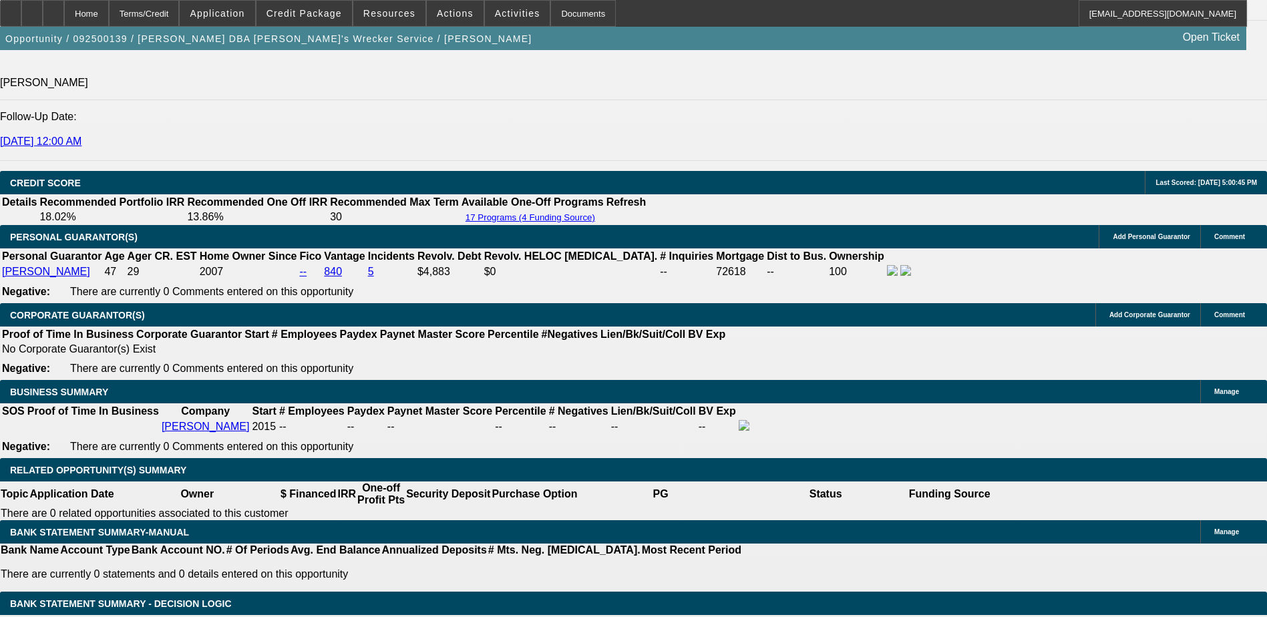
type input "$1,406.28"
type input "16.9"
type input "$1,424.12"
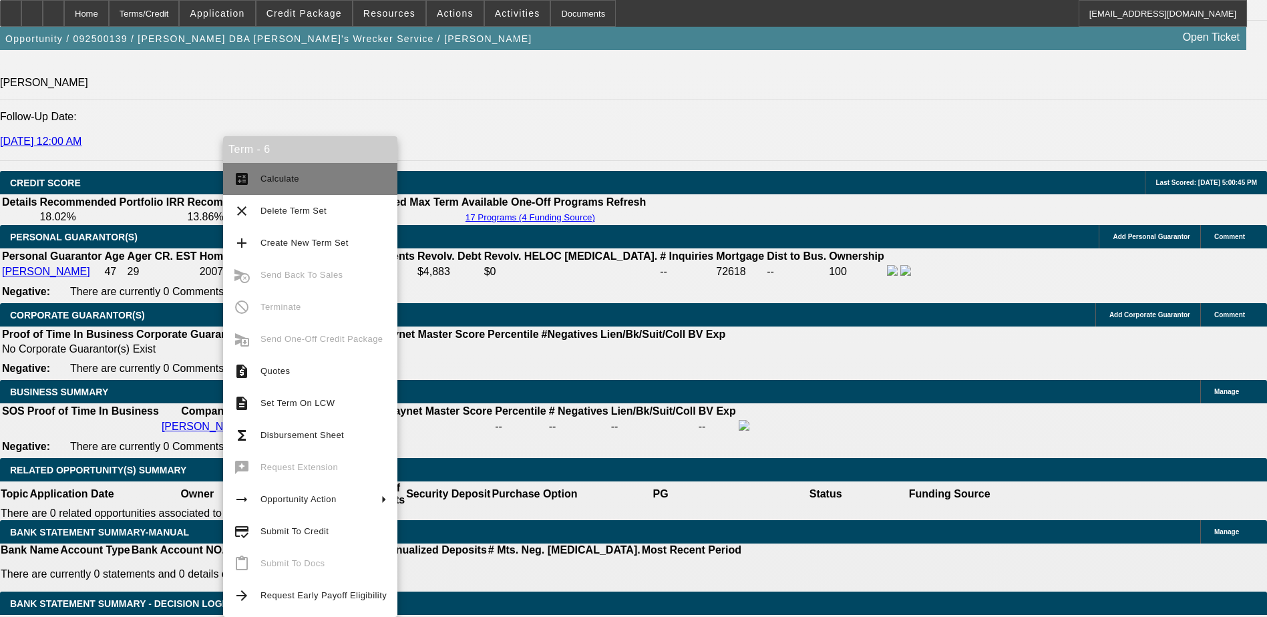
click at [338, 170] on button "calculate Calculate" at bounding box center [310, 179] width 174 height 32
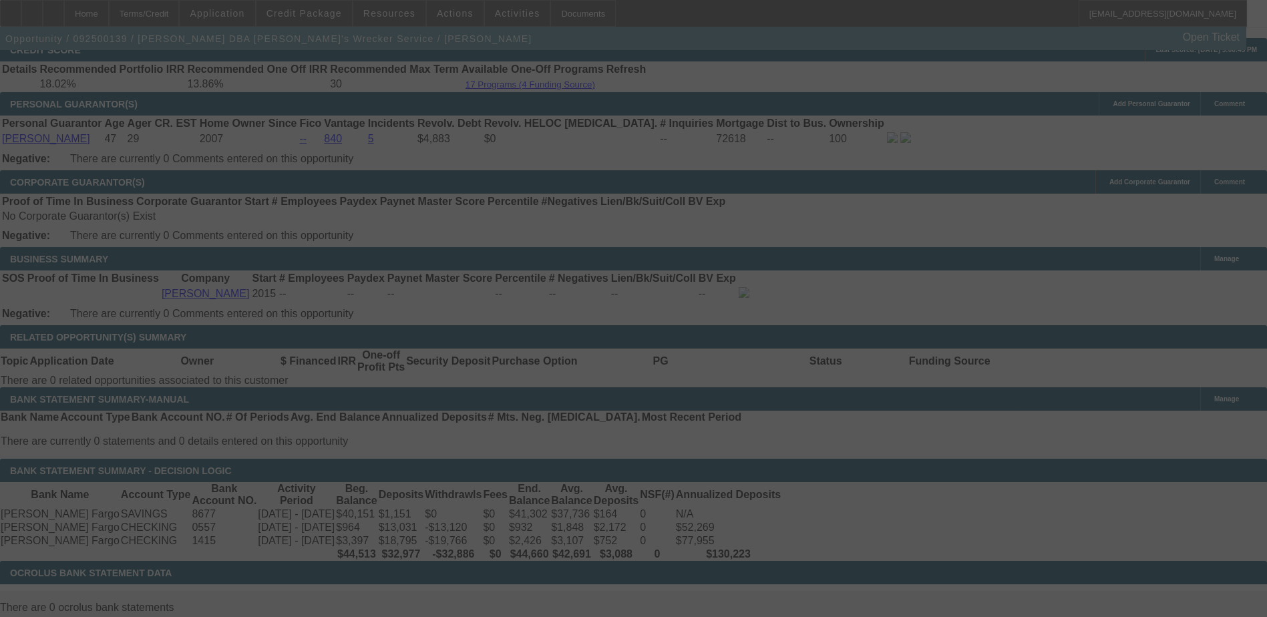
scroll to position [1938, 0]
select select "0"
select select "6"
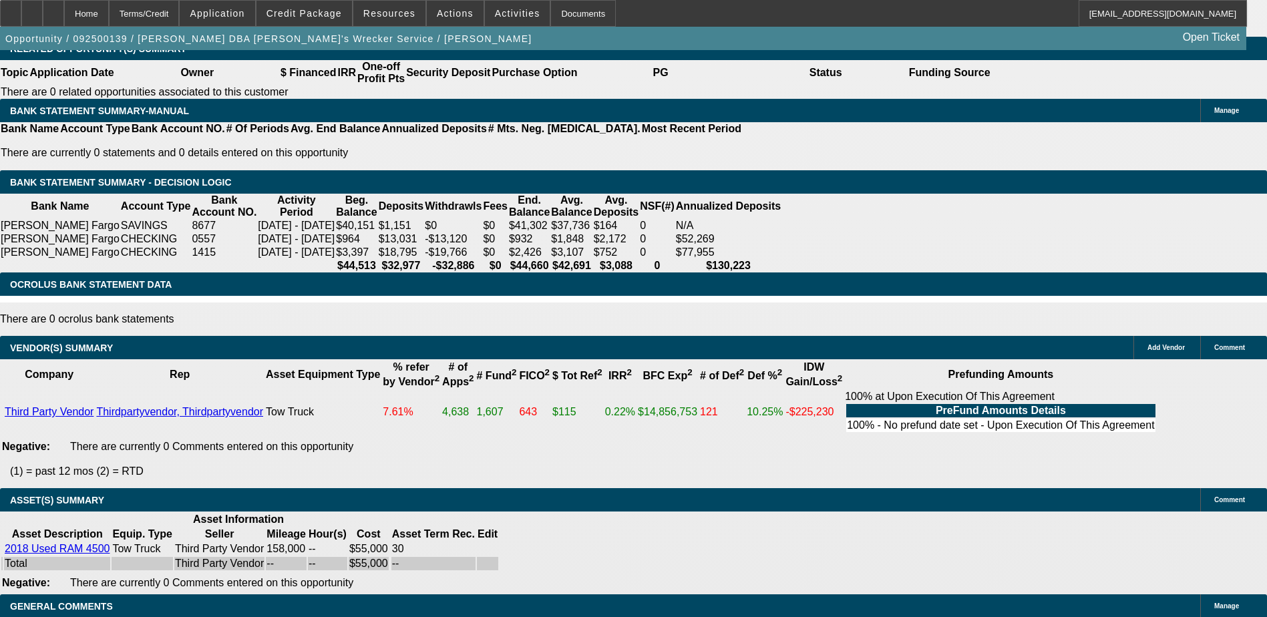
scroll to position [2006, 0]
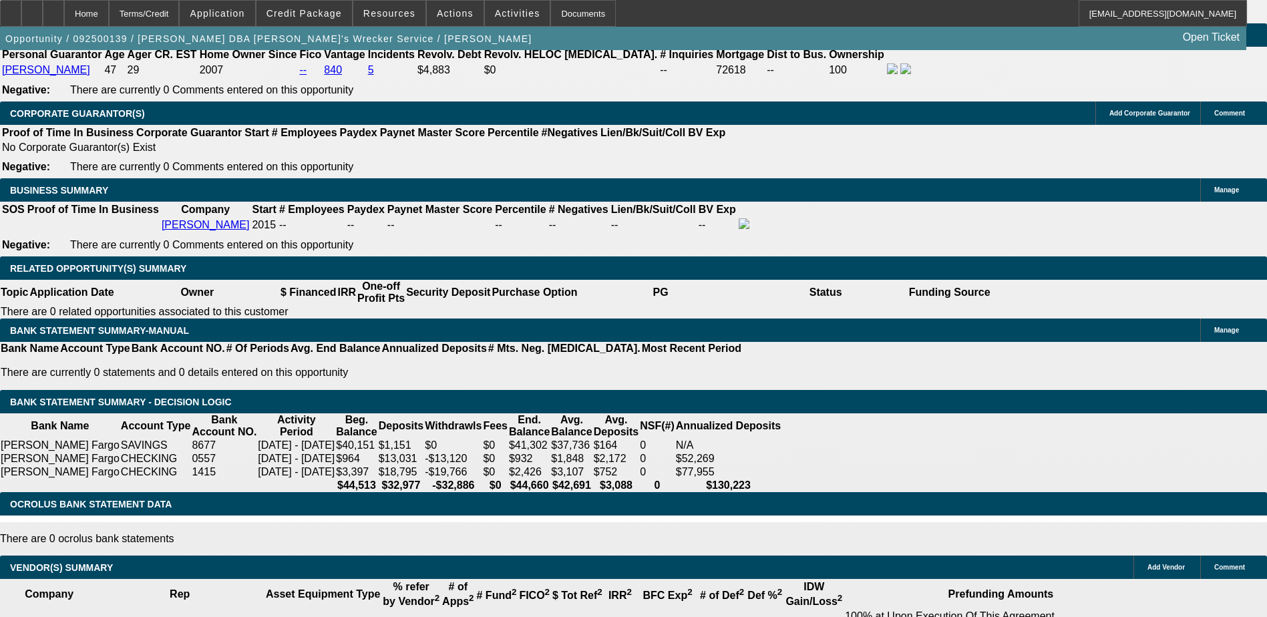
drag, startPoint x: 296, startPoint y: 178, endPoint x: 307, endPoint y: 184, distance: 12.3
type input "1.9"
type input "UNKNOWN"
type input "$1,143.96"
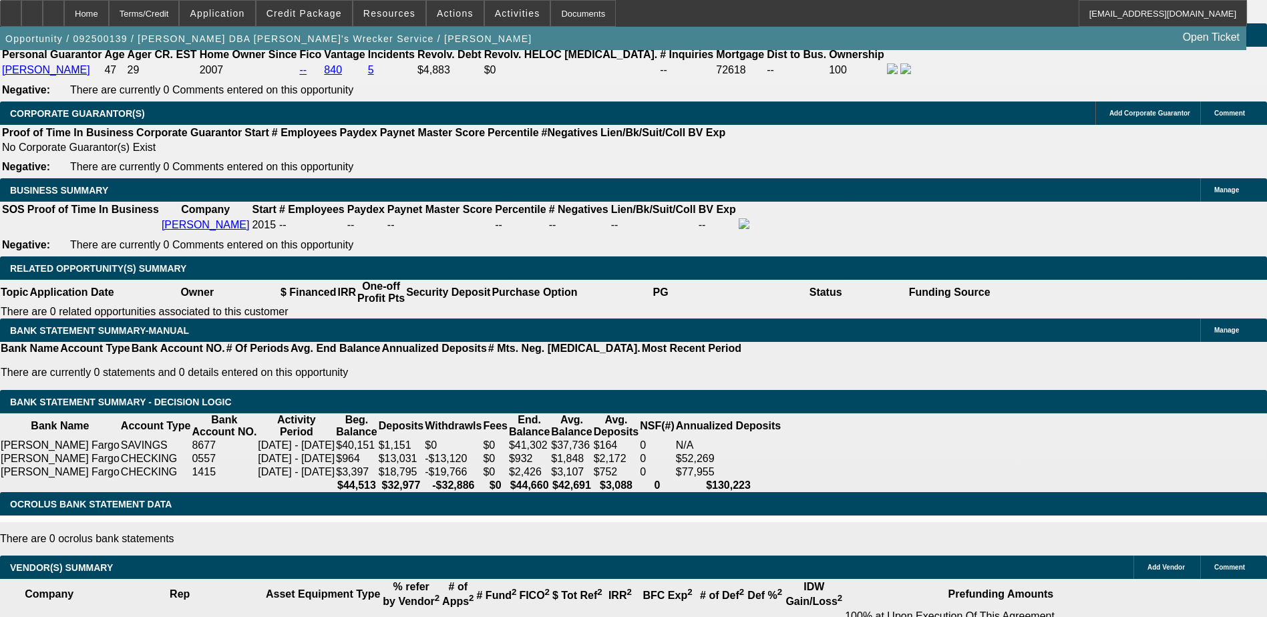
type input "15.9"
type input "$1,404.31"
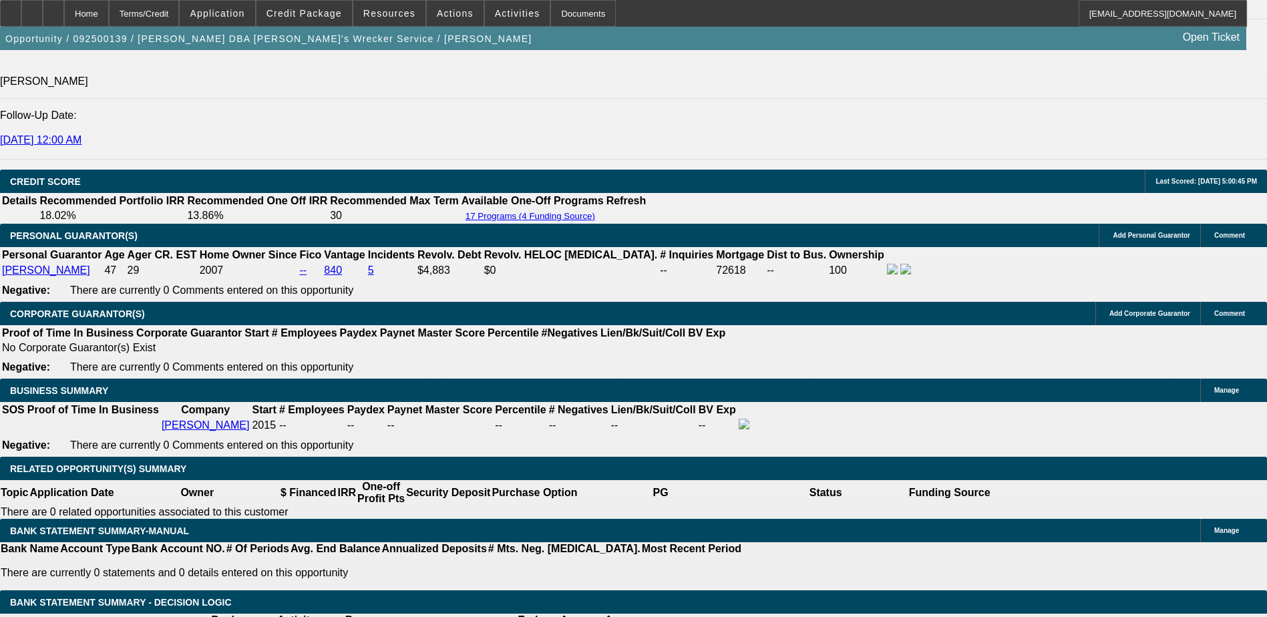
type input "15.9"
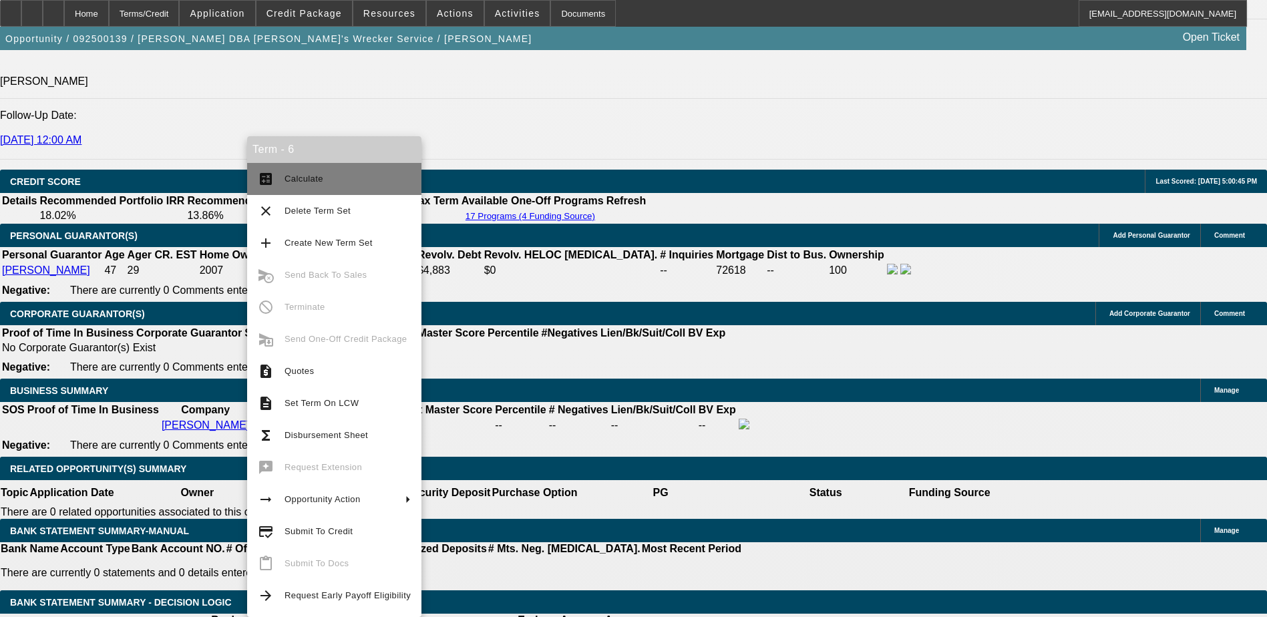
click at [292, 188] on button "calculate Calculate" at bounding box center [334, 179] width 174 height 32
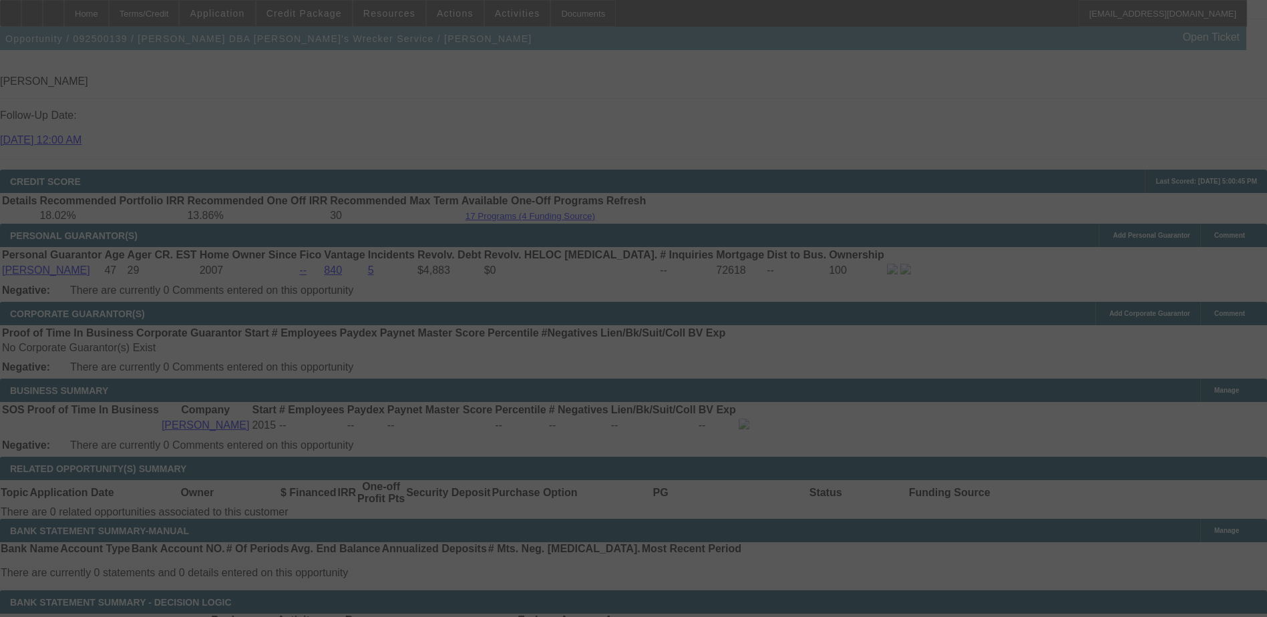
scroll to position [1939, 0]
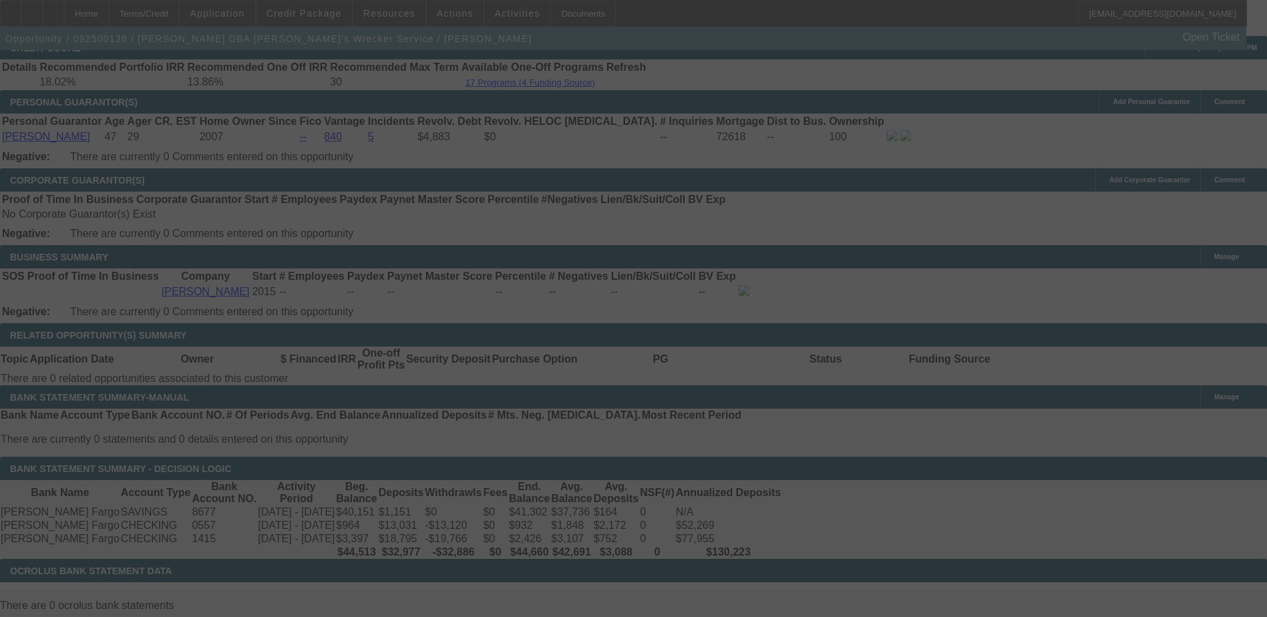
select select "0"
select select "6"
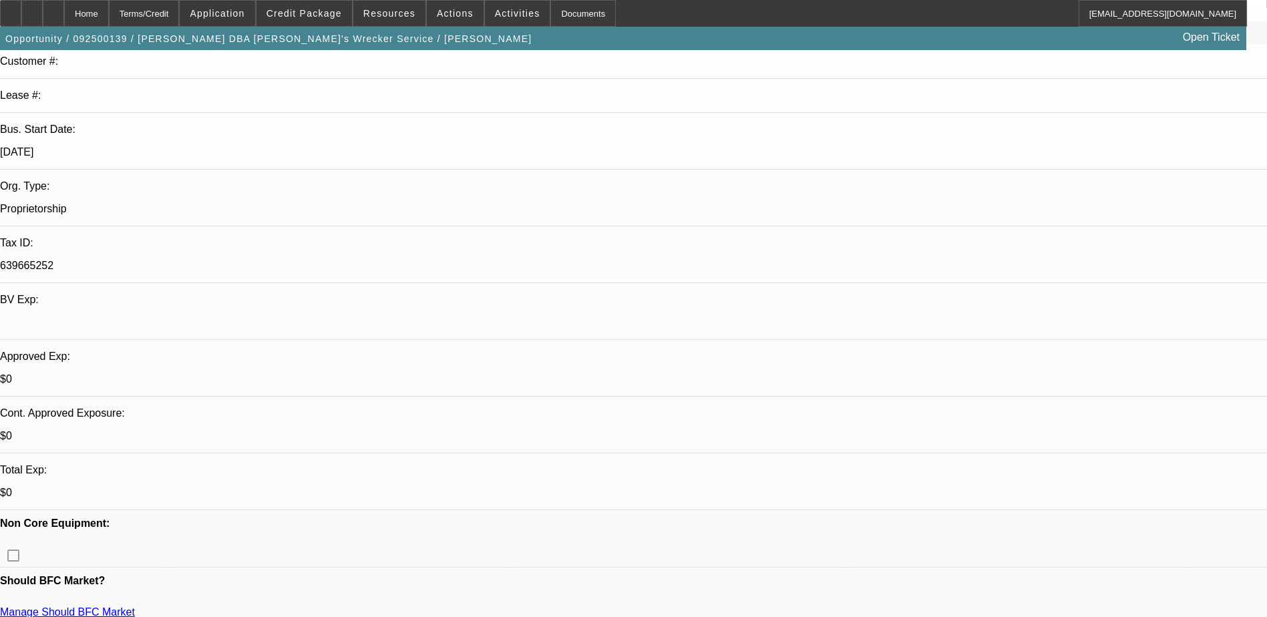
scroll to position [0, 0]
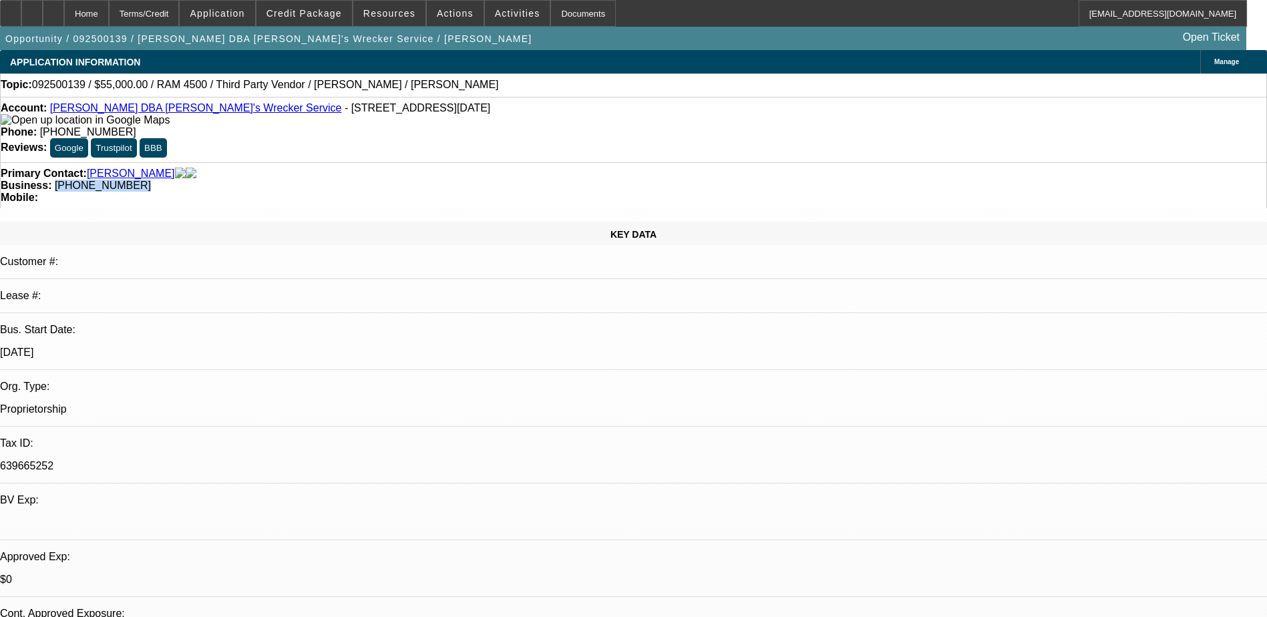
drag, startPoint x: 552, startPoint y: 148, endPoint x: 476, endPoint y: 156, distance: 76.6
click at [476, 162] on div "Primary Contact: [PERSON_NAME] Business: [PHONE_NUMBER] Mobile:" at bounding box center [633, 185] width 1267 height 46
copy span "[PHONE_NUMBER]"
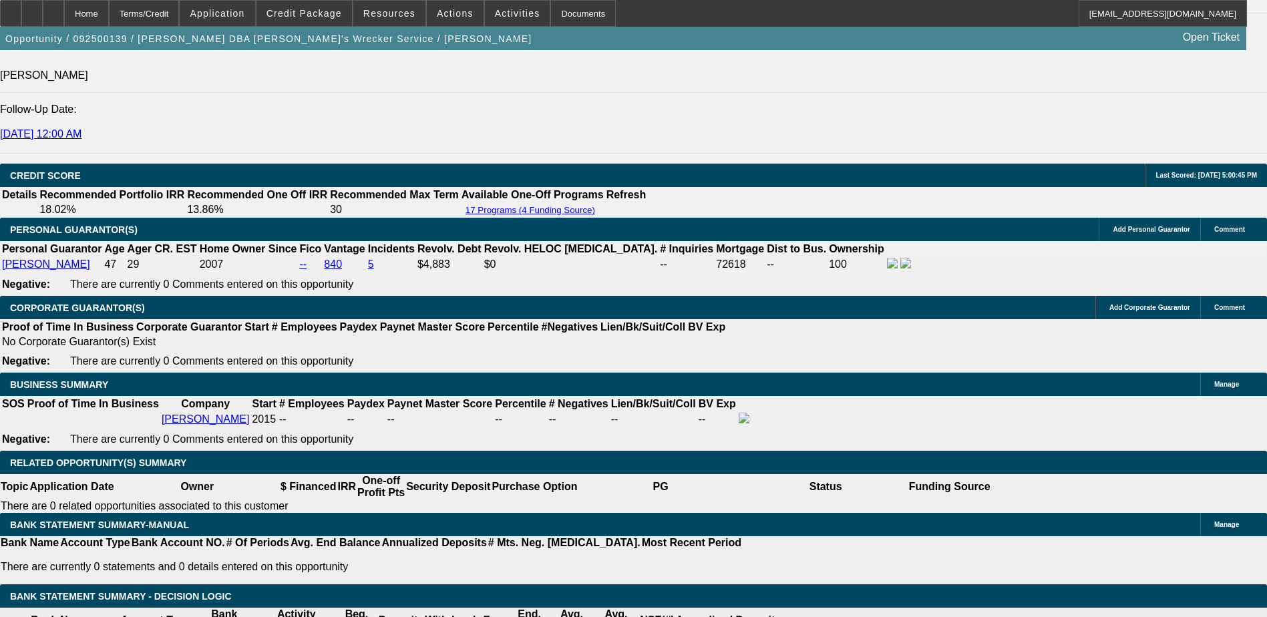
scroll to position [1737, 0]
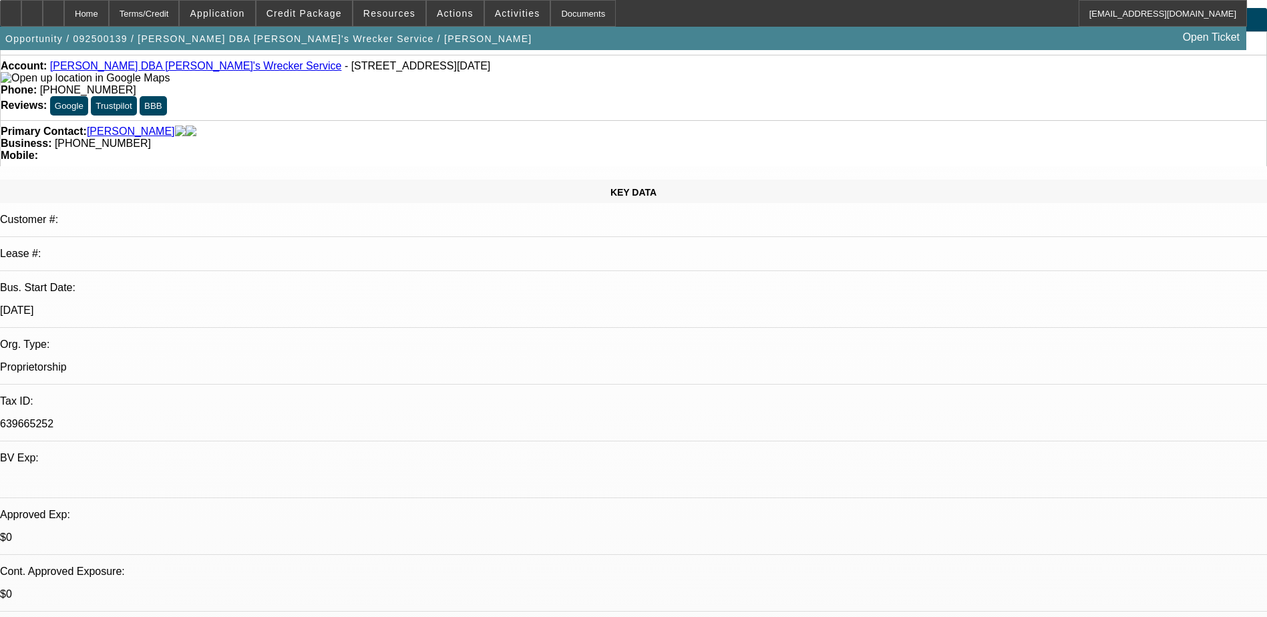
scroll to position [0, 0]
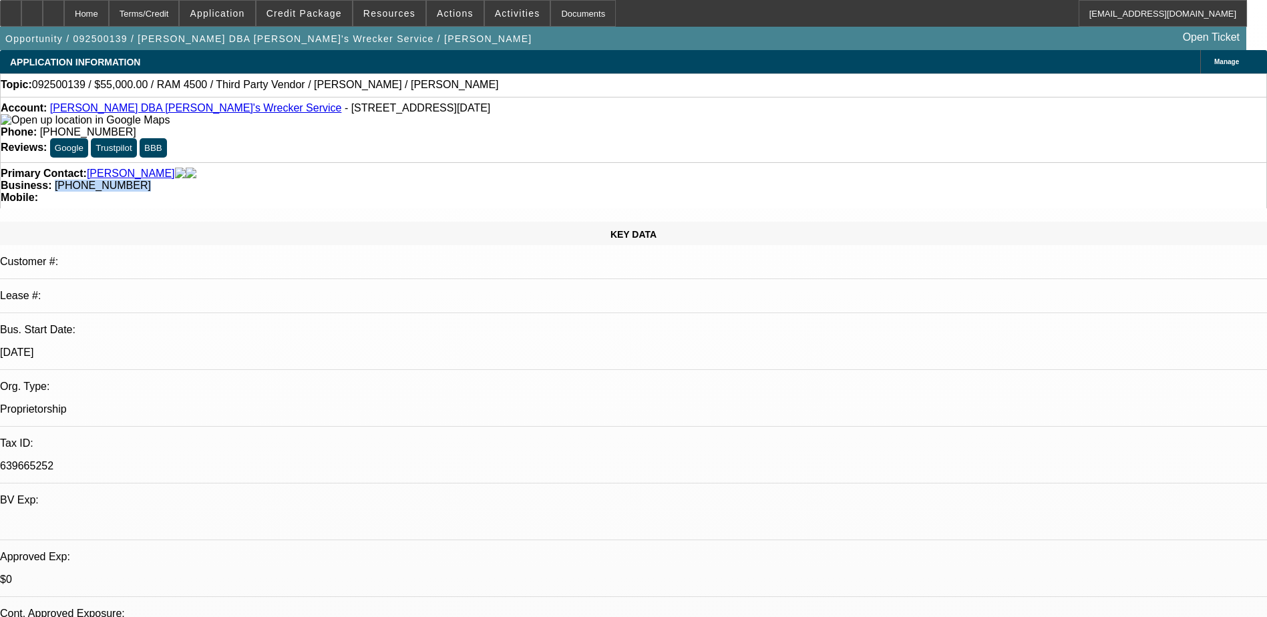
drag, startPoint x: 553, startPoint y: 146, endPoint x: 477, endPoint y: 160, distance: 76.8
click at [477, 162] on div "Primary Contact: [PERSON_NAME] Business: [PHONE_NUMBER] Mobile:" at bounding box center [633, 185] width 1267 height 46
copy span "[PHONE_NUMBER]"
select select "0"
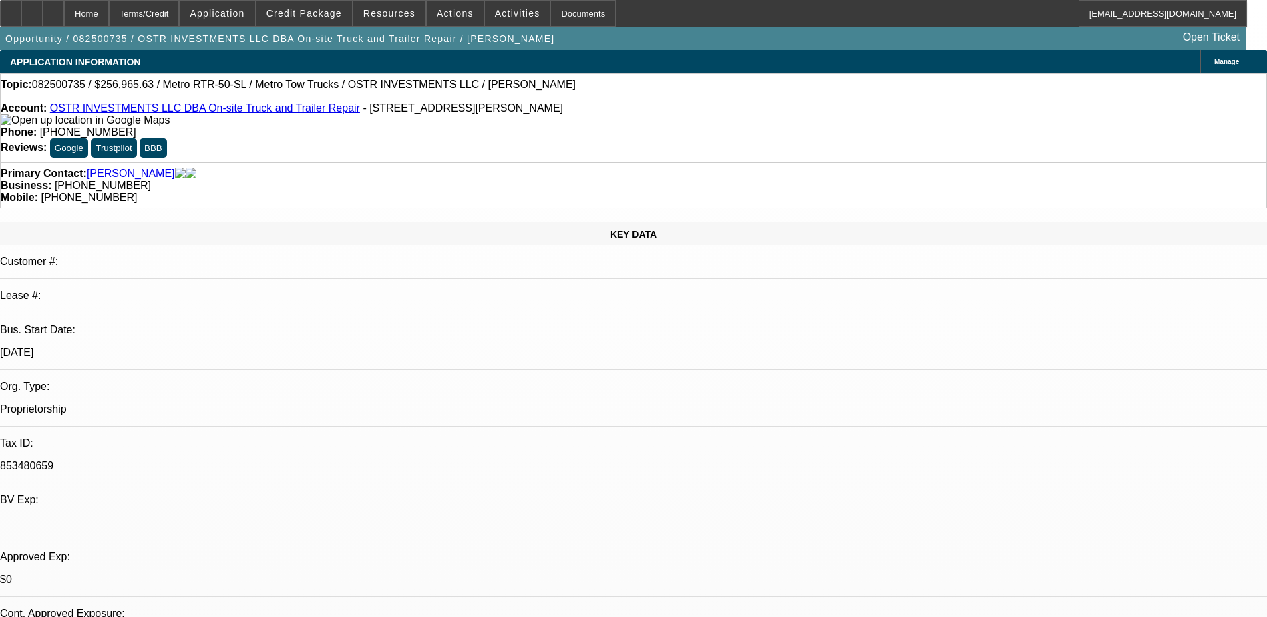
select select "2"
select select "0.1"
select select "4"
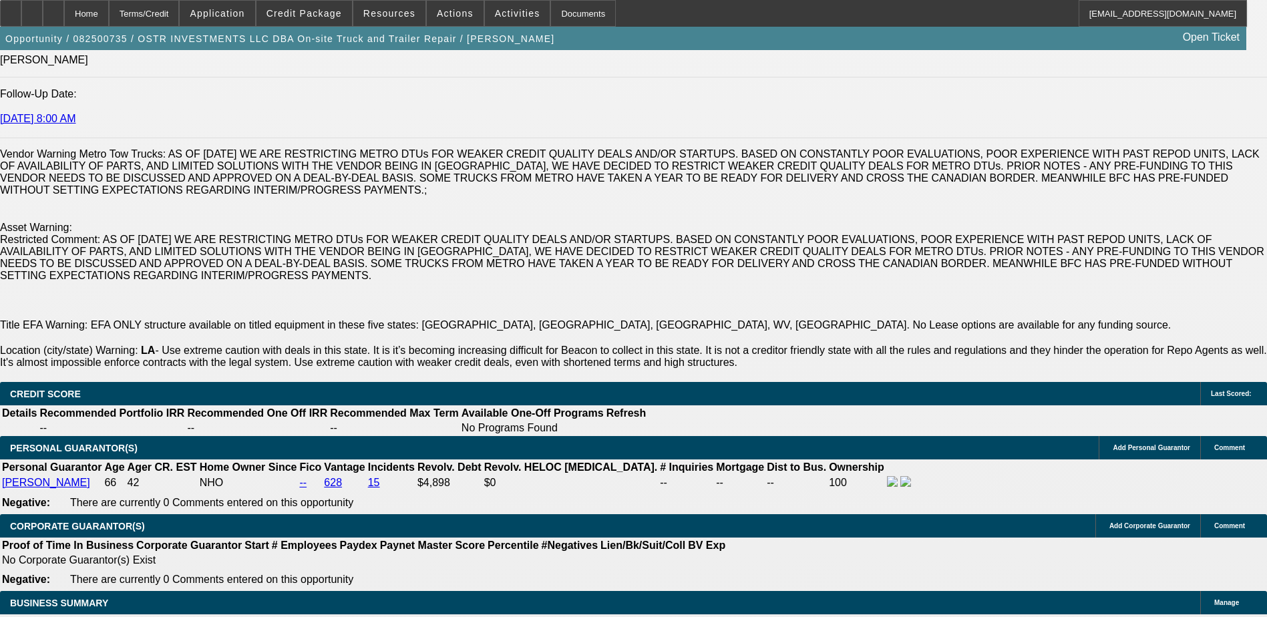
scroll to position [1537, 0]
